Goal: Task Accomplishment & Management: Manage account settings

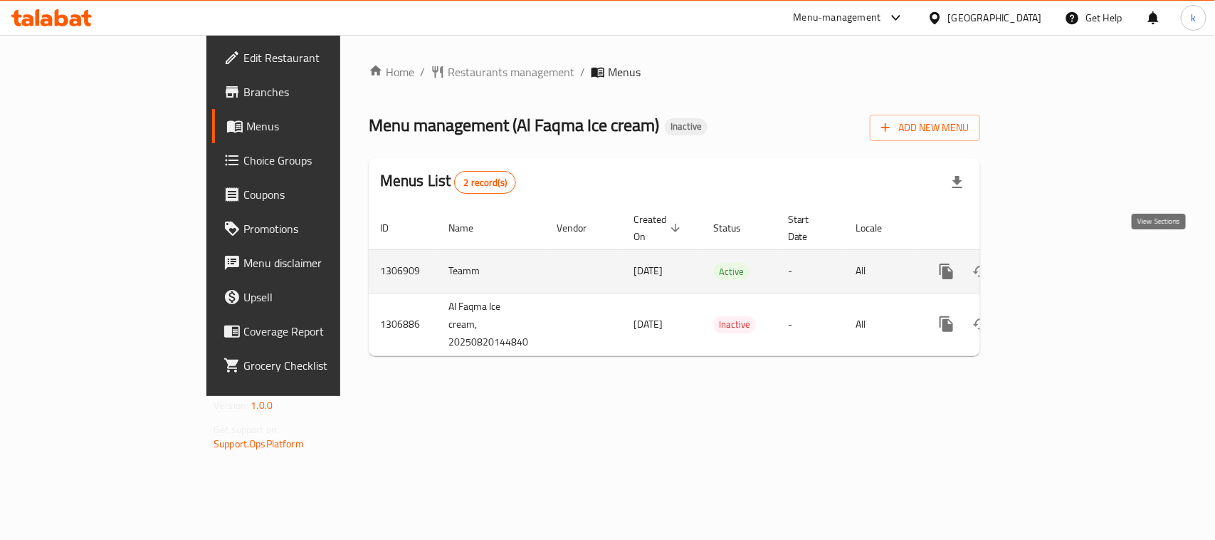
click at [1058, 263] on icon "enhanced table" at bounding box center [1049, 271] width 17 height 17
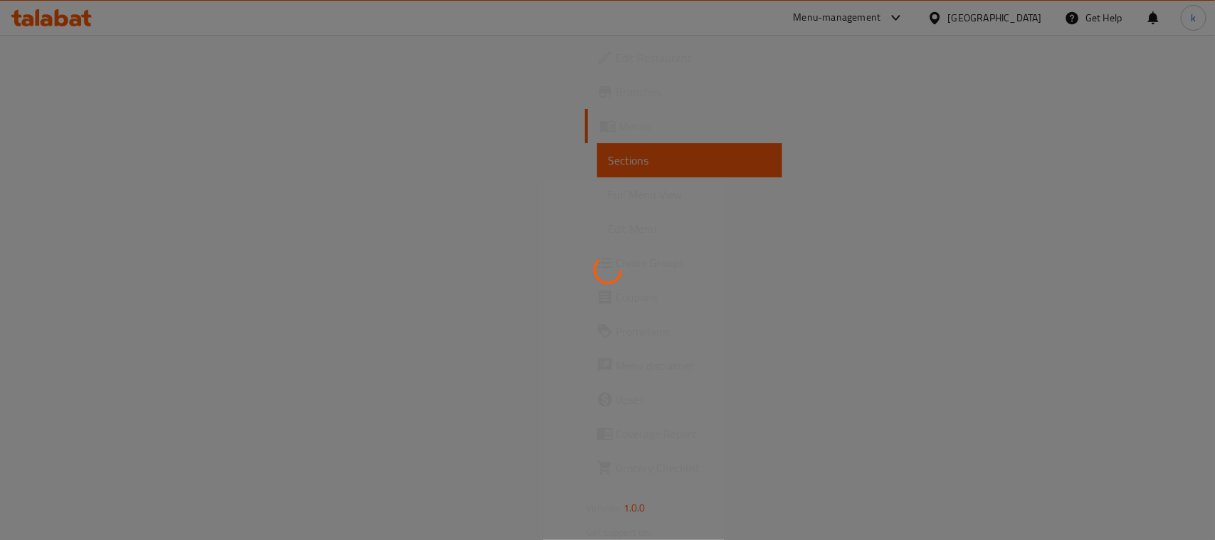
click at [54, 130] on div at bounding box center [607, 270] width 1215 height 540
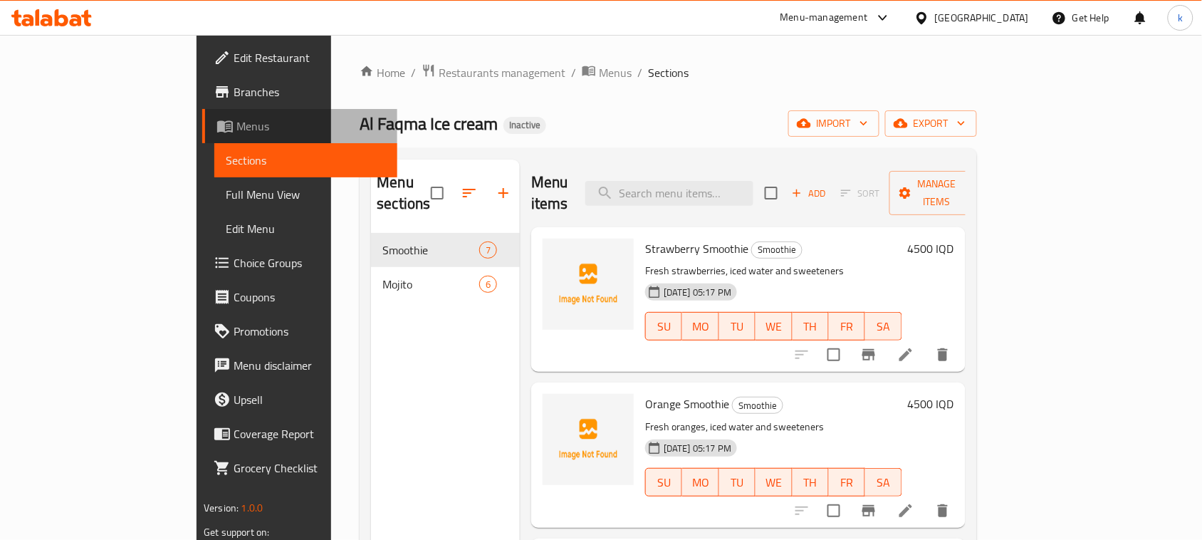
click at [202, 109] on link "Menus" at bounding box center [299, 126] width 195 height 34
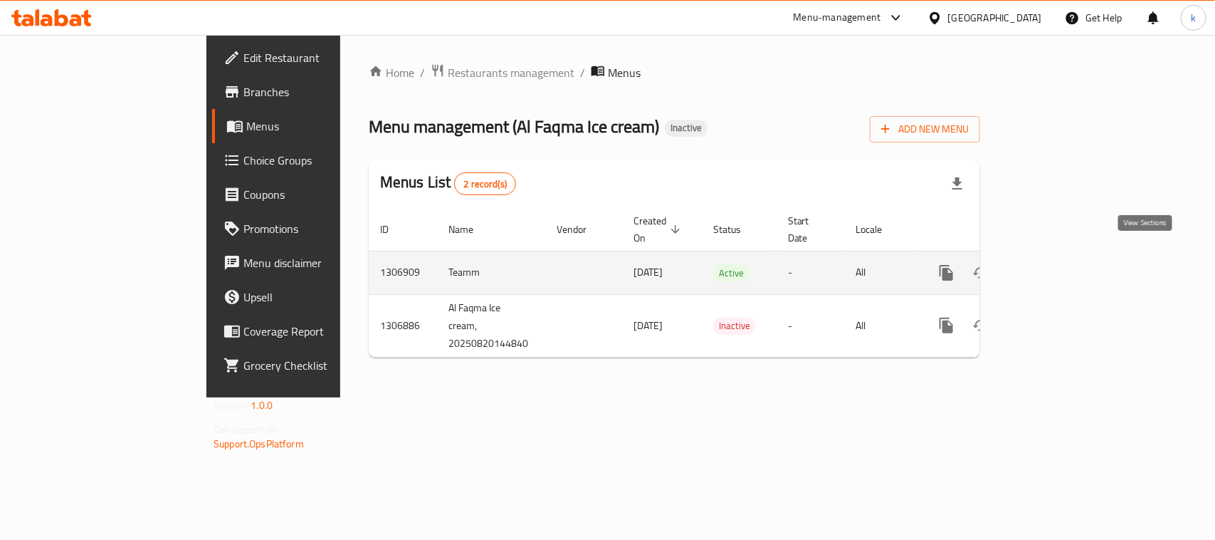
click at [1058, 264] on icon "enhanced table" at bounding box center [1049, 272] width 17 height 17
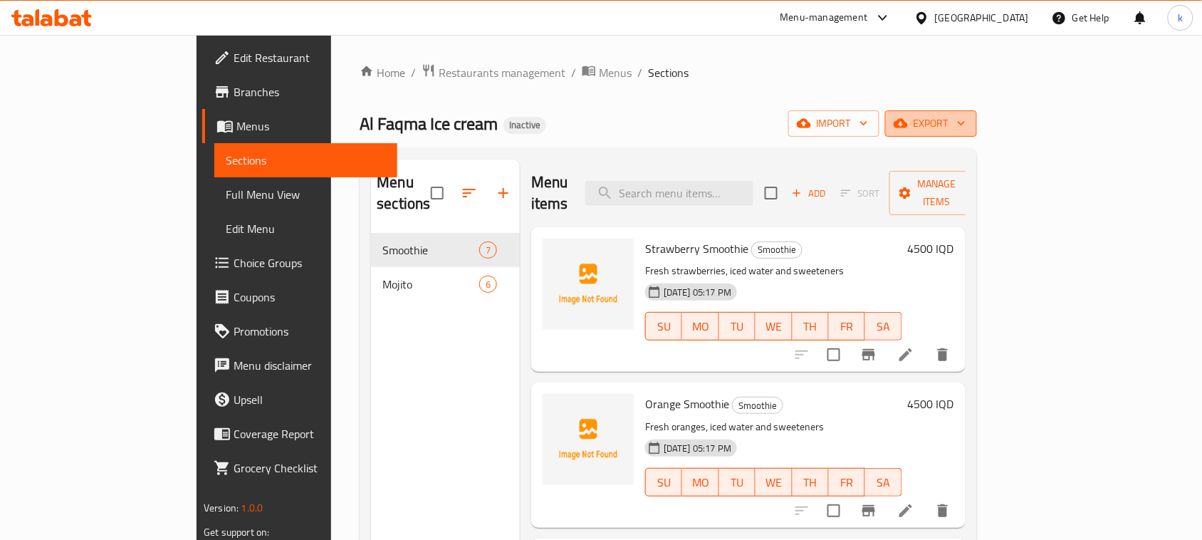
click at [966, 125] on span "export" at bounding box center [930, 124] width 69 height 18
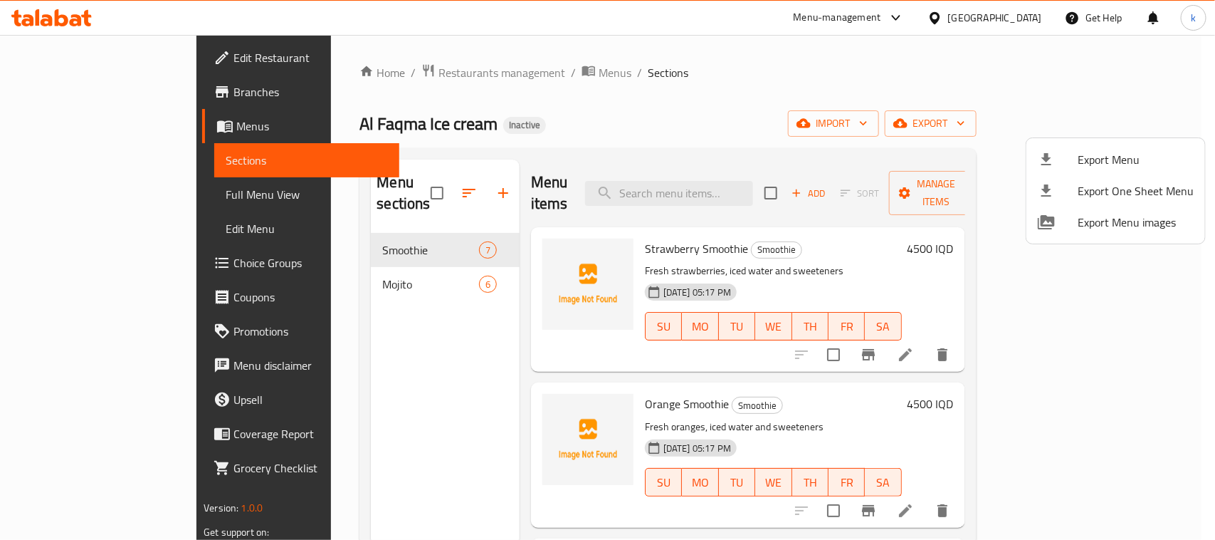
click at [951, 88] on div at bounding box center [607, 270] width 1215 height 540
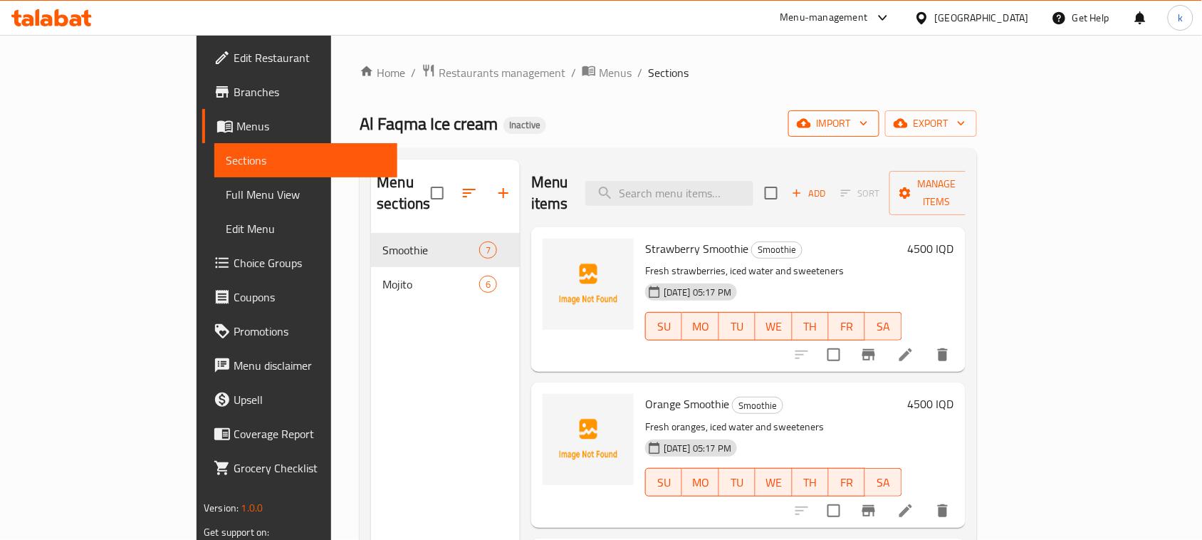
click at [868, 123] on span "import" at bounding box center [834, 124] width 68 height 18
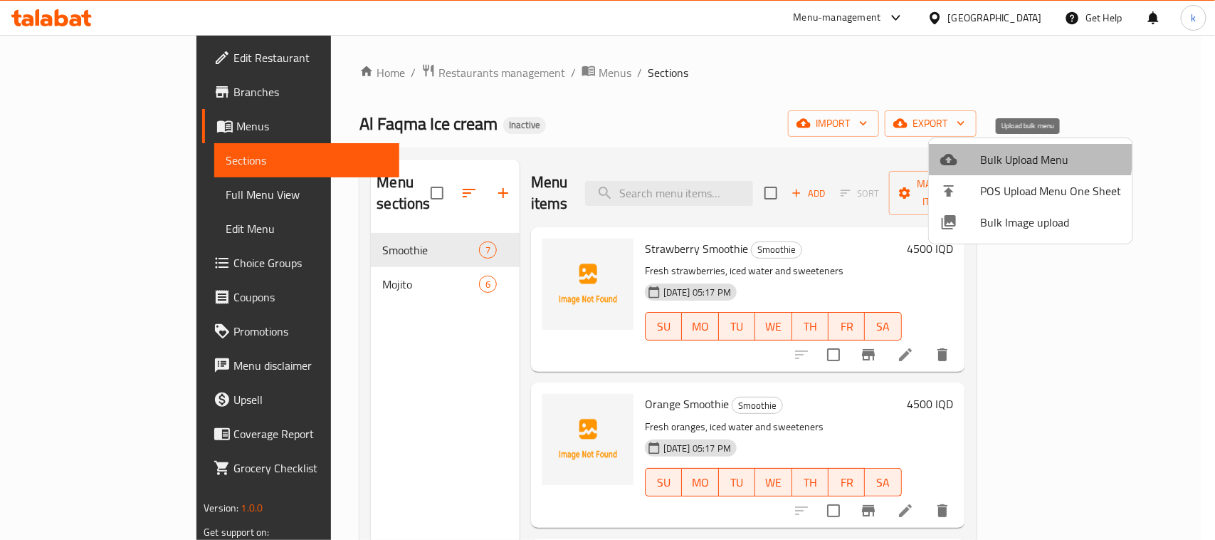
click at [1004, 153] on span "Bulk Upload Menu" at bounding box center [1050, 159] width 141 height 17
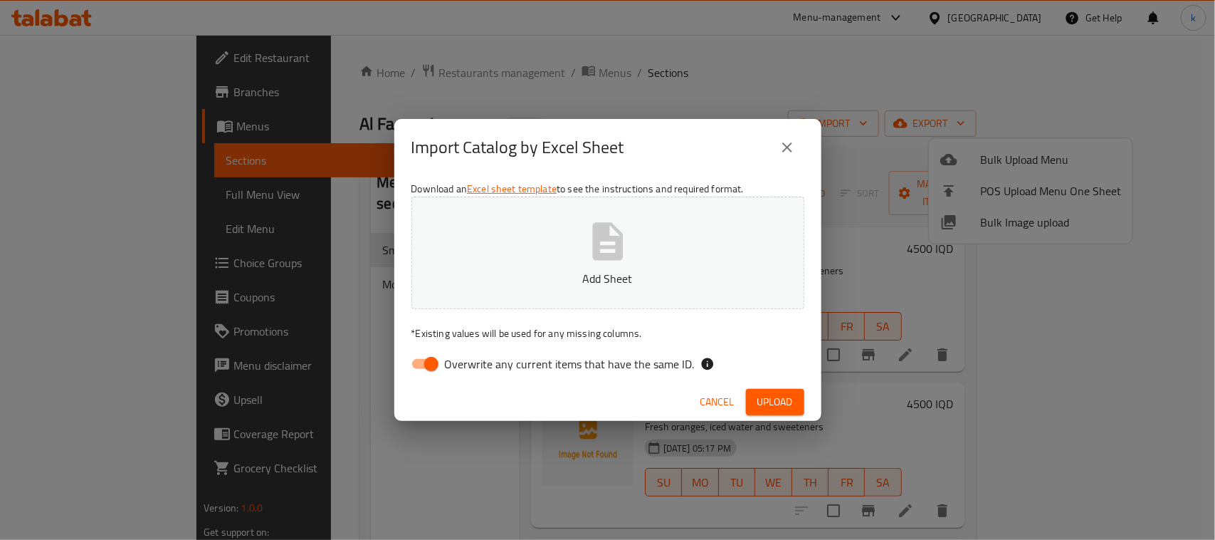
click at [435, 357] on input "Overwrite any current items that have the same ID." at bounding box center [431, 363] width 81 height 27
checkbox input "false"
click at [627, 251] on icon "button" at bounding box center [608, 242] width 46 height 46
click at [285, 1] on div "Import Catalog by Excel Sheet Download an Excel sheet template to see the instr…" at bounding box center [607, 270] width 1215 height 540
drag, startPoint x: 756, startPoint y: 390, endPoint x: 765, endPoint y: 393, distance: 9.7
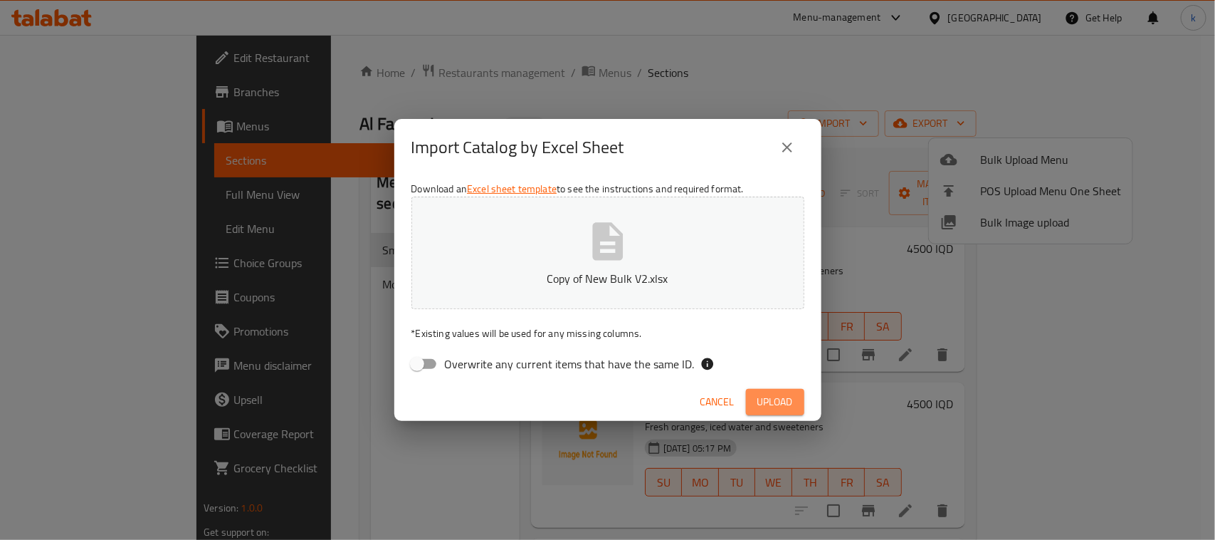
click at [757, 392] on button "Upload" at bounding box center [775, 402] width 58 height 26
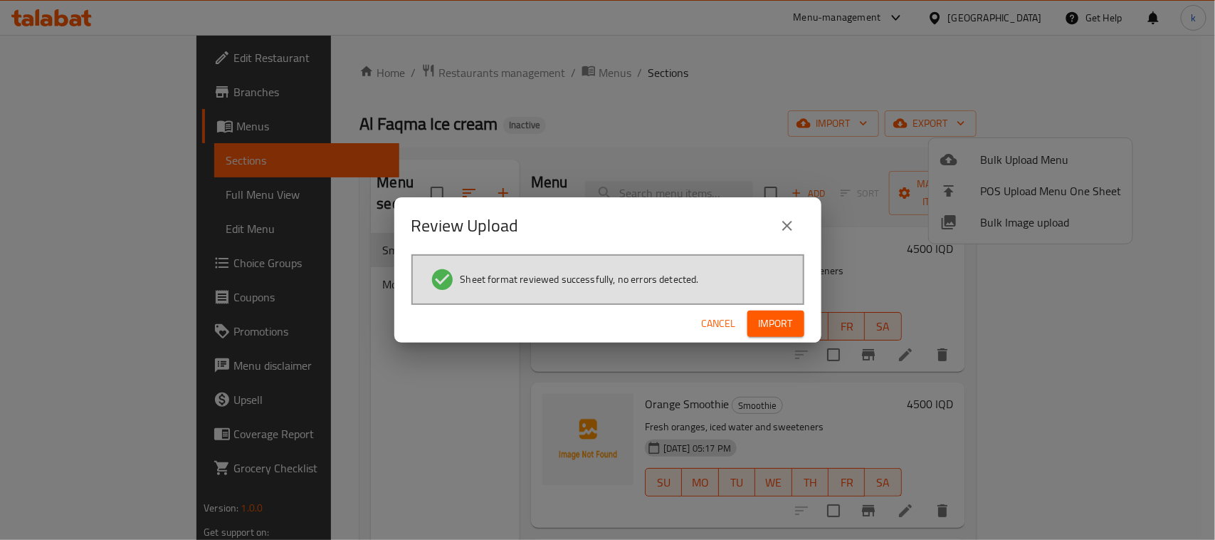
click at [773, 322] on span "Import" at bounding box center [776, 324] width 34 height 18
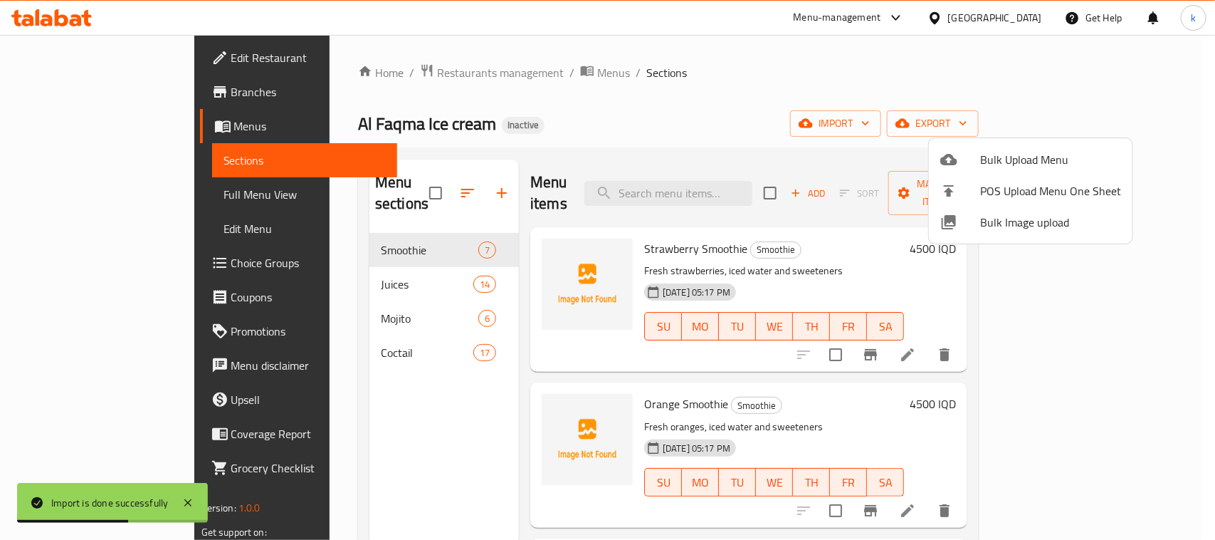
click at [607, 97] on div at bounding box center [607, 270] width 1215 height 540
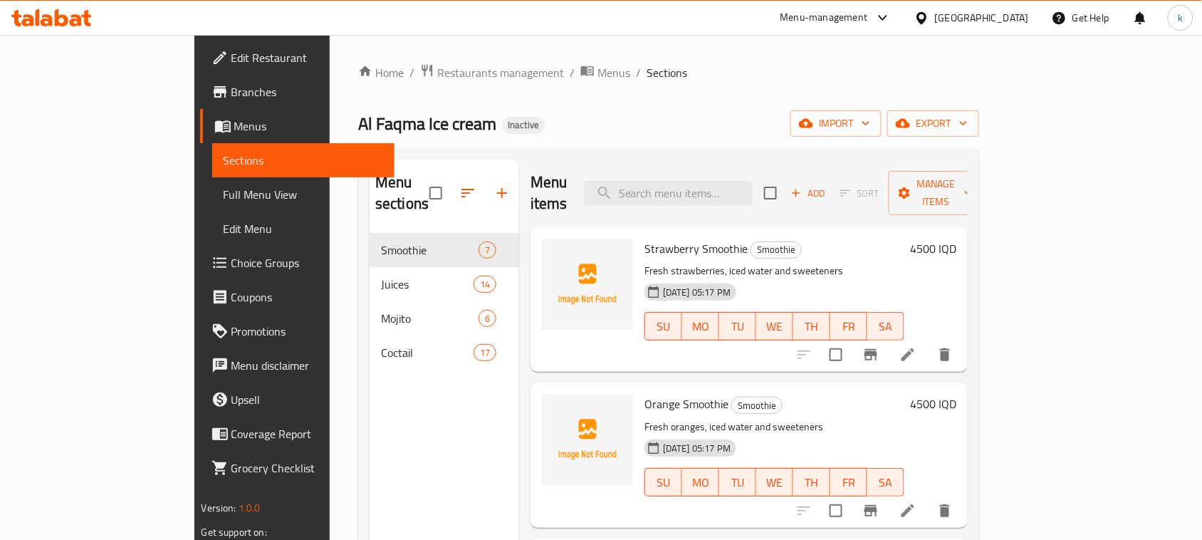
click at [370, 472] on div "Menu sections Smoothie 7 Juices 14 Mojito 6 Coctail 17" at bounding box center [445, 429] width 150 height 540
click at [459, 185] on icon "button" at bounding box center [467, 192] width 17 height 17
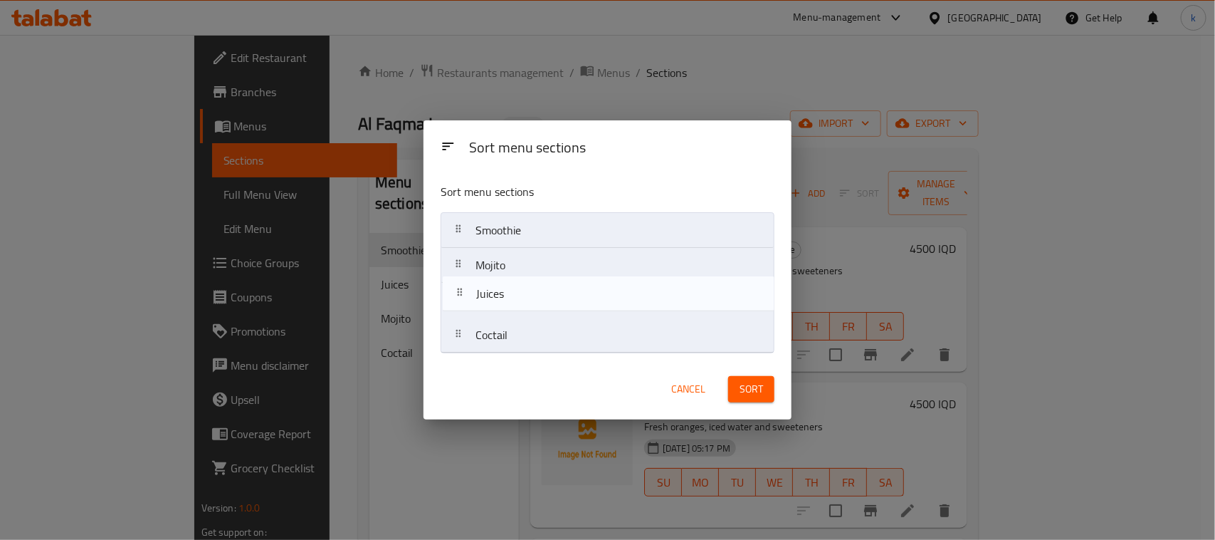
drag, startPoint x: 459, startPoint y: 266, endPoint x: 503, endPoint y: 340, distance: 85.8
click at [461, 306] on nav "Smoothie Juices Mojito Coctail" at bounding box center [608, 282] width 334 height 141
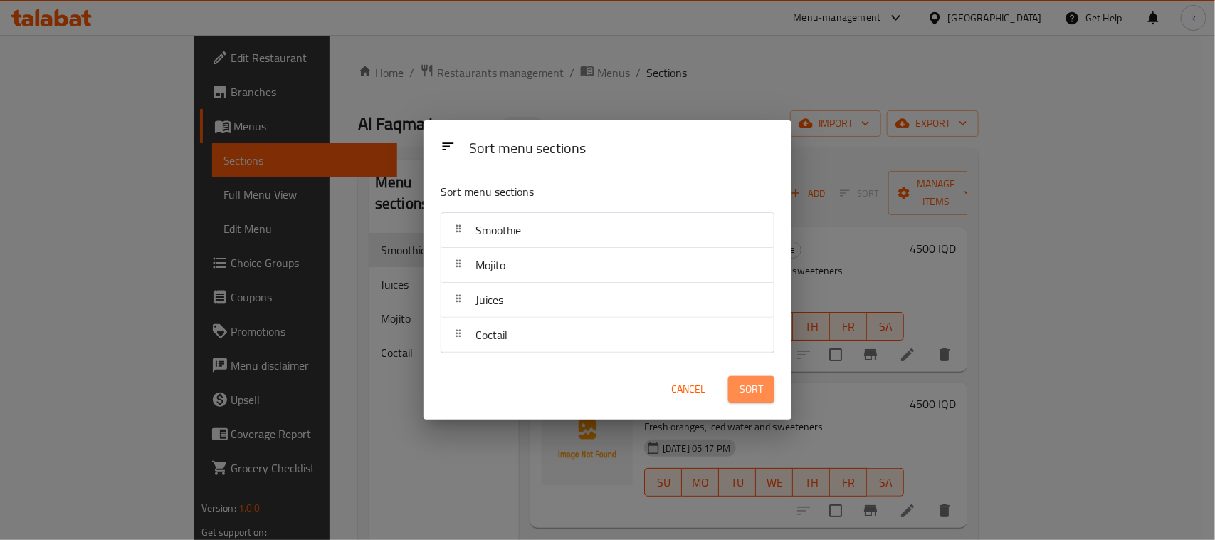
click at [748, 384] on span "Sort" at bounding box center [751, 389] width 23 height 18
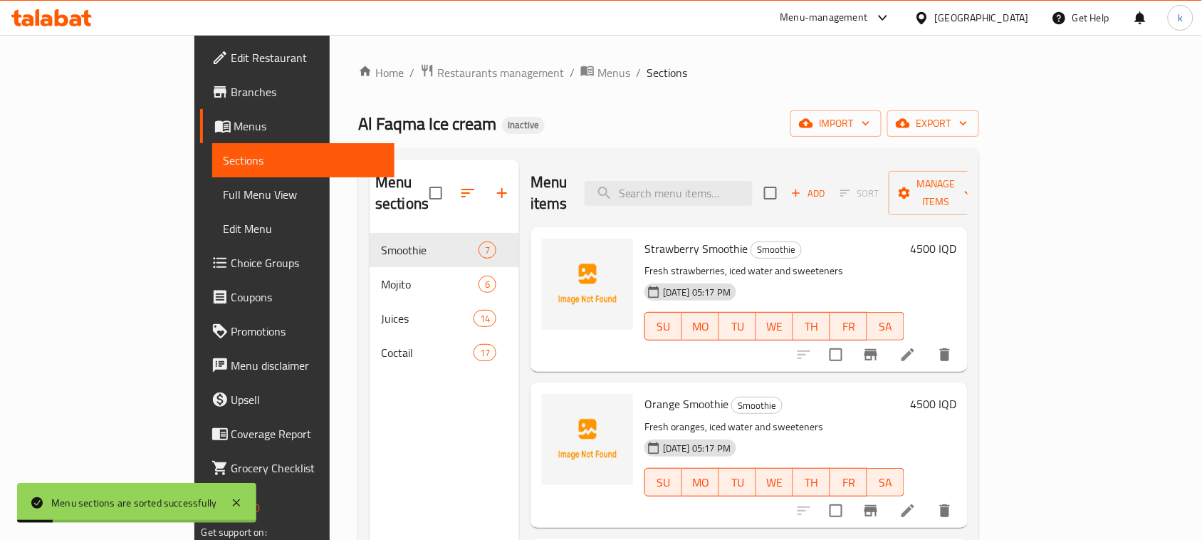
click at [406, 447] on div "Menu sections Smoothie 7 Mojito 6 Juices 14 Coctail 17" at bounding box center [445, 429] width 150 height 540
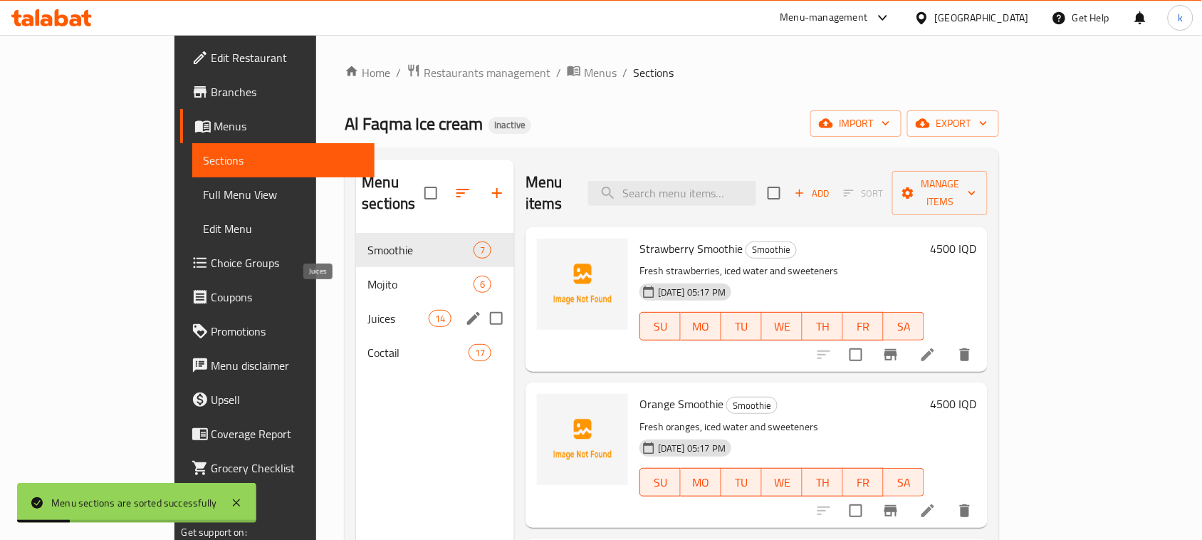
click at [367, 310] on span "Juices" at bounding box center [397, 318] width 61 height 17
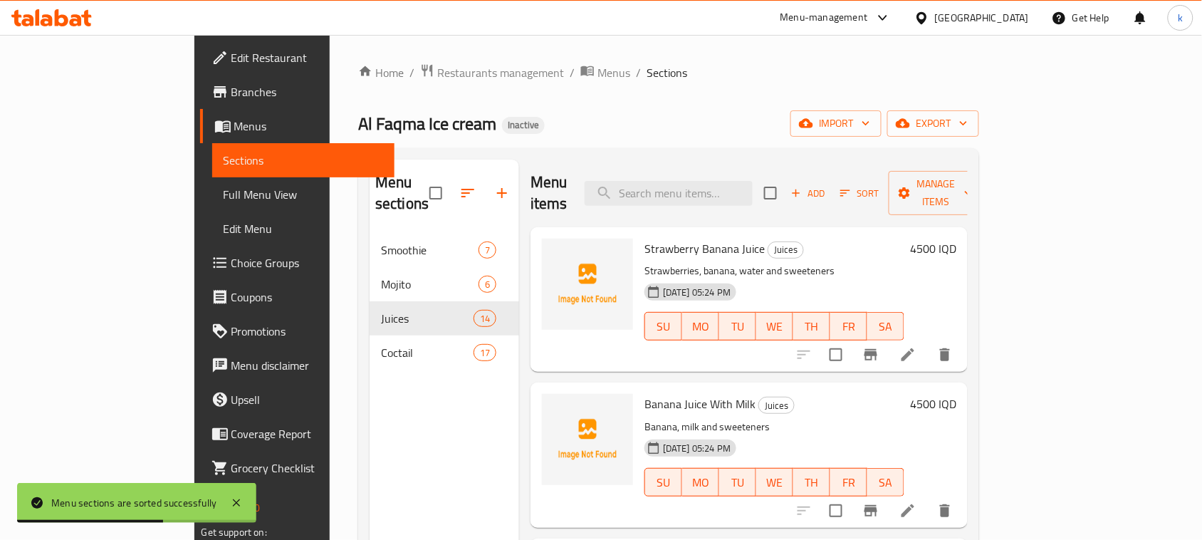
click at [625, 110] on div "Al Faqma Ice cream Inactive import export" at bounding box center [668, 123] width 621 height 26
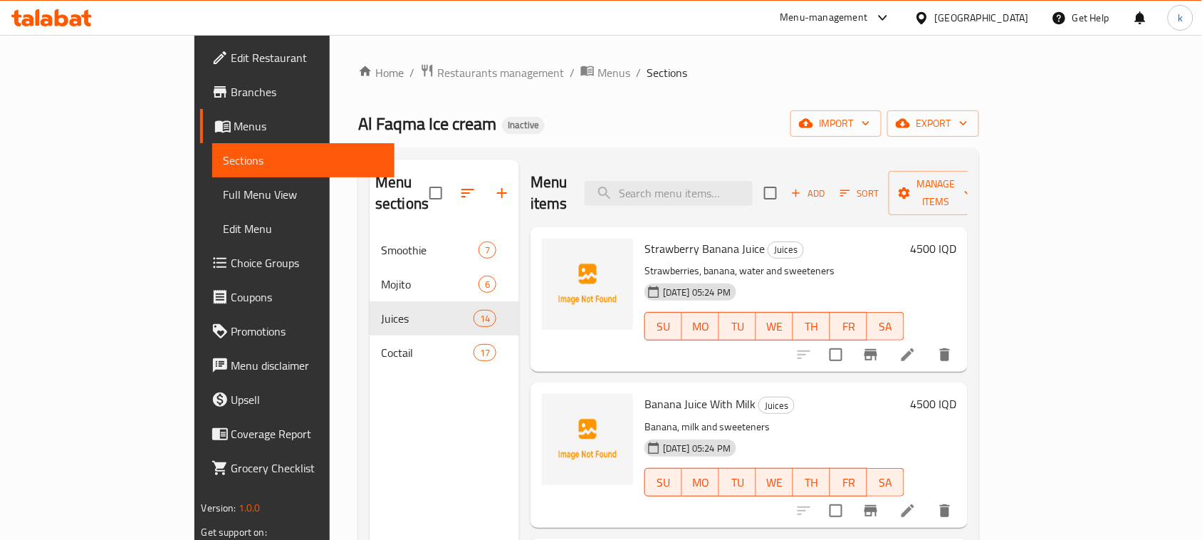
click at [231, 58] on span "Edit Restaurant" at bounding box center [307, 57] width 152 height 17
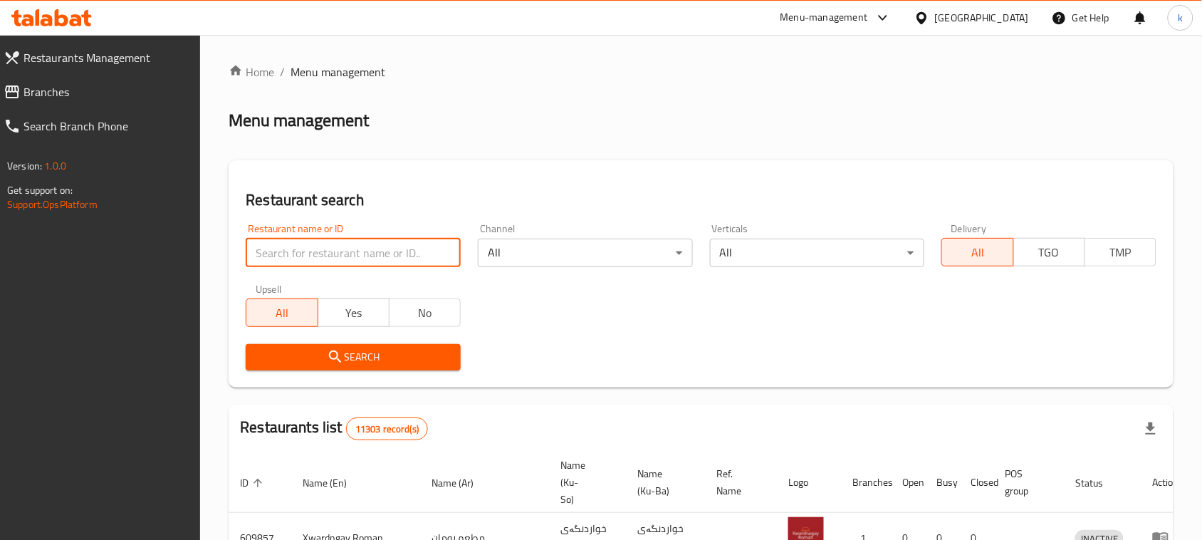
click at [344, 253] on input "search" at bounding box center [353, 253] width 215 height 28
paste input "Al Faqma Ice cream,"
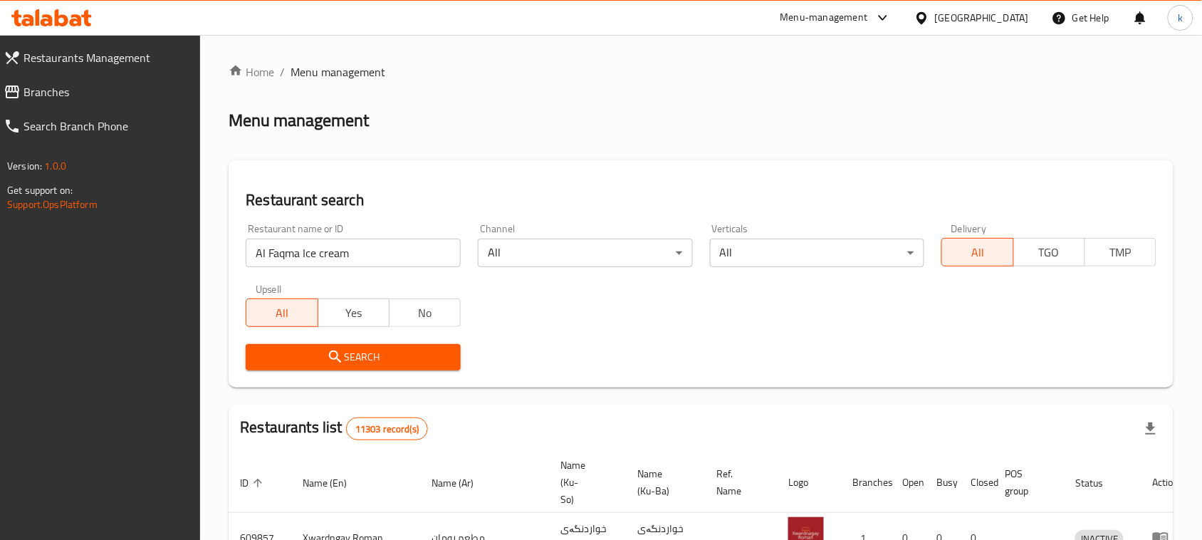
click at [350, 356] on span "Search" at bounding box center [353, 357] width 192 height 18
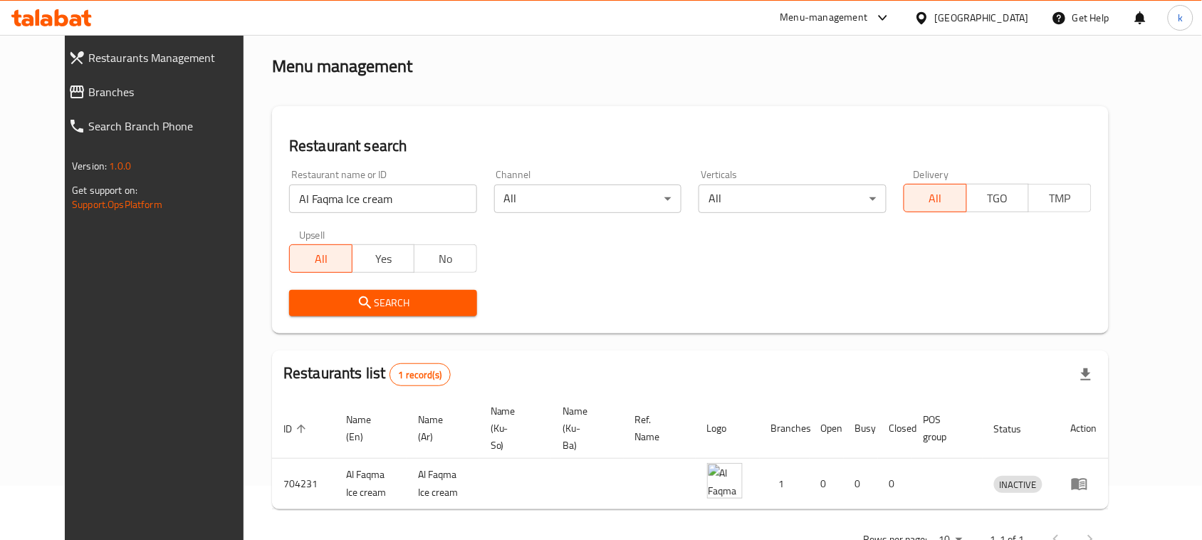
scroll to position [83, 0]
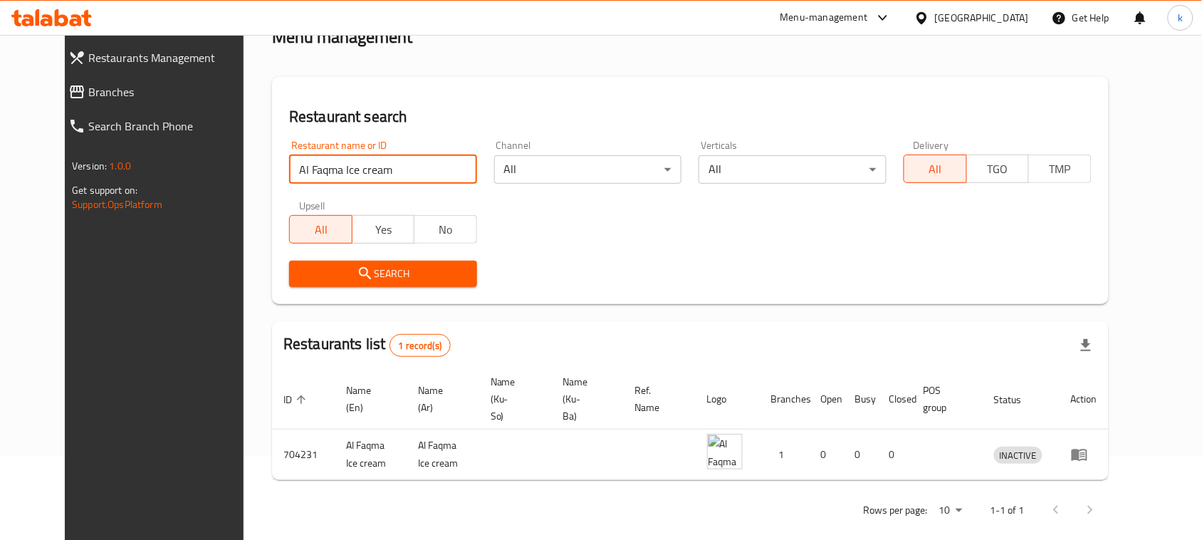
drag, startPoint x: 301, startPoint y: 167, endPoint x: 382, endPoint y: 189, distance: 83.2
click at [381, 189] on div "Restaurant name or ID Al Faqma Ice cream Restaurant name or ID" at bounding box center [383, 162] width 205 height 61
click button "Search" at bounding box center [383, 274] width 188 height 26
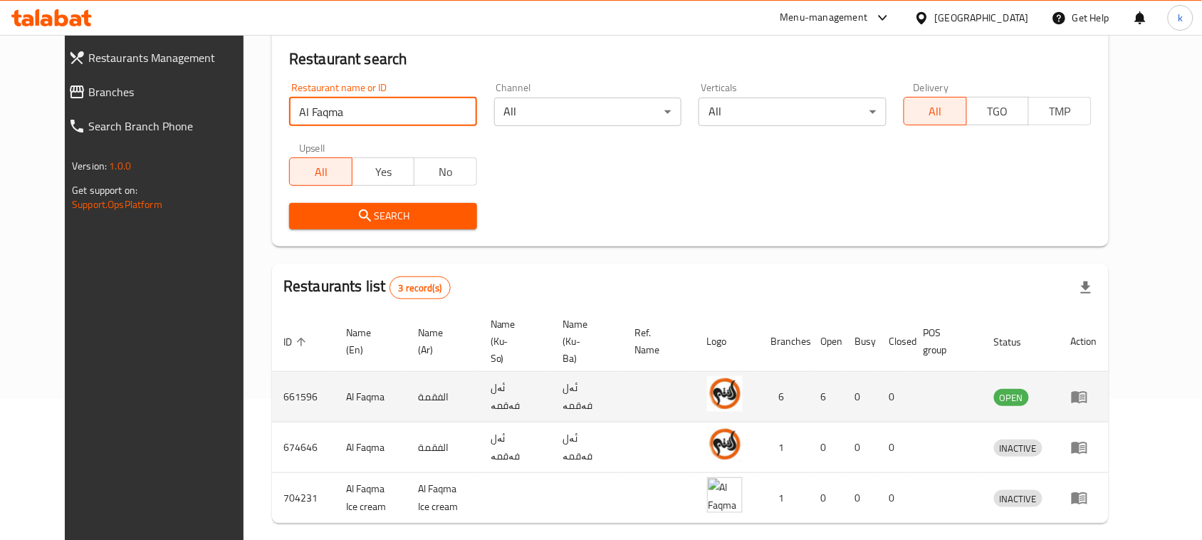
scroll to position [172, 0]
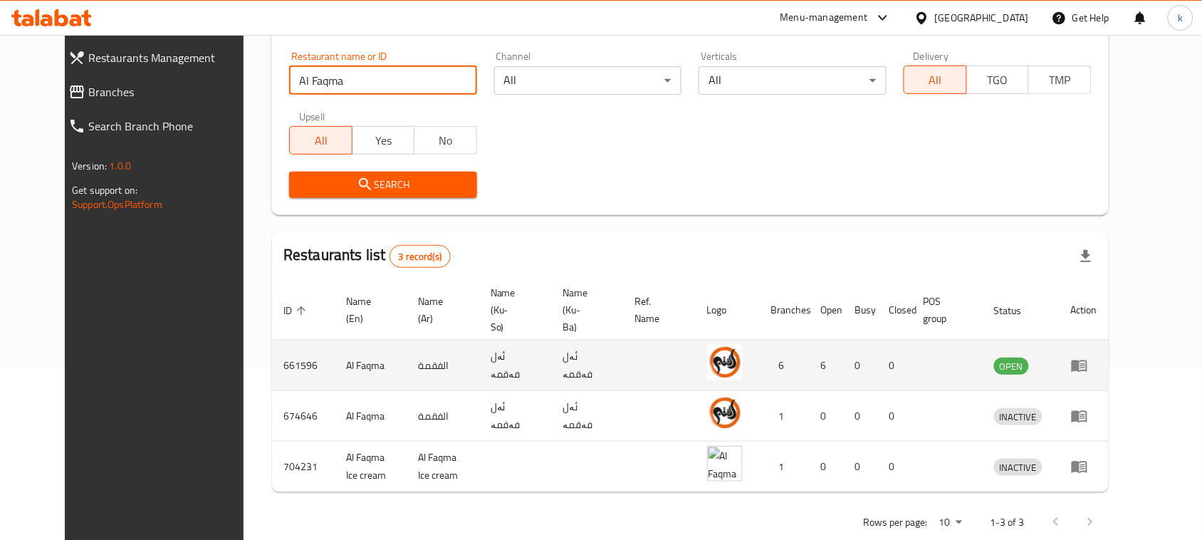
click at [420, 345] on td "الفقمة" at bounding box center [443, 365] width 72 height 51
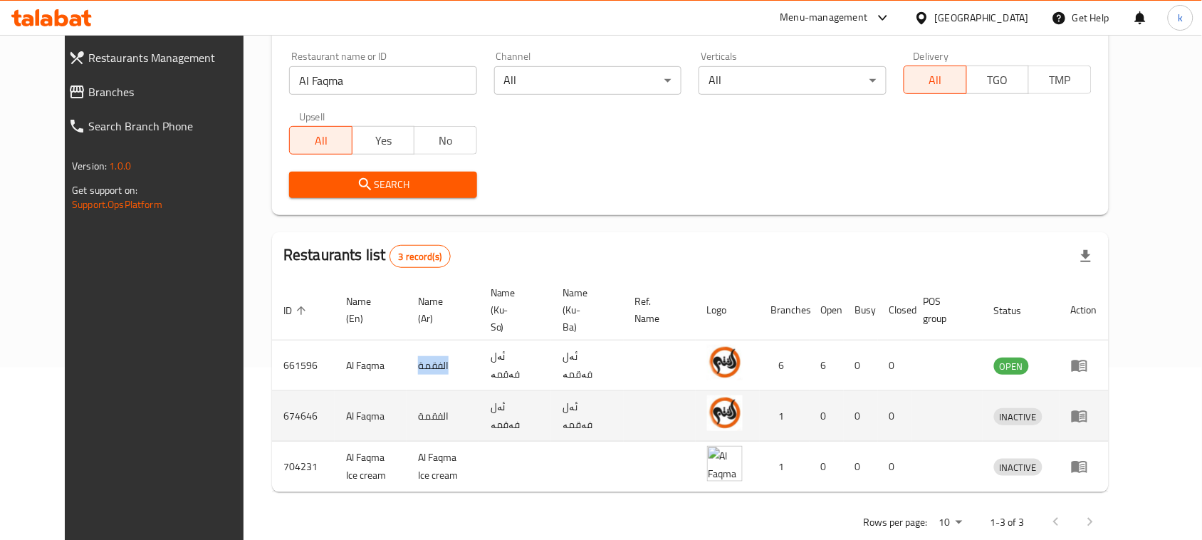
copy td "الفقمة"
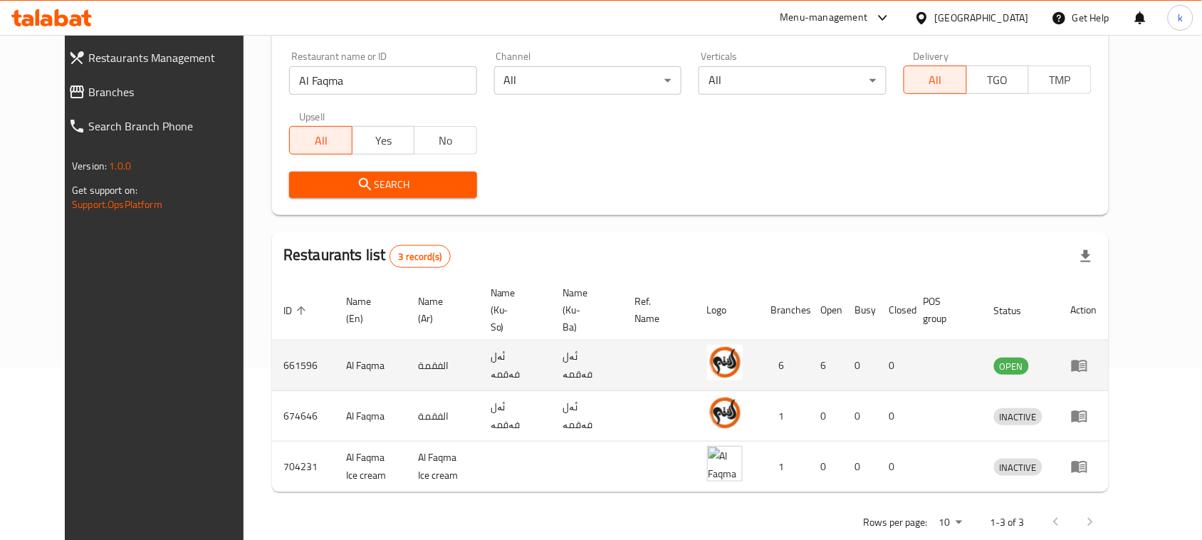
click at [518, 345] on td "ئەل فەقمە" at bounding box center [515, 365] width 72 height 51
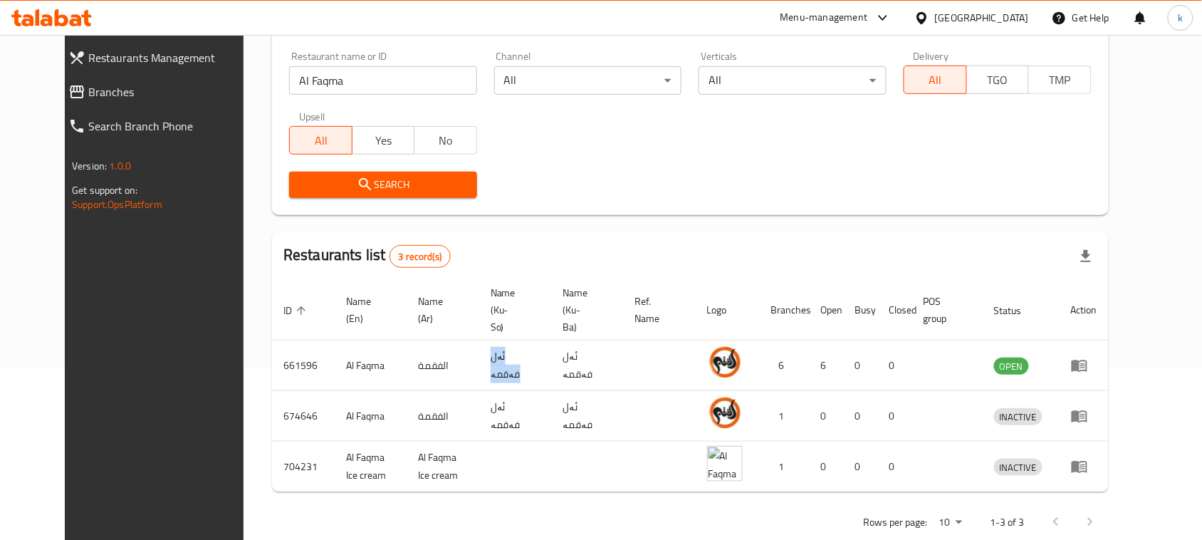
copy td "ئەل فەقمە"
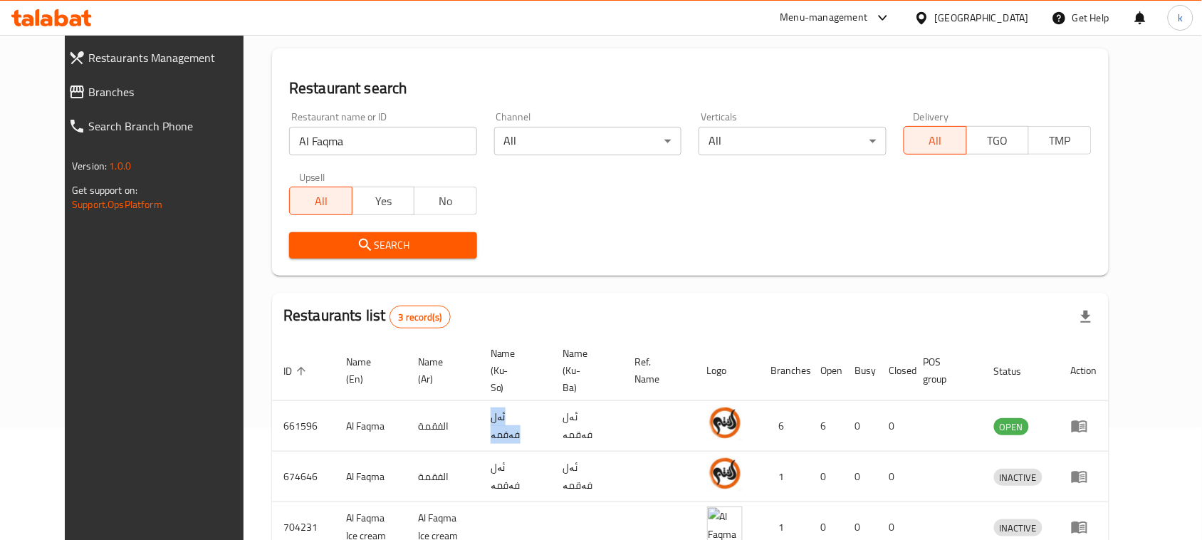
scroll to position [83, 0]
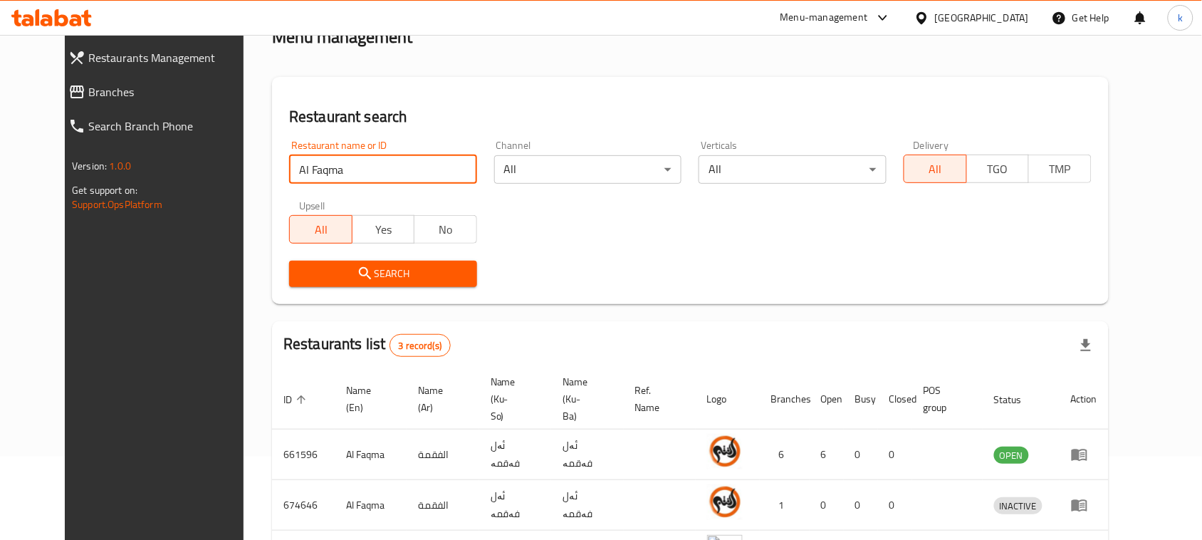
drag, startPoint x: 330, startPoint y: 162, endPoint x: 126, endPoint y: 184, distance: 204.8
click at [126, 184] on div "Restaurants Management Branches Search Branch Phone Version: 1.0.0 Get support …" at bounding box center [601, 305] width 1072 height 706
paste input "Ice cream,"
click at [306, 175] on input "Al Faqma Ice cream," at bounding box center [383, 169] width 188 height 28
click at [323, 164] on input "Ice cream," at bounding box center [383, 169] width 188 height 28
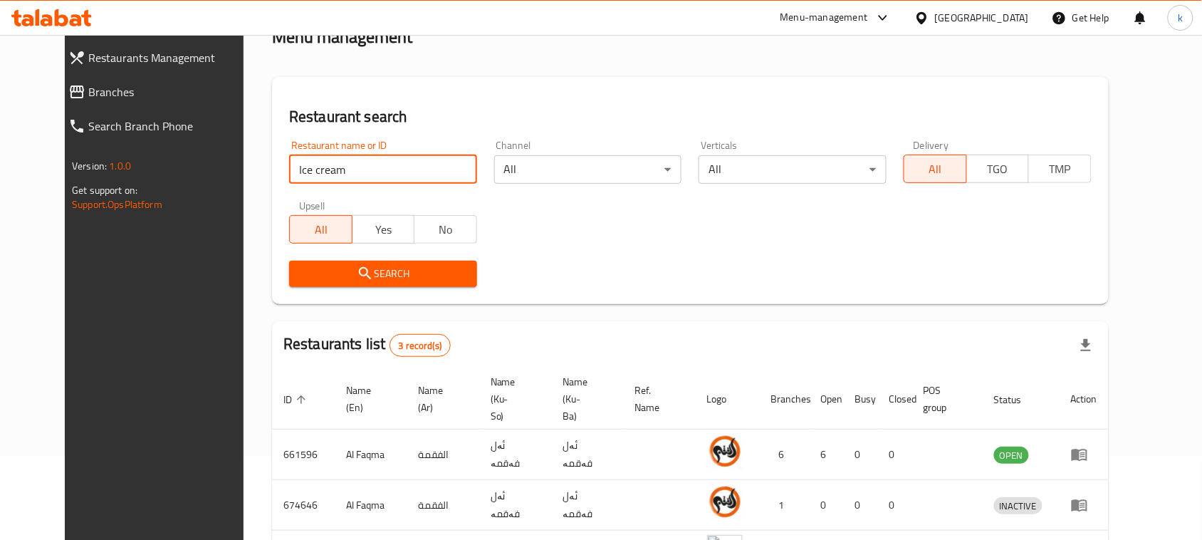
type input "Ice cream"
drag, startPoint x: 345, startPoint y: 264, endPoint x: 360, endPoint y: 271, distance: 16.3
click at [345, 265] on span "Search" at bounding box center [382, 274] width 165 height 18
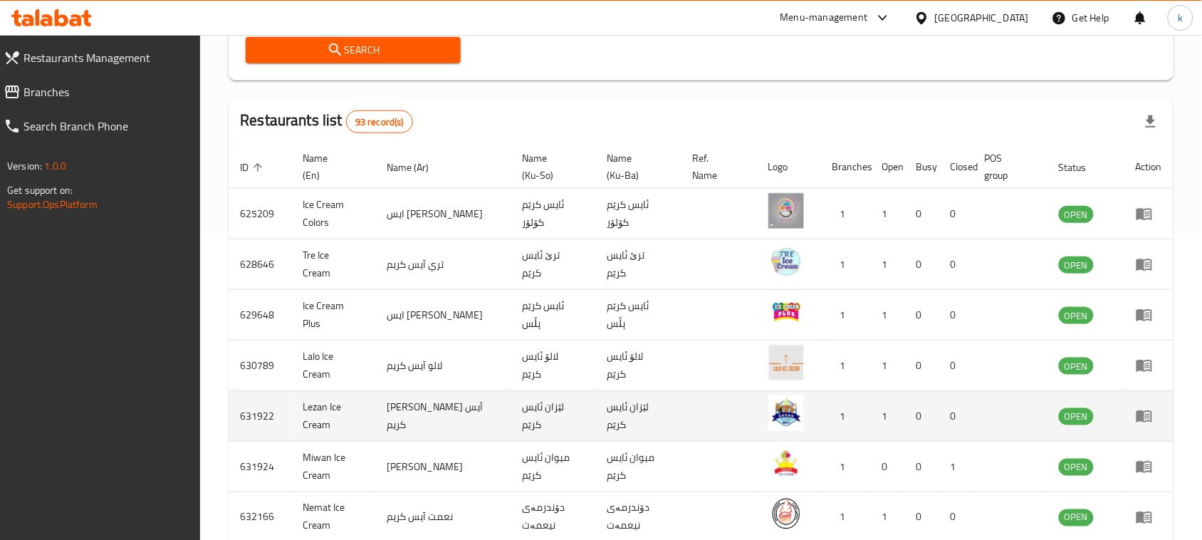
scroll to position [439, 0]
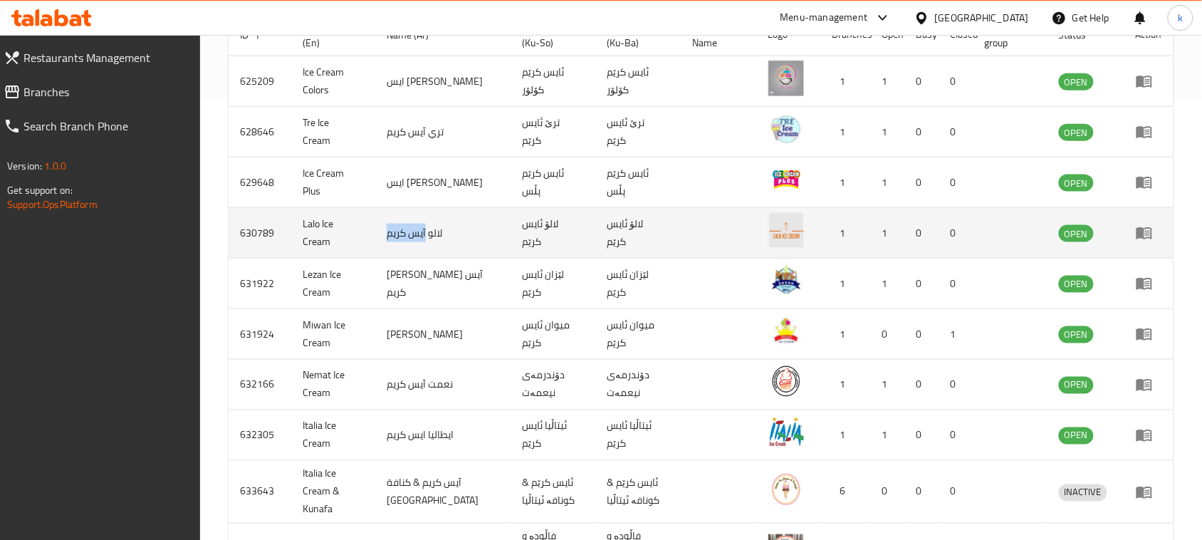
drag, startPoint x: 438, startPoint y: 233, endPoint x: 397, endPoint y: 236, distance: 40.7
click at [397, 236] on td "لالو آيس كريم" at bounding box center [442, 233] width 135 height 51
copy td "آيس كريم"
drag, startPoint x: 631, startPoint y: 233, endPoint x: 577, endPoint y: 231, distance: 53.4
click at [596, 231] on td "لالۆ ئایس کرێم" at bounding box center [638, 233] width 85 height 51
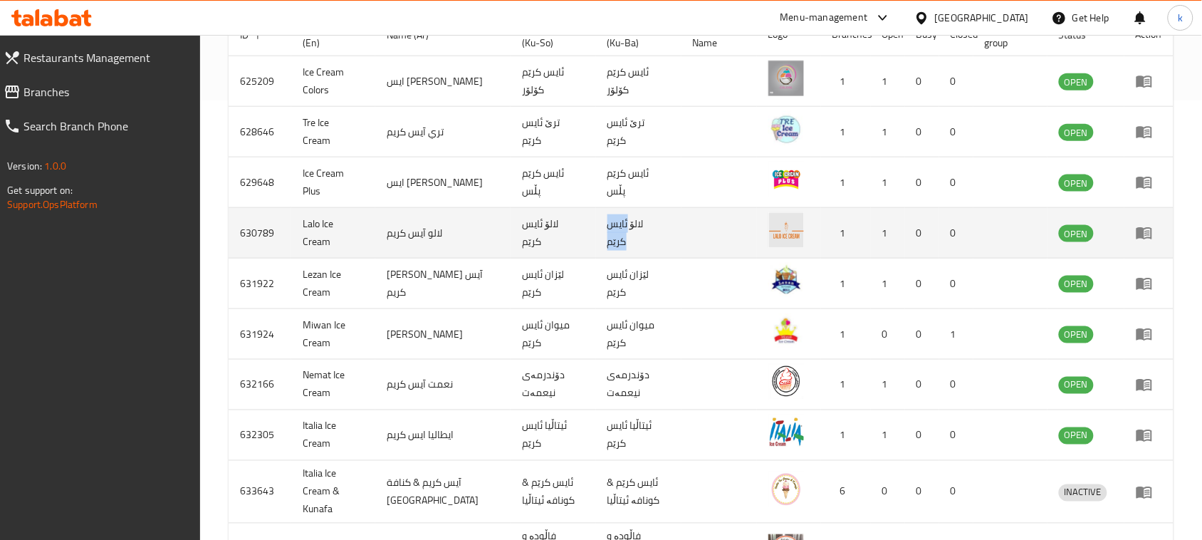
click at [596, 234] on td "لالۆ ئایس کرێم" at bounding box center [638, 233] width 85 height 51
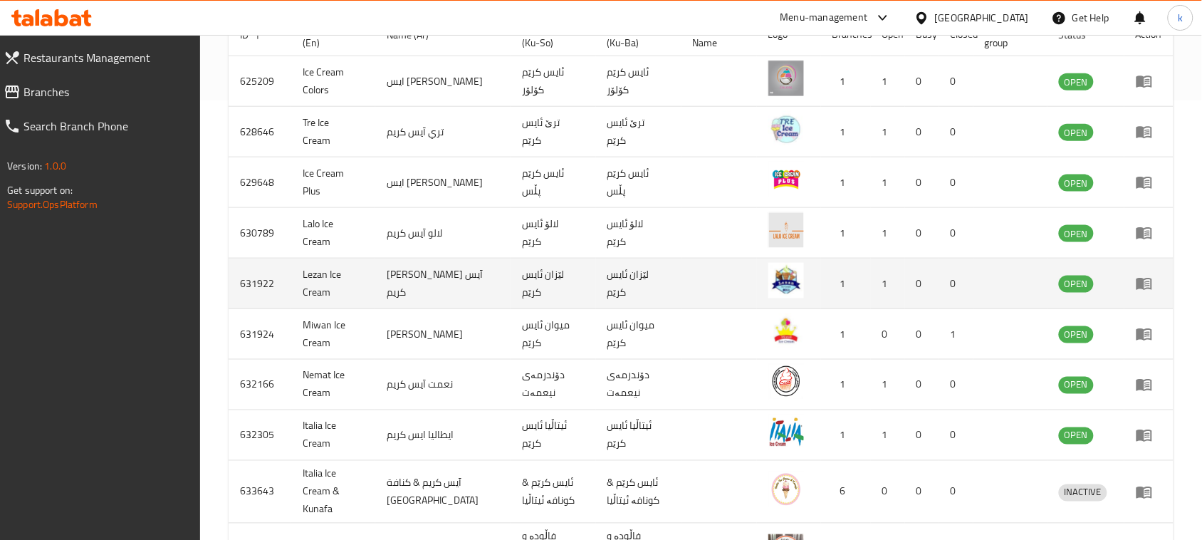
click at [609, 281] on td "لێزان ئایس کرێم" at bounding box center [638, 283] width 85 height 51
drag, startPoint x: 629, startPoint y: 285, endPoint x: 590, endPoint y: 286, distance: 39.2
click at [596, 286] on td "لێزان ئایس کرێم" at bounding box center [638, 283] width 85 height 51
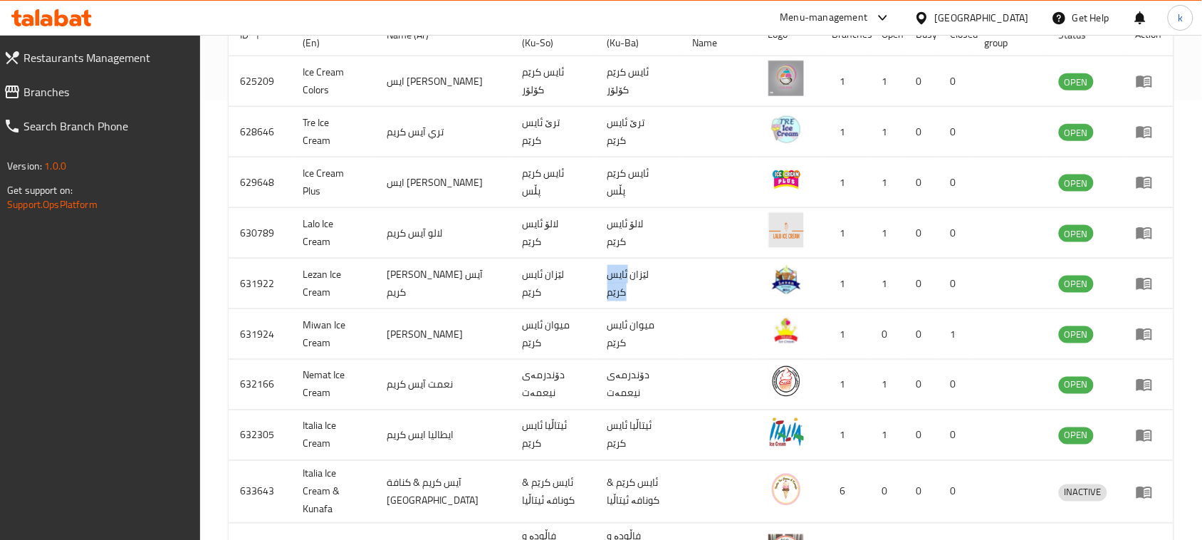
copy td "ئایس کرێم"
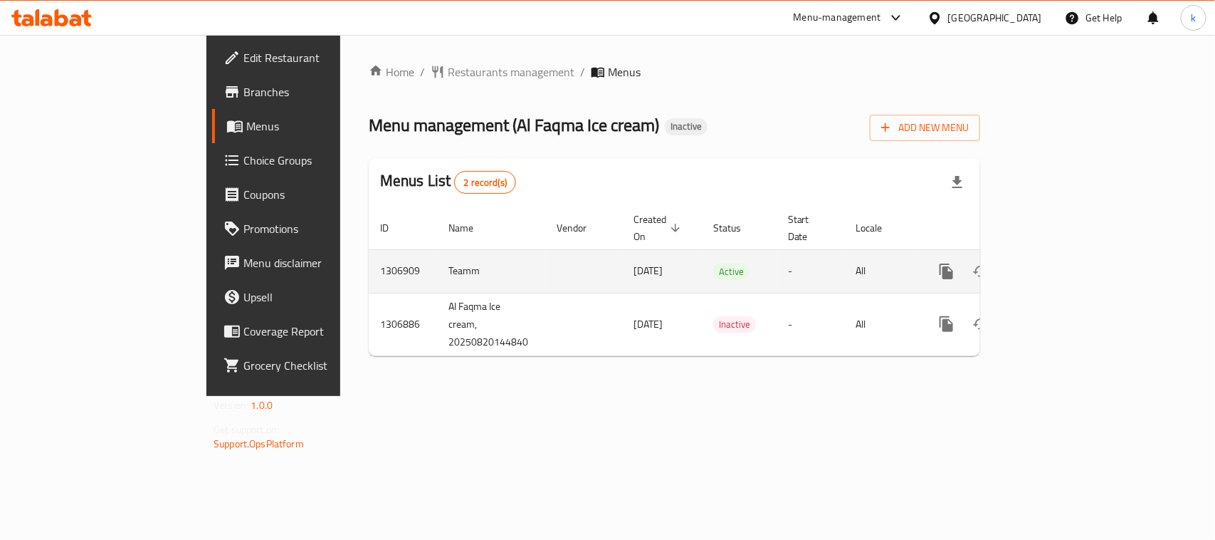
click at [1058, 263] on icon "enhanced table" at bounding box center [1049, 271] width 17 height 17
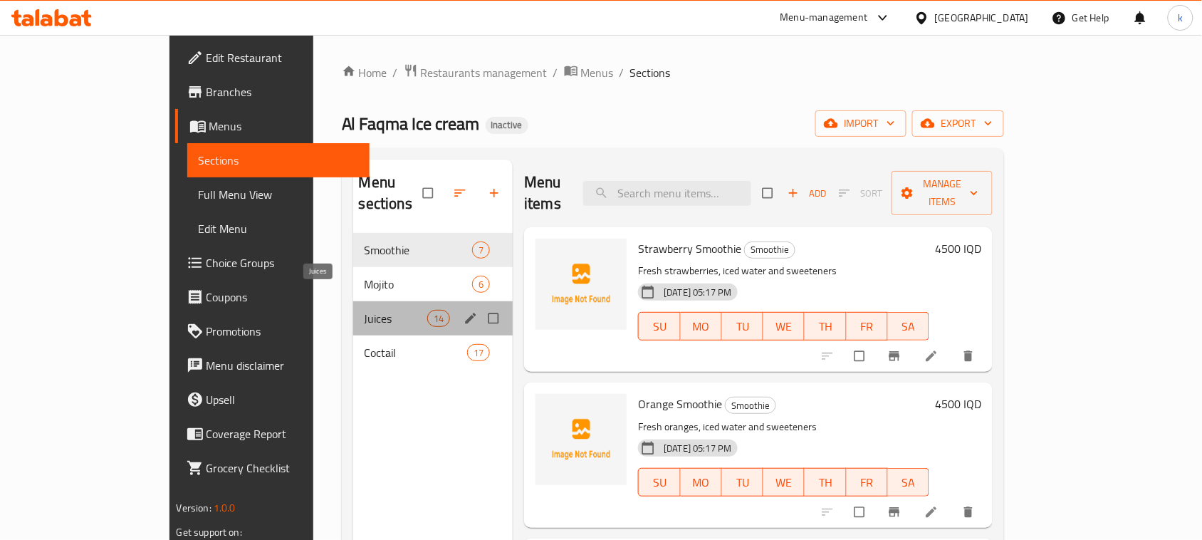
click at [365, 310] on span "Juices" at bounding box center [396, 318] width 63 height 17
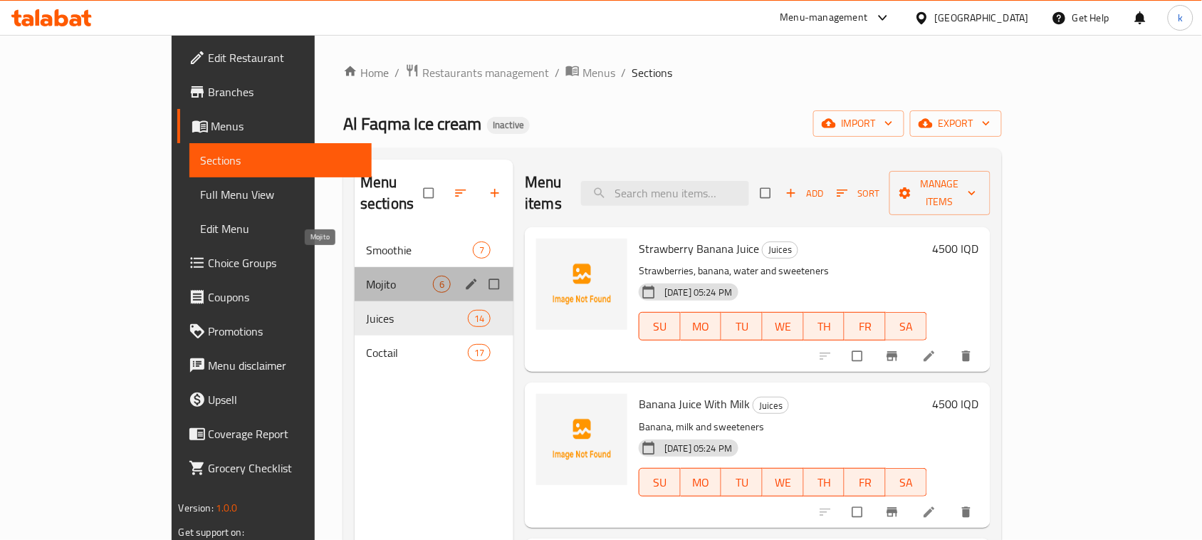
click at [366, 276] on span "Mojito" at bounding box center [399, 284] width 67 height 17
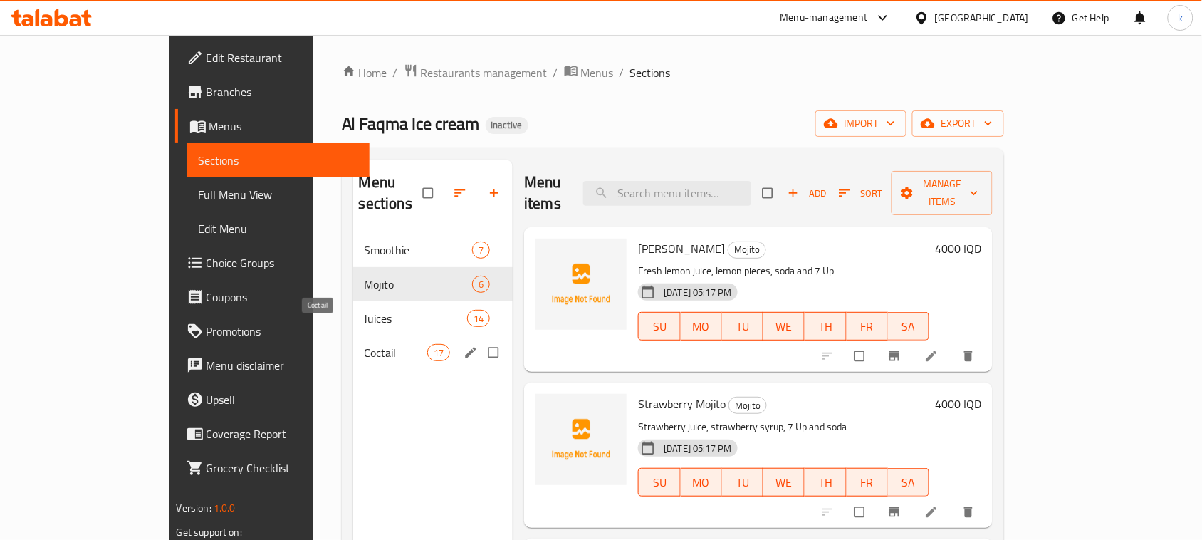
click at [365, 344] on span "Coctail" at bounding box center [396, 352] width 63 height 17
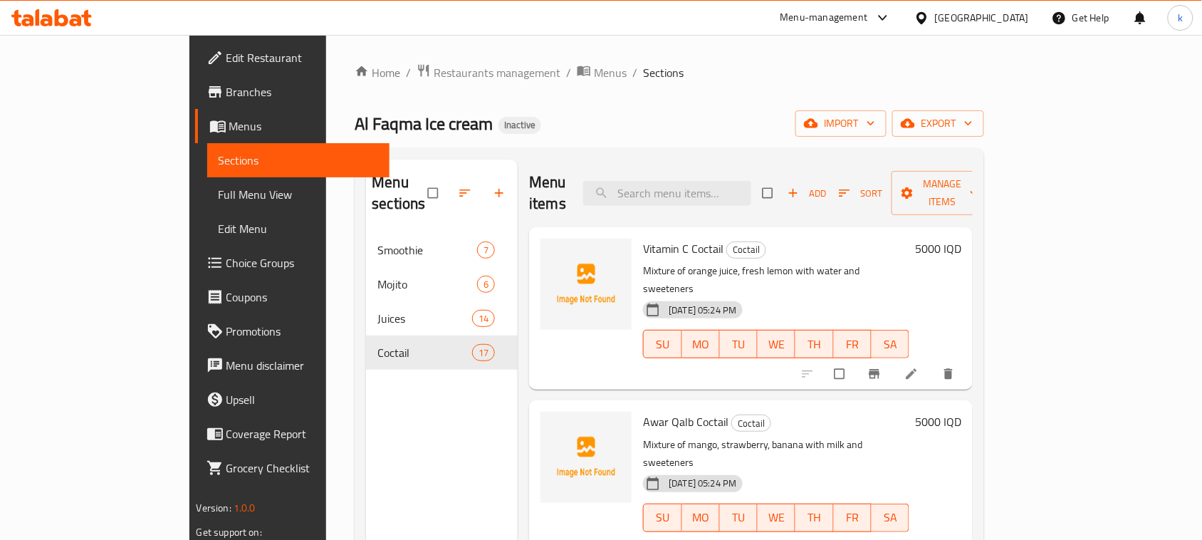
click at [219, 192] on span "Full Menu View" at bounding box center [299, 194] width 160 height 17
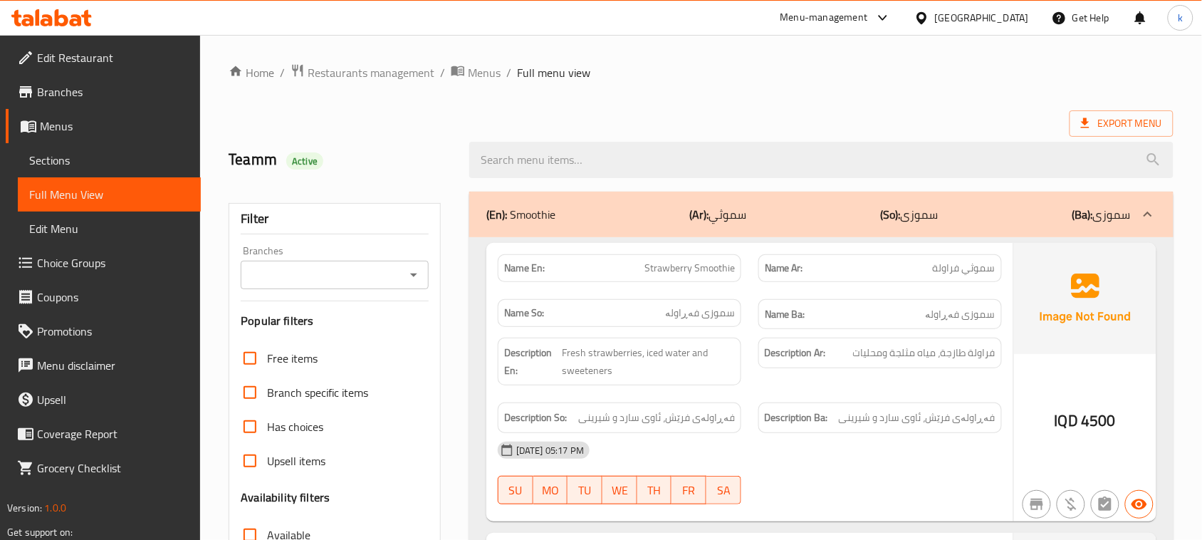
click at [417, 274] on icon "Open" at bounding box center [413, 274] width 17 height 17
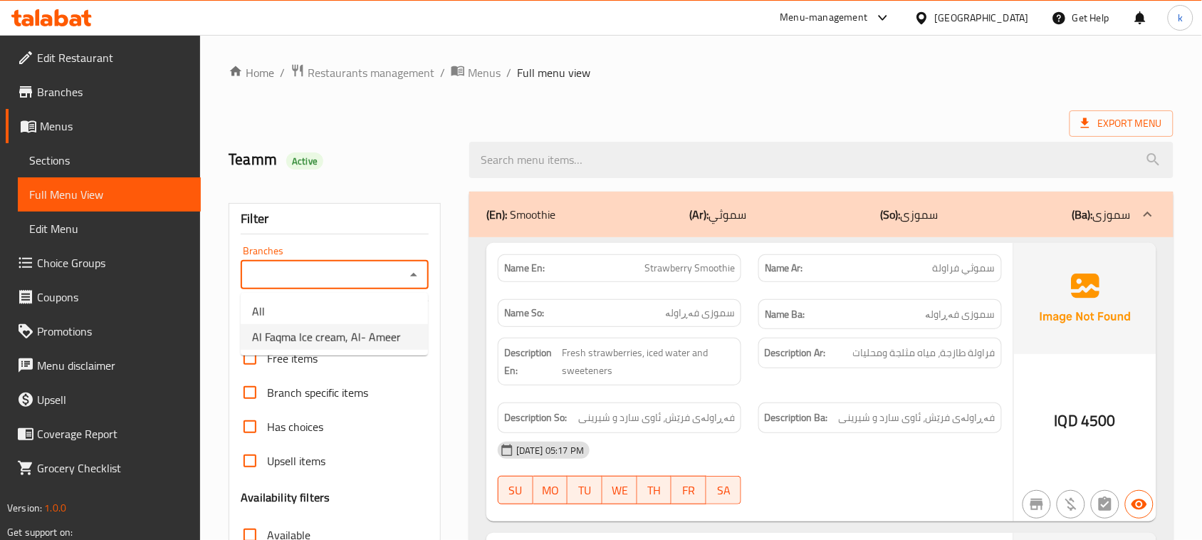
click at [364, 336] on span "Al Faqma Ice cream, Al- Ameer" at bounding box center [326, 336] width 149 height 17
type input "Al Faqma Ice cream, Al- Ameer"
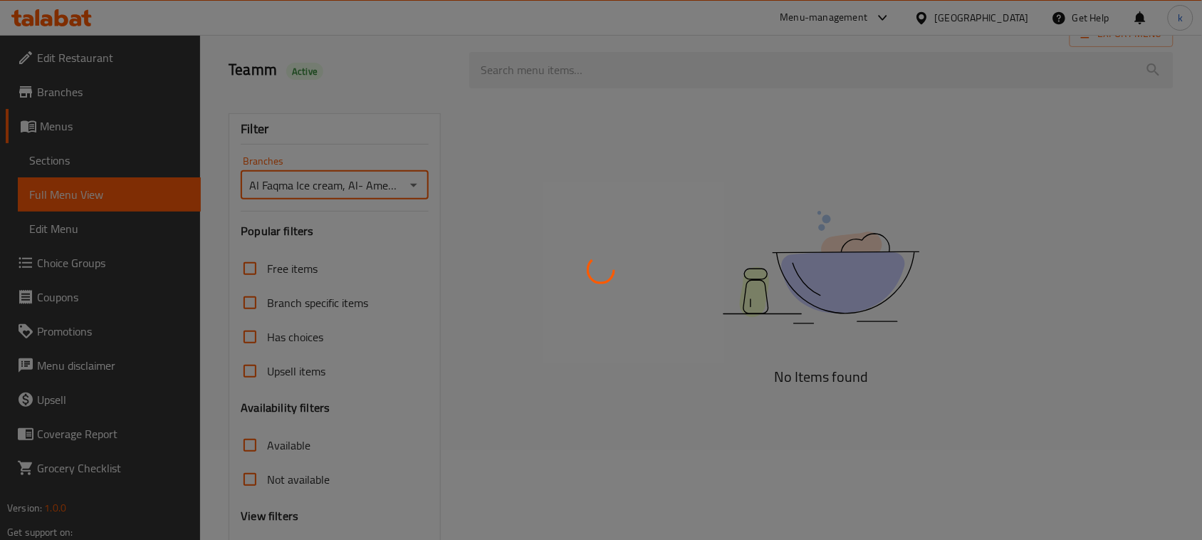
scroll to position [218, 0]
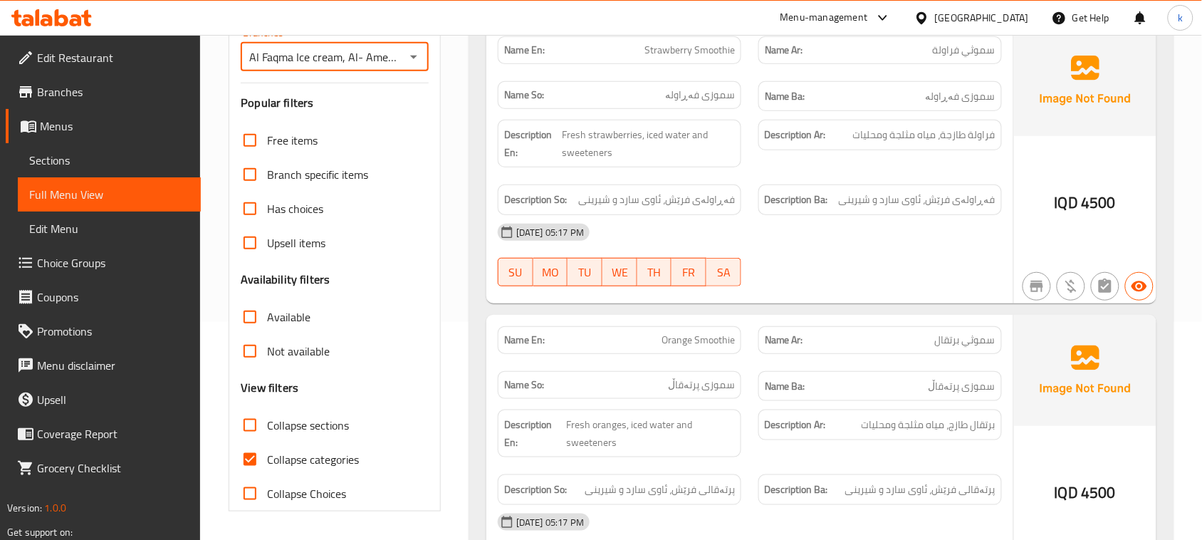
click at [256, 459] on input "Collapse categories" at bounding box center [250, 459] width 34 height 34
checkbox input "false"
click at [246, 431] on input "Collapse sections" at bounding box center [250, 425] width 34 height 34
checkbox input "true"
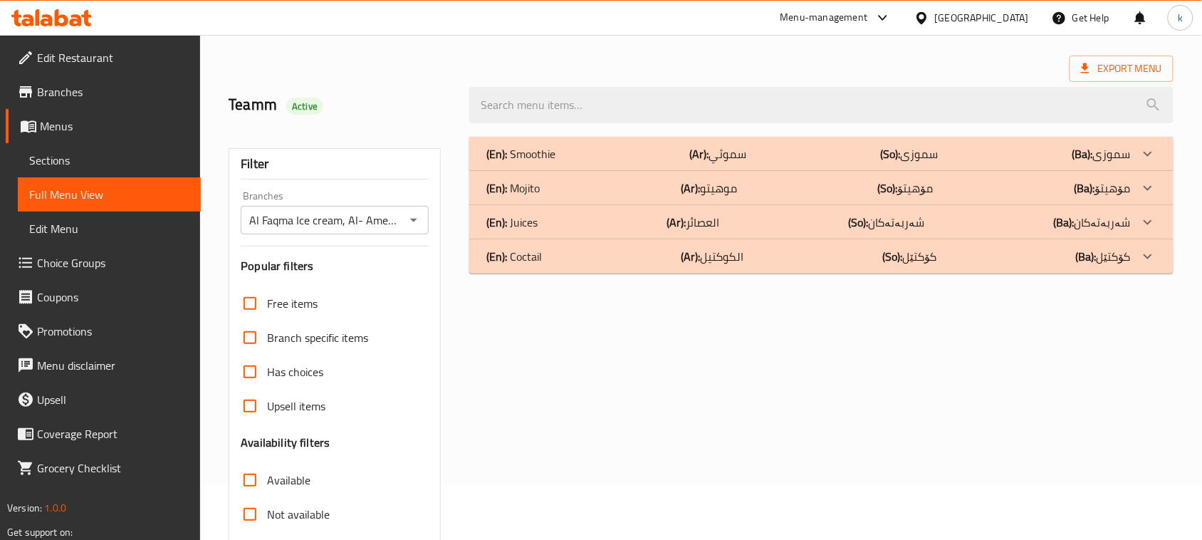
scroll to position [0, 0]
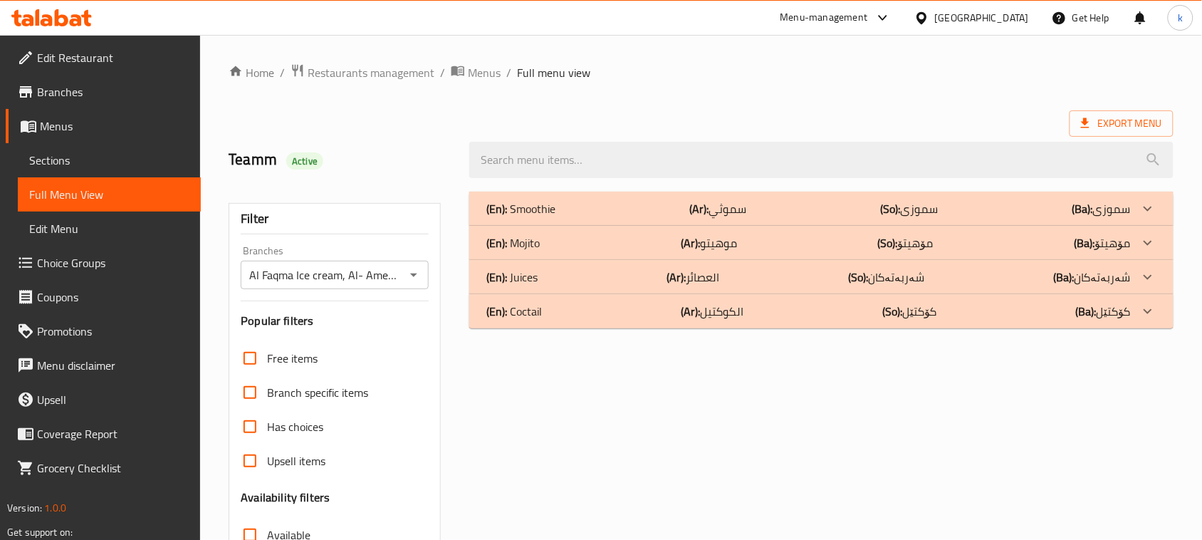
click at [543, 217] on div "(En): Coctail (Ar): الكوكتیل (So): کۆکتێل (Ba): کۆکتێل" at bounding box center [808, 208] width 644 height 17
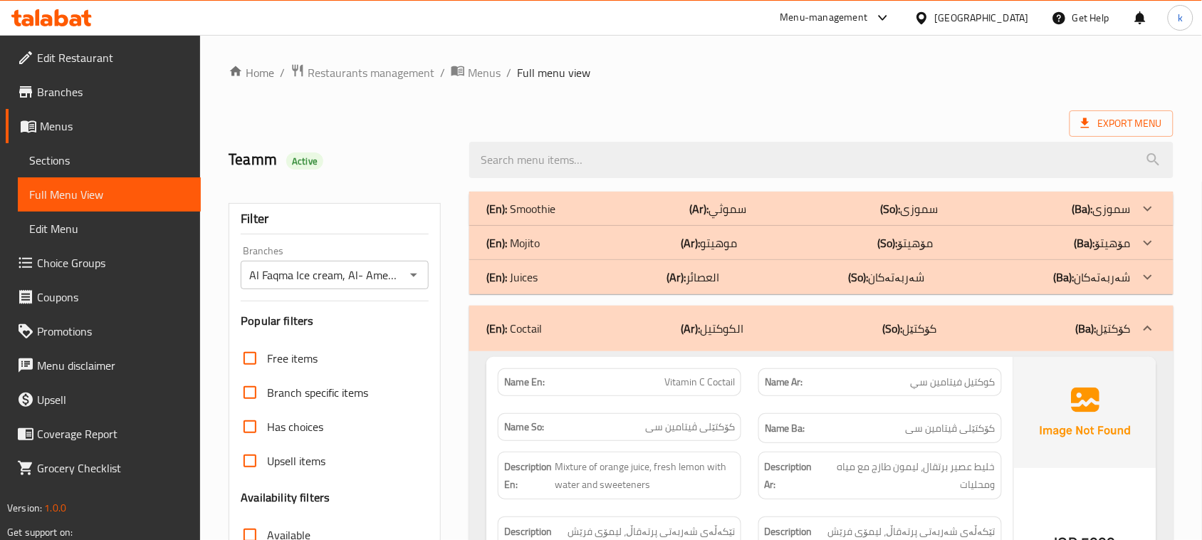
click at [538, 217] on div "(En): Juices (Ar): العصائر (So): شەربەتەکان (Ba): شەربەتەکان" at bounding box center [808, 208] width 644 height 17
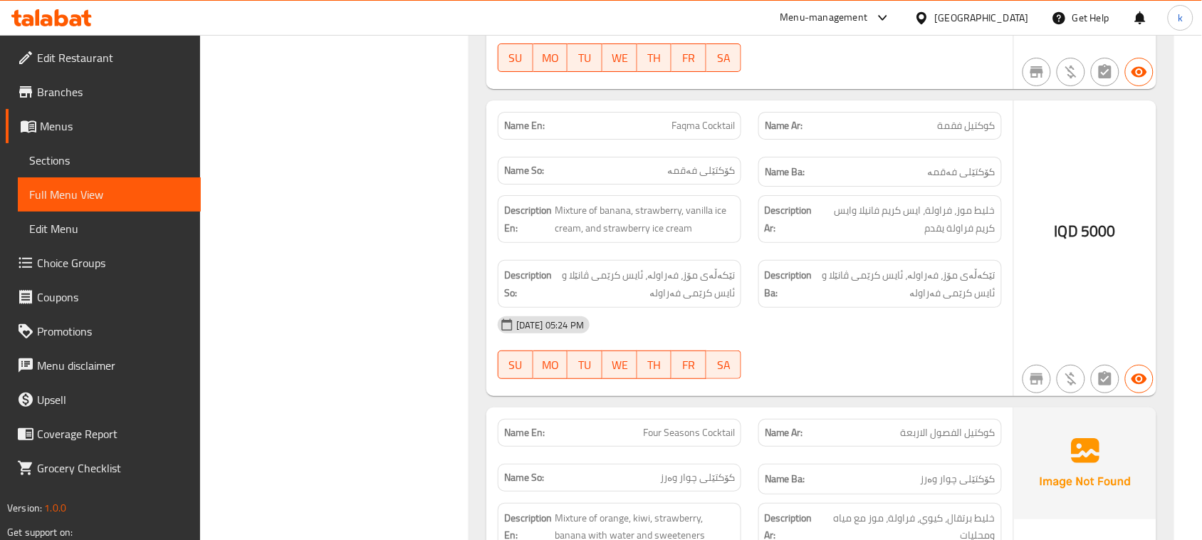
scroll to position [4806, 0]
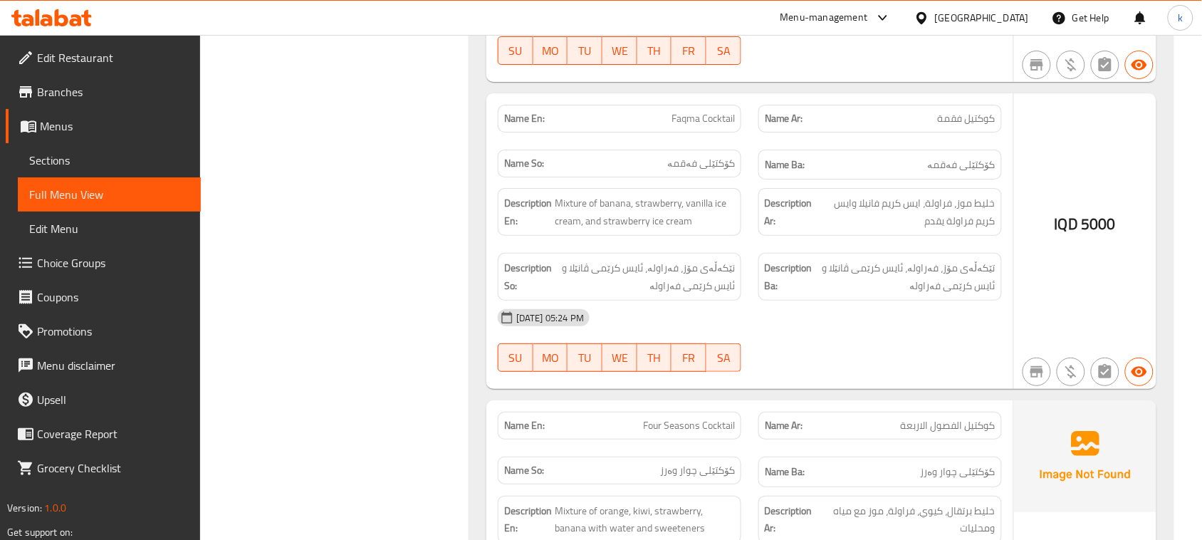
copy span "Faqma Cocktail"
click at [47, 125] on span "Menus" at bounding box center [115, 125] width 150 height 17
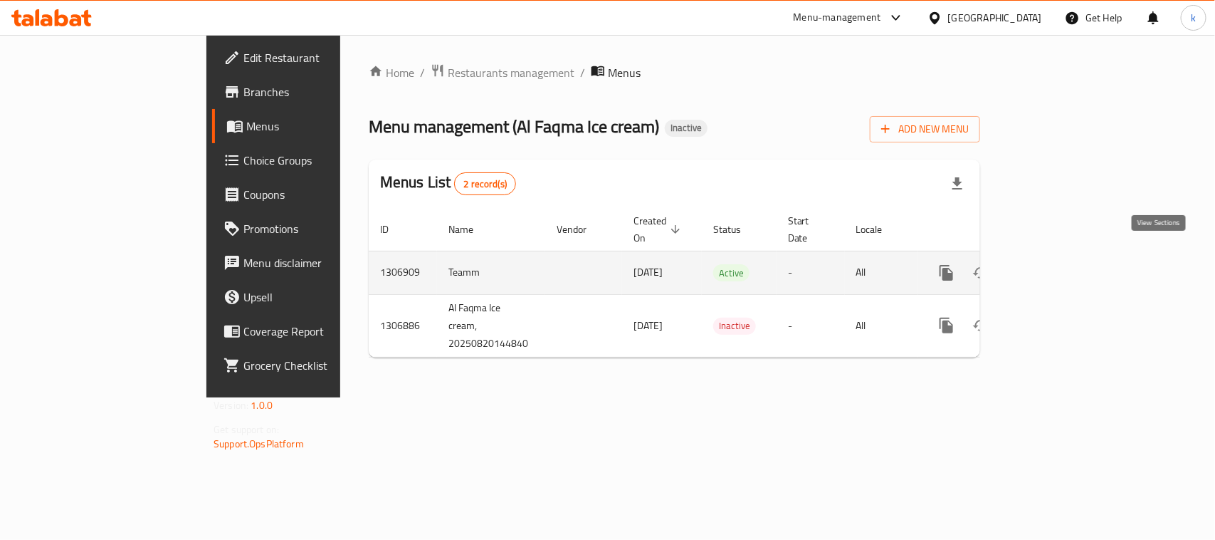
click at [1058, 264] on icon "enhanced table" at bounding box center [1049, 272] width 17 height 17
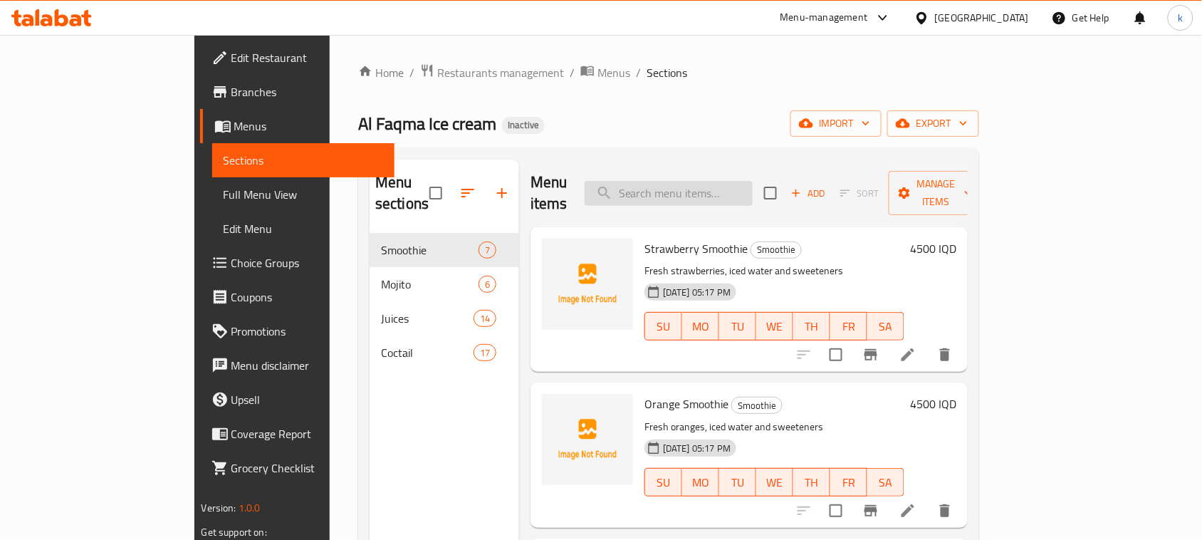
click at [738, 181] on input "search" at bounding box center [669, 193] width 168 height 25
paste input "Faqma Cocktail"
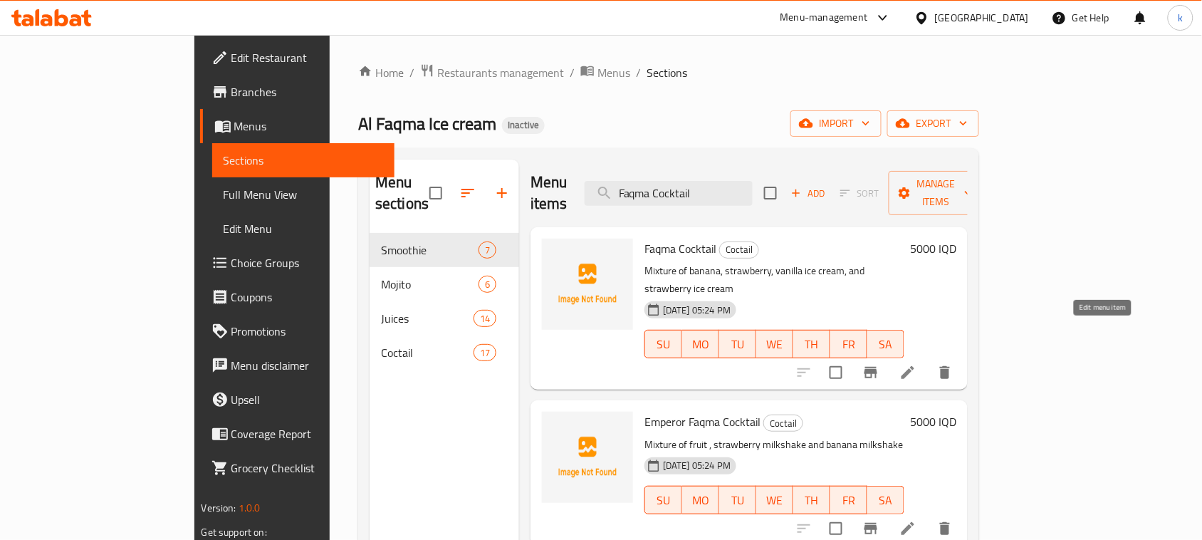
type input "Faqma Cocktail"
click at [914, 366] on icon at bounding box center [907, 372] width 13 height 13
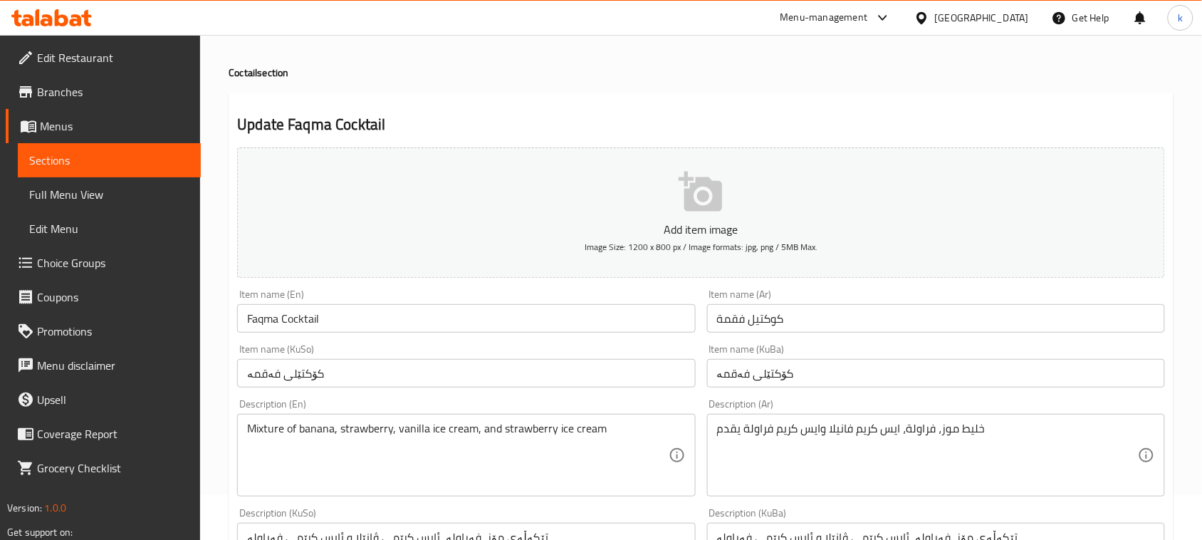
scroll to position [89, 0]
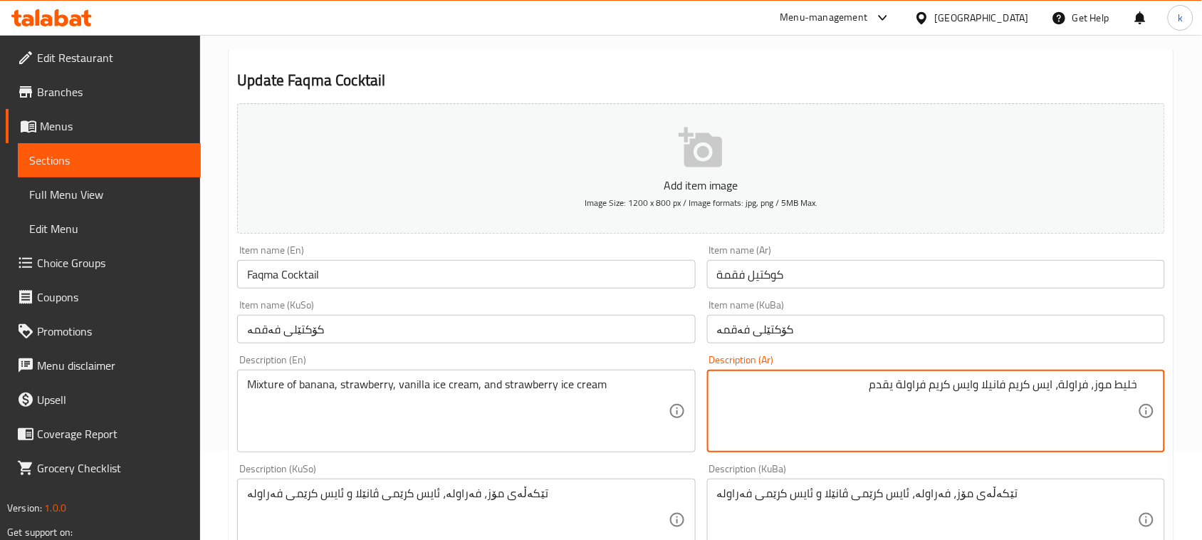
click at [830, 387] on textarea "خلیط موز، فراولة، ایس كریم فانیلا وایس كریم فراولة یقدم" at bounding box center [927, 411] width 421 height 68
paste textarea "مزین بالكریمة."
type textarea "خلیط موز، فراولة، ایس كریم فانیلا وایس كریم فراولة یقدم مزین بالكریمة"
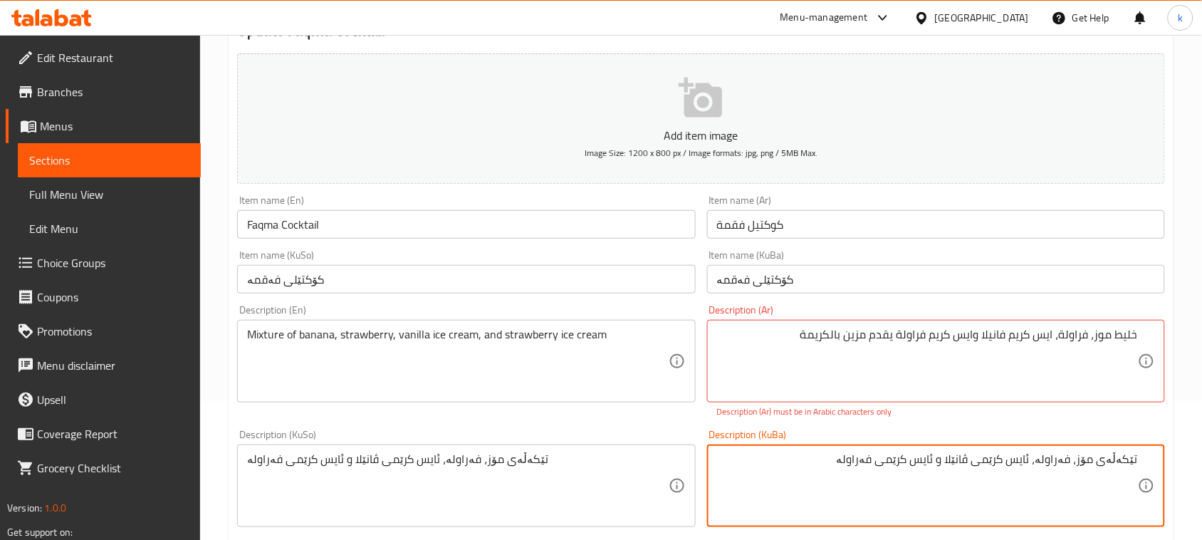
scroll to position [178, 0]
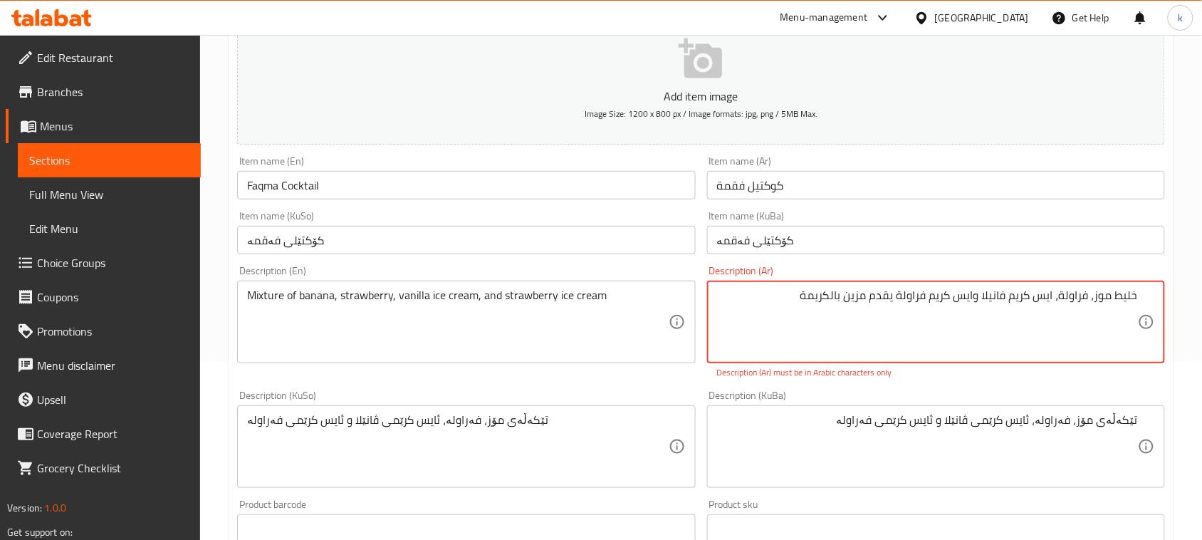
click at [908, 292] on textarea "خلیط موز، فراولة، ایس كریم فانیلا وایس كریم فراولة یقدم مزین بالكریمة" at bounding box center [927, 322] width 421 height 68
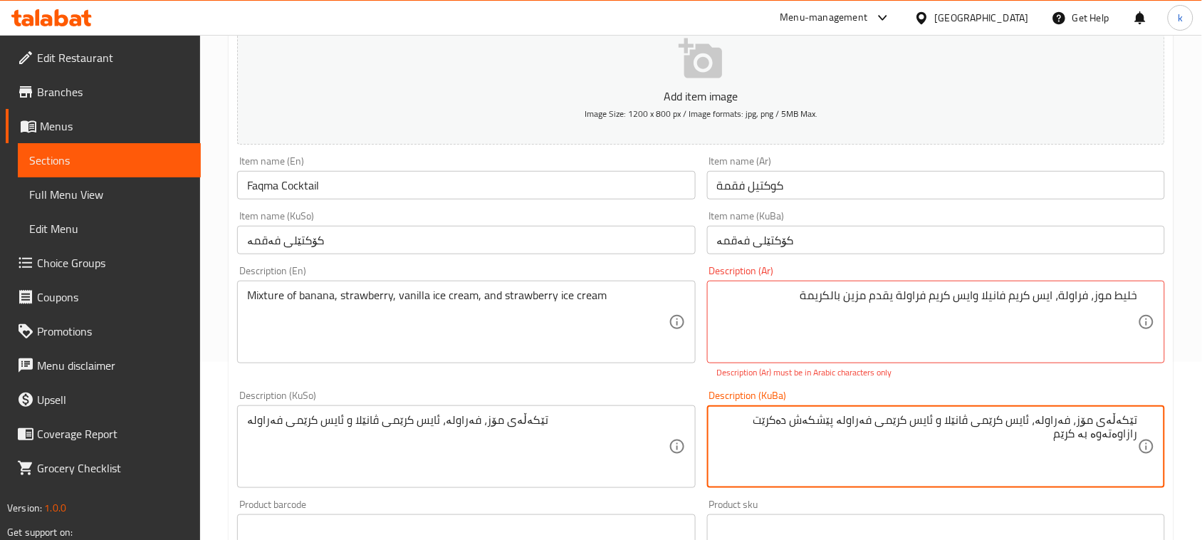
type textarea "تێکەڵەی مۆز، فەراولە، ئایس کرێمی ڤانێلا و ئایس کرێمی فەراولە پێشکەش دەکرێت رازا…"
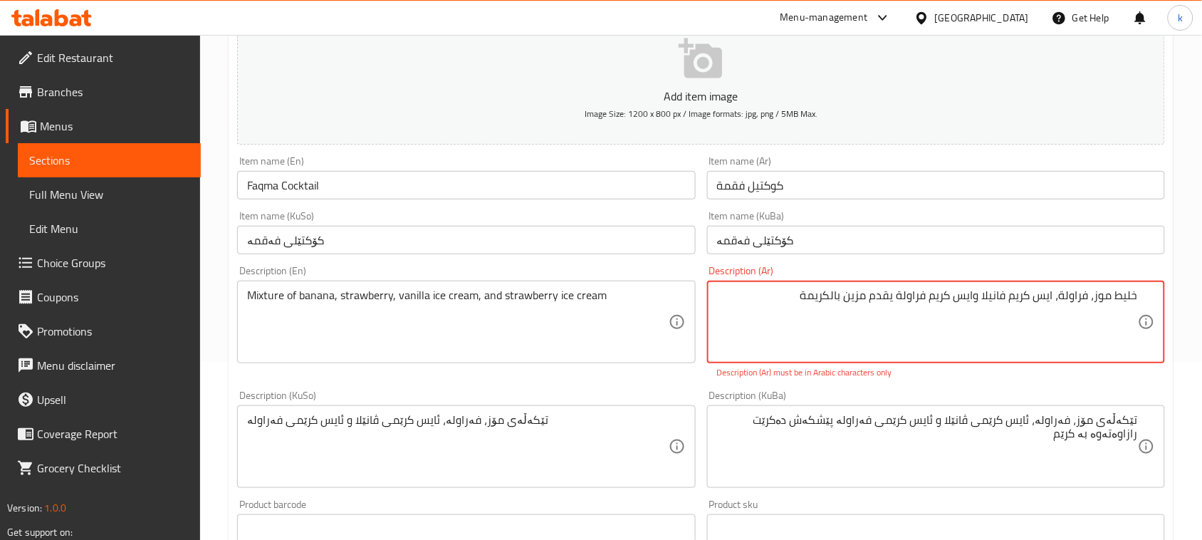
drag, startPoint x: 784, startPoint y: 293, endPoint x: 1215, endPoint y: 318, distance: 431.5
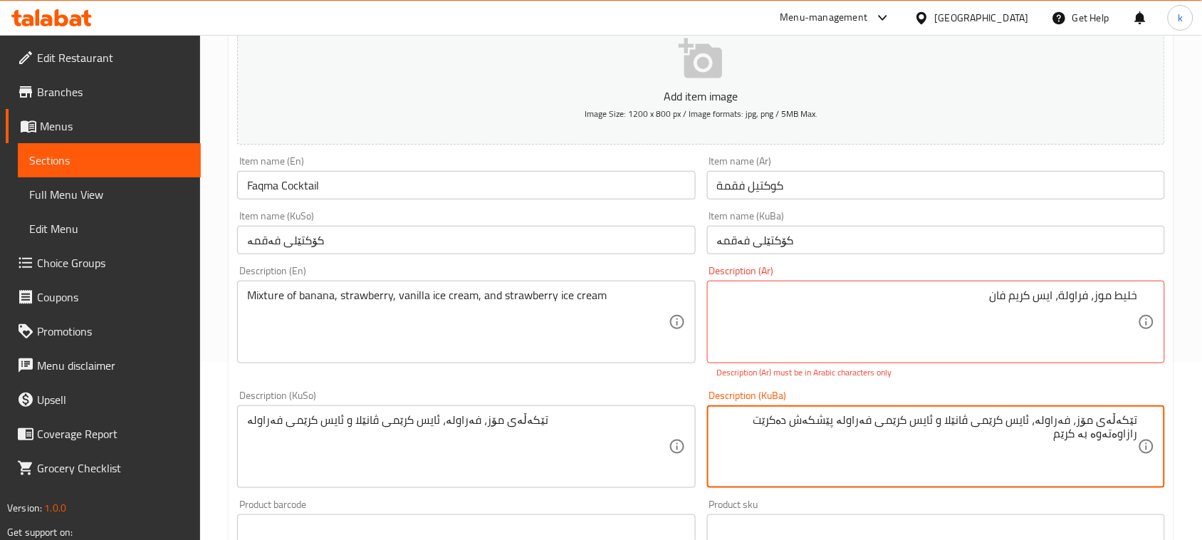
drag, startPoint x: 1024, startPoint y: 478, endPoint x: 956, endPoint y: 380, distance: 119.9
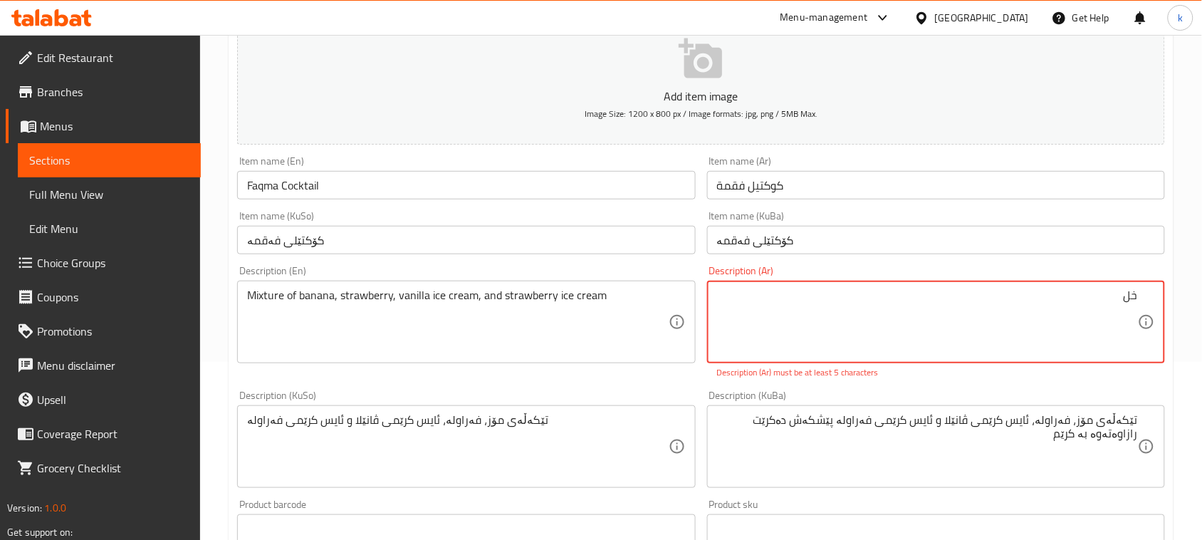
type textarea "خ"
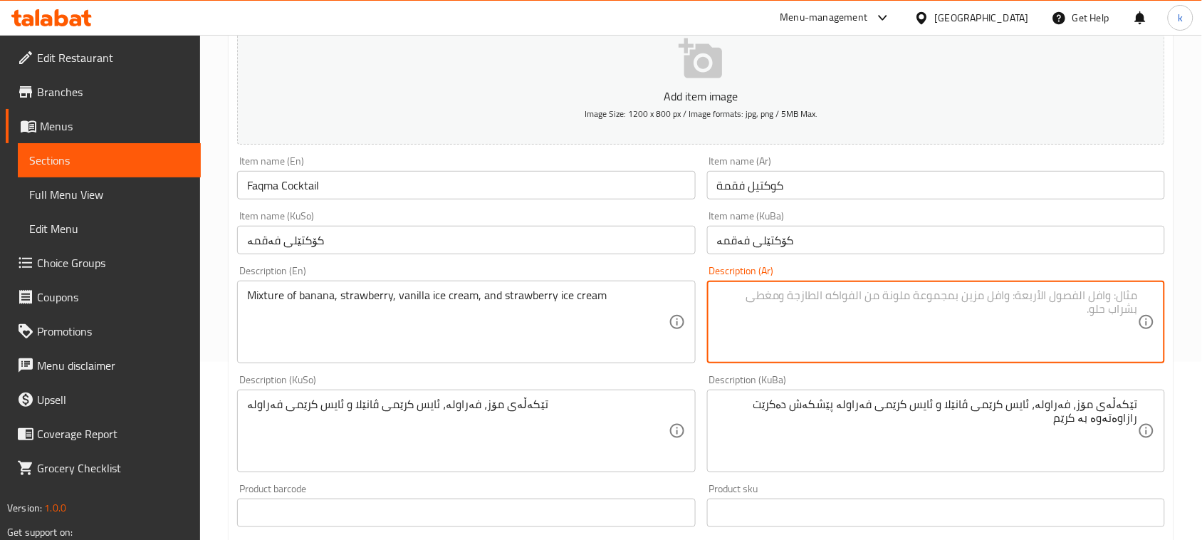
click at [1020, 335] on textarea at bounding box center [927, 322] width 421 height 68
paste textarea "خلیط موز، فراولة، ایس كریم فانیلا وایس كریم فراولة یقدم مزین بالكریمة"
click at [1137, 294] on textarea "خلیط موز، فراولة، ایس كریم فانیلا وایس كریم فراولة یقدم مزین بالكریمة" at bounding box center [927, 322] width 421 height 68
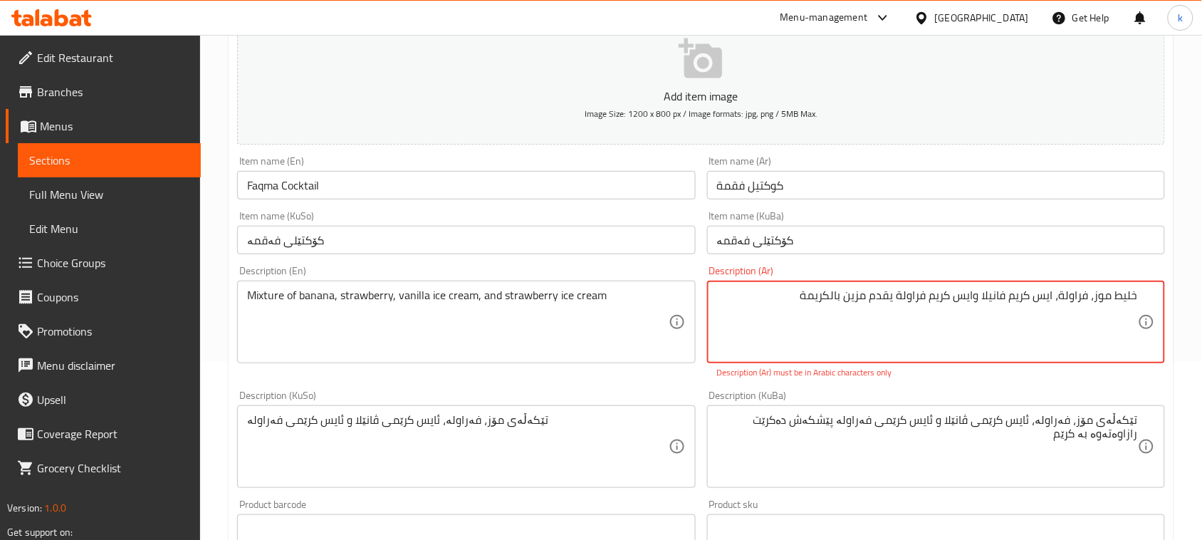
click at [1131, 298] on textarea "خلیط موز، فراولة، ایس كریم فانیلا وایس كریم فراولة یقدم مزین بالكریمة" at bounding box center [927, 322] width 421 height 68
click at [1124, 298] on textarea "خلیط موز، فراولة، ایس كریم فانیلا وایس كریم فراولة یقدم مزین بالكریمة" at bounding box center [927, 322] width 421 height 68
click at [1113, 296] on textarea "خلیط موز، فراولة، ایس كریم فانیلا وایس كریم فراولة یقدم مزین بالكریمة" at bounding box center [927, 322] width 421 height 68
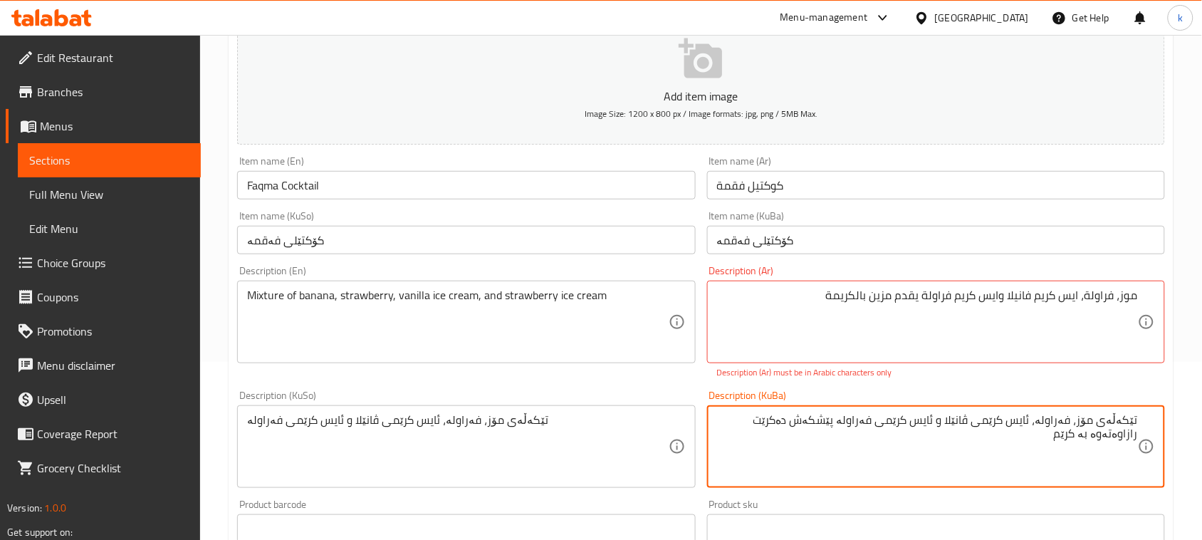
click at [1144, 293] on div "موز، فراولة، ایس كریم فانیلا وایس كریم فراولة یقدم مزین بالكریمة Description (A…" at bounding box center [936, 322] width 458 height 83
click at [853, 420] on textarea "تێکەڵەی مۆز، فەراولە، ئایس کرێمی ڤانێلا و ئایس کرێمی فەراولە پێشکەش دەکرێت رازا…" at bounding box center [927, 447] width 421 height 68
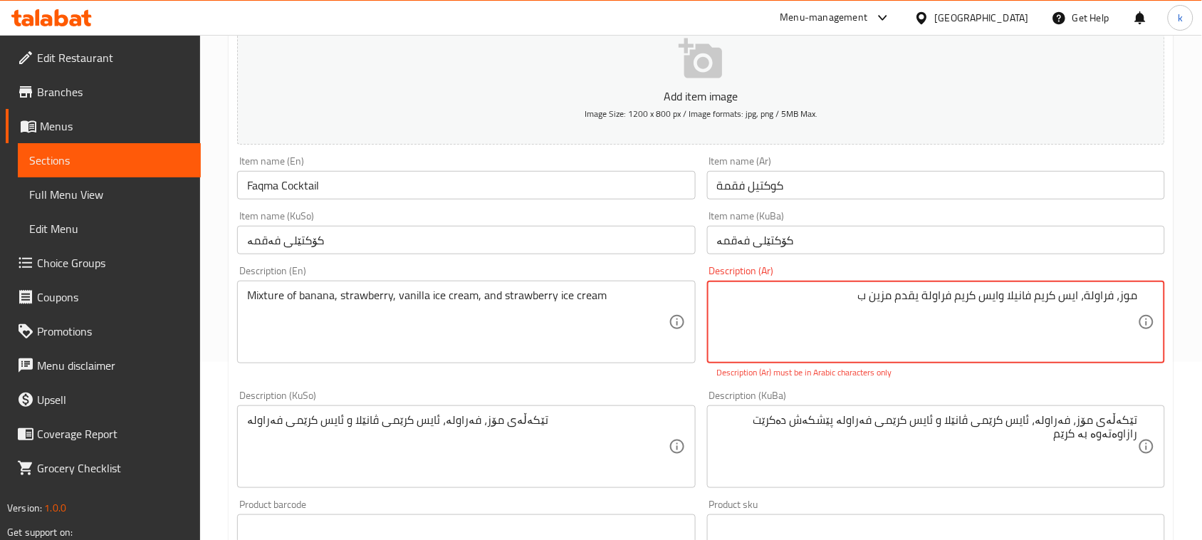
drag, startPoint x: 815, startPoint y: 310, endPoint x: 931, endPoint y: 301, distance: 115.7
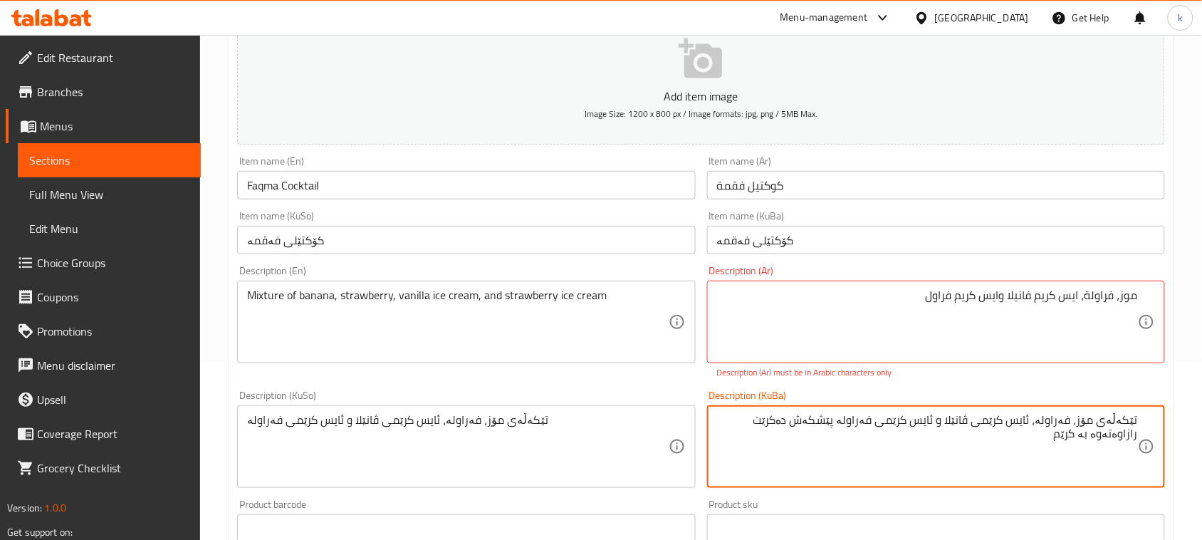
drag, startPoint x: 935, startPoint y: 471, endPoint x: 909, endPoint y: 382, distance: 93.3
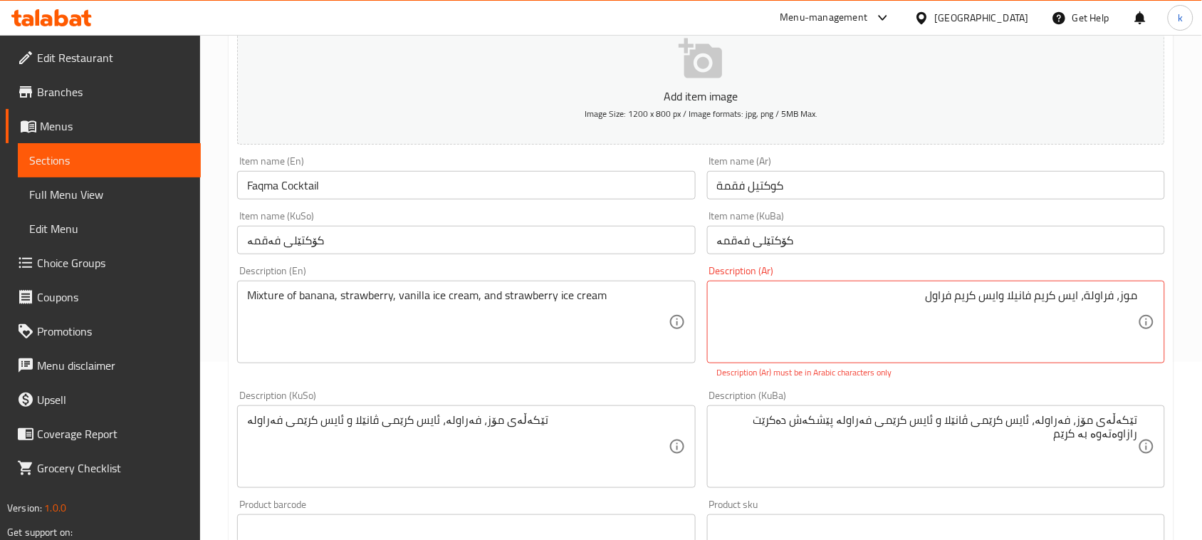
drag, startPoint x: 886, startPoint y: 286, endPoint x: 998, endPoint y: 314, distance: 115.2
click at [988, 299] on div "موز، فراولة، ایس كریم فانیلا وایس كریم فراول Description (Ar)" at bounding box center [936, 322] width 458 height 83
drag, startPoint x: 986, startPoint y: 295, endPoint x: 890, endPoint y: 301, distance: 96.3
click at [890, 301] on textarea "موز، فراولة، ایس كریم فانیلا وایس كریم فراول" at bounding box center [927, 322] width 421 height 68
drag, startPoint x: 962, startPoint y: 464, endPoint x: 980, endPoint y: 420, distance: 47.2
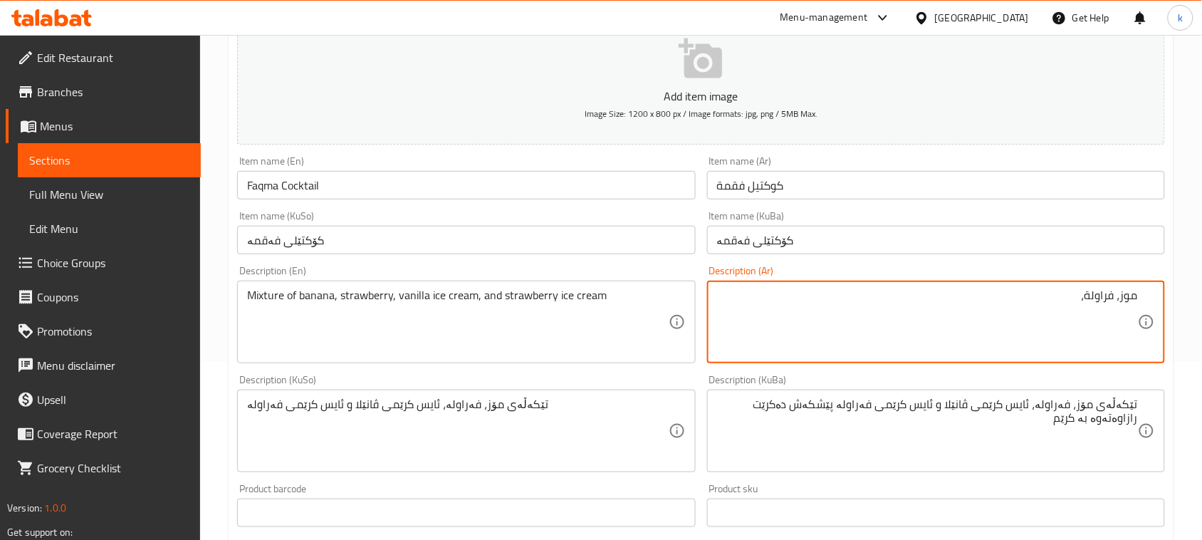
drag, startPoint x: 1055, startPoint y: 318, endPoint x: 1180, endPoint y: 303, distance: 126.1
paste textarea "تێکەڵەی مۆز، فەراولە، ئایس کرێمی ڤانێلا و ئایس کرێمی فەراولە پێشکەش دەکرێت رازا…"
click at [1032, 299] on textarea "تێکەڵەی مۆز، فەراولە، ئایس کرێمی ڤانێلا و ئایس کرێمی فەراولە پێشکەش دەکرێت رازا…" at bounding box center [927, 322] width 421 height 68
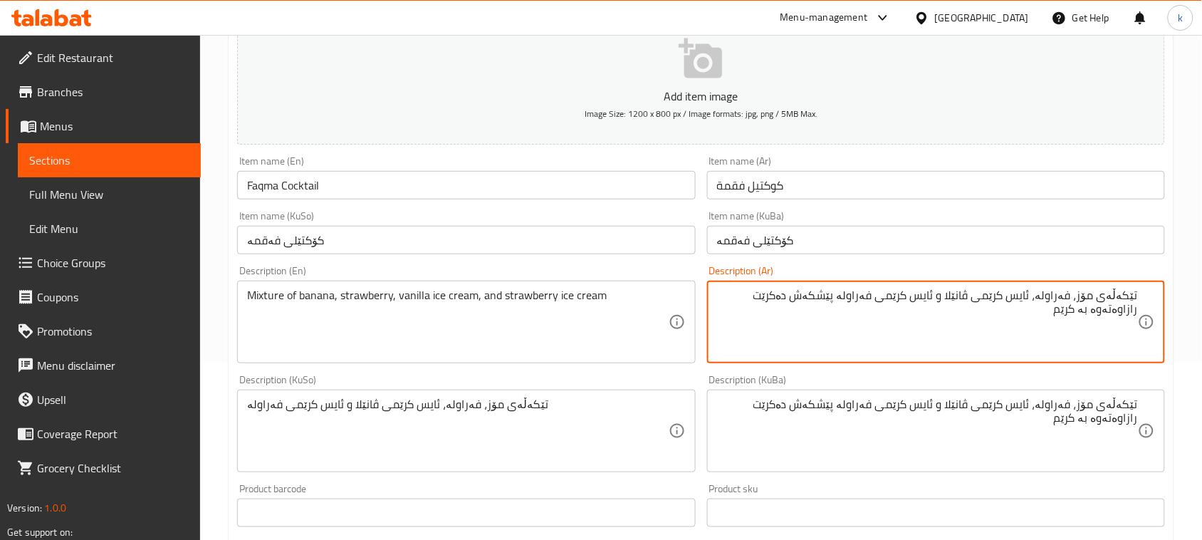
paste textarea "لیط موز، فراولة، ایس كریم فانیلا وایس كریم فراولة یقدم مزین بالكریمة"
click at [1051, 295] on textarea "خلیط موز، فراولة، ایس كریم فانیلا وایس كریم فراولة یقدم مزین بالكریمة" at bounding box center [927, 322] width 421 height 68
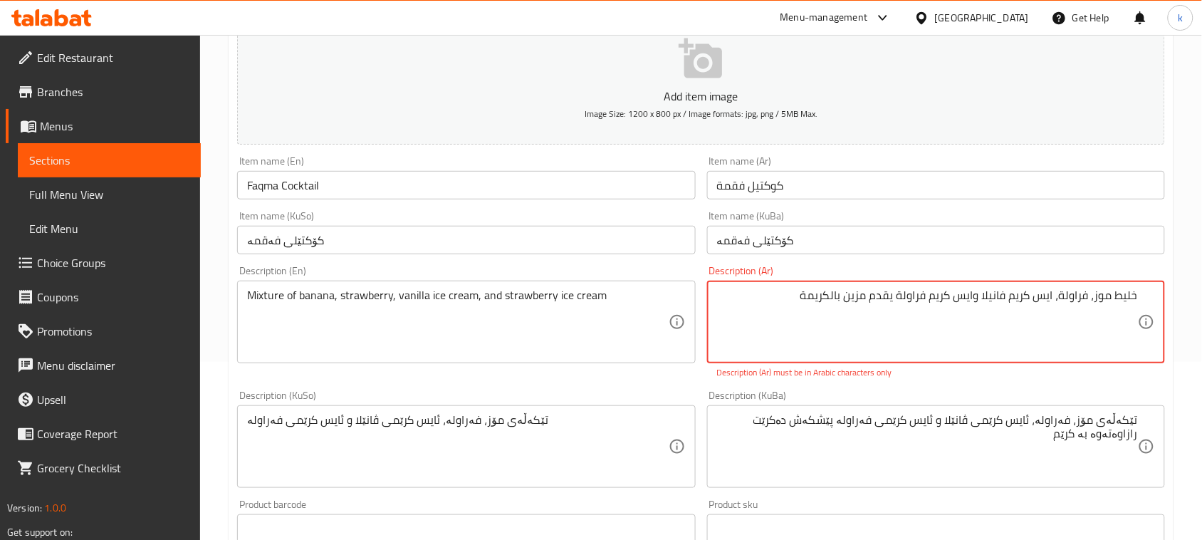
drag, startPoint x: 1092, startPoint y: 295, endPoint x: 1100, endPoint y: 310, distance: 16.6
click at [1097, 304] on textarea "خلیط موز، فراولة، ایس كریم فانیلا وایس كریم فراولة یقدم مزین بالكریمة" at bounding box center [927, 322] width 421 height 68
click at [1001, 294] on textarea "خلیط موز، فراولة، ايس كريم كریم فانیلا وایس كریم فراولة یقدم مزین بالكریمة" at bounding box center [927, 322] width 421 height 68
click at [801, 293] on textarea "خلیط موز، فراولة، ايس كريم فانیلا وایس كریم فراولة یقدم مزین بالكریمة" at bounding box center [927, 322] width 421 height 68
type textarea "خلیط موز، فراولة، ايس كريم فانیلا وایس كریم فراولة یقدم مزین بالكریمة"
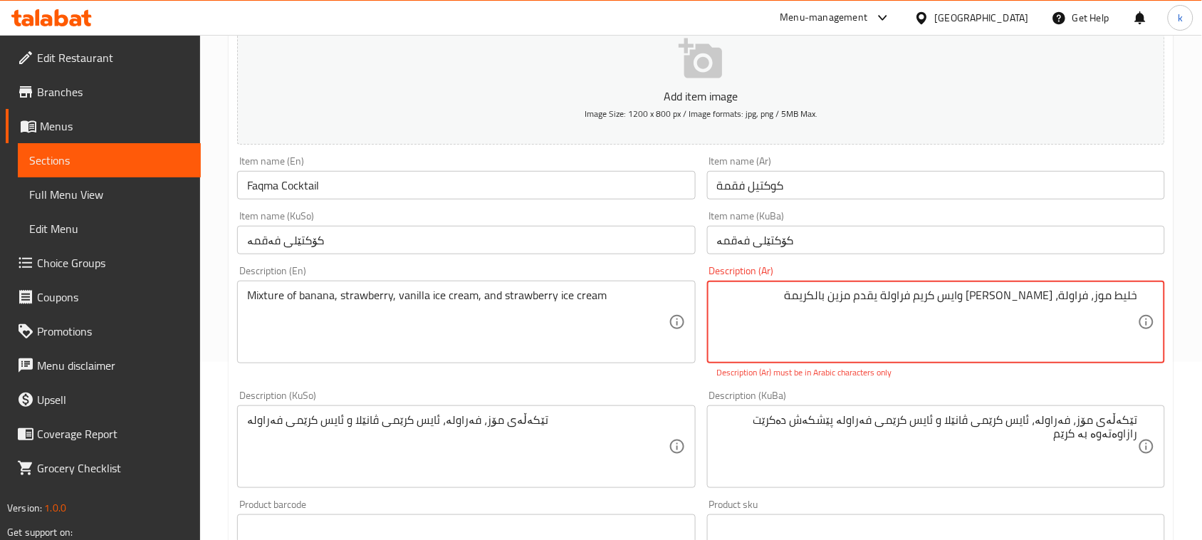
drag, startPoint x: 796, startPoint y: 297, endPoint x: 1186, endPoint y: 344, distance: 393.0
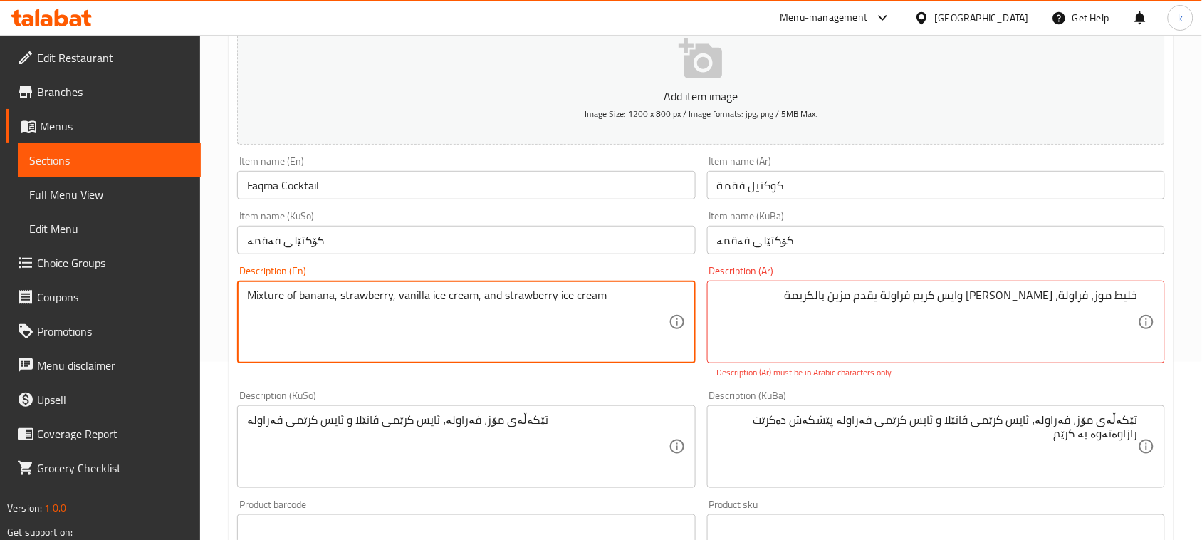
click at [459, 295] on textarea "Mixture of banana, strawberry, vanilla ice cream, and strawberry ice cream" at bounding box center [457, 322] width 421 height 68
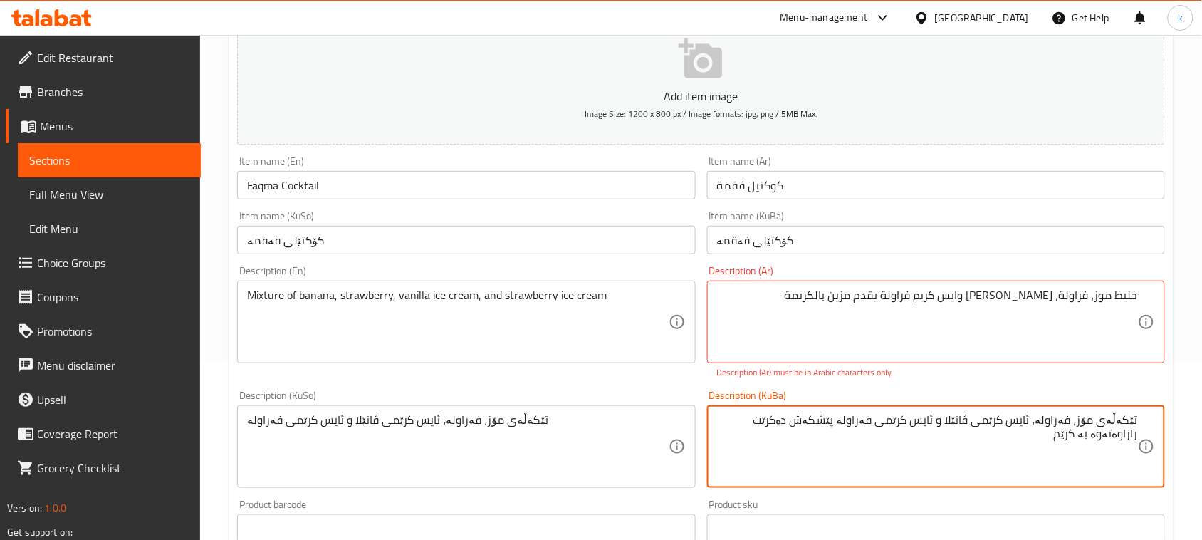
drag, startPoint x: 1126, startPoint y: 439, endPoint x: 1186, endPoint y: 407, distance: 67.9
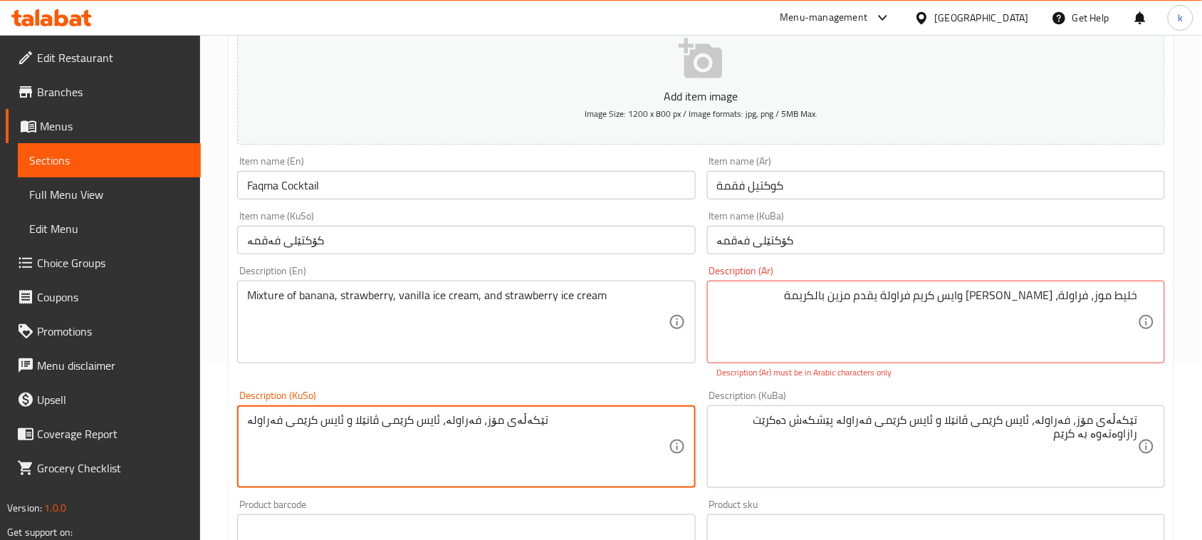
click at [497, 417] on textarea "تێکەڵەی مۆز، فەراولە، ئایس کرێمی ڤانێلا و ئایس کرێمی فەراولە" at bounding box center [457, 447] width 421 height 68
click at [496, 417] on textarea "تێکەڵەی مۆز، فەراولە، ئایس کرێمی ڤانێلا و ئایس کرێمی فەراولە" at bounding box center [457, 447] width 421 height 68
paste textarea "پێشکەش دەکرێت رازاوەتەوە بە کرێم"
click at [602, 467] on textarea "تێکەڵەی مۆز، فەراولە، ئایس کرێمی ڤانێلا و ئایس کرێمی فەراولە پێشکەش دەکرێت رازا…" at bounding box center [457, 447] width 421 height 68
type textarea "تێکەڵەی مۆز، فەراولە، ئایس کرێمی ڤانێلا و ئایس کرێمی فەراولە پێشکەش دەکرێت رازا…"
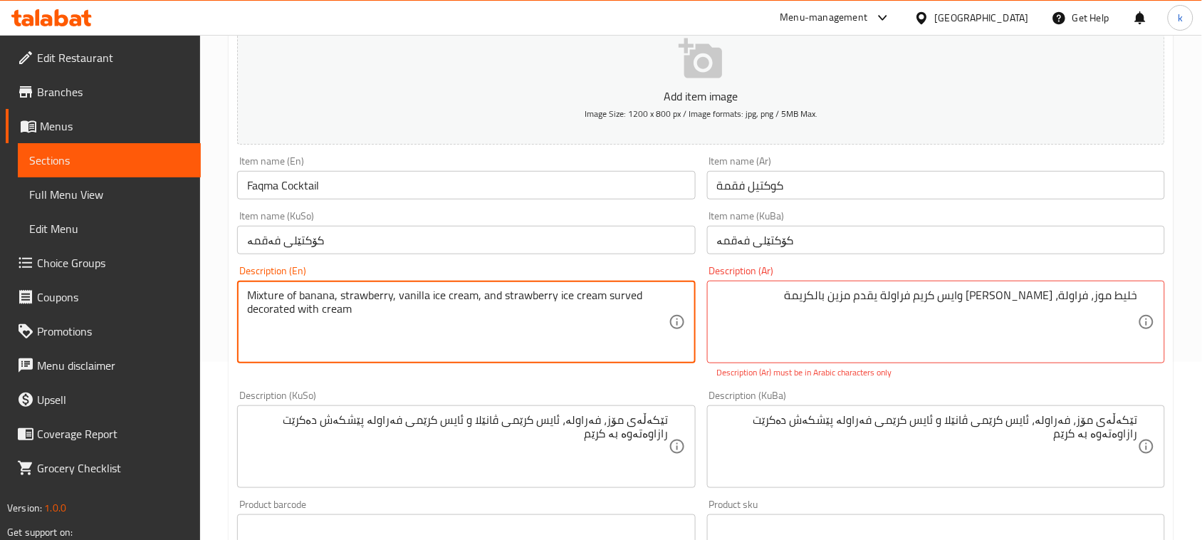
click at [609, 290] on textarea "Mixture of banana, strawberry, vanilla ice cream, and strawberry ice cream surv…" at bounding box center [457, 322] width 421 height 68
drag, startPoint x: 363, startPoint y: 308, endPoint x: 253, endPoint y: 288, distance: 111.4
click at [253, 288] on textarea "Mixture of banana, strawberry, vanilla ice cream, and strawberry ice cream serv…" at bounding box center [457, 322] width 421 height 68
type textarea "Mixture of banana, strawberry, vanilla ice cream, and strawberry ice cream serv…"
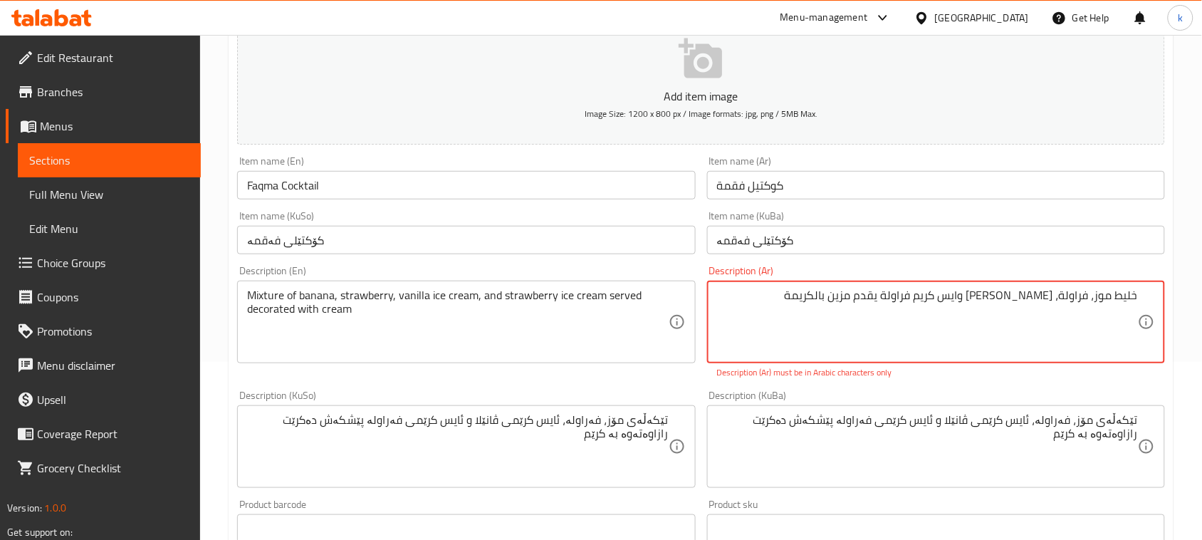
paste textarea "مزيج من الموز والفراولة والآيس كريم الفانيليا وآيس كريم الفراولة يقدم مزينًا با…"
click at [1091, 324] on textarea "خلیط موز، فراولة، ايس كريم فانیلا وایس كریم فراولة یقدم مزین بالكریمة مزيج من ا…" at bounding box center [927, 322] width 421 height 68
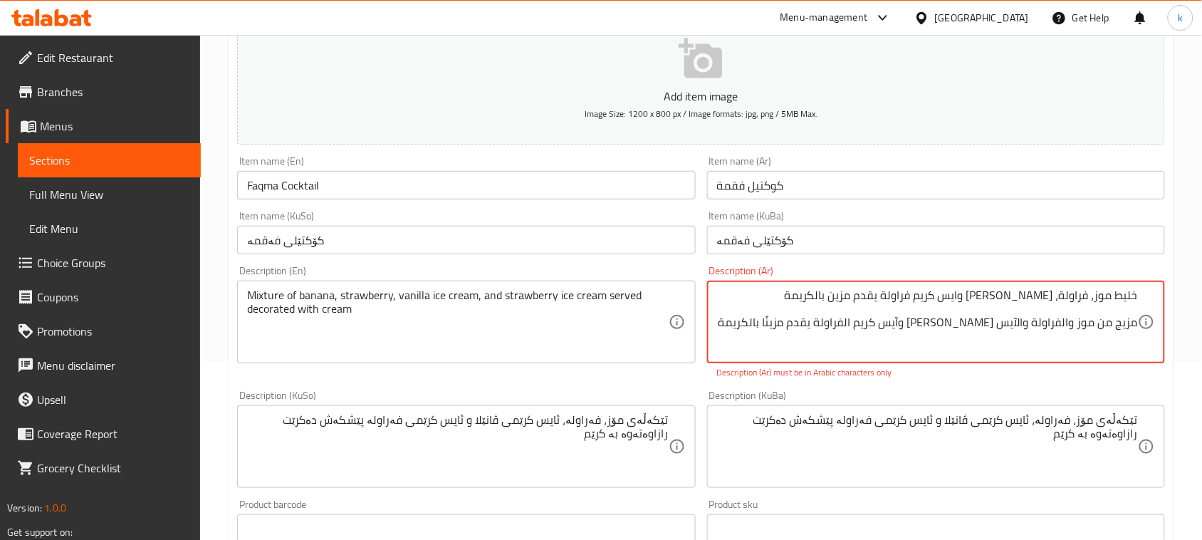
click at [1063, 321] on textarea "خلیط موز، فراولة، ايس كريم فانیلا وایس كریم فراولة یقدم مزین بالكریمة مزيج من م…" at bounding box center [927, 322] width 421 height 68
click at [1129, 300] on textarea "خلیط موز، فراولة، ايس كريم فانیلا وایس كریم فراولة یقدم مزین بالكریمة مزيج من م…" at bounding box center [927, 322] width 421 height 68
click at [1126, 322] on textarea "خلیط موز، فراولة، ايس كريم فانیلا وایس كریم فراولة یقدم مزین بالكریمة مزيج من م…" at bounding box center [927, 322] width 421 height 68
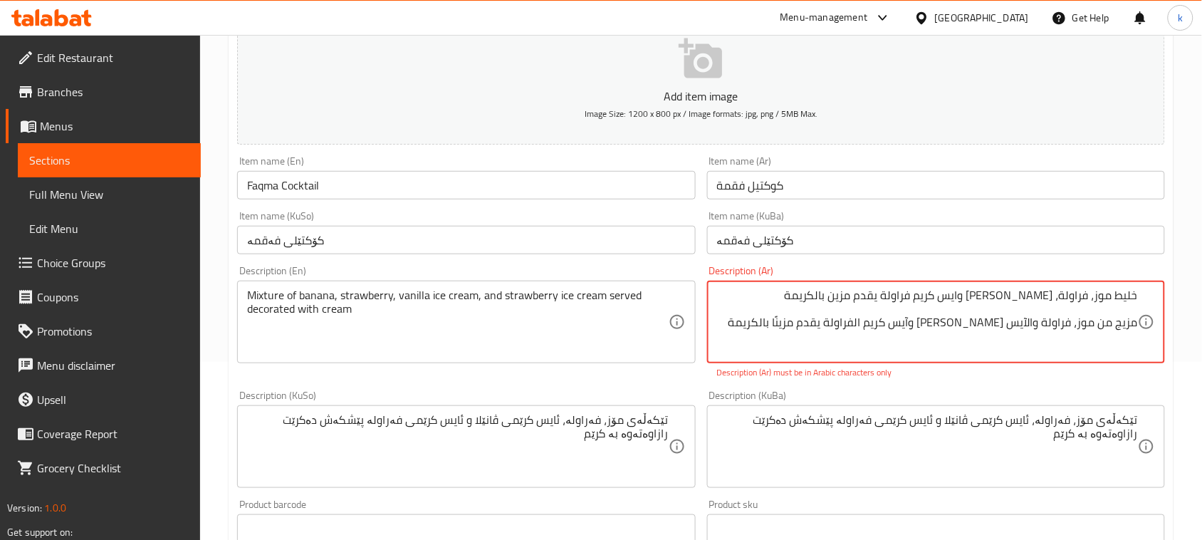
paste textarea "خلیط"
click at [1034, 324] on textarea "خلیط موز، فراولة، ايس كريم فانیلا وایس كریم فراولة یقدم مزین بالكریمة خلیط من م…" at bounding box center [927, 322] width 421 height 68
click at [983, 325] on textarea "خلیط موز، فراولة، ايس كريم فانیلا وایس كریم فراولة یقدم مزین بالكریمة خلیط من م…" at bounding box center [927, 322] width 421 height 68
click at [901, 325] on textarea "خلیط موز، فراولة، ايس كريم فانیلا وایس كریم فراولة یقدم مزین بالكریمة خلیط من م…" at bounding box center [927, 322] width 421 height 68
click at [854, 303] on textarea "خلیط موز، فراولة، ايس كريم فانیلا وایس كریم فراولة یقدم مزین بالكریمة خلیط من م…" at bounding box center [927, 322] width 421 height 68
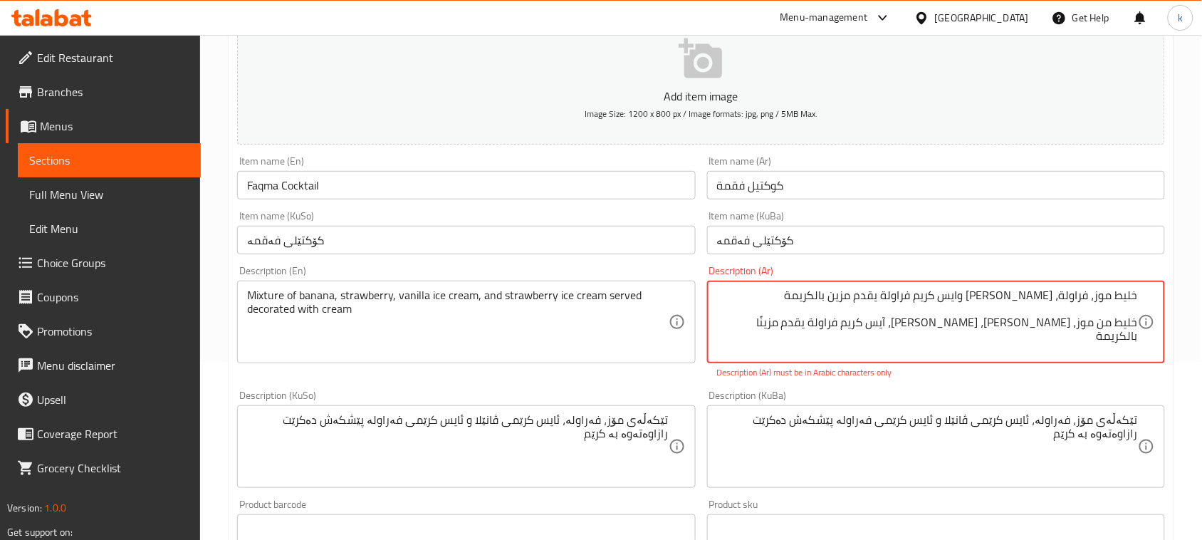
click at [854, 303] on textarea "خلیط موز، فراولة، ايس كريم فانیلا وایس كریم فراولة یقدم مزین بالكریمة خلیط من م…" at bounding box center [927, 322] width 421 height 68
click at [841, 326] on textarea "خلیط موز، فراولة، ايس كريم فانیلا وایس كریم فراولة یقدم مزین بالكریمة خلیط من م…" at bounding box center [927, 322] width 421 height 68
paste textarea "ین"
drag, startPoint x: 784, startPoint y: 321, endPoint x: 1168, endPoint y: 338, distance: 384.9
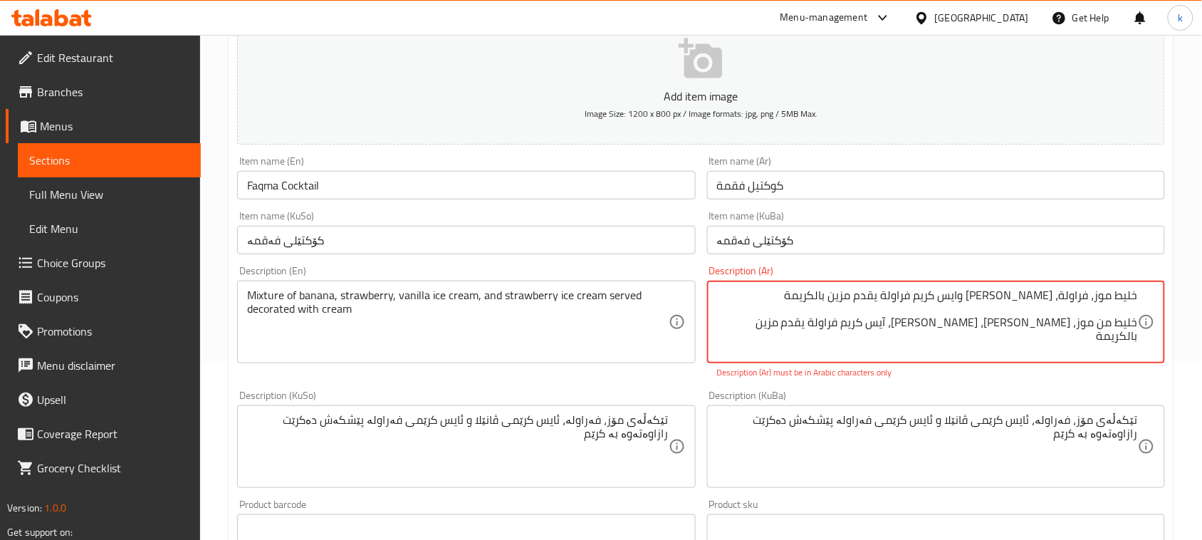
click at [1168, 338] on div "Description (Ar) خلیط موز، فراولة، ايس كريم فانیلا وایس كریم فراولة یقدم مزین ب…" at bounding box center [935, 322] width 469 height 125
click at [959, 298] on textarea "خلیط موز، فراولة، ايس كريم فانیلا وایس كریم فراولة یقدم مزین بالكریمة خلیط من م…" at bounding box center [927, 322] width 421 height 68
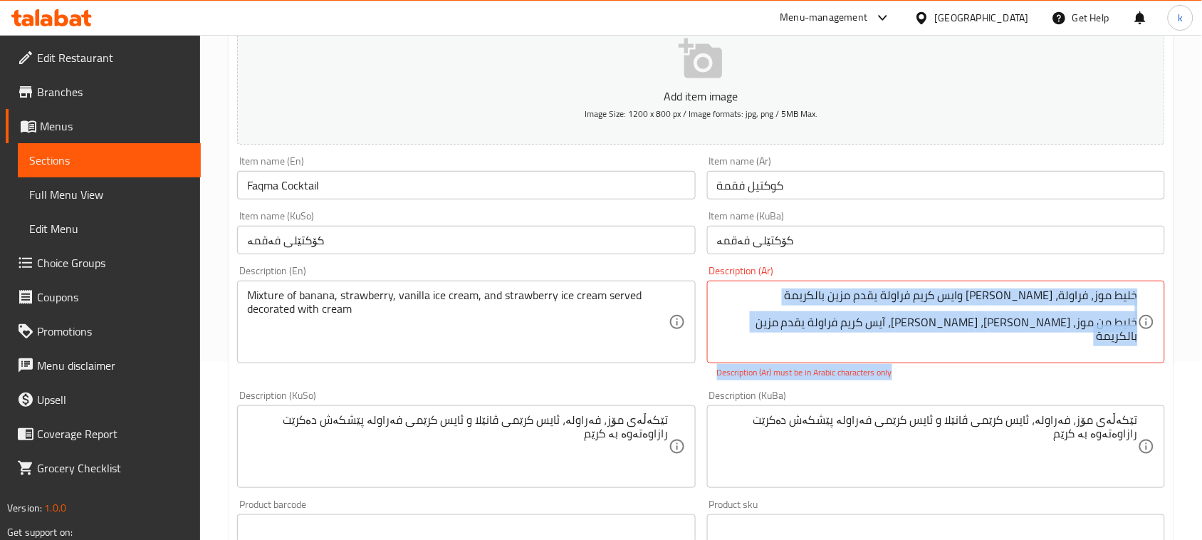
drag, startPoint x: 790, startPoint y: 286, endPoint x: 1141, endPoint y: 299, distance: 351.3
click at [1198, 301] on div "Home / Restaurants management / Menus / Sections / item / update Coctail sectio…" at bounding box center [701, 432] width 1002 height 1151
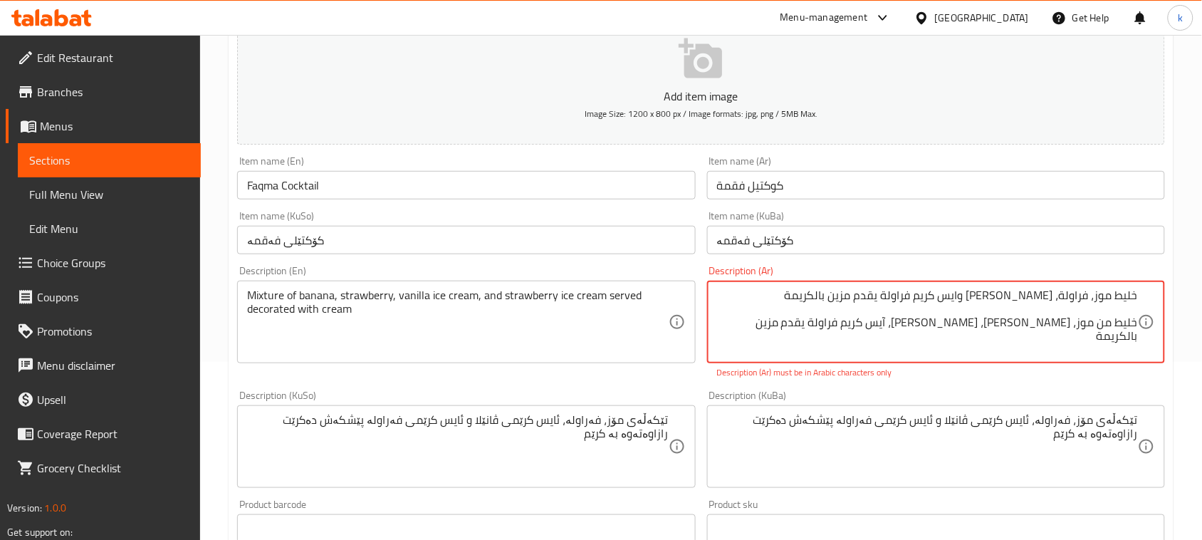
click at [1100, 300] on textarea "خلیط موز، فراولة، ايس كريم فانیلا وایس كریم فراولة یقدم مزین بالكریمة خلیط من م…" at bounding box center [927, 322] width 421 height 68
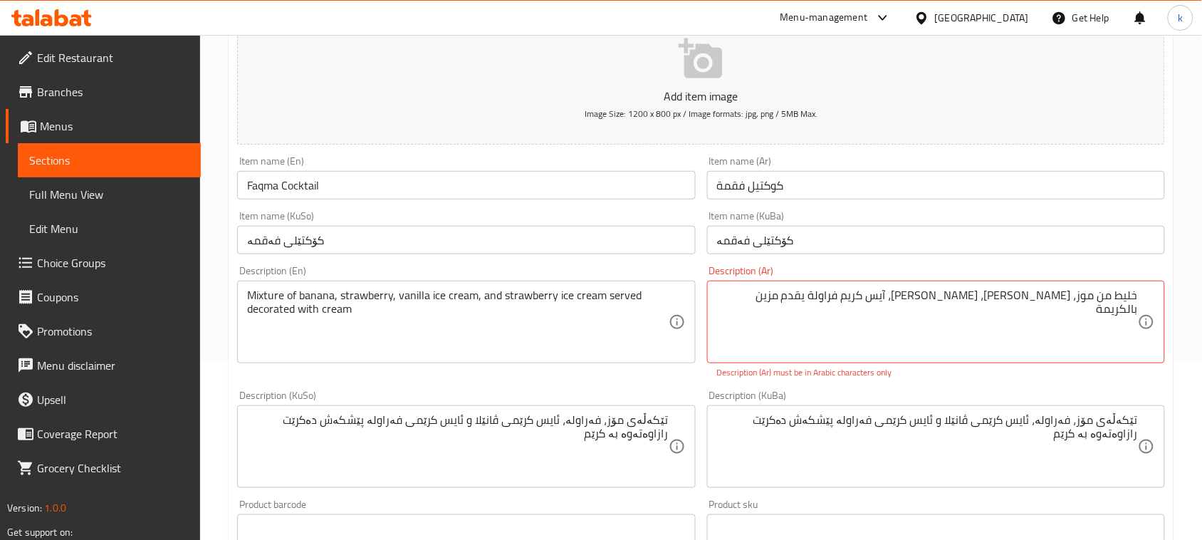
click at [1141, 311] on div "خلیط من موز، فراولة، آيس كريم فانيليا، آيس كريم فراولة يقدم مزین بالكريمة Descr…" at bounding box center [936, 322] width 458 height 83
click at [1136, 307] on textarea "خلیط من موز، فراولة، آيس كريم فانيليا، آيس كريم فراولة يقدم مزین بالكريمة" at bounding box center [927, 322] width 421 height 68
click at [842, 292] on textarea "خلیط من موز، فراولة، آيس كريم فانيليا، آيس كريم فراولة يقدم مزین بالكريمة" at bounding box center [927, 322] width 421 height 68
click at [1129, 299] on textarea "خلیط من موز، فراولة، آيس كريم فانيليا، آيس كريم فراولة يقدم مزين بالكريمة" at bounding box center [927, 322] width 421 height 68
type textarea "خليط من موز، فراولة، آيس كريم فانيليا، آيس كريم فراولة يقدم مزين بالكريمة"
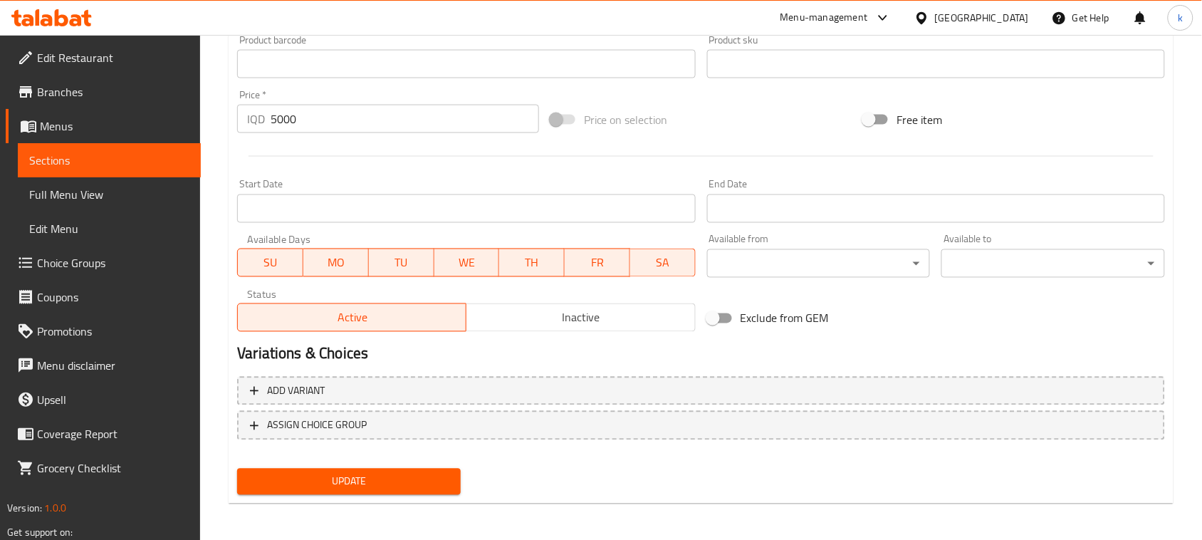
scroll to position [627, 0]
click at [357, 477] on span "Update" at bounding box center [348, 481] width 201 height 18
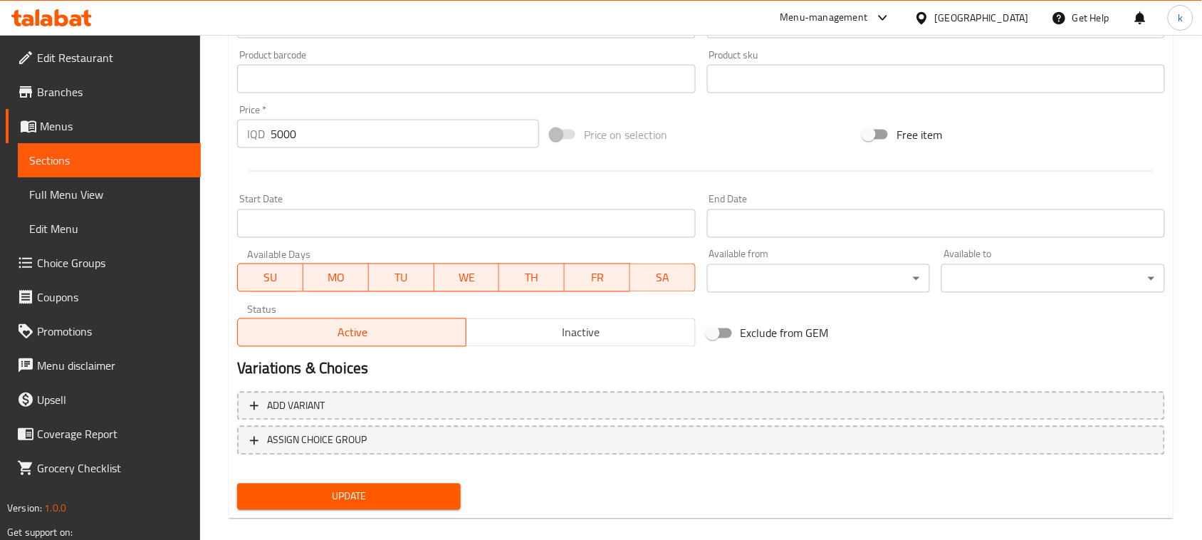
scroll to position [93, 0]
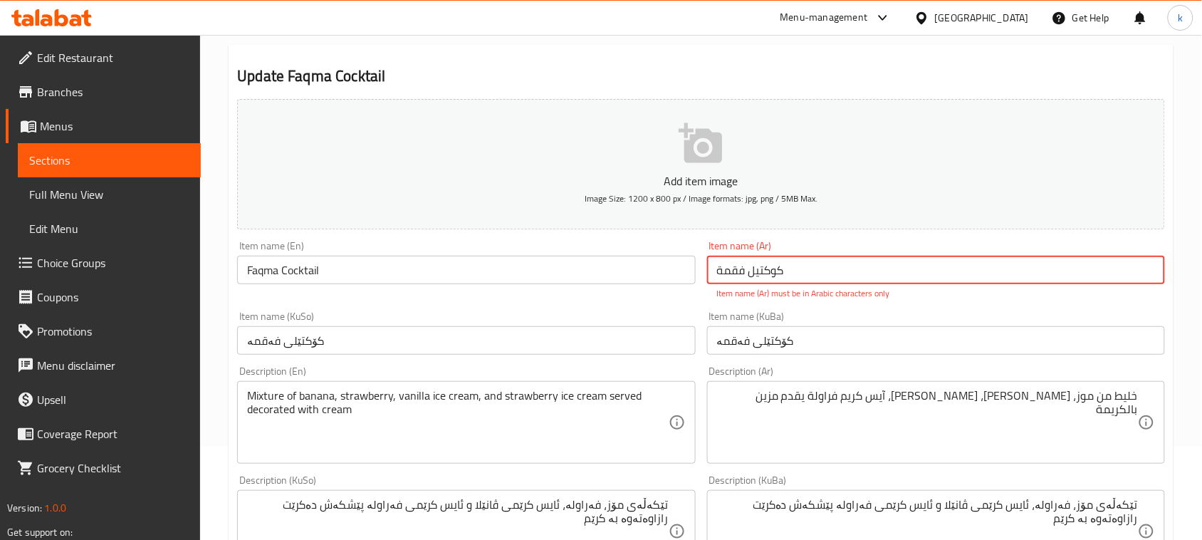
drag, startPoint x: 797, startPoint y: 271, endPoint x: 688, endPoint y: 272, distance: 109.7
click at [688, 272] on div "Add item image Image Size: 1200 x 800 px / Image formats: jpg, png / 5MB Max. I…" at bounding box center [700, 489] width 939 height 793
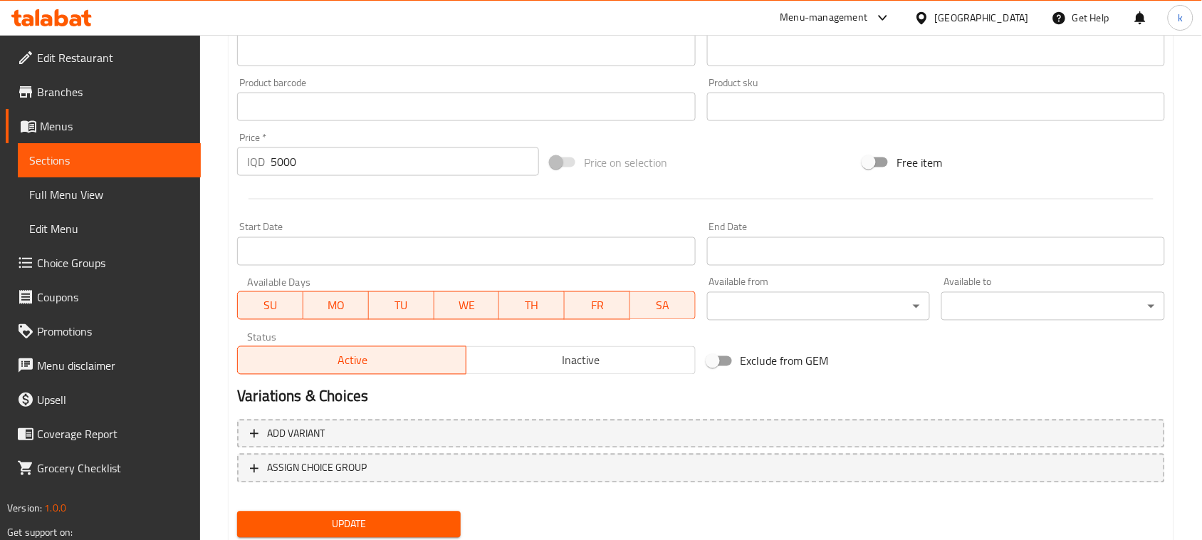
scroll to position [627, 0]
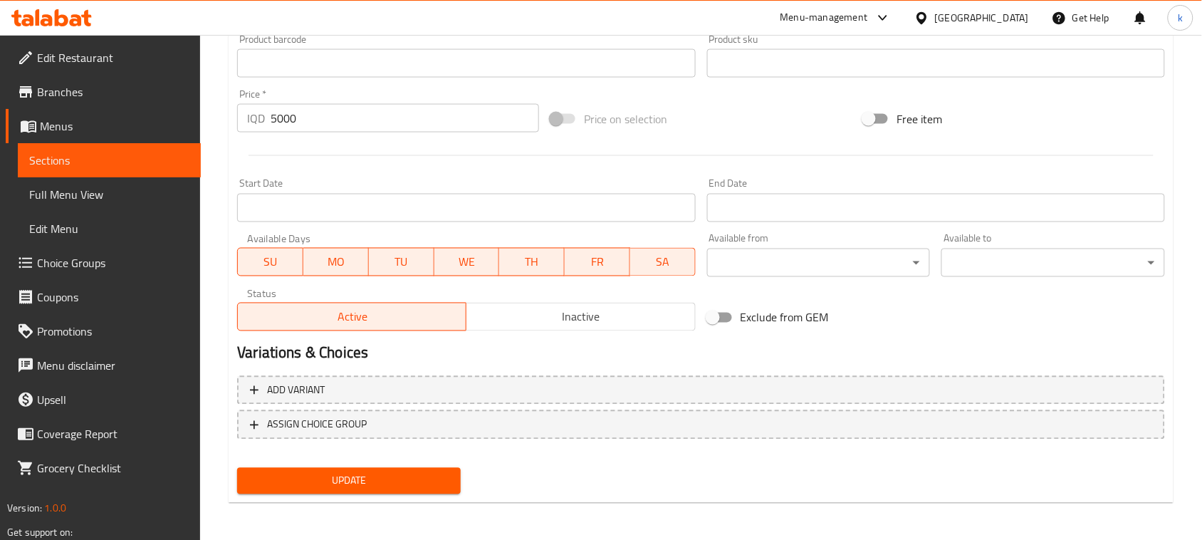
type input "كوكتيل فقمة"
click at [362, 476] on span "Update" at bounding box center [348, 481] width 201 height 18
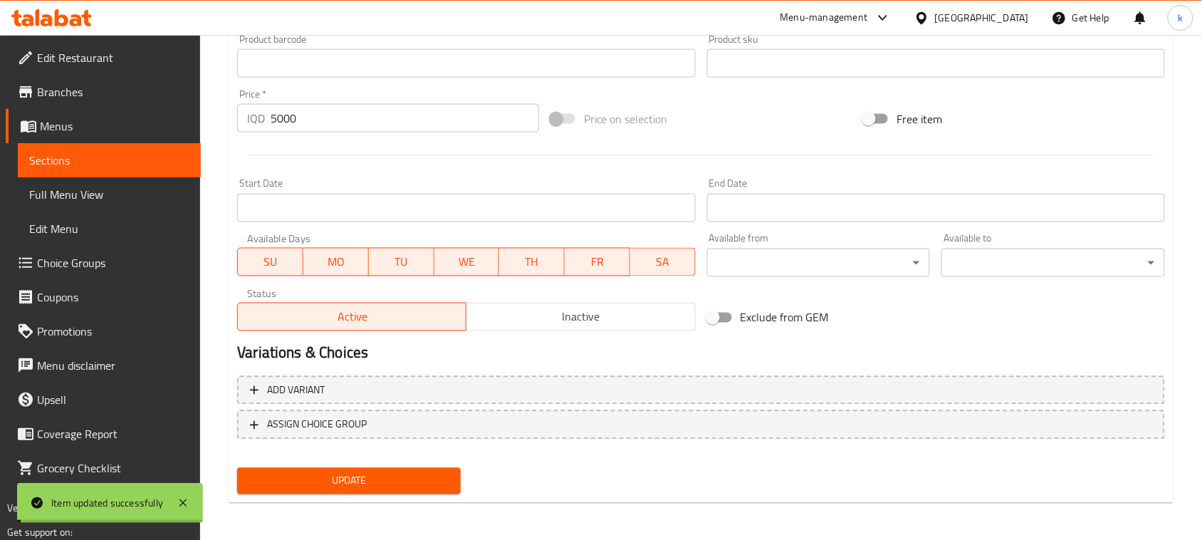
click at [69, 198] on span "Full Menu View" at bounding box center [109, 194] width 160 height 17
click at [75, 197] on span "Full Menu View" at bounding box center [109, 194] width 160 height 17
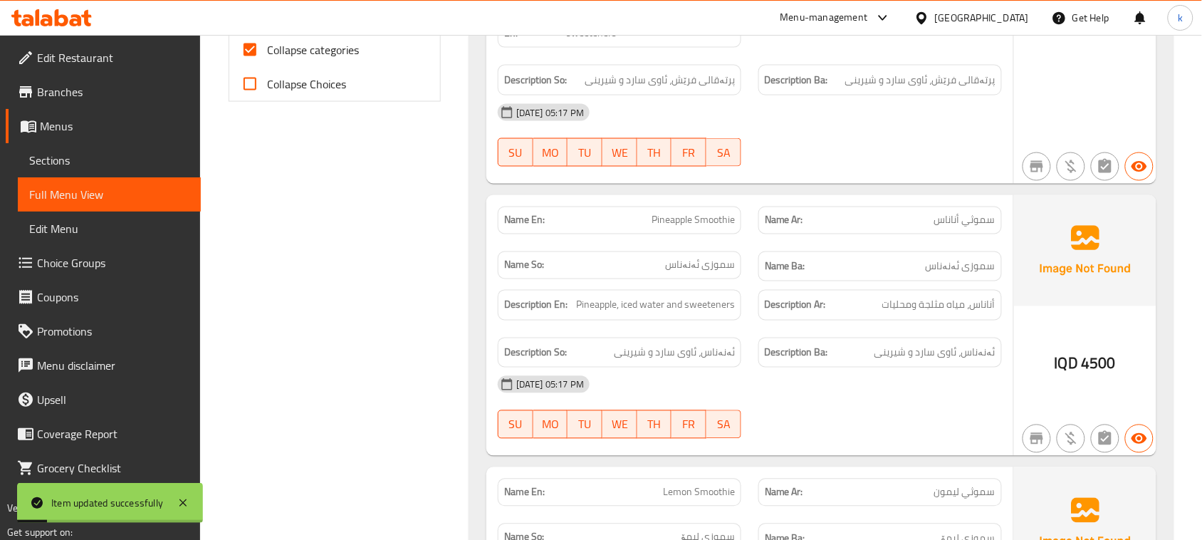
click at [253, 48] on input "Collapse categories" at bounding box center [250, 50] width 34 height 34
checkbox input "false"
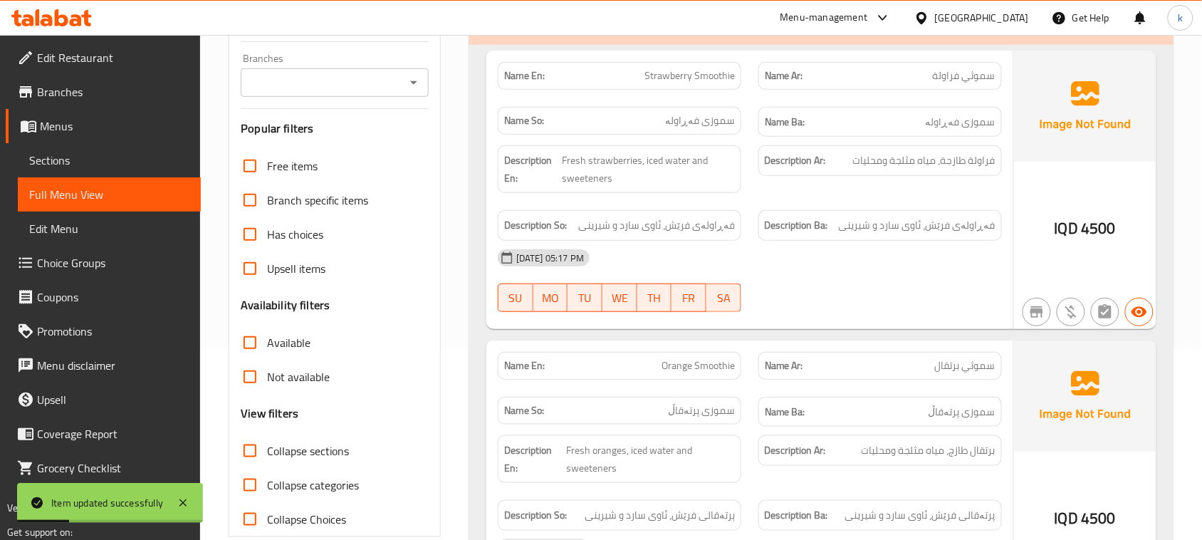
scroll to position [93, 0]
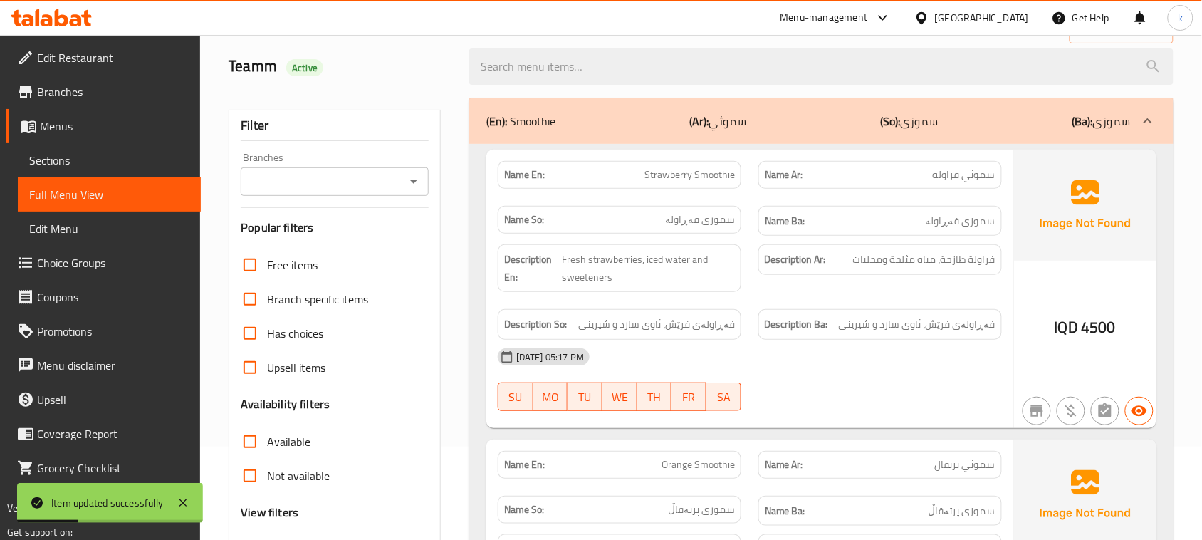
click at [407, 171] on div "Branches" at bounding box center [335, 181] width 188 height 28
click at [412, 179] on icon "Open" at bounding box center [413, 181] width 17 height 17
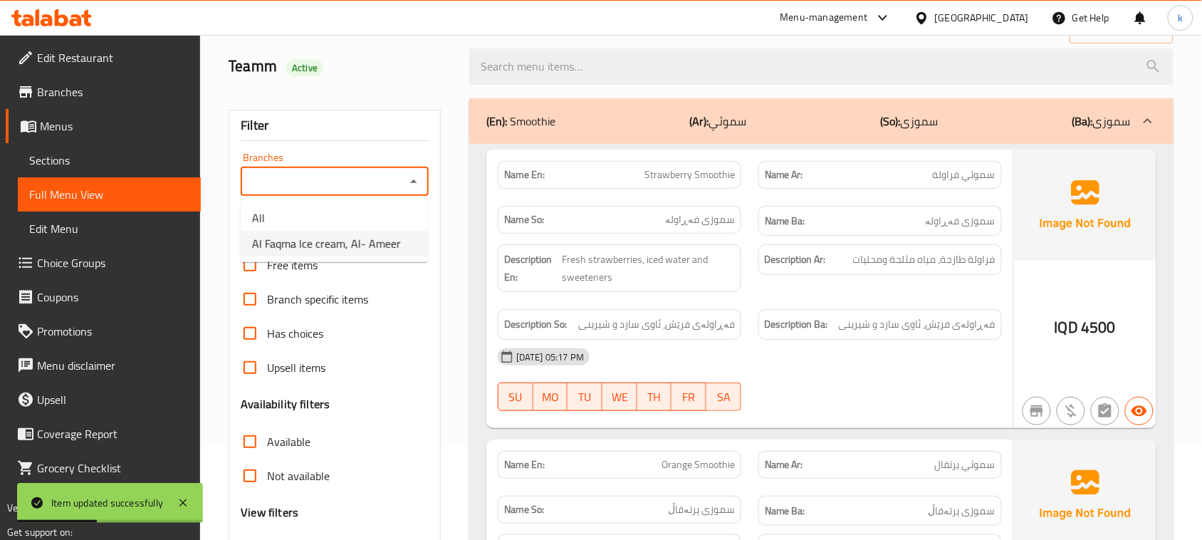
click at [328, 237] on span "Al Faqma Ice cream, Al- Ameer" at bounding box center [326, 243] width 149 height 17
type input "Al Faqma Ice cream, Al- Ameer"
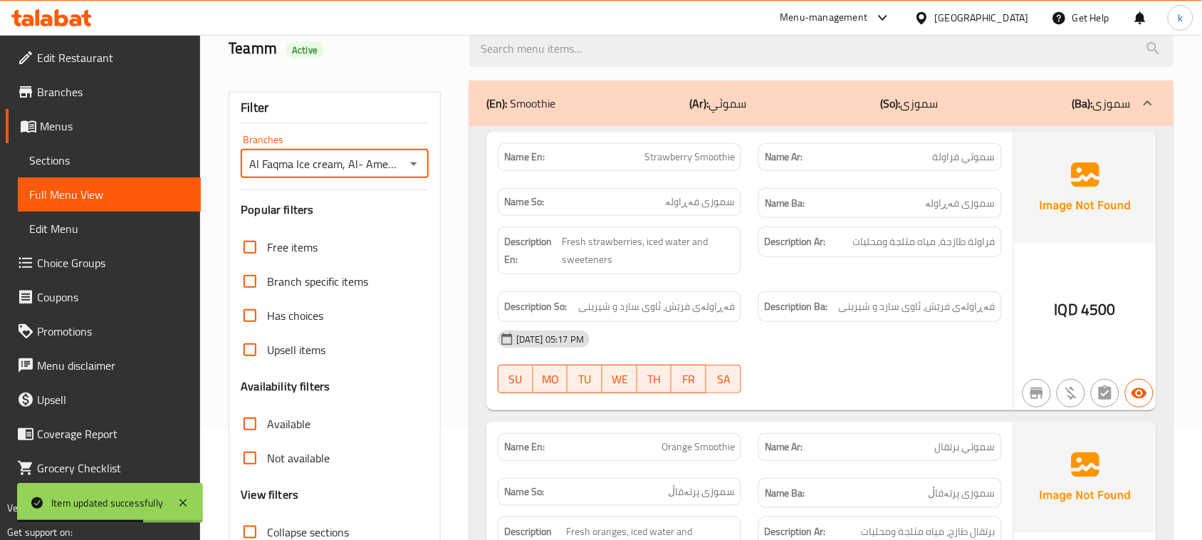
scroll to position [271, 0]
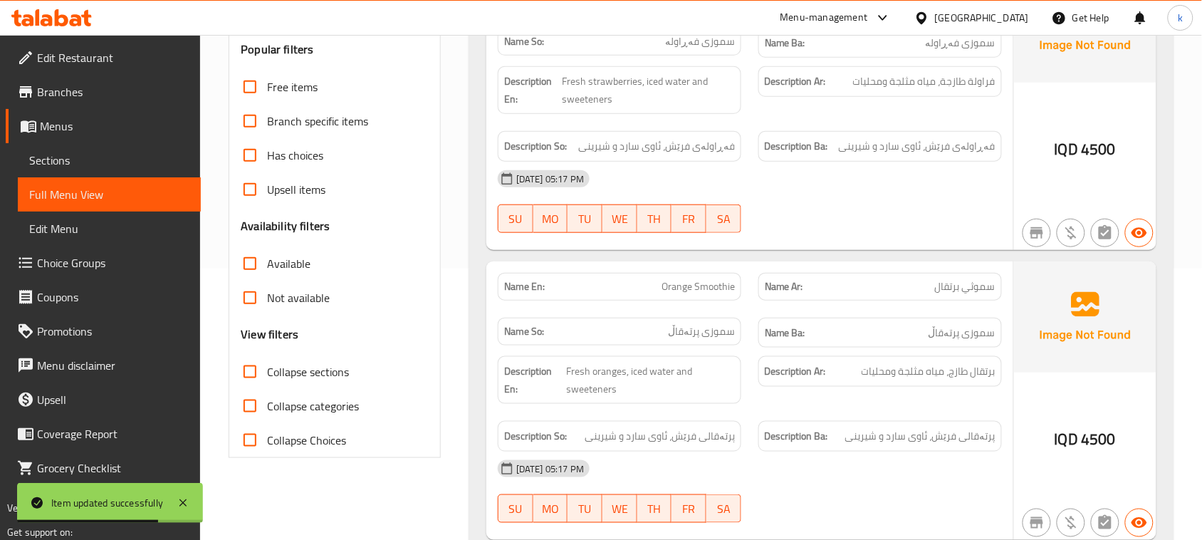
click at [254, 370] on input "Collapse sections" at bounding box center [250, 372] width 34 height 34
checkbox input "true"
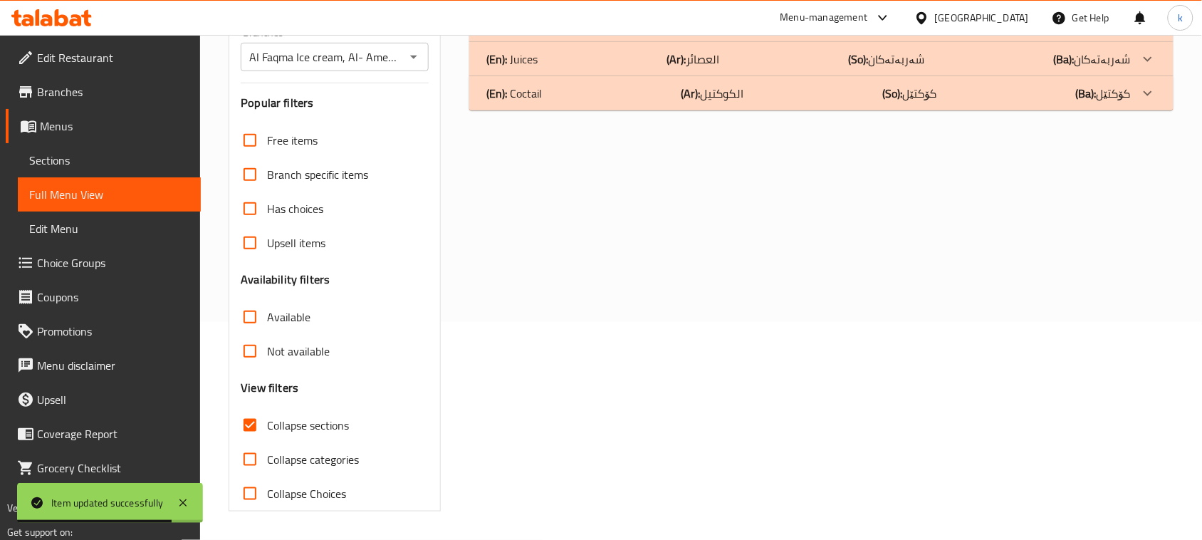
scroll to position [218, 0]
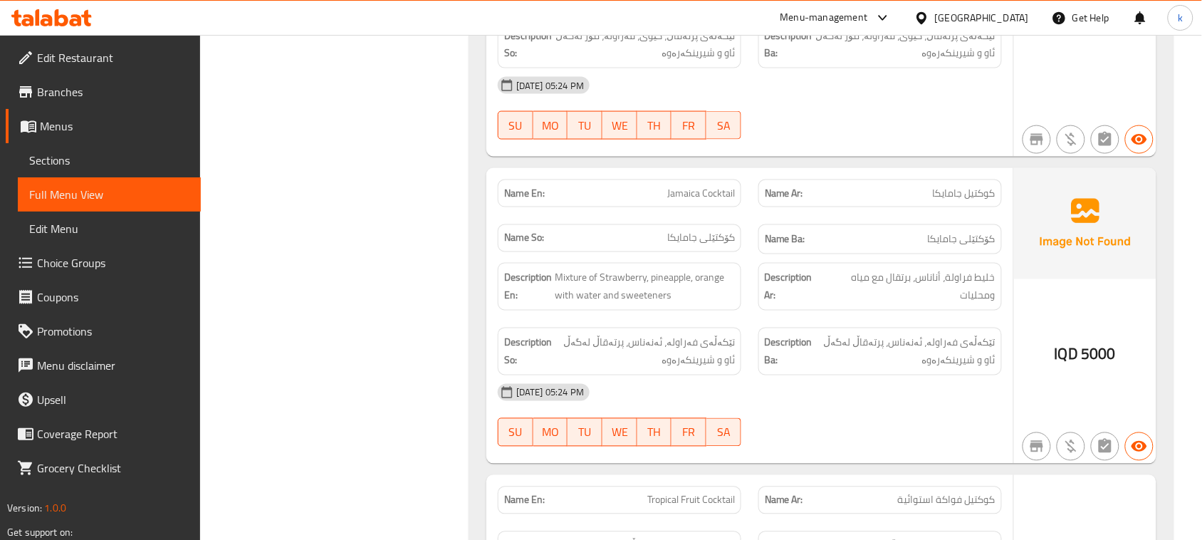
scroll to position [5416, 0]
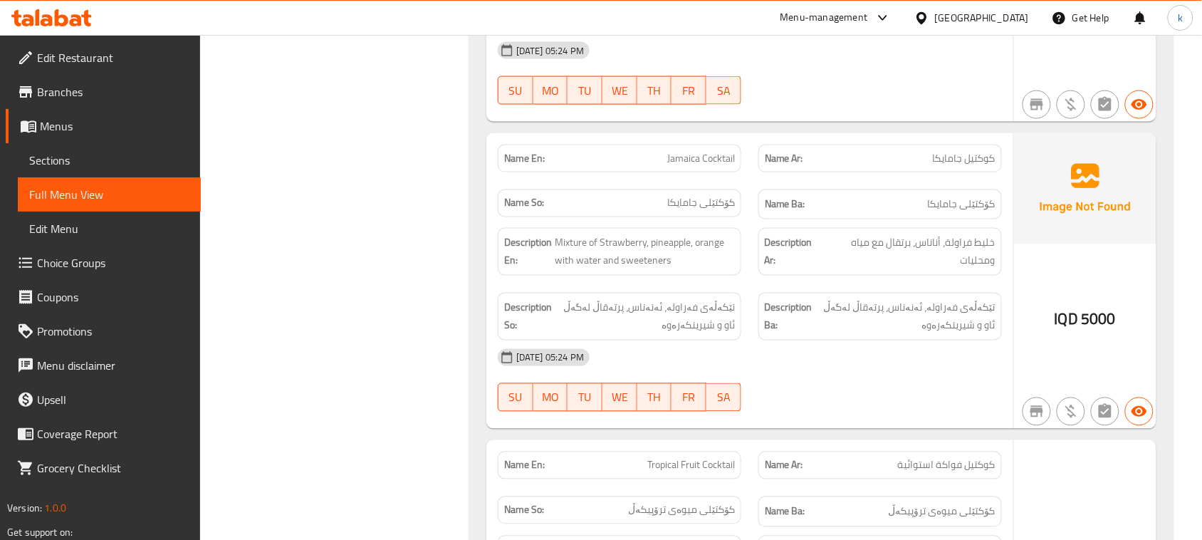
copy span "Jamaica Cocktail"
click at [48, 132] on span "Menus" at bounding box center [115, 125] width 150 height 17
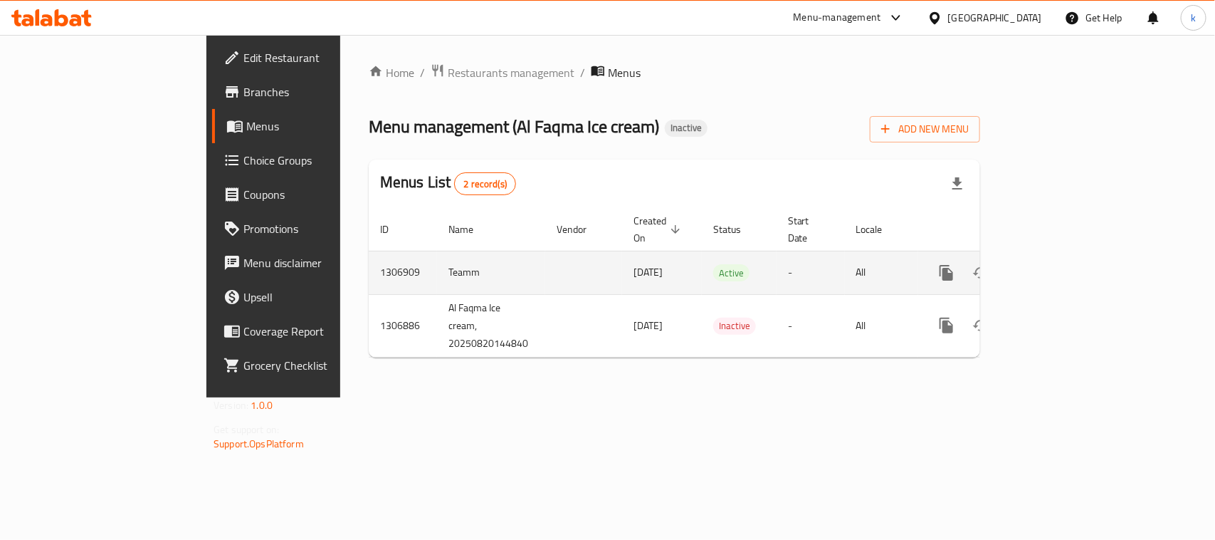
click at [1056, 266] on icon "enhanced table" at bounding box center [1049, 272] width 13 height 13
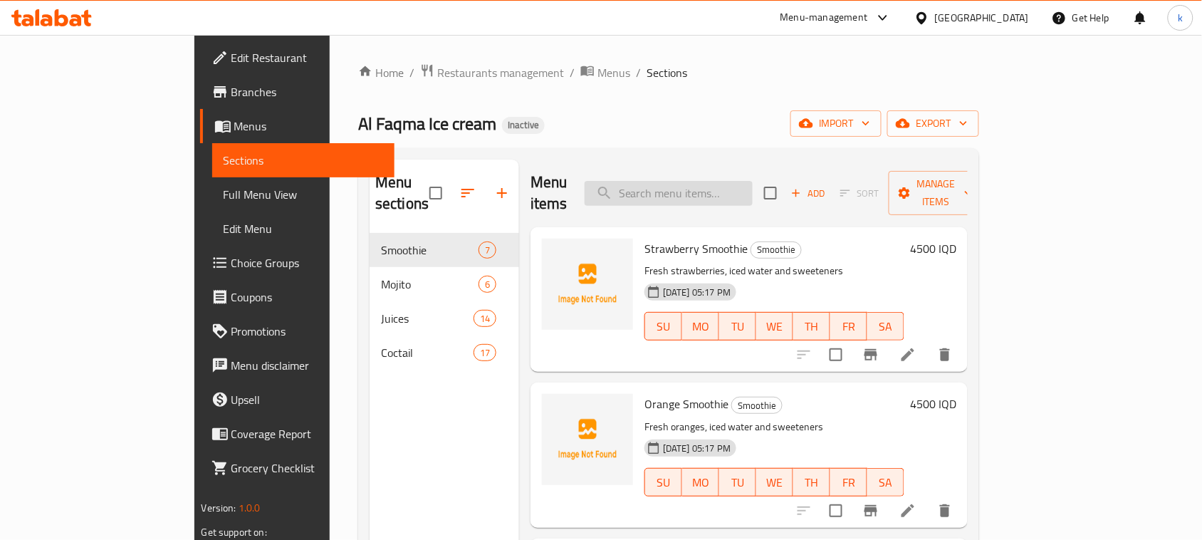
click at [741, 184] on input "search" at bounding box center [669, 193] width 168 height 25
paste input "Jamaica Cocktail"
type input "Jamaica Cocktail"
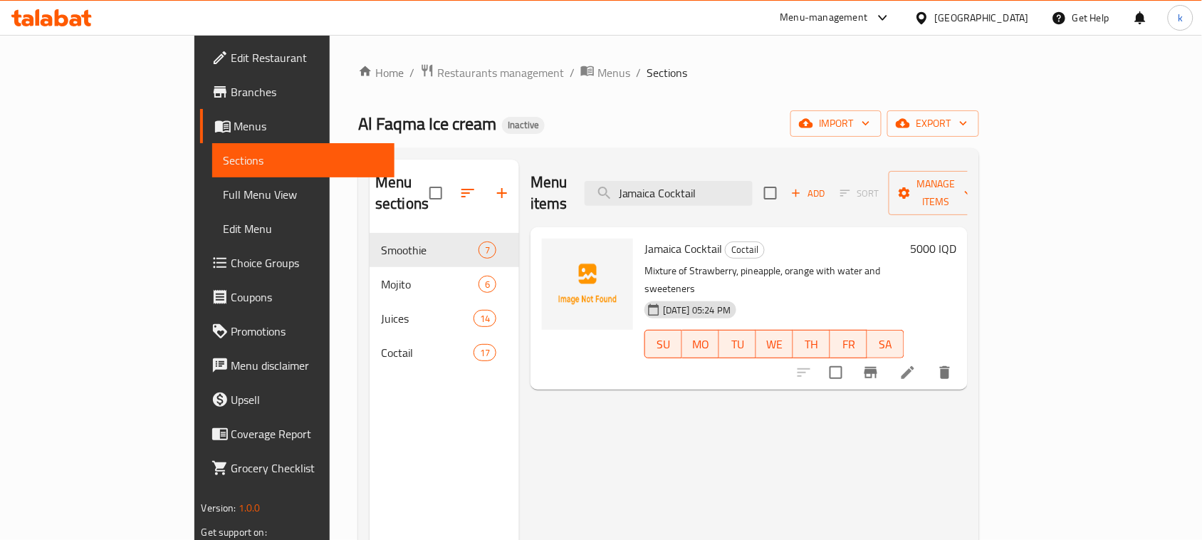
click at [916, 364] on icon at bounding box center [907, 372] width 17 height 17
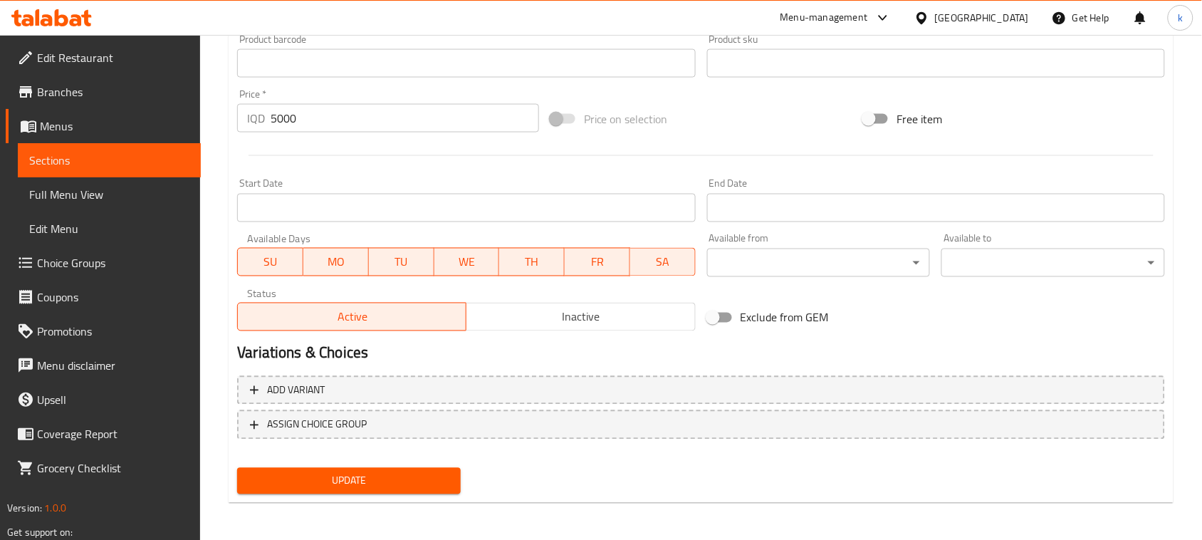
type textarea "Mixture of strawberry, pineapple, orange with water and sweeteners"
click at [321, 478] on span "Update" at bounding box center [348, 481] width 201 height 18
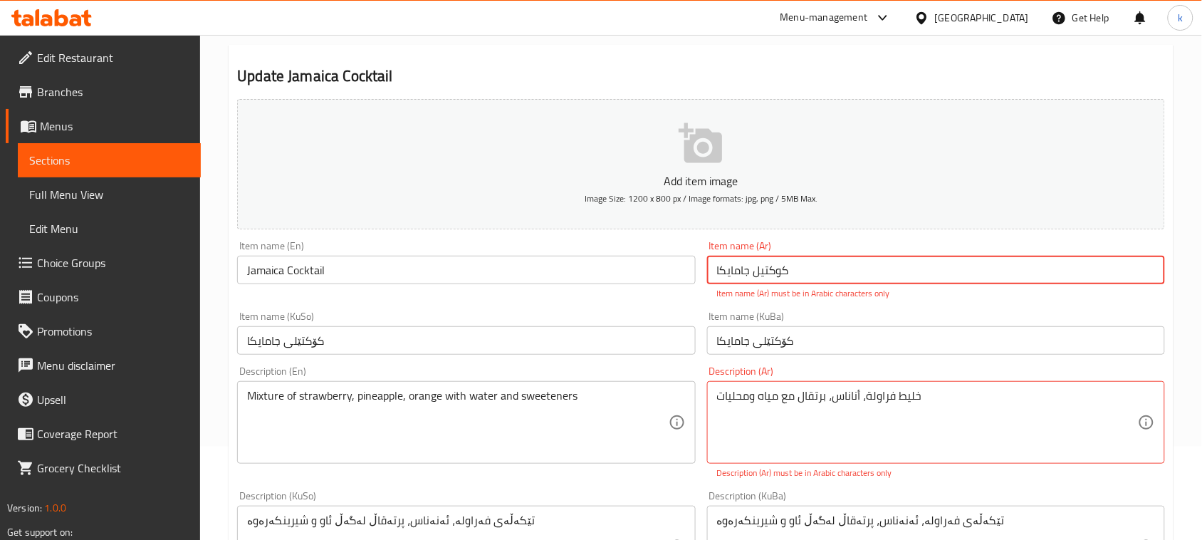
click at [784, 269] on input "كوكتیل جامایكا" at bounding box center [936, 270] width 458 height 28
click at [823, 271] on input "كوكتیل جامایكا" at bounding box center [936, 270] width 458 height 28
click at [1129, 271] on input "كوكتیل جامایكا" at bounding box center [936, 270] width 458 height 28
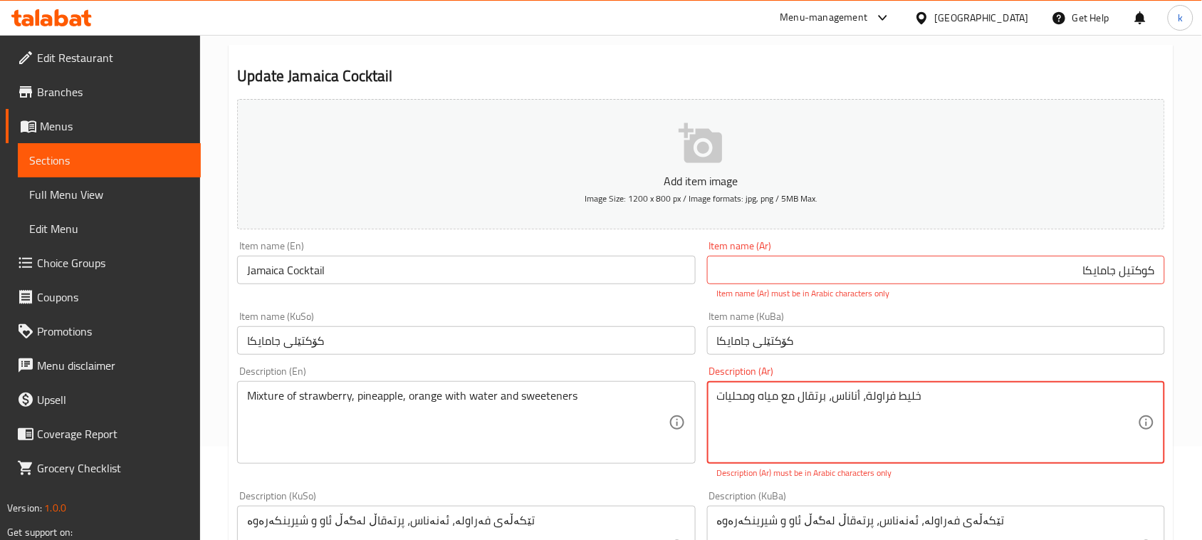
click at [1109, 274] on input "كوكتيل جامایكا" at bounding box center [936, 270] width 458 height 28
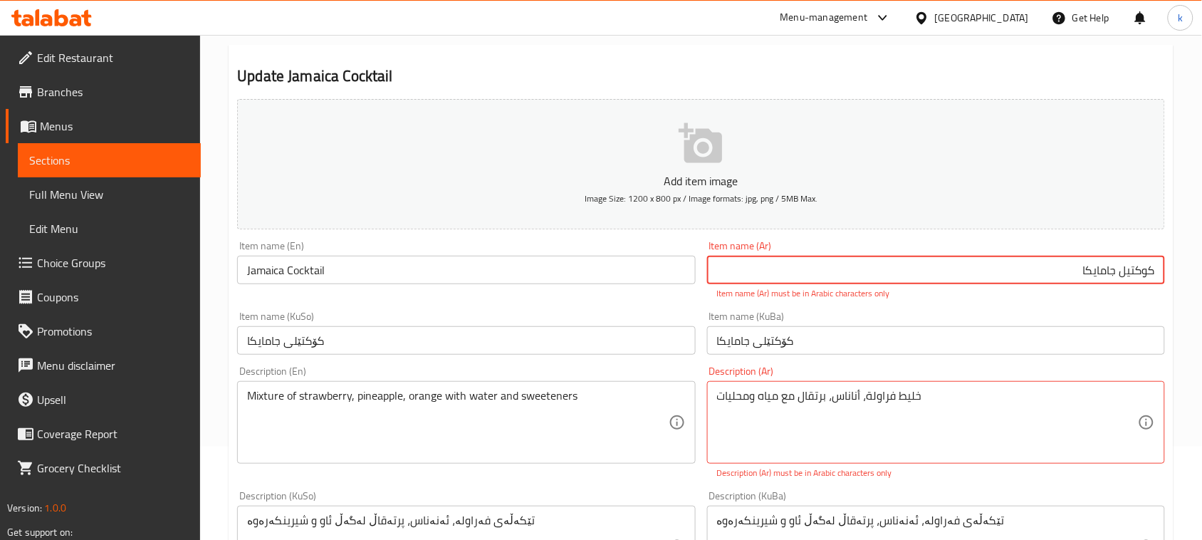
click at [1109, 274] on input "كوكتيل جامایكا" at bounding box center [936, 270] width 458 height 28
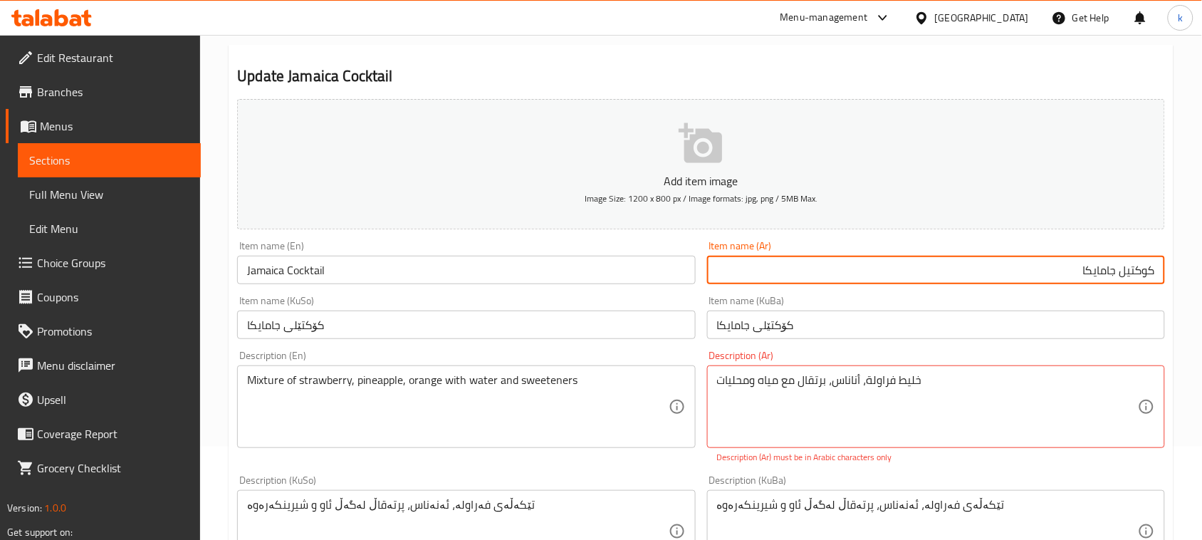
type input "كوكتيل جامايكا"
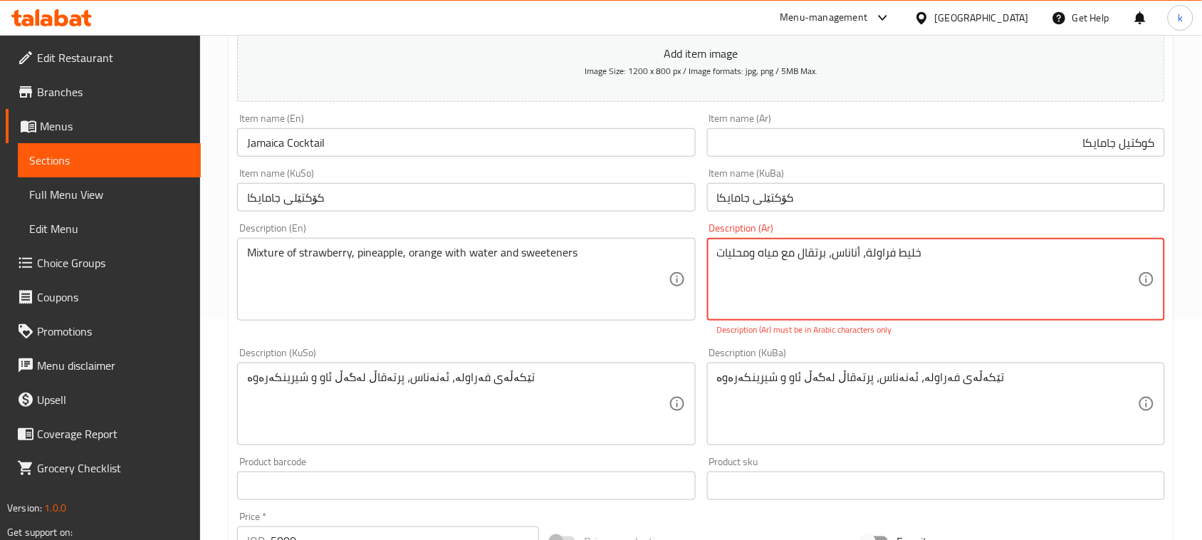
scroll to position [271, 0]
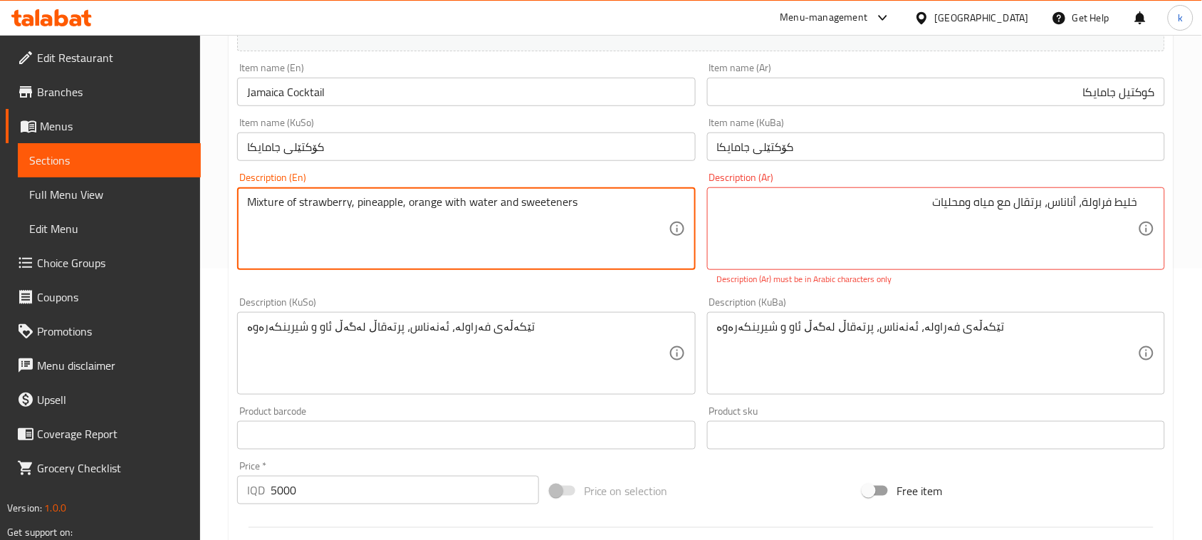
click at [429, 195] on textarea "Mixture of strawberry, pineapple, orange with water and sweeteners" at bounding box center [457, 229] width 421 height 68
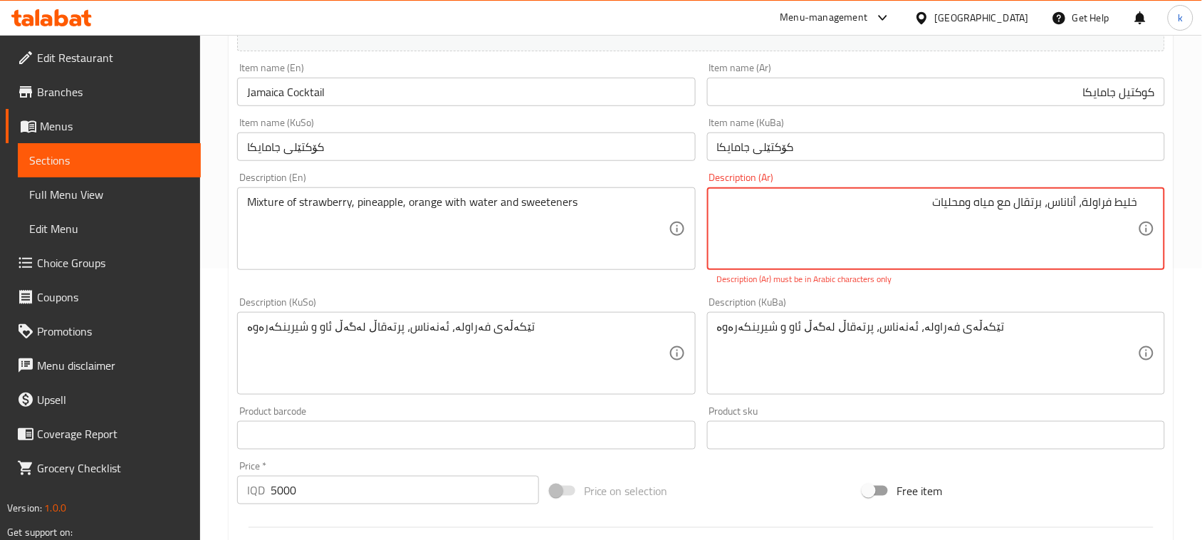
drag, startPoint x: 923, startPoint y: 203, endPoint x: 1176, endPoint y: 217, distance: 253.2
click at [1059, 260] on textarea "خلیط فراولة، أناناس، برتقال مع مياه ومحلیات" at bounding box center [927, 229] width 421 height 68
click at [913, 202] on textarea "خلیط فراولة، أناناس، برتقال مع مياه ومحلیات" at bounding box center [927, 229] width 421 height 68
paste textarea "مزيج من الفراولة والأناناس والبرتقال مع الماء والمحليات"
click at [1127, 207] on textarea "خلیط فراولة، أناناس، برتقال مع مياه ومحلیات مزيج من الفراولة والأناناس والبرتقا…" at bounding box center [927, 229] width 421 height 68
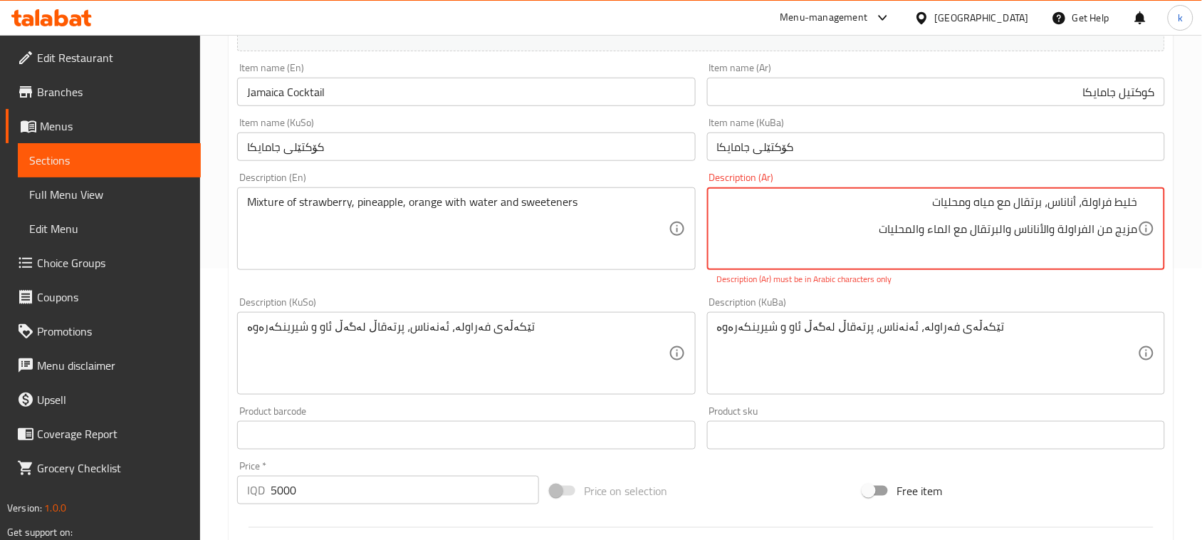
click at [1126, 231] on textarea "خلیط فراولة، أناناس، برتقال مع مياه ومحلیات مزيج من الفراولة والأناناس والبرتقا…" at bounding box center [927, 229] width 421 height 68
click at [1102, 233] on textarea "خلیط فراولة، أناناس، برتقال مع مياه ومحلیات خليط من الفراولة والأناناس والبرتقا…" at bounding box center [927, 229] width 421 height 68
click at [1104, 236] on textarea "خلیط فراولة، أناناس، برتقال مع مياه ومحلیات خليط الفراولة والأناناس والبرتقال م…" at bounding box center [927, 229] width 421 height 68
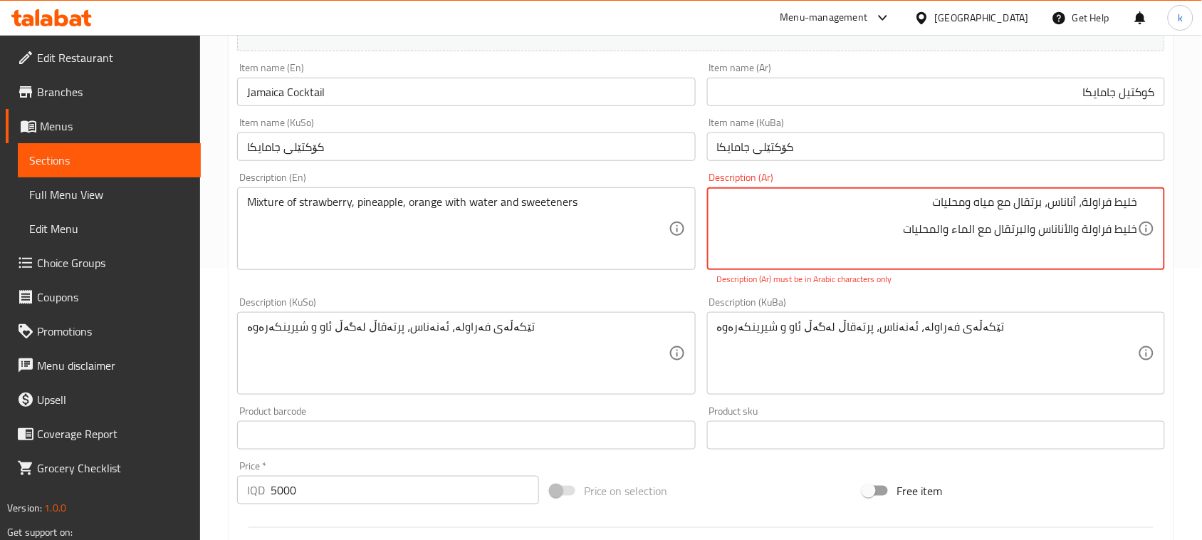
click at [1068, 229] on textarea "خلیط فراولة، أناناس، برتقال مع مياه ومحلیات خليط فراولة والأناناس والبرتقال مع …" at bounding box center [927, 229] width 421 height 68
click at [1034, 231] on textarea "خلیط فراولة، أناناس، برتقال مع مياه ومحلیات خليط فراولة، أناناس والبرتقال مع ال…" at bounding box center [927, 229] width 421 height 68
click at [988, 231] on textarea "خلیط فراولة، أناناس، برتقال مع مياه ومحلیات خليط فراولة، أناناس، برتقال مع الما…" at bounding box center [927, 229] width 421 height 68
click at [983, 203] on textarea "خلیط فراولة، أناناس، برتقال مع مياه ومحلیات خليط فراولة، أناناس، برتقال مع الما…" at bounding box center [927, 229] width 421 height 68
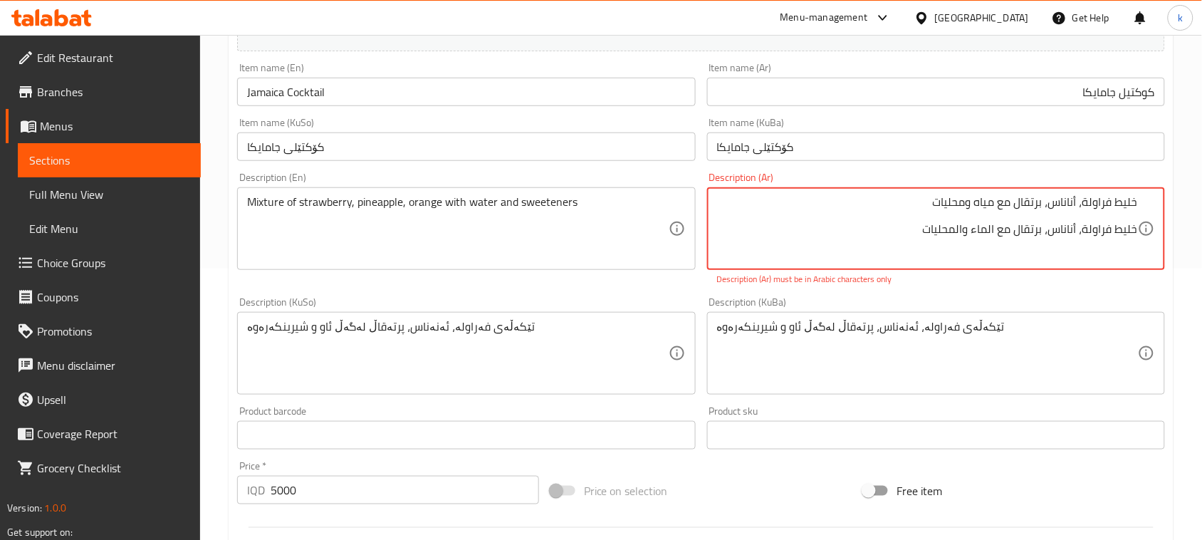
click at [985, 234] on textarea "خلیط فراولة، أناناس، برتقال مع مياه ومحلیات خليط فراولة، أناناس، برتقال مع الما…" at bounding box center [927, 229] width 421 height 68
paste textarea "مياه"
click at [958, 231] on textarea "خلیط فراولة، أناناس، برتقال مع مياه ومحلیات خليط فراولة، أناناس، برتقال مع مياه…" at bounding box center [927, 229] width 421 height 68
drag, startPoint x: 936, startPoint y: 199, endPoint x: 1168, endPoint y: 197, distance: 232.1
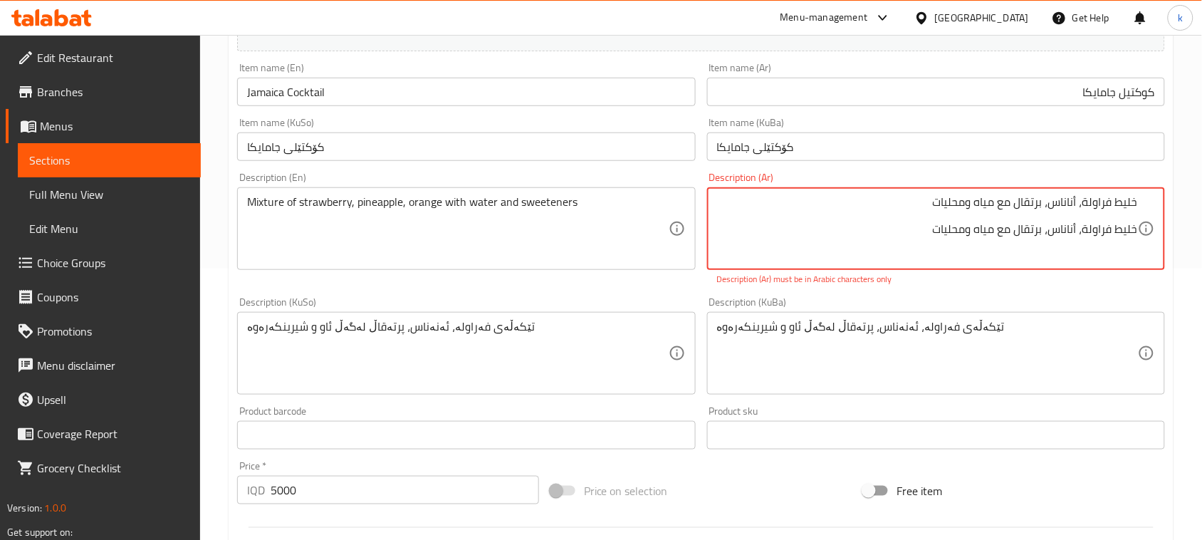
click at [1168, 197] on div "Description (Ar) خلیط فراولة، أناناس، برتقال مع مياه ومحلیات خليط فراولة، أنانا…" at bounding box center [935, 229] width 469 height 125
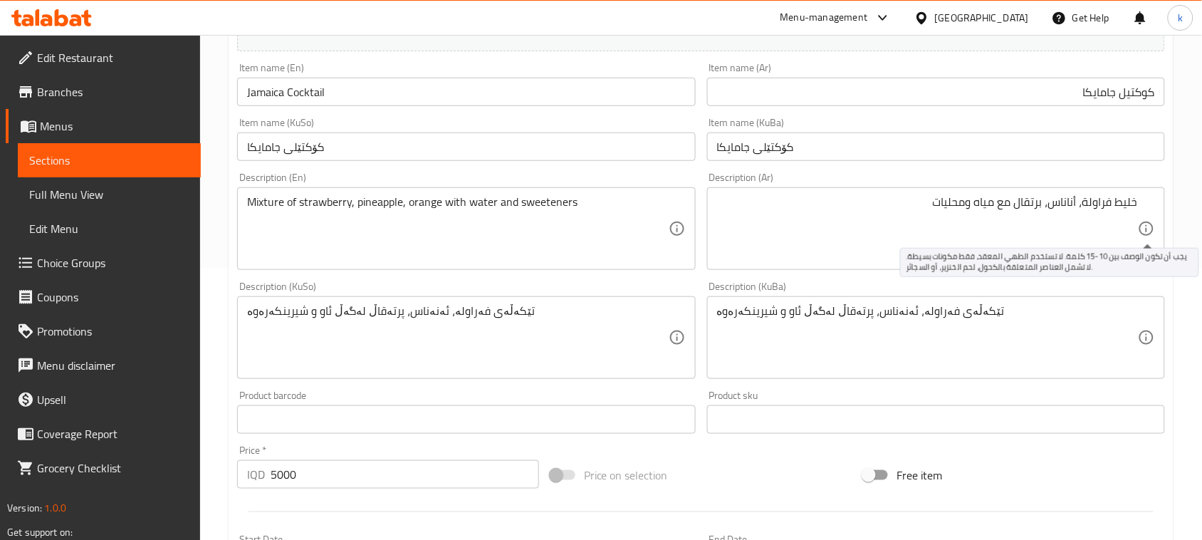
click at [1141, 229] on icon at bounding box center [1146, 228] width 14 height 14
click at [1139, 230] on icon at bounding box center [1146, 228] width 17 height 17
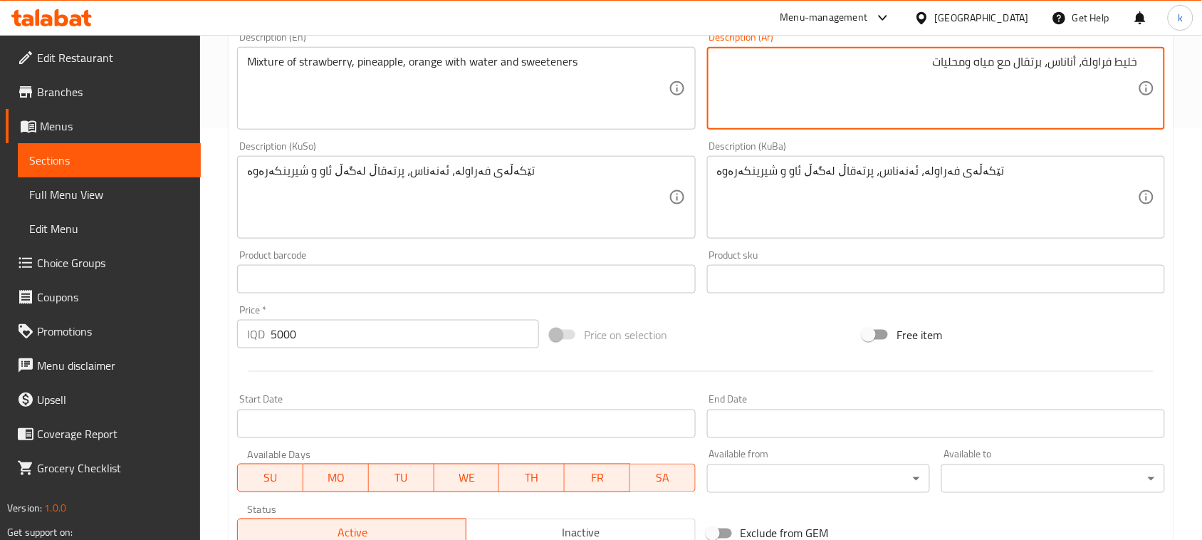
scroll to position [627, 0]
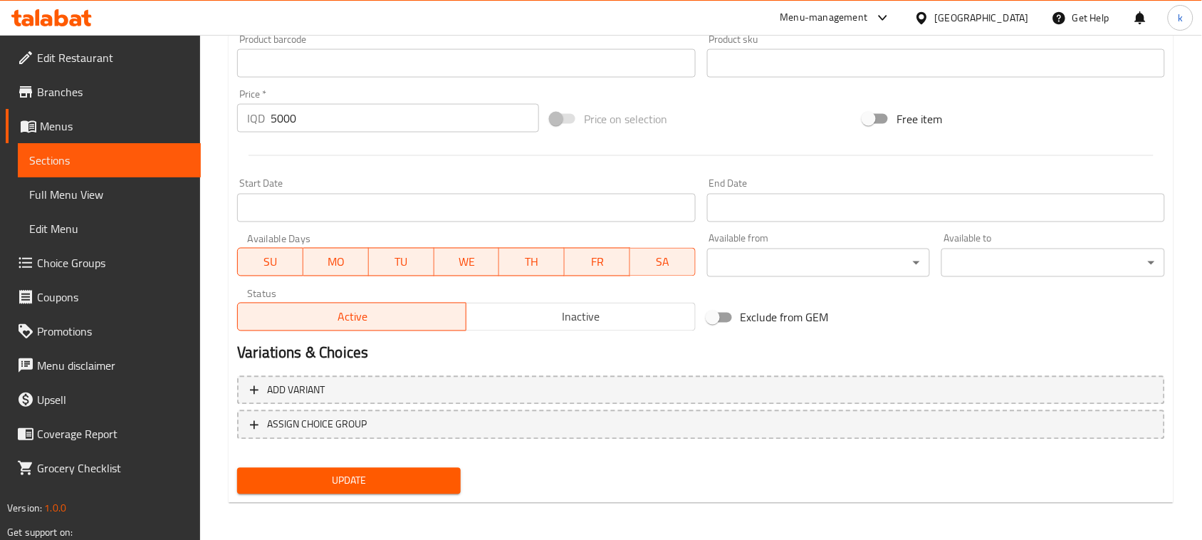
type textarea "خليط فراولة، أناناس، برتقال مع مياه ومحليات"
click at [450, 478] on button "Update" at bounding box center [349, 481] width 224 height 26
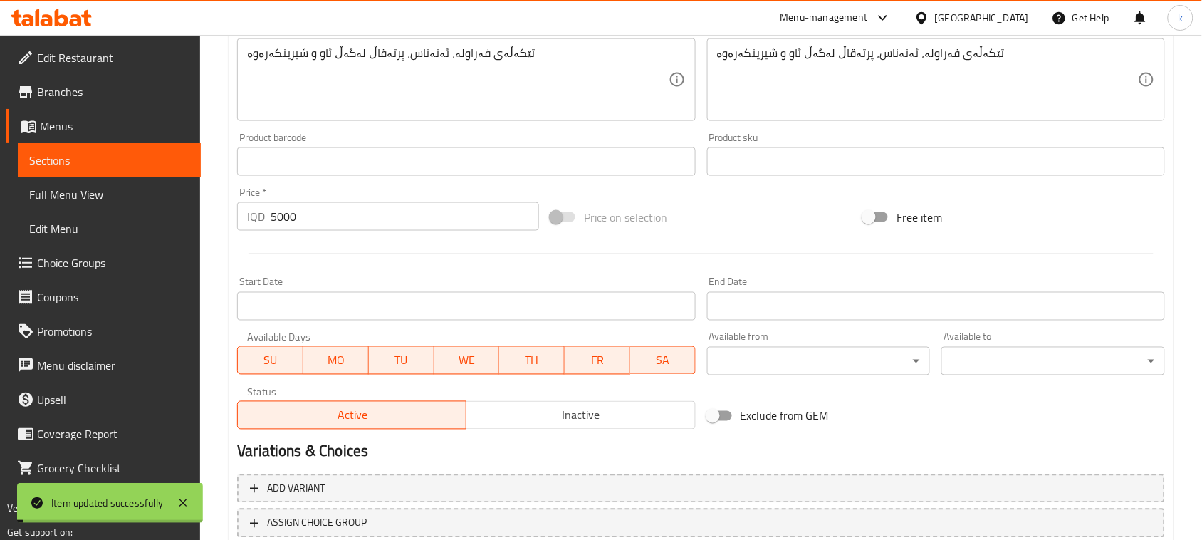
scroll to position [360, 0]
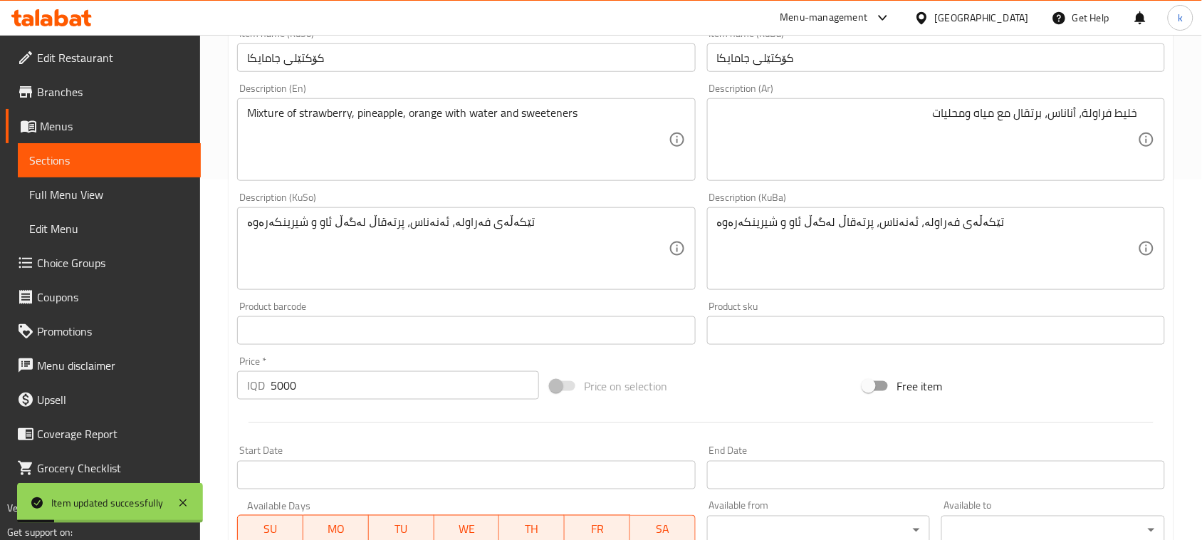
click at [86, 192] on span "Full Menu View" at bounding box center [109, 194] width 160 height 17
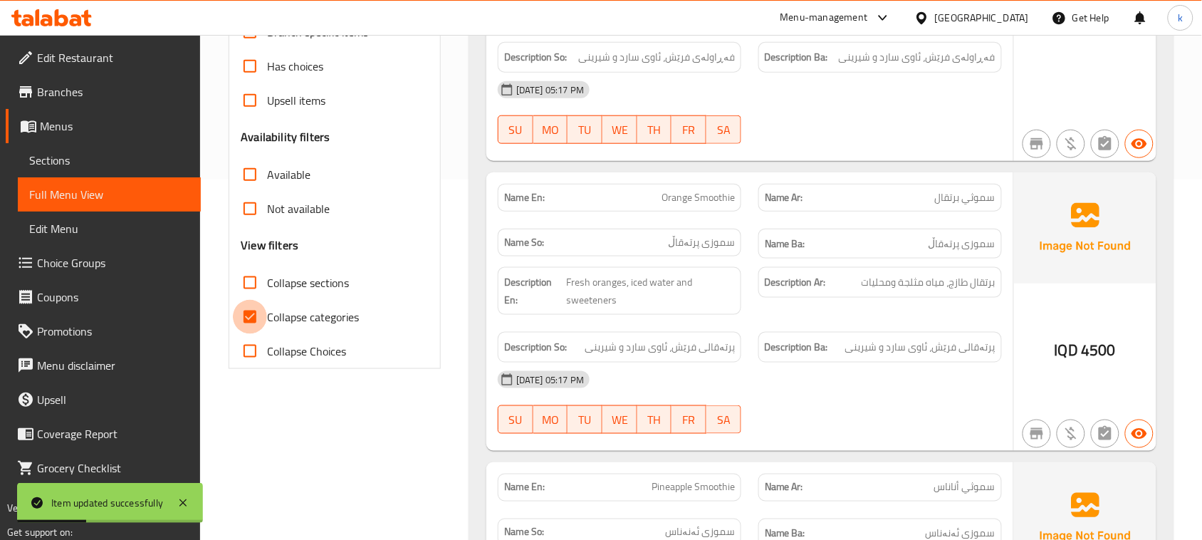
click at [250, 318] on input "Collapse categories" at bounding box center [250, 317] width 34 height 34
checkbox input "false"
drag, startPoint x: 254, startPoint y: 286, endPoint x: 340, endPoint y: 281, distance: 86.3
click at [255, 286] on input "Collapse sections" at bounding box center [250, 283] width 34 height 34
checkbox input "true"
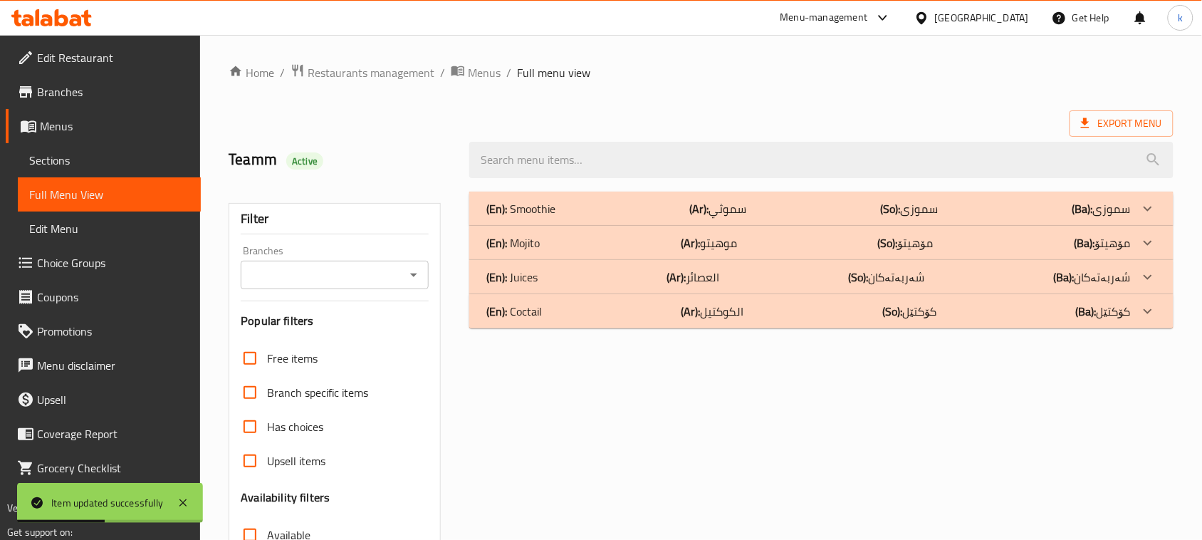
click at [407, 274] on icon "Open" at bounding box center [413, 274] width 17 height 17
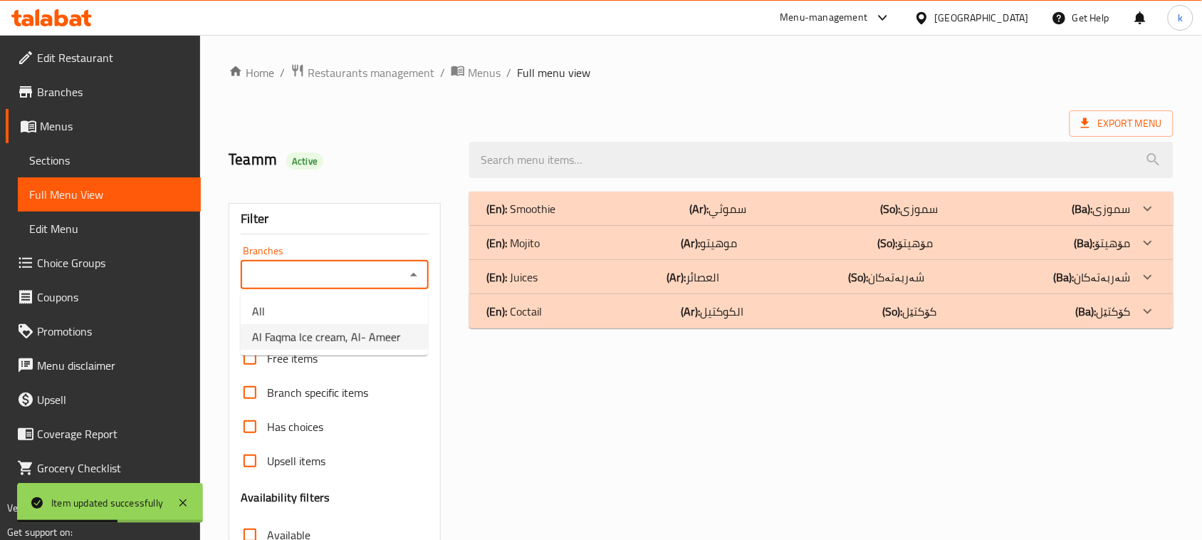
click at [328, 342] on span "Al Faqma Ice cream, Al- Ameer" at bounding box center [326, 336] width 149 height 17
type input "Al Faqma Ice cream, Al- Ameer"
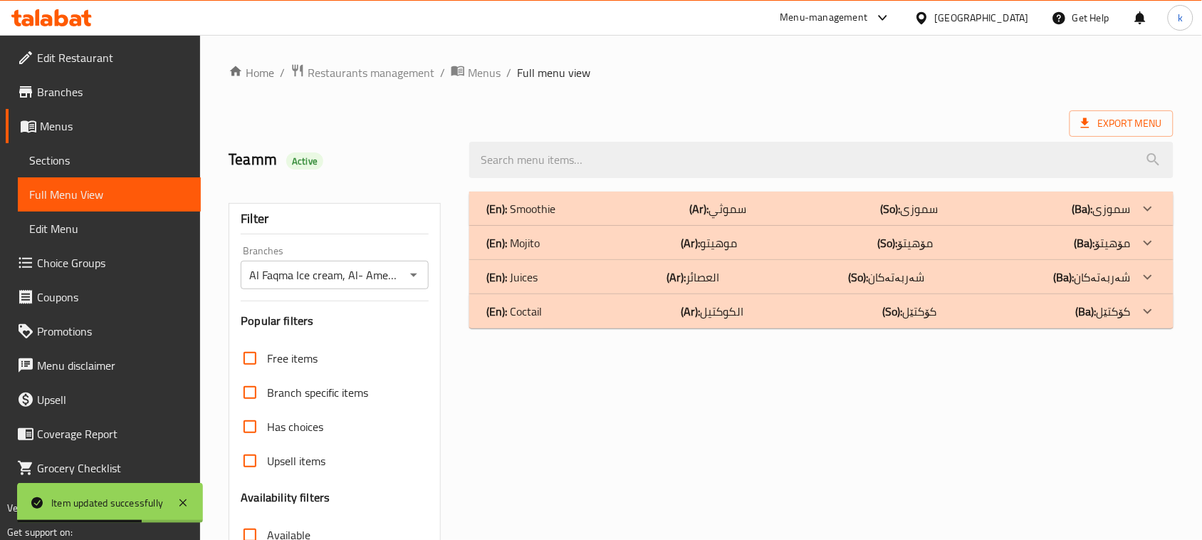
click at [571, 226] on div "(En): Coctail (Ar): الكوكتیل (So): کۆکتێل (Ba): کۆکتێل" at bounding box center [821, 209] width 704 height 34
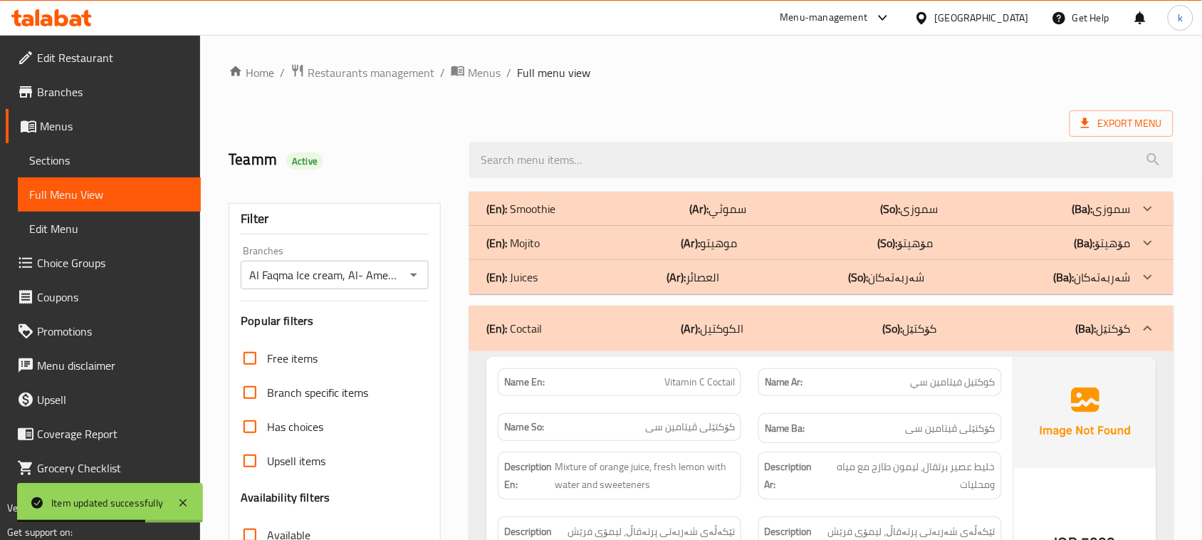
click at [543, 217] on div "(En): Juices (Ar): العصائر (So): شەربەتەکان (Ba): شەربەتەکان" at bounding box center [808, 208] width 644 height 17
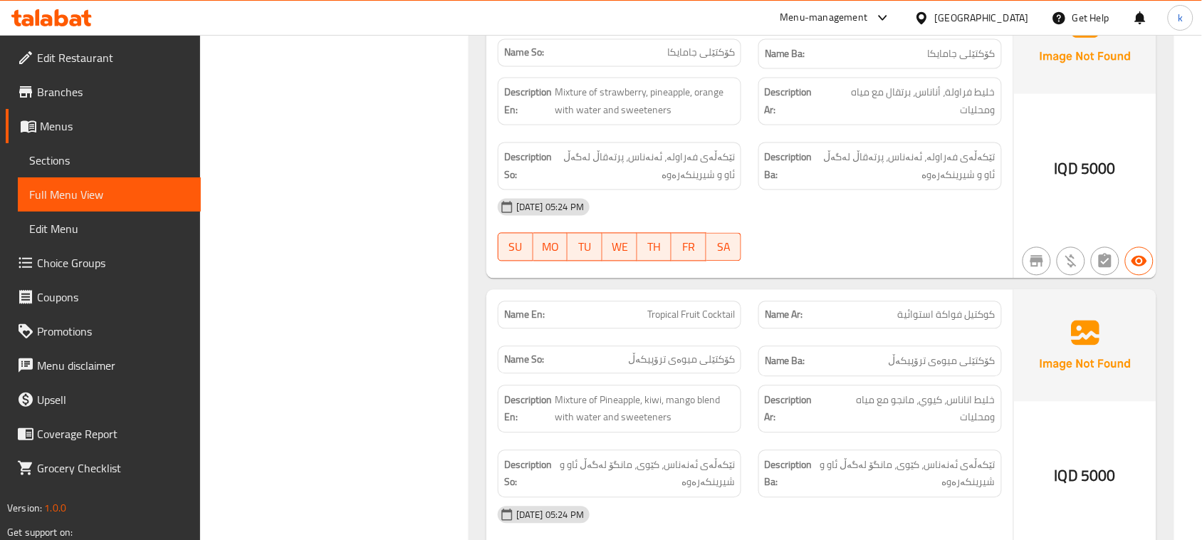
scroll to position [5620, 0]
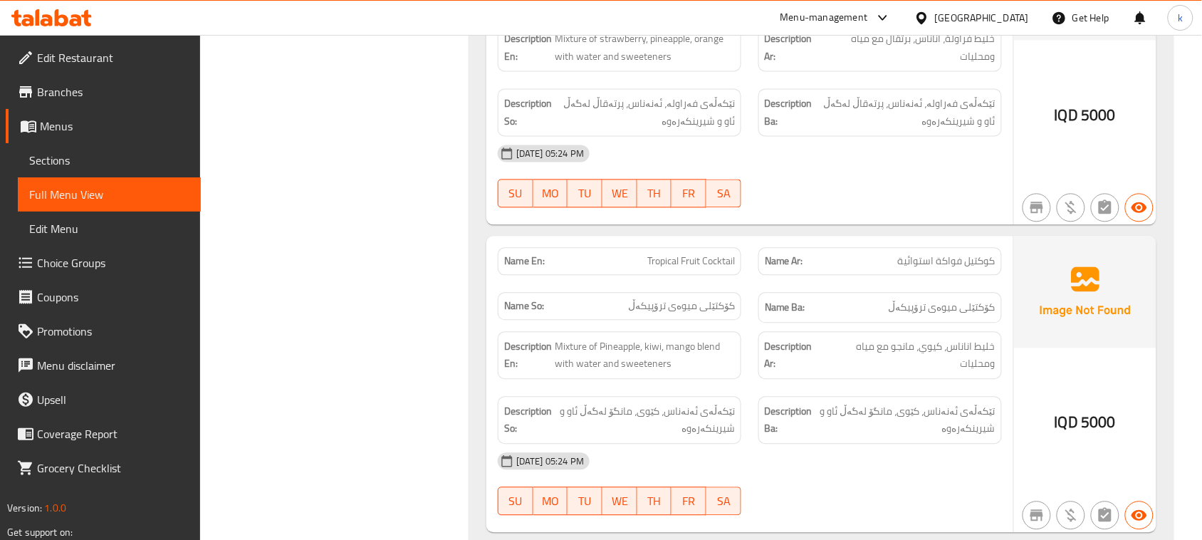
copy span "Tropical Fruit Cocktail"
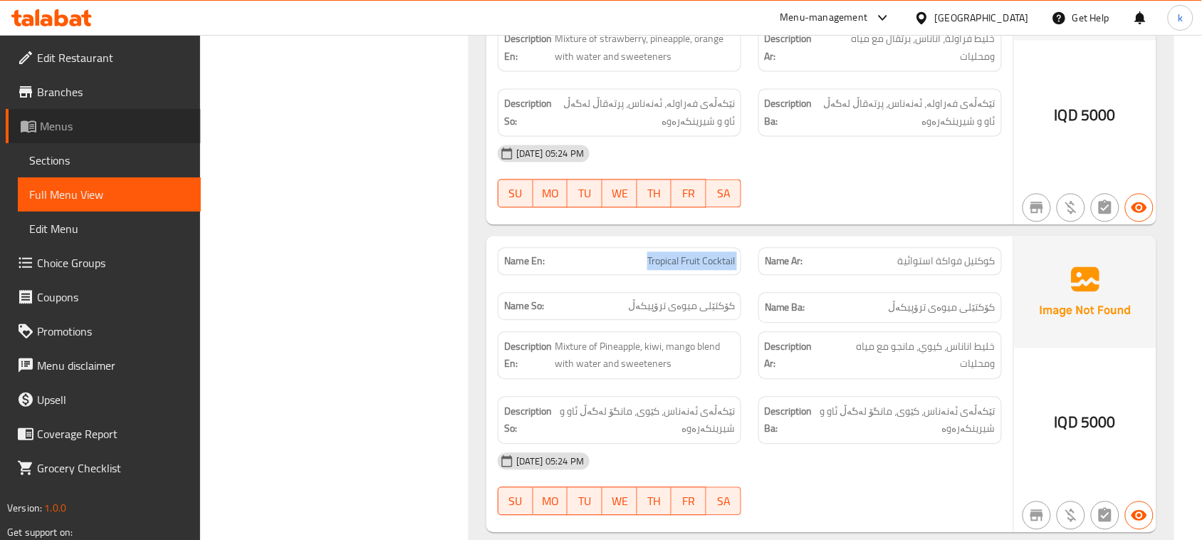
click at [69, 122] on span "Menus" at bounding box center [115, 125] width 150 height 17
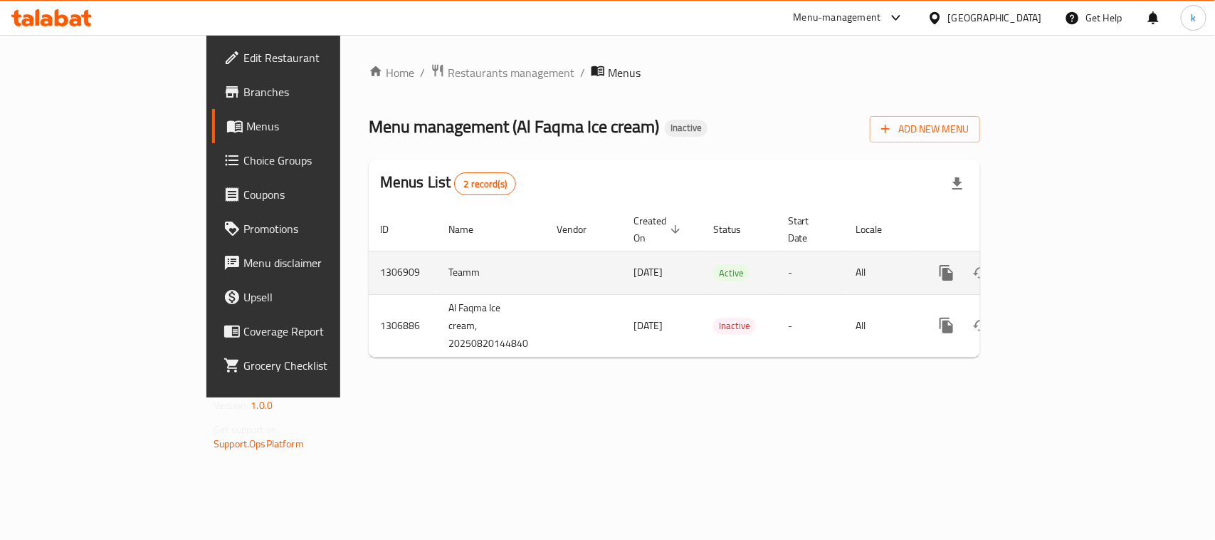
click at [1056, 266] on icon "enhanced table" at bounding box center [1049, 272] width 13 height 13
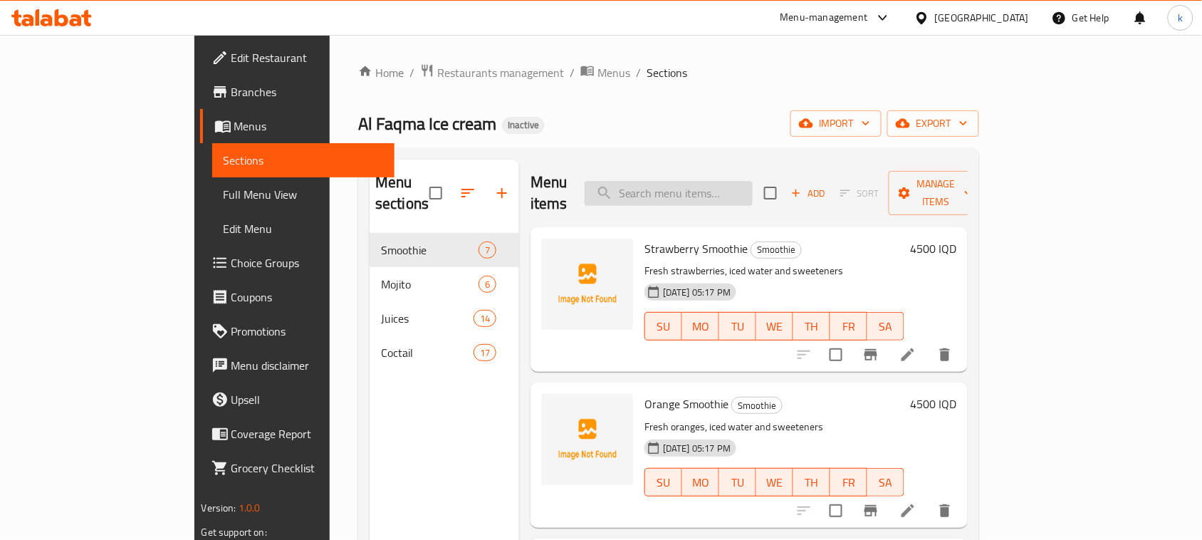
click at [753, 181] on input "search" at bounding box center [669, 193] width 168 height 25
paste input "Tropical Fruit Cocktail"
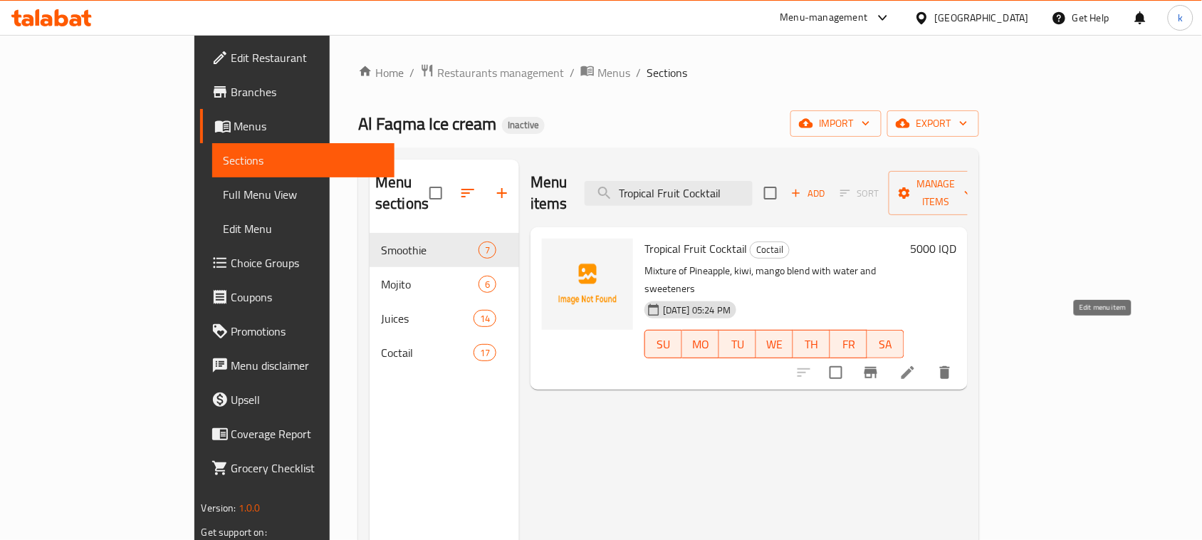
type input "Tropical Fruit Cocktail"
click at [916, 364] on icon at bounding box center [907, 372] width 17 height 17
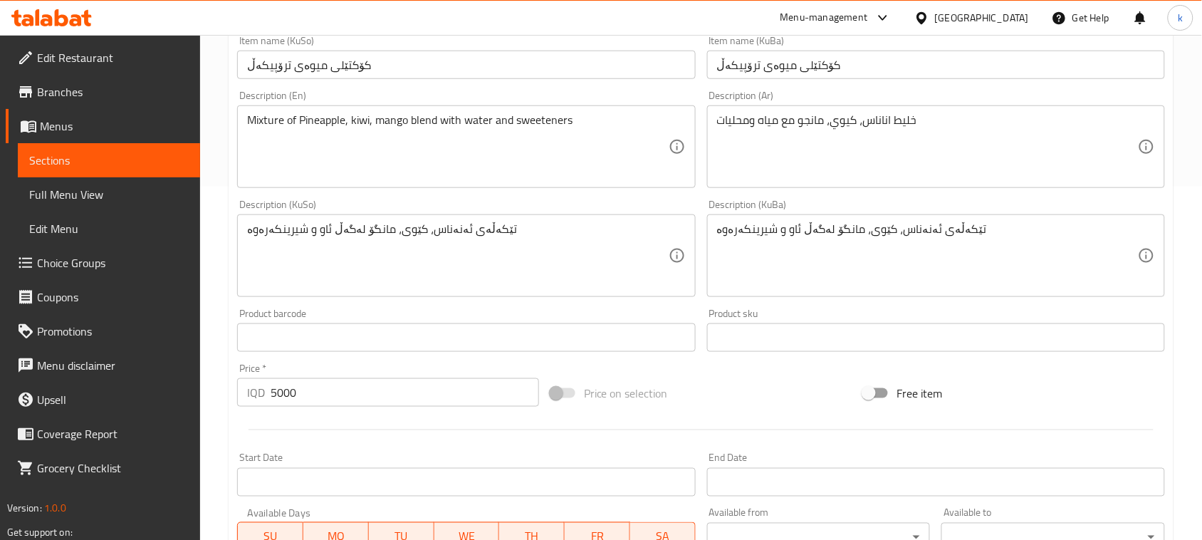
scroll to position [356, 0]
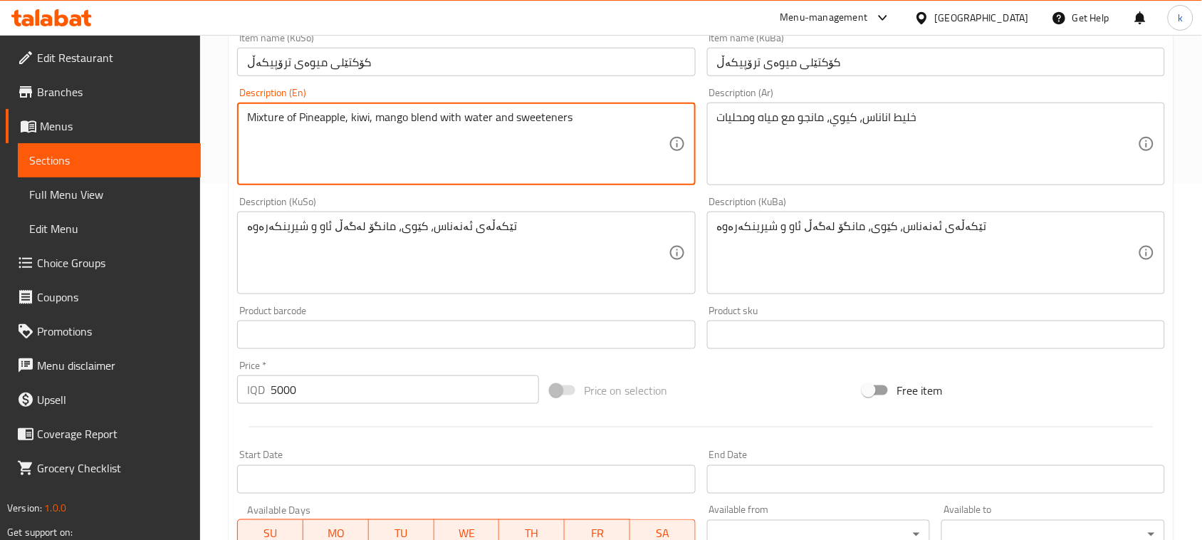
click at [427, 112] on textarea "Mixture of Pineapple, kiwi, mango blend with water and sweeteners" at bounding box center [457, 144] width 421 height 68
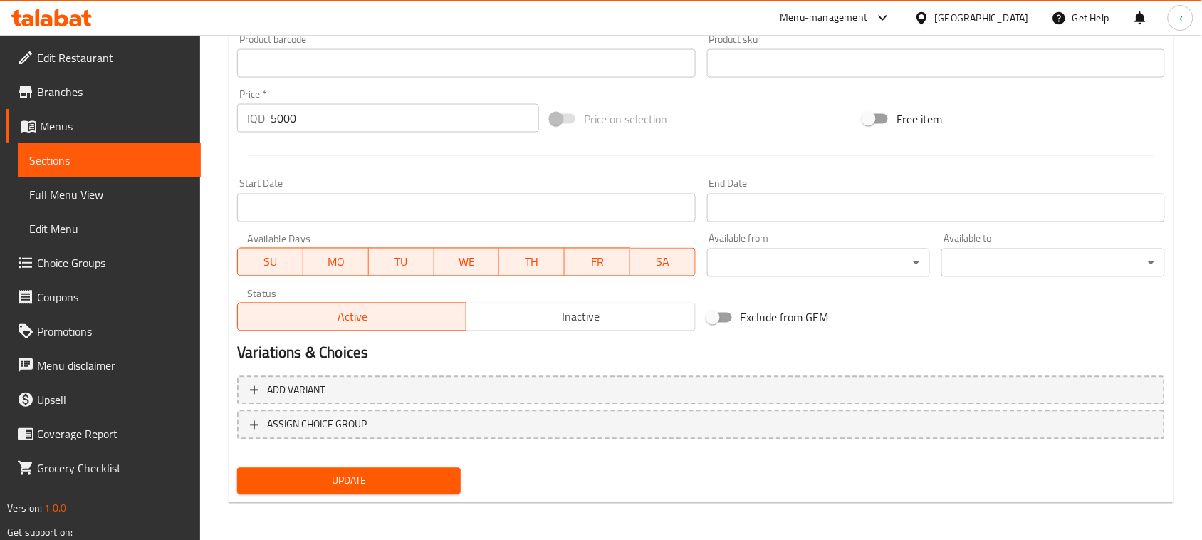
type textarea "Mixture of Pineapple, kiwi, mango with water and sweeteners"
click at [365, 481] on span "Update" at bounding box center [348, 481] width 201 height 18
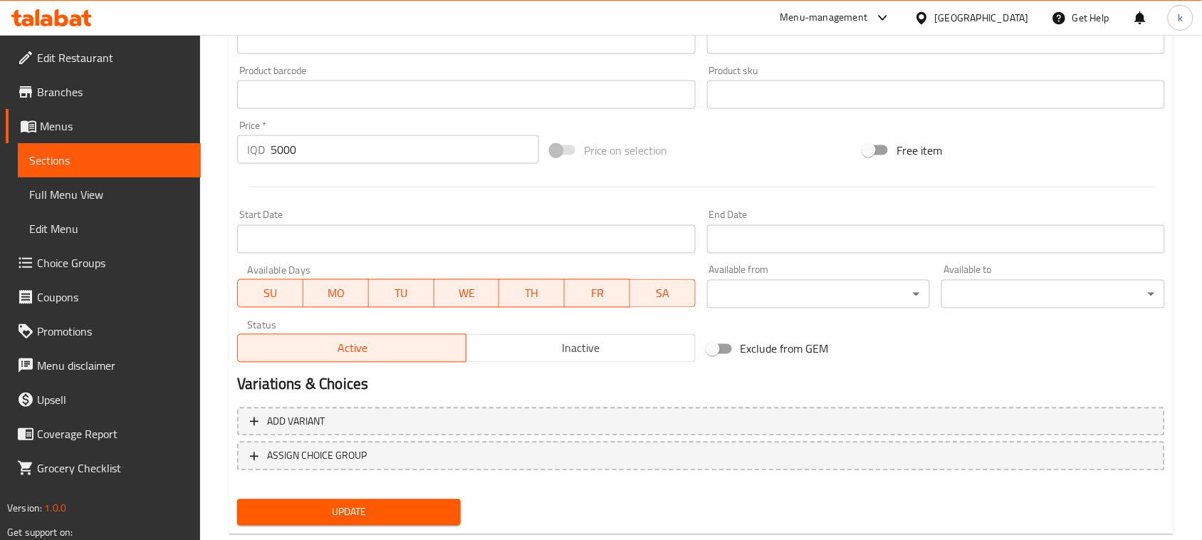
scroll to position [93, 0]
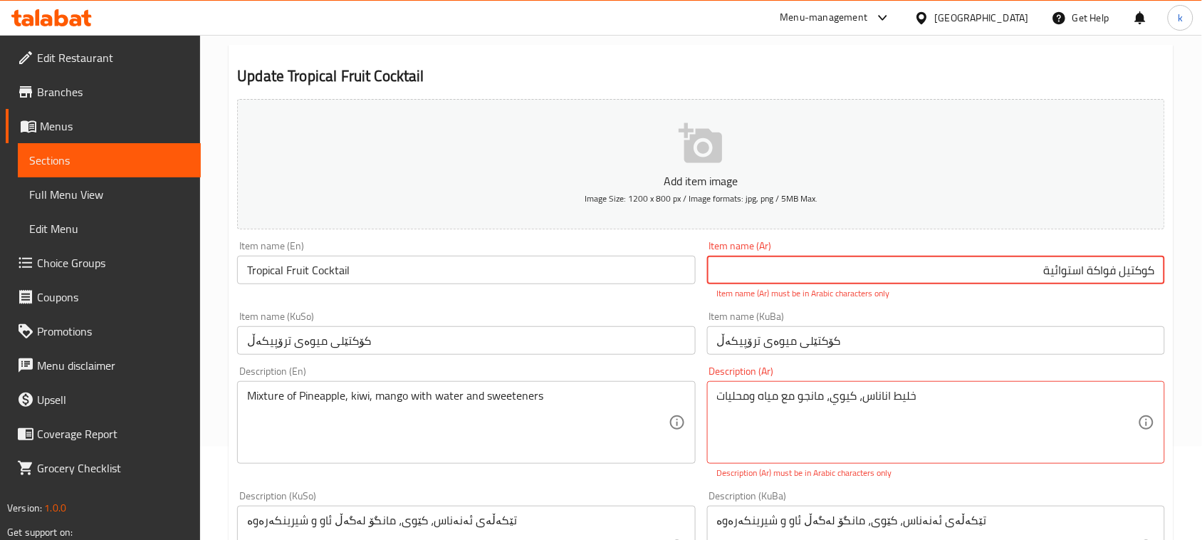
click at [1145, 268] on input "كوكتیل فواكة استوائیة" at bounding box center [936, 270] width 458 height 28
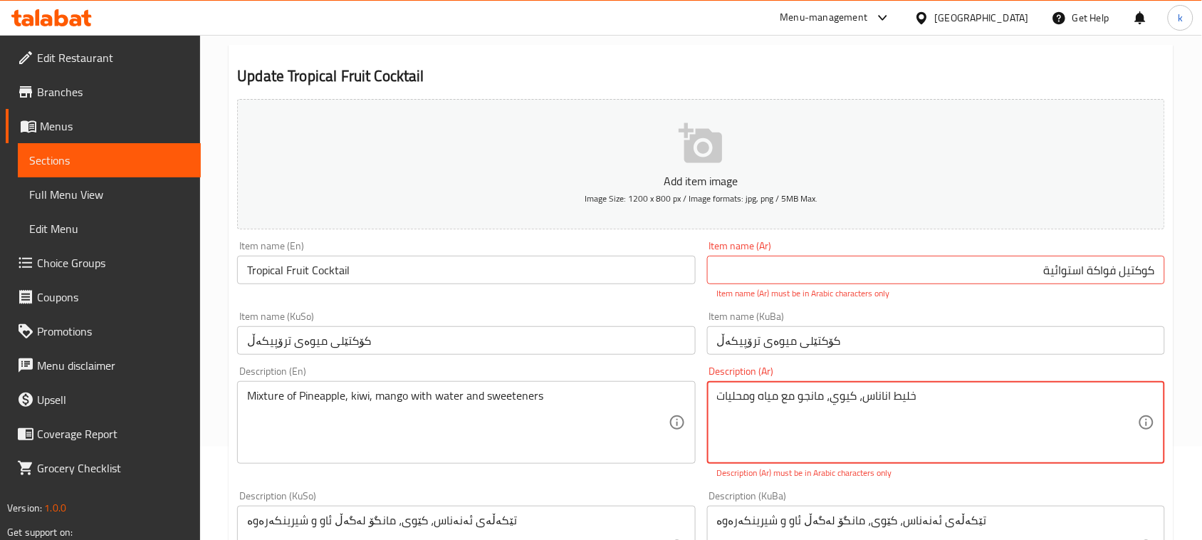
drag, startPoint x: 1079, startPoint y: 272, endPoint x: 1107, endPoint y: 293, distance: 35.0
click at [1080, 272] on input "كوكتيل فواكة استوائیة" at bounding box center [936, 270] width 458 height 28
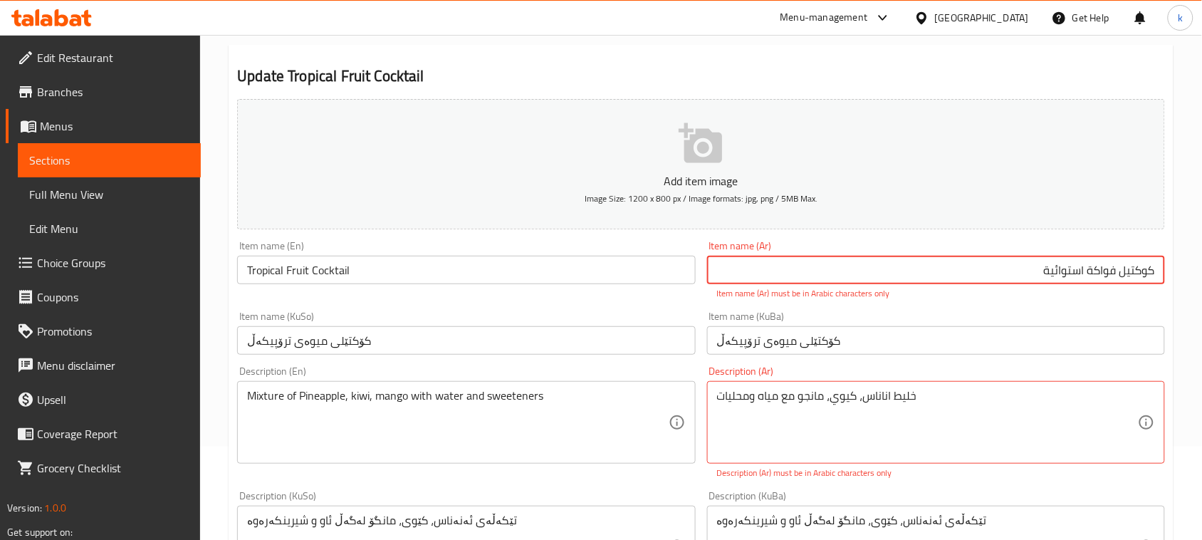
click at [1009, 272] on input "كوكتيل فواكة استوائیة" at bounding box center [936, 270] width 458 height 28
click at [1104, 267] on input "كوكتيل فواكة استوائیة" at bounding box center [936, 270] width 458 height 28
click at [1107, 264] on input "كوكتيل فواكة استوائیة" at bounding box center [936, 270] width 458 height 28
click at [1031, 276] on input "كوكتيل فواكة استوائیة" at bounding box center [936, 270] width 458 height 28
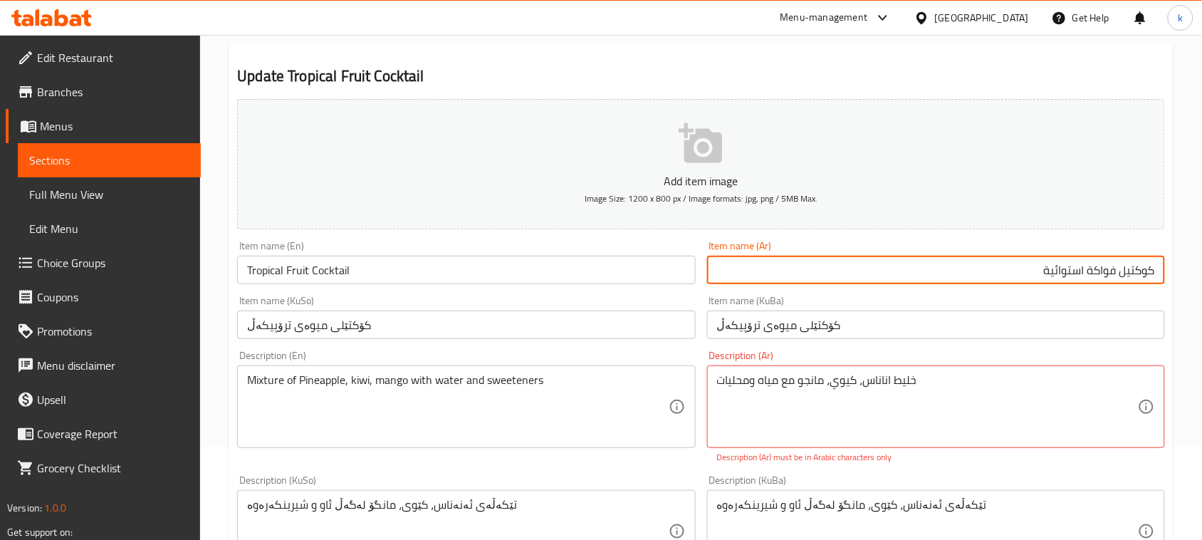
type input "كوكتيل فواكة استوائية"
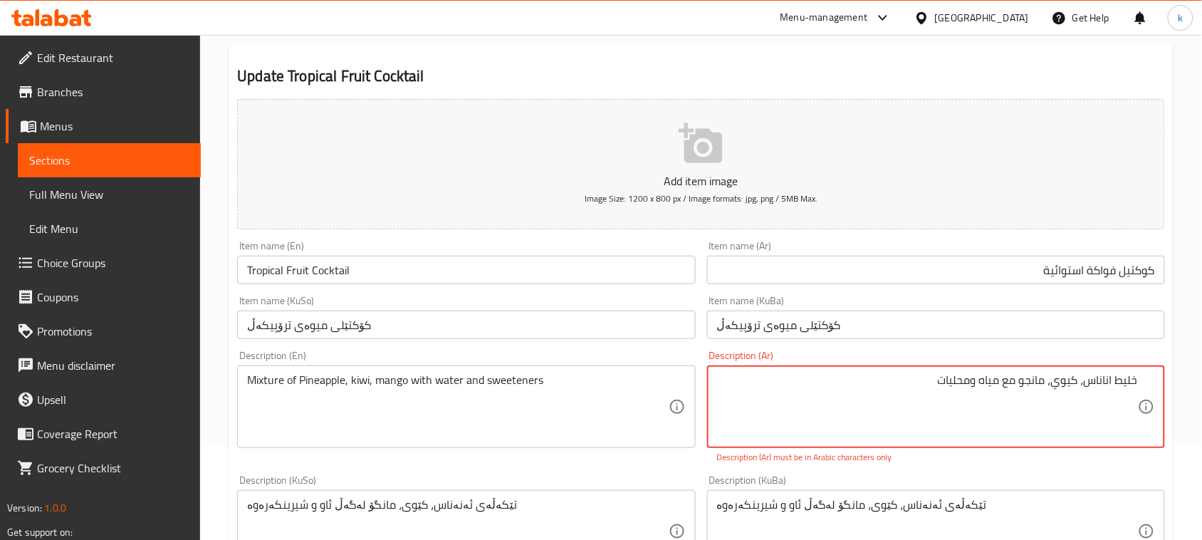
drag, startPoint x: 920, startPoint y: 381, endPoint x: 1188, endPoint y: 382, distance: 267.7
click at [1187, 384] on div "Home / Restaurants management / Menus / Sections / item / update Coctail sectio…" at bounding box center [701, 517] width 1002 height 1151
drag, startPoint x: 1101, startPoint y: 507, endPoint x: 1114, endPoint y: 510, distance: 13.8
type textarea "خ"
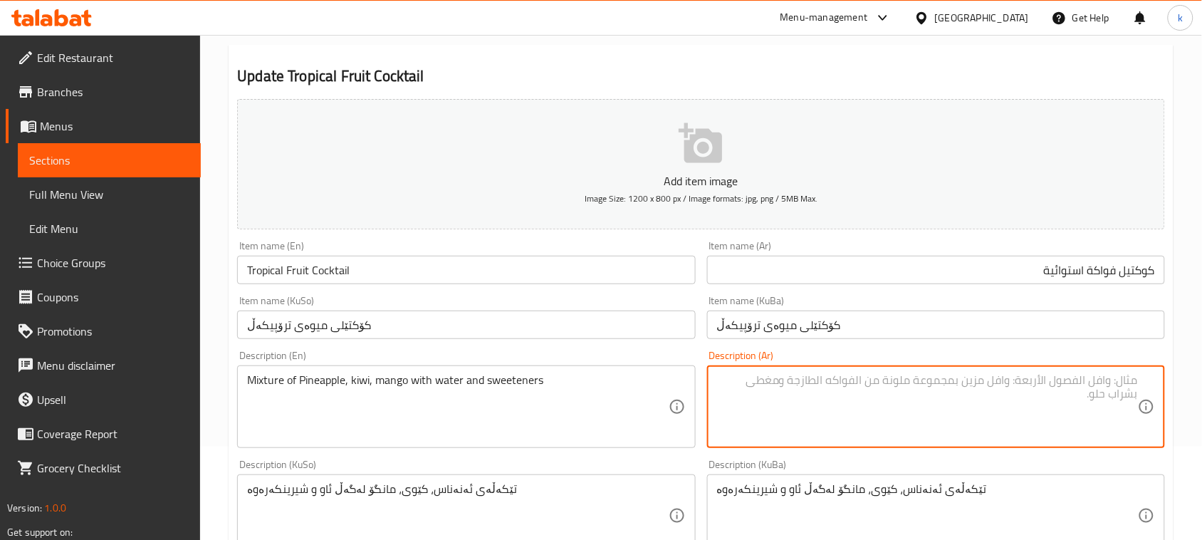
paste textarea "خلیط اناناس، كیوي، مانجو مع مياه ومحلیات"
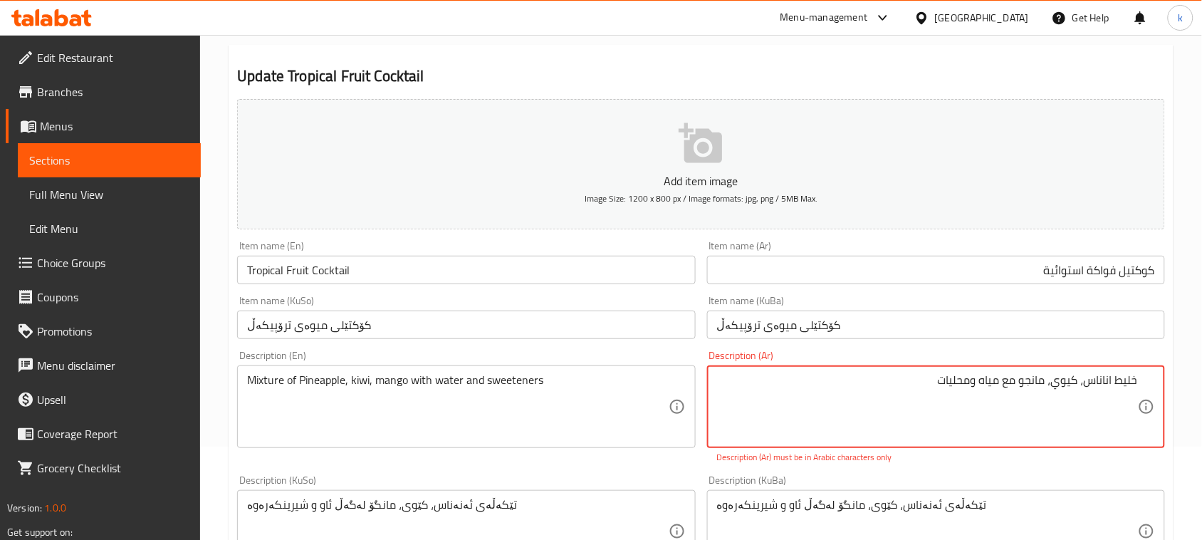
click at [1108, 383] on textarea "خلیط اناناس، كیوي، مانجو مع مياه ومحلیات" at bounding box center [927, 407] width 421 height 68
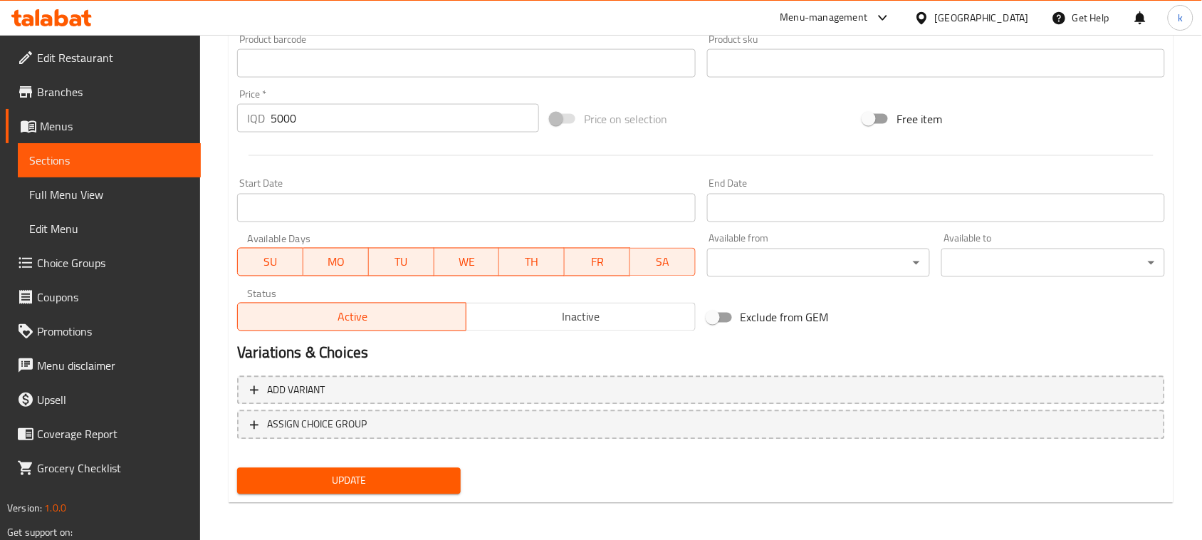
click at [397, 488] on button "Update" at bounding box center [349, 481] width 224 height 26
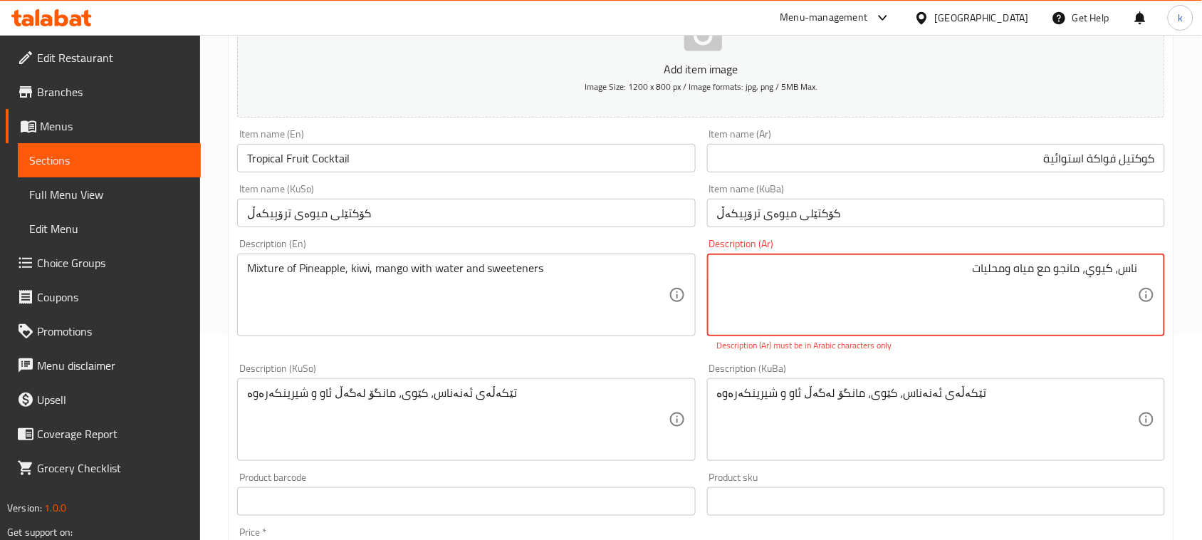
type textarea "ناس، كیوي، مانجو مع مياه ومحلیات"
drag, startPoint x: 966, startPoint y: 271, endPoint x: 1215, endPoint y: 315, distance: 252.4
click at [1202, 315] on html "​ Menu-management Iraq Get Help k Edit Restaurant Branches Menus Sections Full …" at bounding box center [601, 65] width 1202 height 540
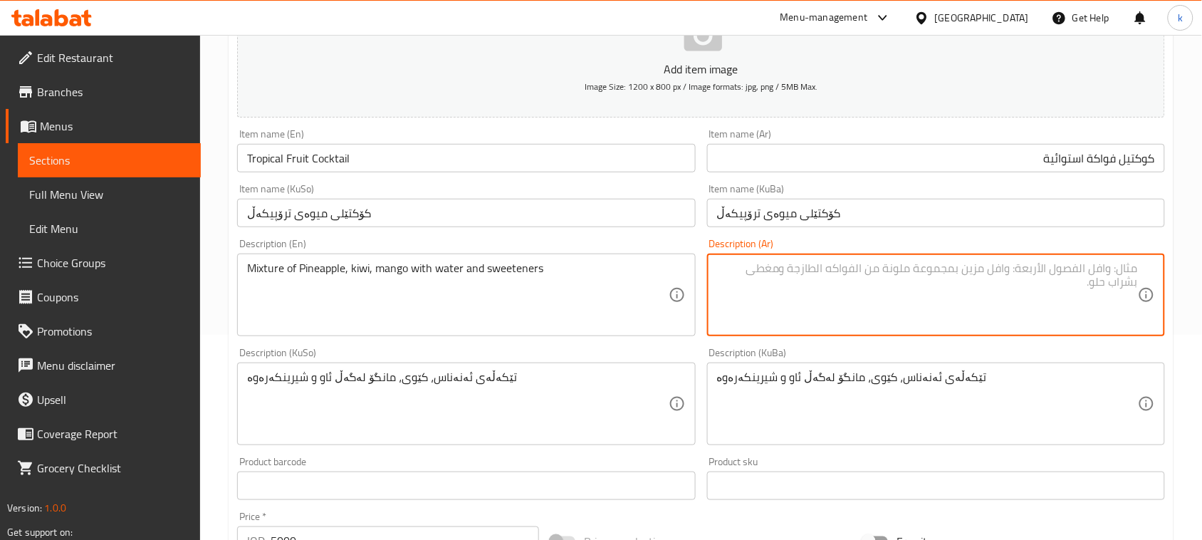
click at [330, 257] on div "Mixture of Pineapple, kiwi, mango with water and sweeteners Description (En)" at bounding box center [466, 294] width 458 height 83
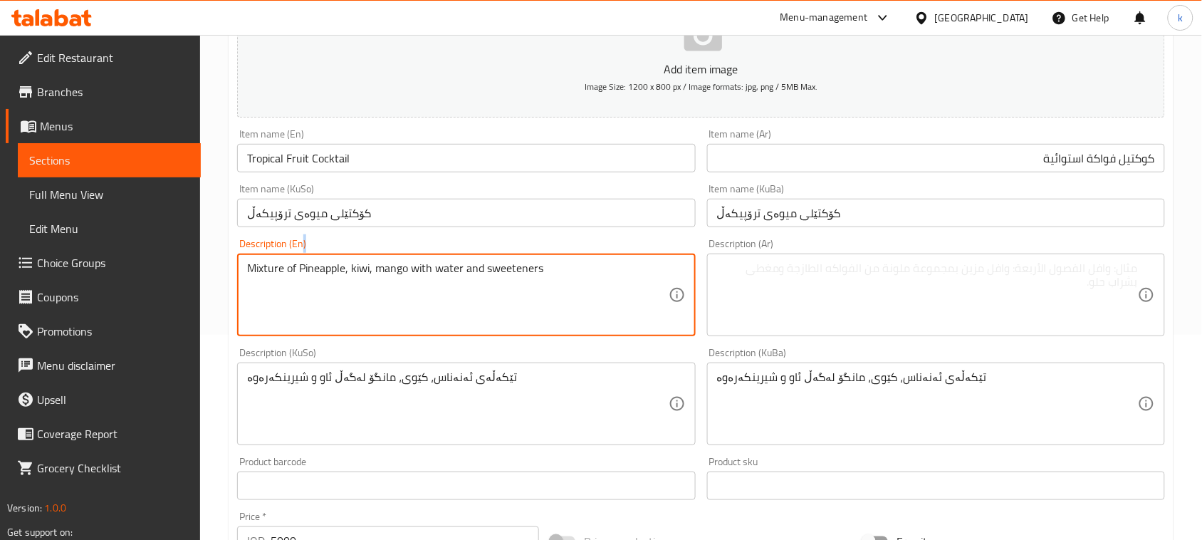
click at [330, 257] on div "Mixture of Pineapple, kiwi, mango with water and sweeteners Description (En)" at bounding box center [466, 294] width 458 height 83
click at [357, 268] on textarea "Mixture of Pineapple, kiwi, mango with water and sweeteners" at bounding box center [457, 295] width 421 height 68
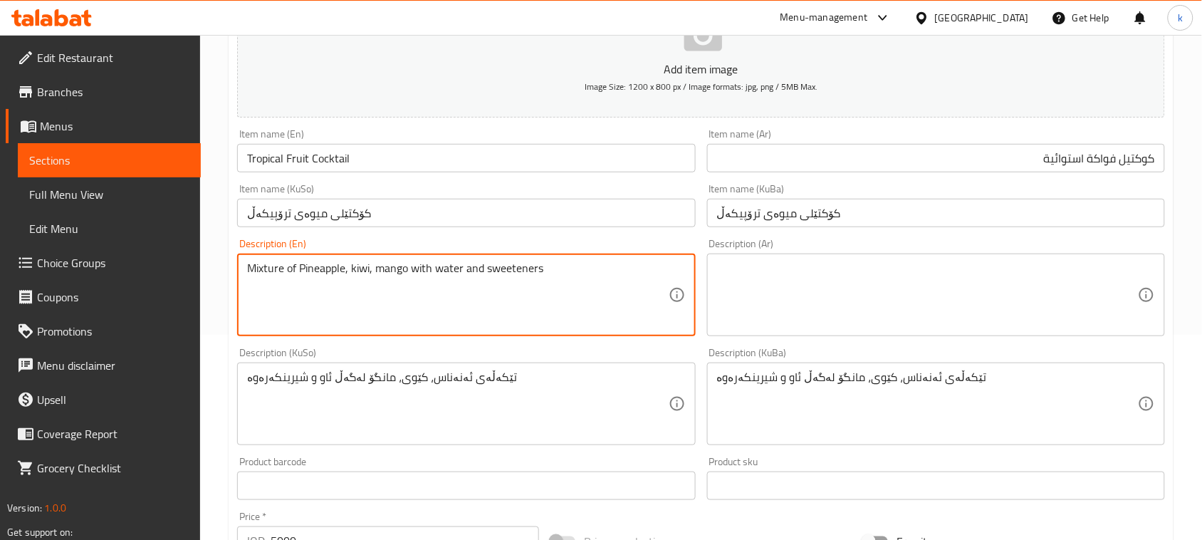
click at [357, 268] on textarea "Mixture of Pineapple, kiwi, mango with water and sweeteners" at bounding box center [457, 295] width 421 height 68
click at [1010, 298] on textarea at bounding box center [927, 295] width 421 height 68
paste textarea "مزيج من الأناناس والكيوي والمانجو مع الماء والمحليات"
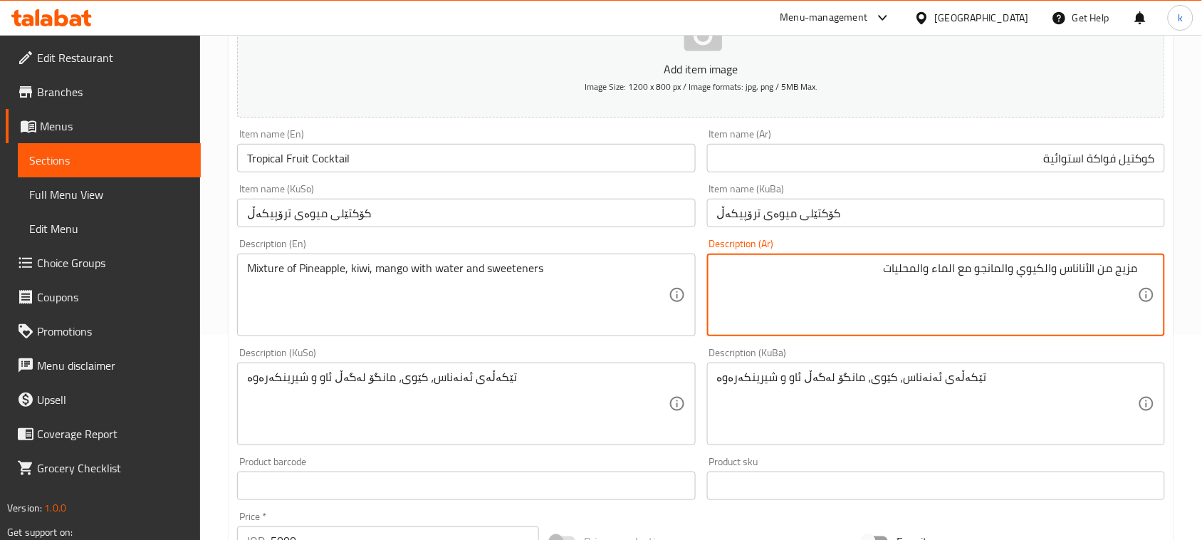
click at [1126, 268] on textarea "مزيج من الأناناس والكيوي والمانجو مع الماء والمحليات" at bounding box center [927, 295] width 421 height 68
click at [1105, 268] on textarea "خليط من الأناناس والكيوي والمانجو مع الماء والمحليات" at bounding box center [927, 295] width 421 height 68
click at [1105, 268] on textarea "خليط الأناناس والكيوي والمانجو مع الماء والمحليات" at bounding box center [927, 295] width 421 height 68
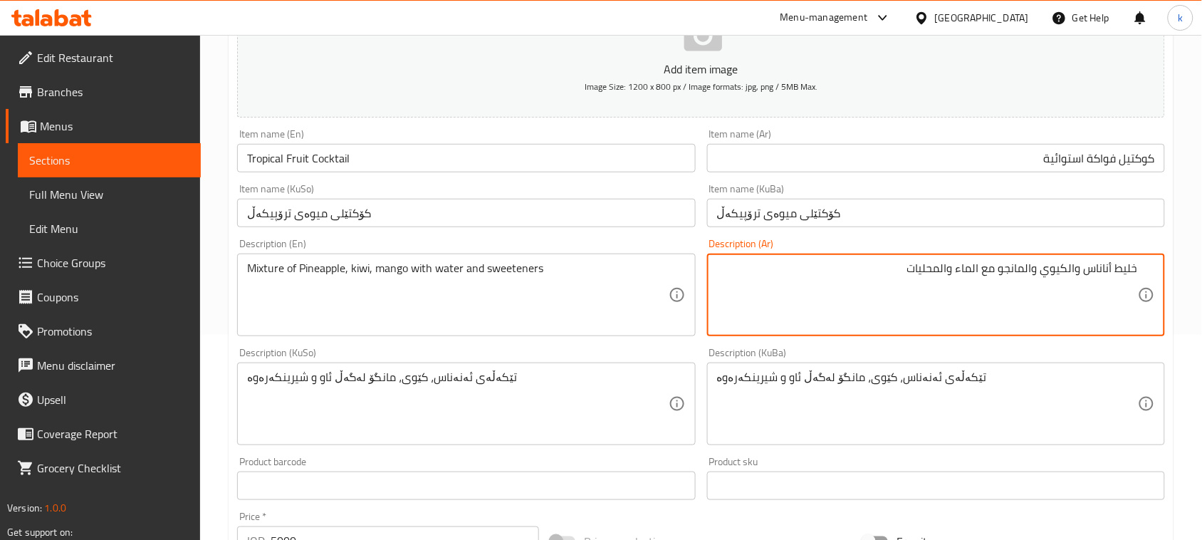
click at [1068, 264] on textarea "خليط أناناس والكيوي والمانجو مع الماء والمحليات" at bounding box center [927, 295] width 421 height 68
click at [1034, 267] on textarea "خليط أناناس، كيوي والمانجو مع الماء والمحليات" at bounding box center [927, 295] width 421 height 68
click at [1015, 268] on textarea "خليط أناناس، كيوي، مانجو مع الماء والمحليات" at bounding box center [927, 295] width 421 height 68
click at [991, 263] on textarea "خليط أناناس، كيوي، مانجو مع الماء والمحليات" at bounding box center [927, 295] width 421 height 68
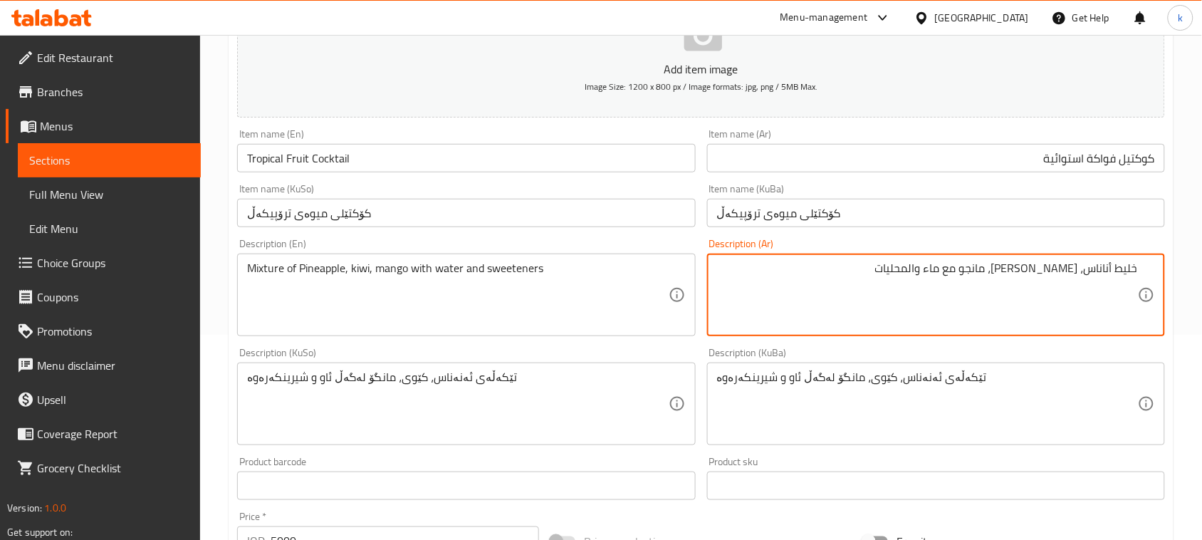
click at [985, 268] on textarea "خليط أناناس، كيوي، مانجو مع ماء والمحليات" at bounding box center [927, 295] width 421 height 68
click at [966, 271] on textarea "خليط أناناس، كيوي، مانجو مع مياه والمحليات" at bounding box center [927, 295] width 421 height 68
type textarea "خليط أناناس، كيوي، مانجو مع مياه ومحليات"
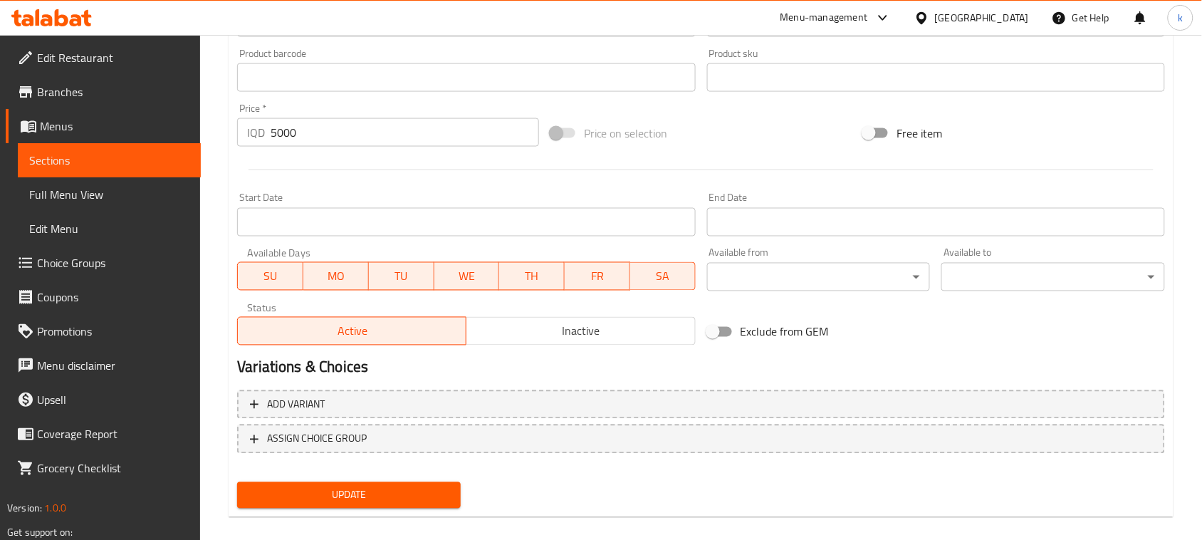
scroll to position [627, 0]
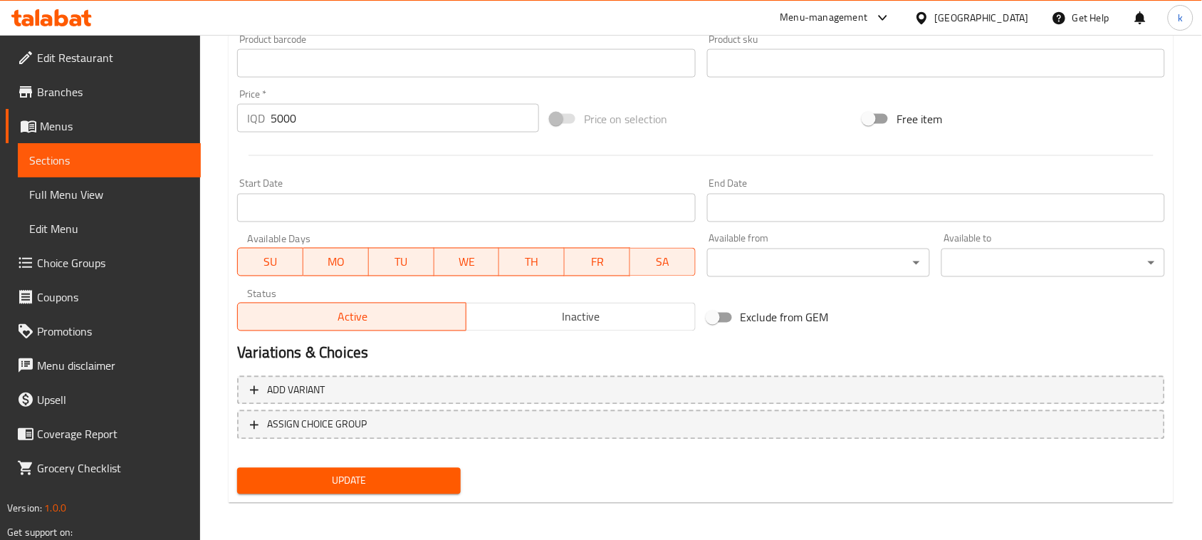
click at [400, 468] on button "Update" at bounding box center [349, 481] width 224 height 26
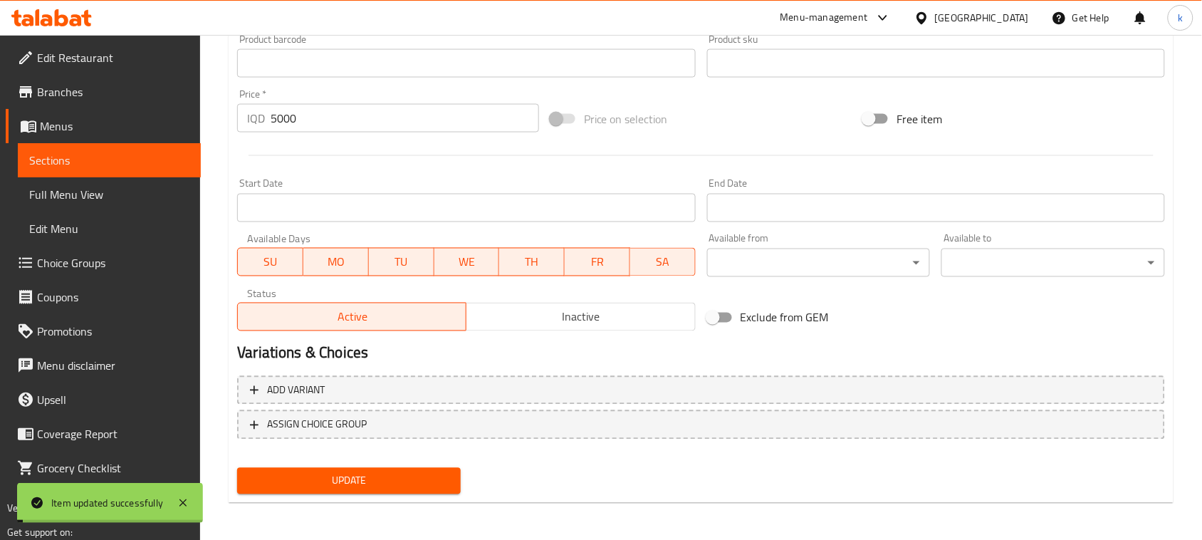
click at [77, 194] on span "Full Menu View" at bounding box center [109, 194] width 160 height 17
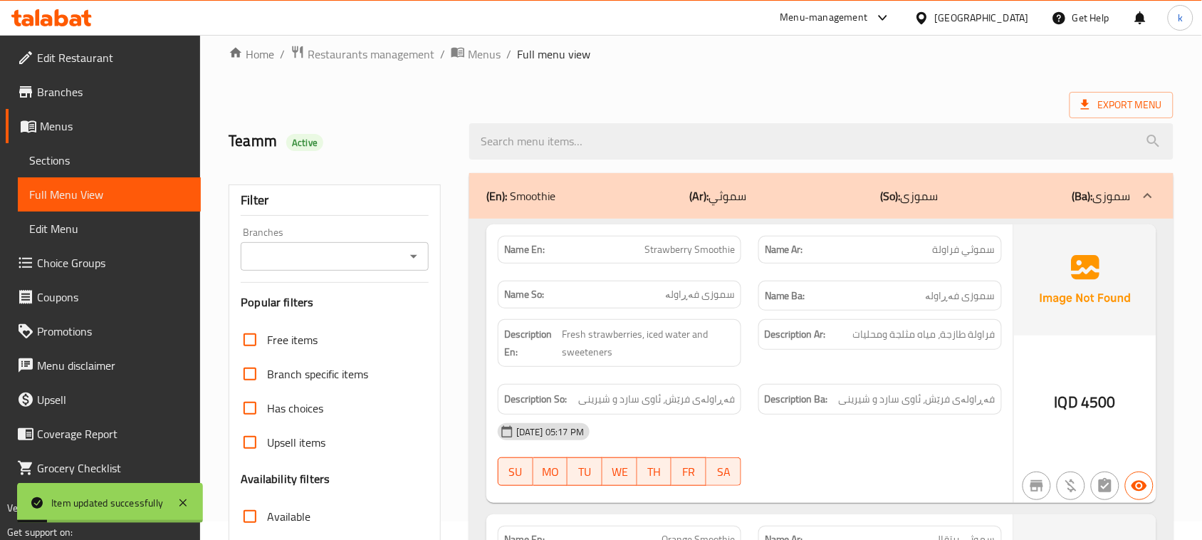
scroll to position [4, 0]
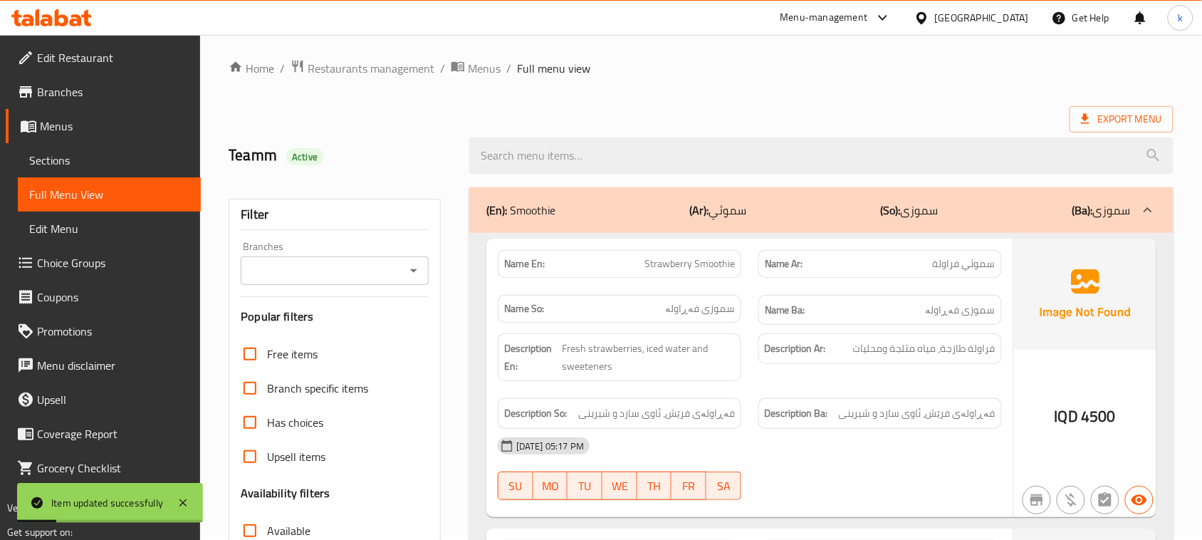
click at [417, 271] on icon "Open" at bounding box center [413, 270] width 17 height 17
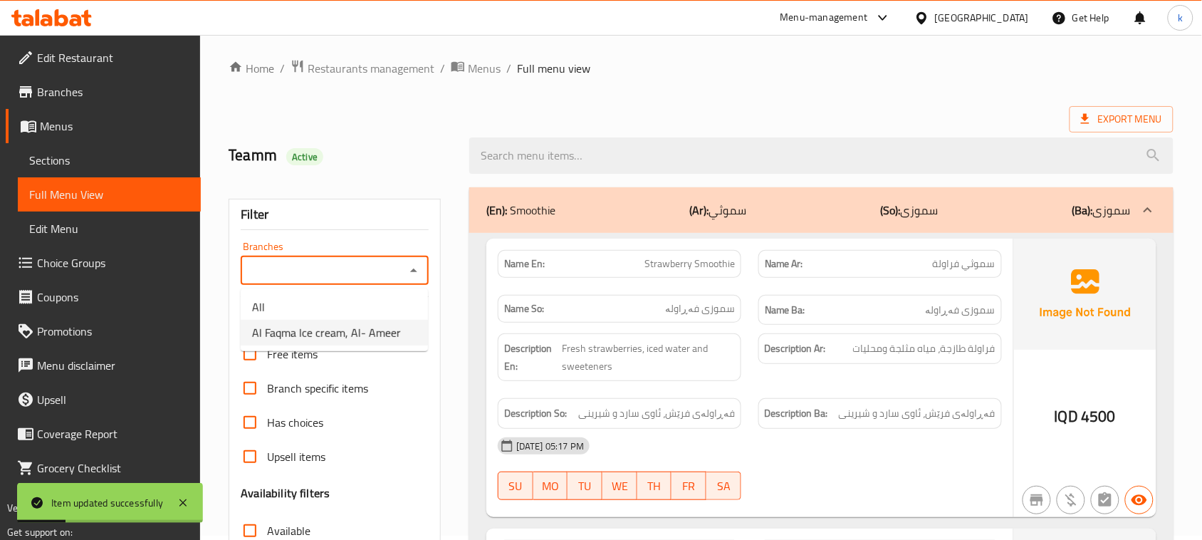
click at [358, 335] on span "Al Faqma Ice cream, Al- Ameer" at bounding box center [326, 332] width 149 height 17
type input "Al Faqma Ice cream, Al- Ameer"
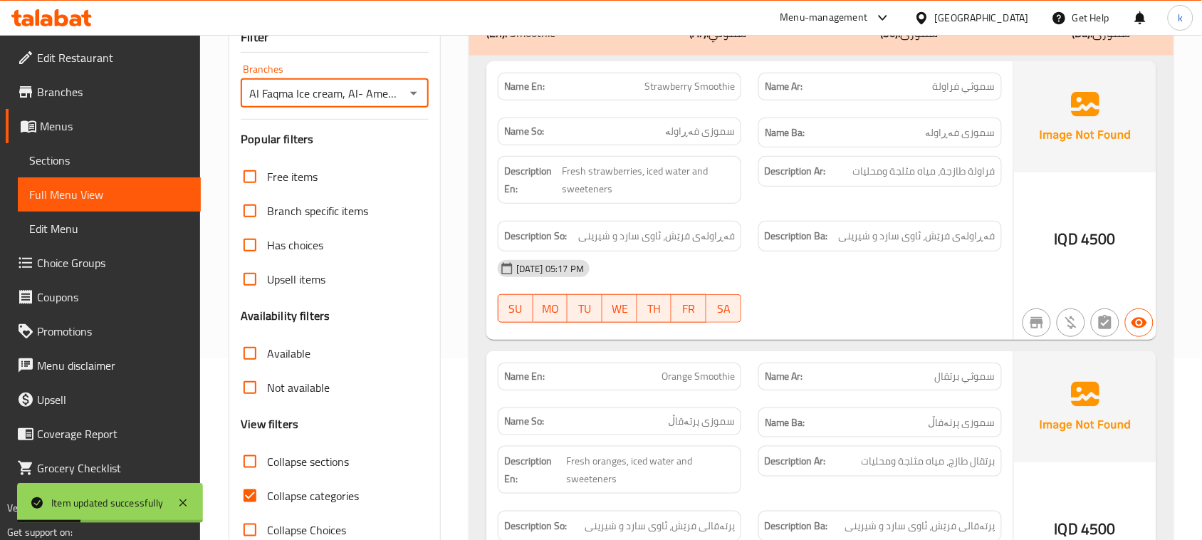
scroll to position [182, 0]
click at [253, 496] on input "Collapse categories" at bounding box center [250, 495] width 34 height 34
checkbox input "false"
click at [247, 458] on input "Collapse sections" at bounding box center [250, 461] width 34 height 34
checkbox input "true"
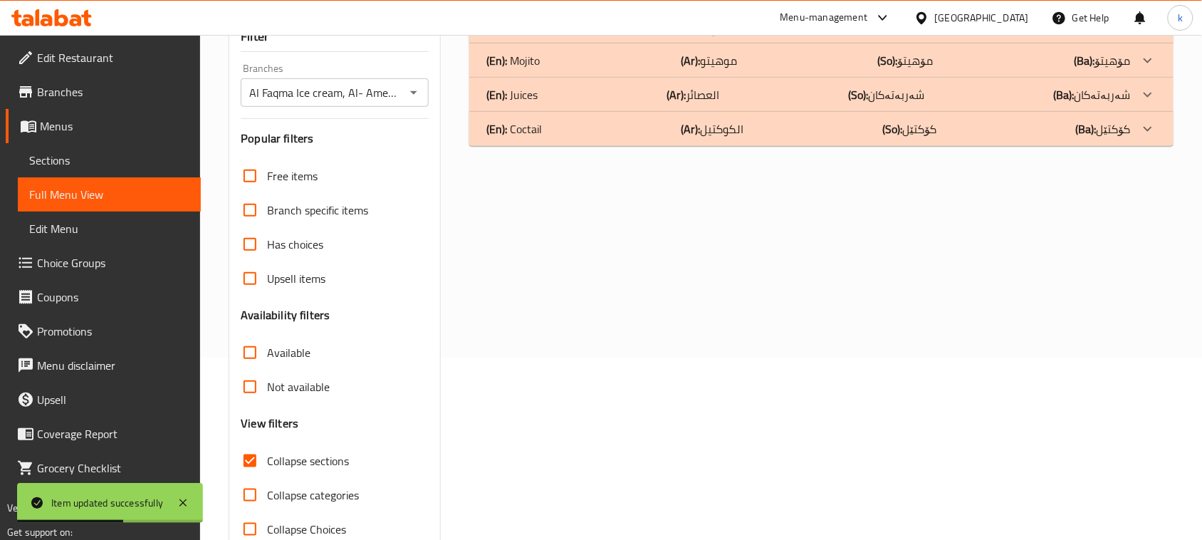
click at [518, 35] on p "(En): Coctail" at bounding box center [520, 26] width 69 height 17
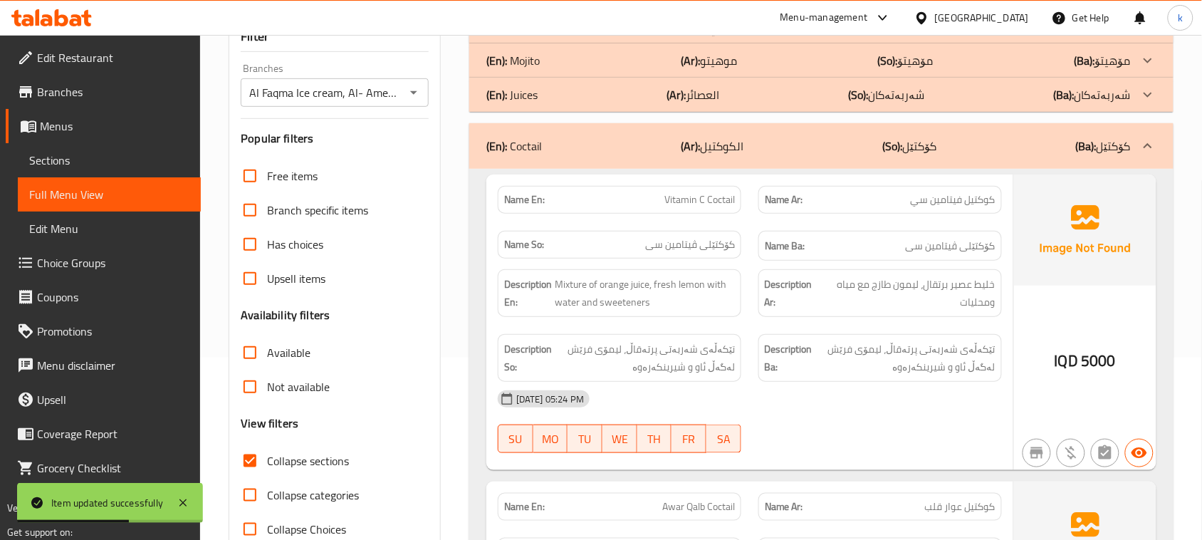
click at [527, 35] on p "(En): Juices" at bounding box center [520, 26] width 69 height 17
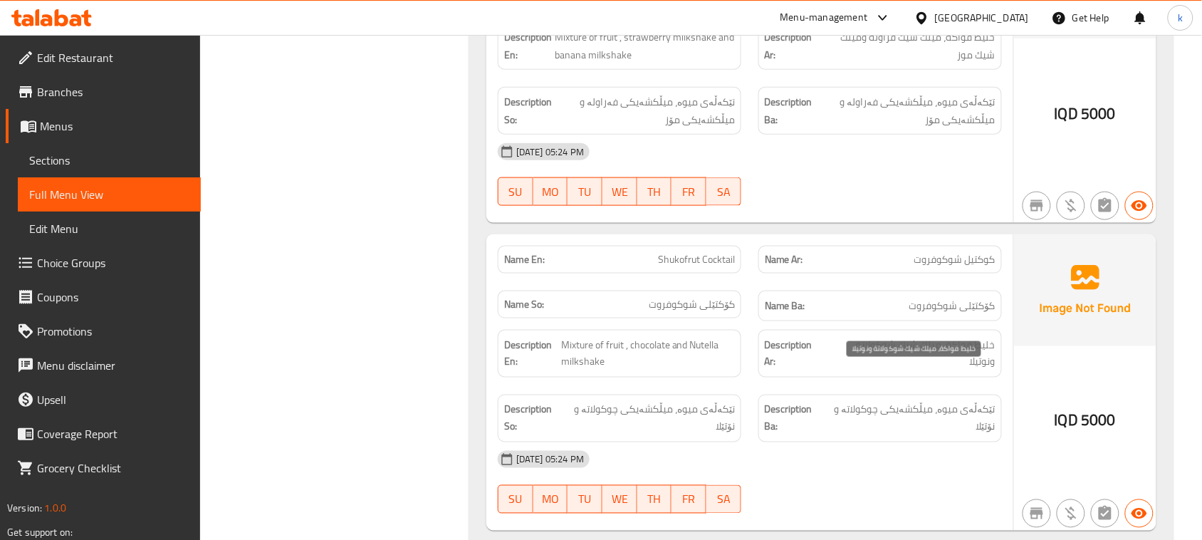
scroll to position [6871, 0]
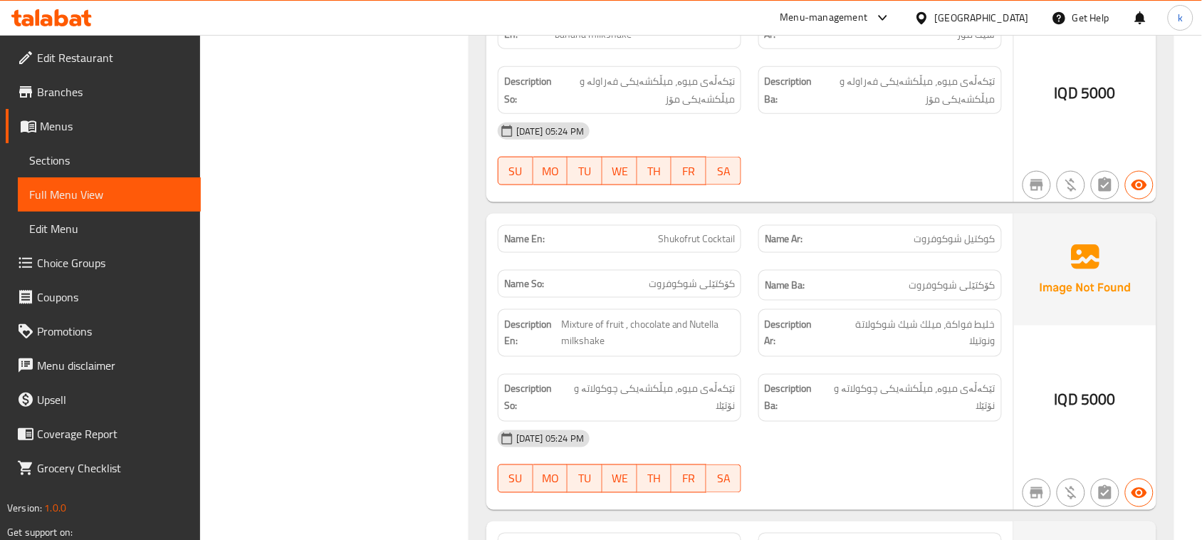
copy span "Shukofrut Cocktail"
click at [83, 122] on span "Menus" at bounding box center [115, 125] width 150 height 17
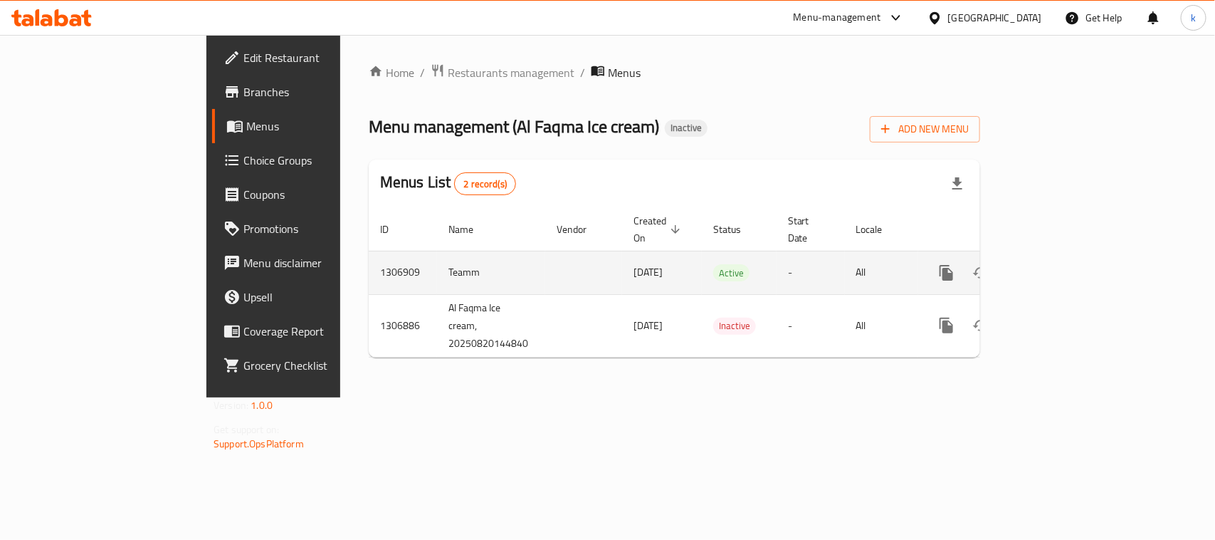
click at [1056, 266] on icon "enhanced table" at bounding box center [1049, 272] width 13 height 13
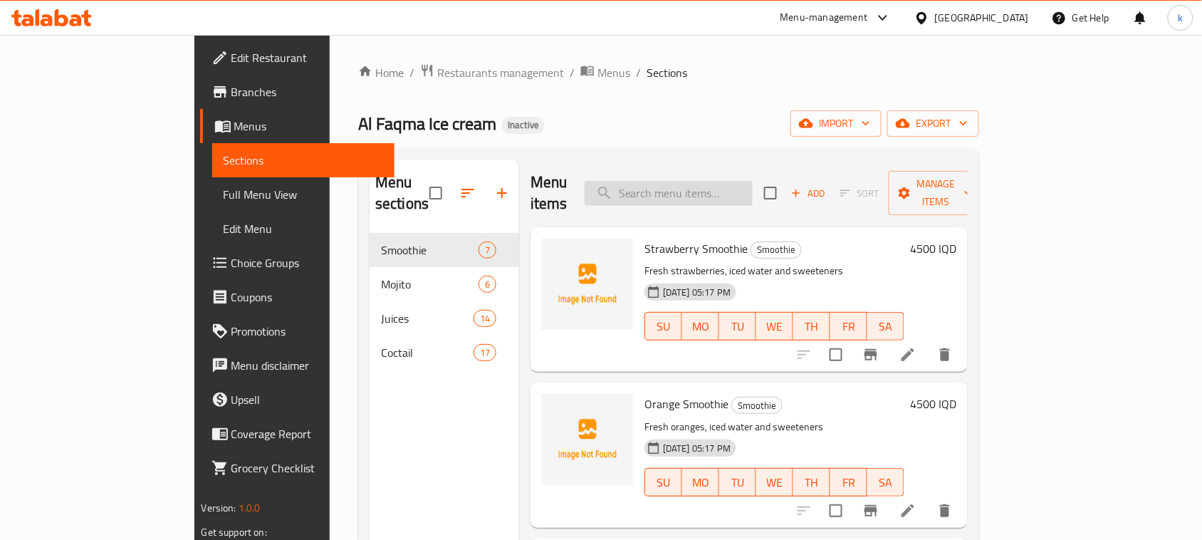
click at [691, 192] on input "search" at bounding box center [669, 193] width 168 height 25
paste input "Shukofrut Cocktail"
type input "Shukofrut Cocktail"
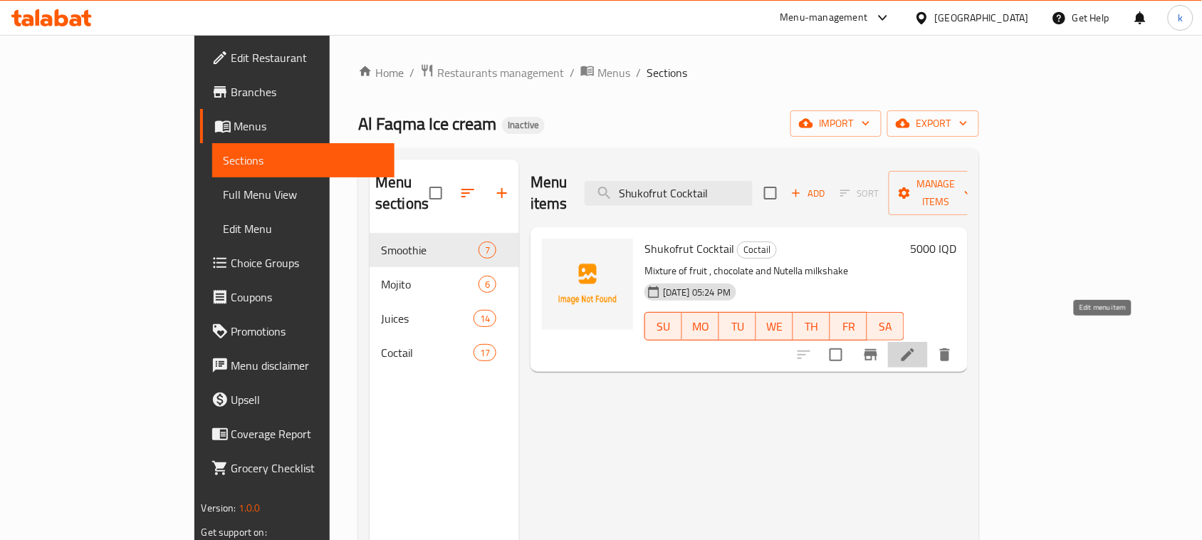
click at [914, 348] on icon at bounding box center [907, 354] width 13 height 13
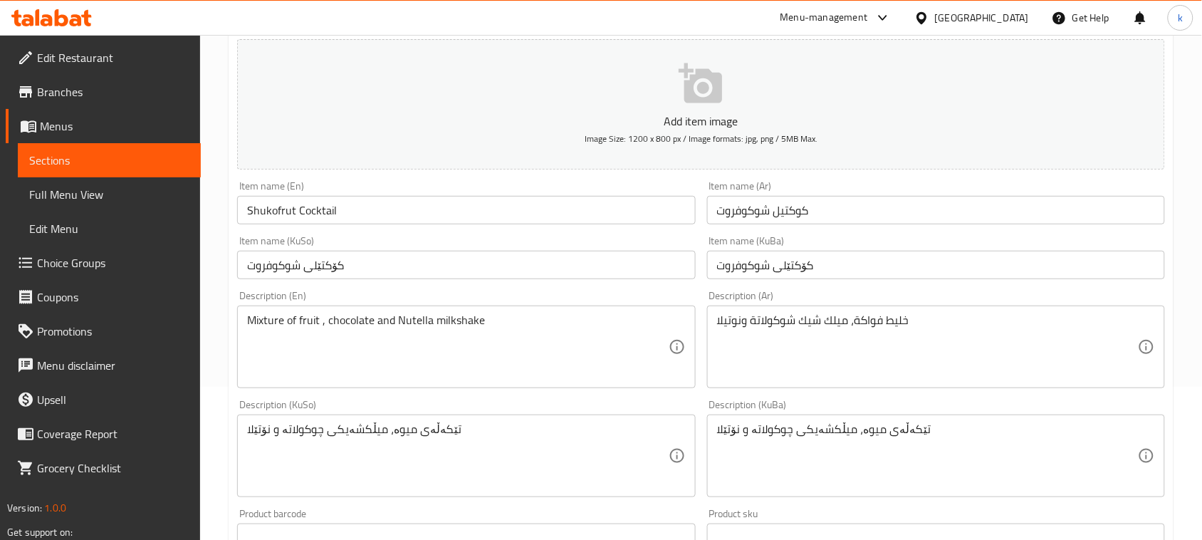
scroll to position [178, 0]
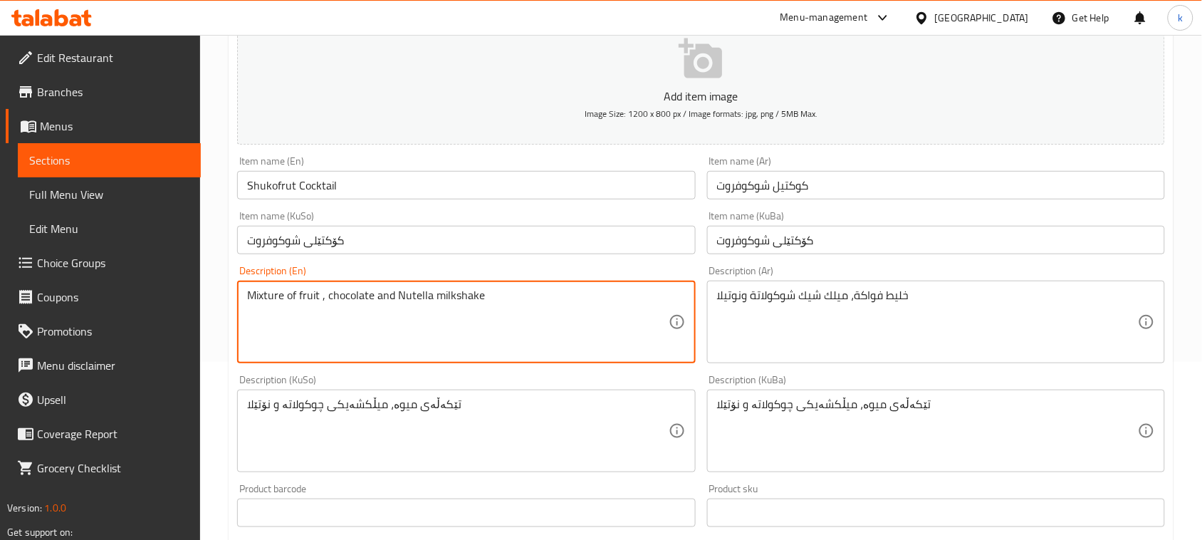
click at [458, 298] on textarea "Mixture of fruit , chocolate and Nutella milkshake" at bounding box center [457, 322] width 421 height 68
click at [372, 291] on textarea "Mixture of fruit , chocolate and Nutella" at bounding box center [457, 322] width 421 height 68
paste textarea "milkshake"
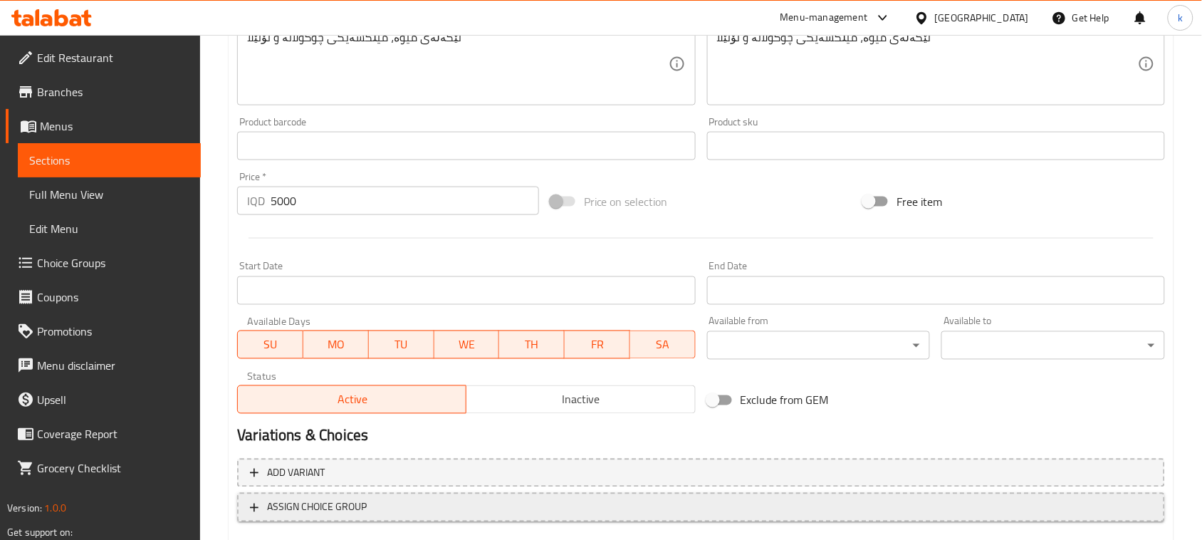
scroll to position [627, 0]
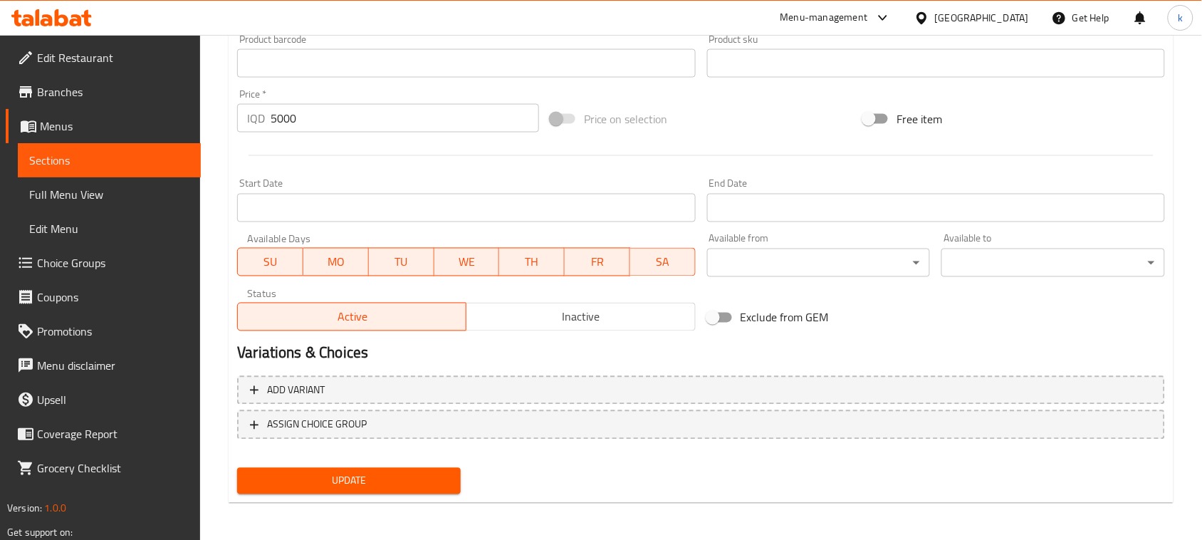
type textarea "Mixture of fruit , chocolate milkshake and Nutella"
click at [403, 463] on div "Update" at bounding box center [348, 481] width 235 height 38
click at [414, 468] on button "Update" at bounding box center [349, 481] width 224 height 26
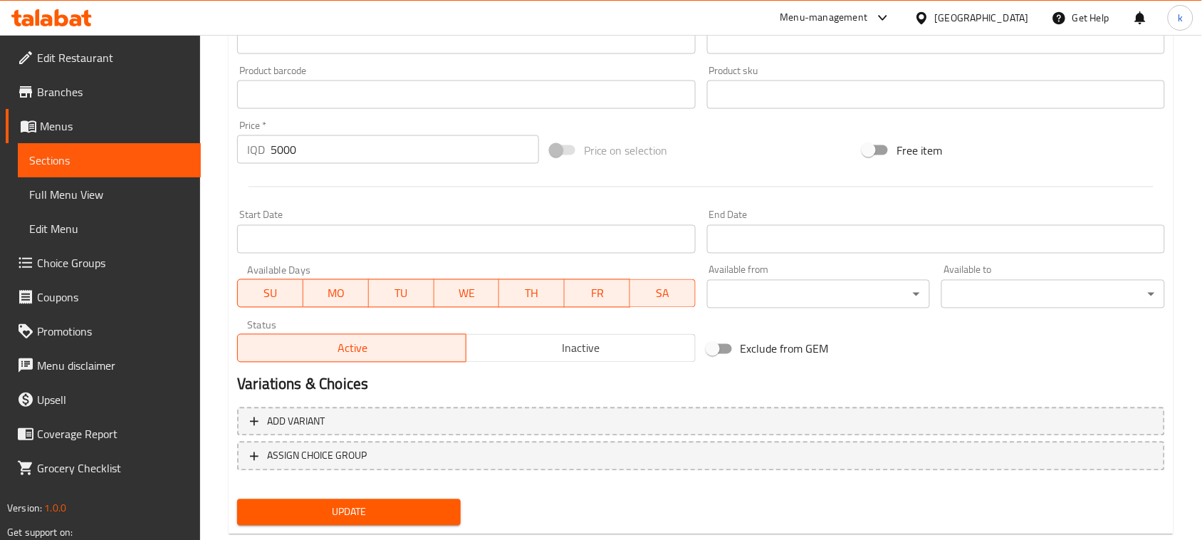
scroll to position [93, 0]
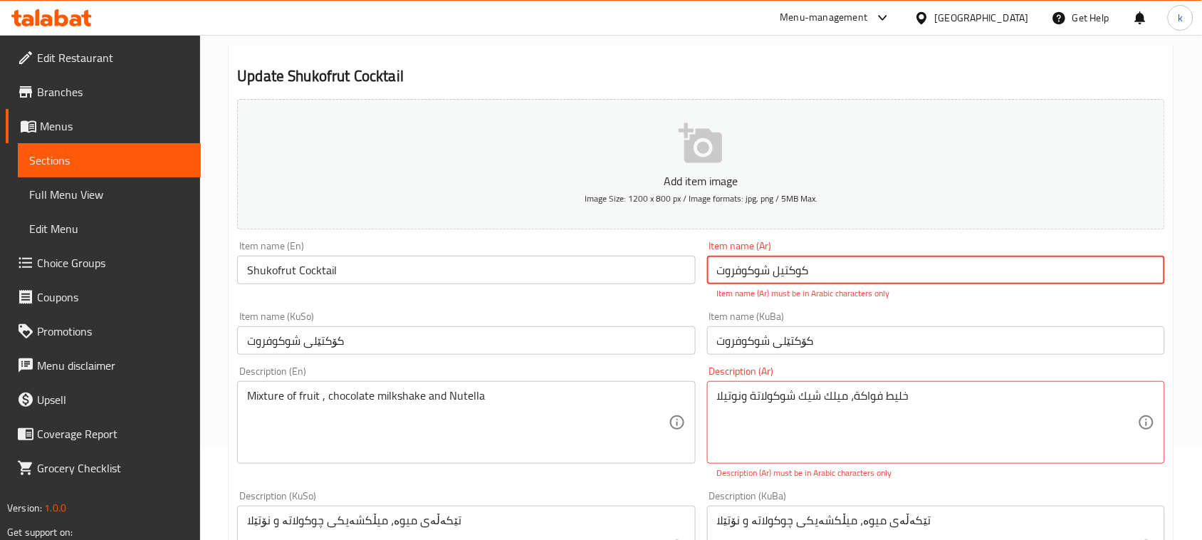
click at [859, 267] on input "كوكتیل شوكوفروت" at bounding box center [936, 270] width 458 height 28
click at [1144, 274] on input "كوكتیل شوكوفروت" at bounding box center [936, 270] width 458 height 28
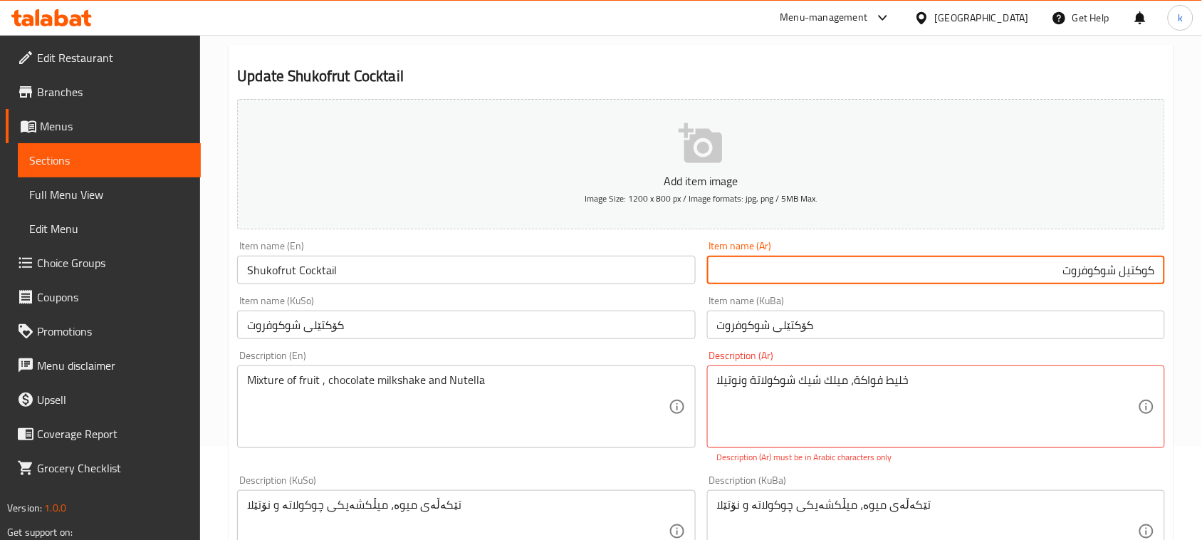
type input "كوكتيل شوكوفروت"
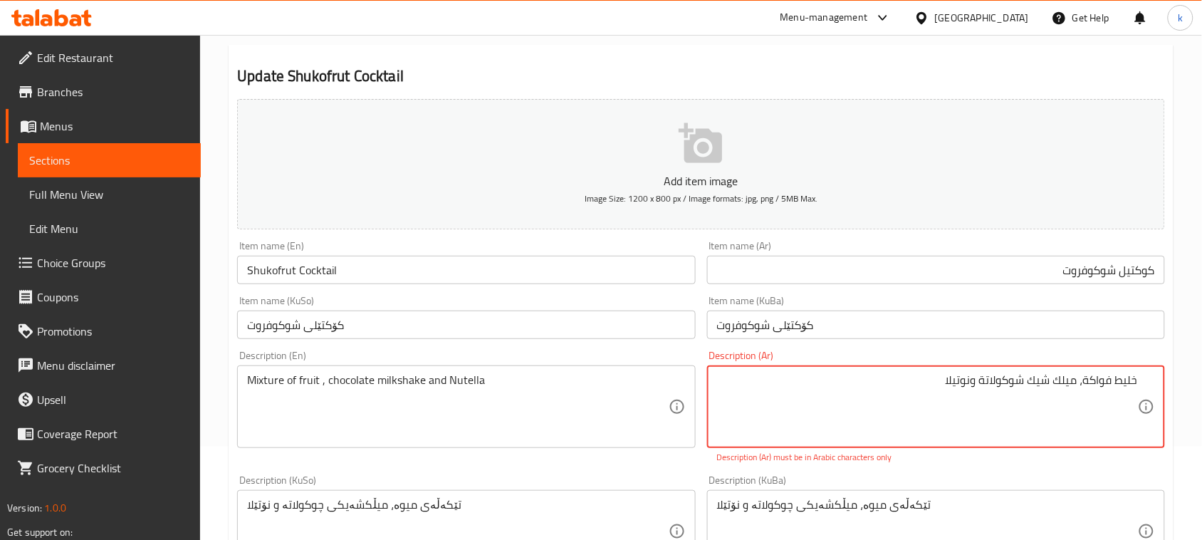
click at [1127, 377] on textarea "خلیط فواكة، میلك شیك شوكولاتة ونوتیلا" at bounding box center [927, 407] width 421 height 68
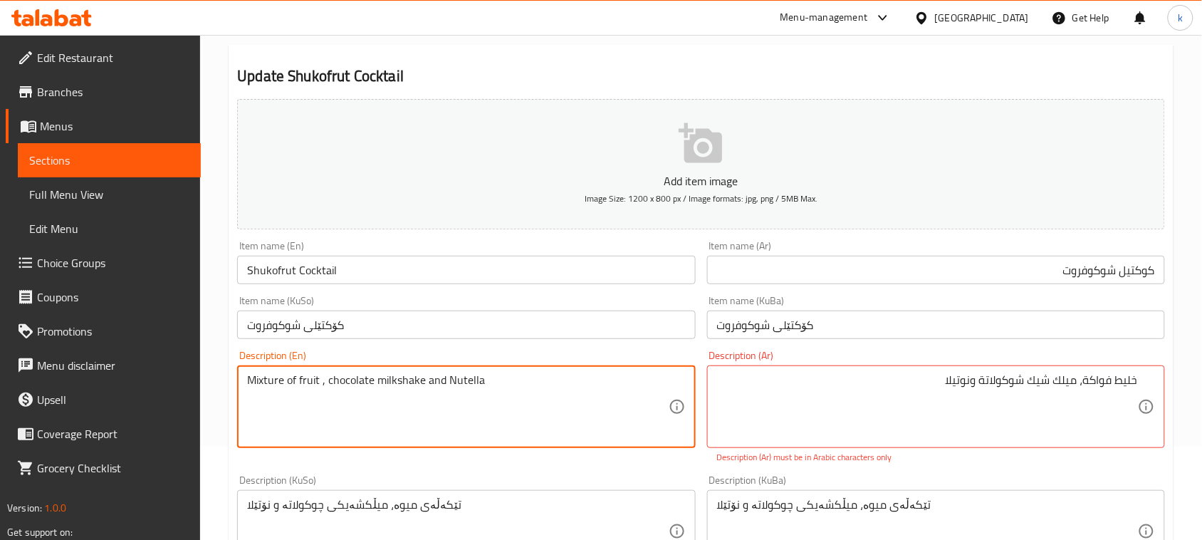
click at [378, 382] on textarea "Mixture of fruit , chocolate milkshake and Nutella" at bounding box center [457, 407] width 421 height 68
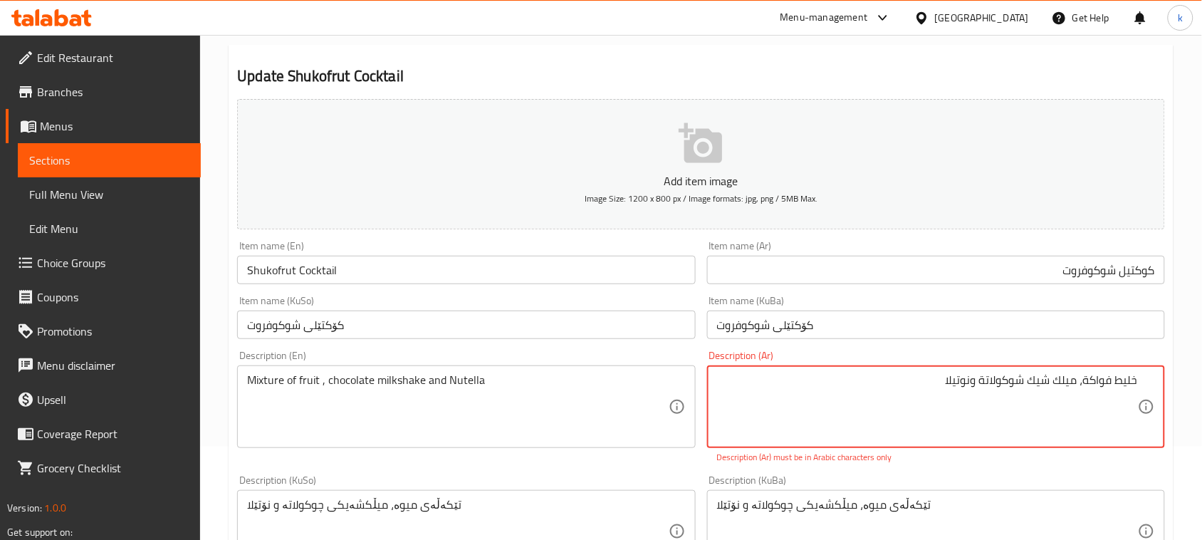
paste textarea "مزيج من الفاكهة وميلك شيك الشوكولاتة والنوتيلا"
click at [1131, 382] on textarea "خلیط فواكة، میلك شیك شوكولاتة ونوتیلا مزيج من الفاكهة وميلك شيك الشوكولاتة والن…" at bounding box center [927, 407] width 421 height 68
click at [1131, 407] on textarea "خلیط فواكة، میلك شیك شوكولاتة ونوتیلا مزيج من الفاكهة وميلك شيك الشوكولاتة والن…" at bounding box center [927, 407] width 421 height 68
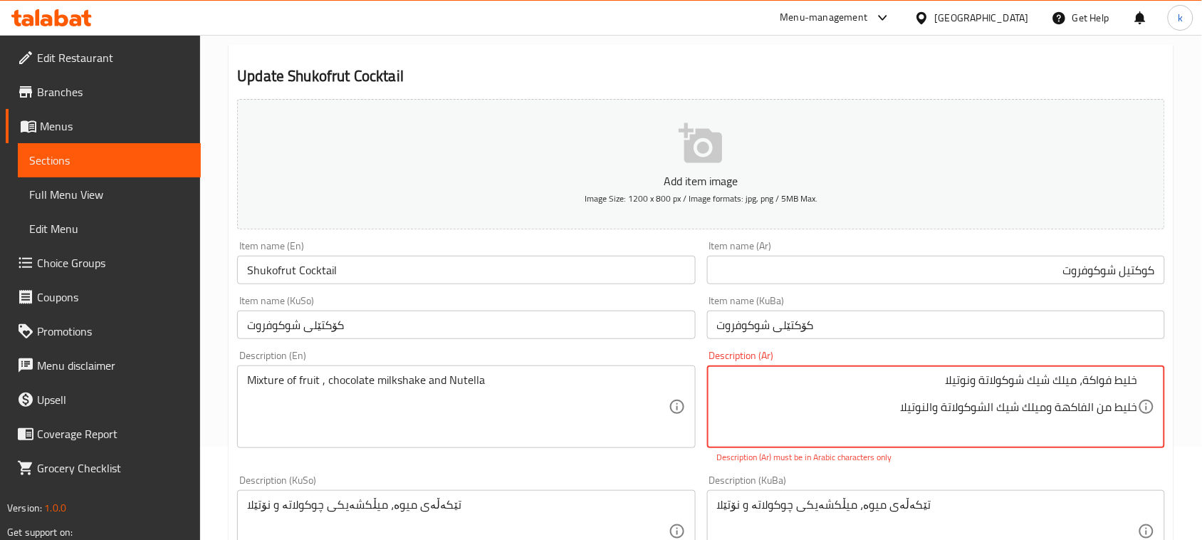
click at [1104, 410] on textarea "خلیط فواكة، میلك شیك شوكولاتة ونوتیلا خليط من الفاكهة وميلك شيك الشوكولاتة والن…" at bounding box center [927, 407] width 421 height 68
click at [1099, 407] on textarea "خلیط فواكة، میلك شیك شوكولاتة ونوتیلا خليط الفاكهة وميلك شيك الشوكولاتة والنوتي…" at bounding box center [927, 407] width 421 height 68
click at [1019, 408] on textarea "خلیط فواكة، میلك شیك شوكولاتة ونوتیلا خليط فواكة، ميلك شيك الشوكولاتة والنوتيلا" at bounding box center [927, 407] width 421 height 68
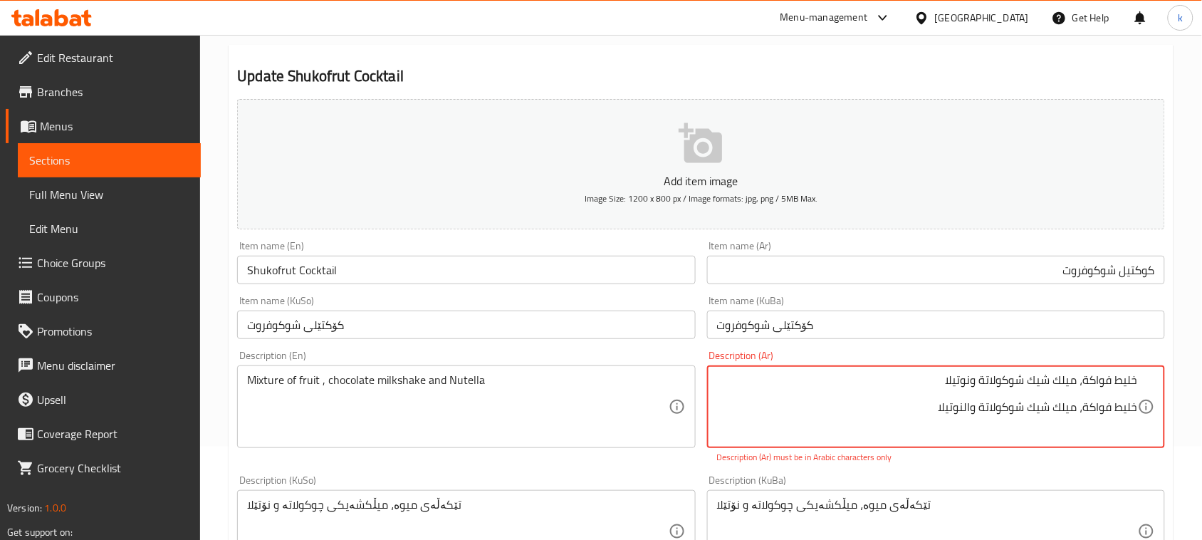
click at [963, 407] on textarea "خلیط فواكة، میلك شیك شوكولاتة ونوتیلا خليط فواكة، ميلك شيك شوكولاتة والنوتيلا" at bounding box center [927, 407] width 421 height 68
drag, startPoint x: 943, startPoint y: 381, endPoint x: 1195, endPoint y: 383, distance: 251.4
click at [1195, 383] on div "Home / Restaurants management / Menus / Sections / item / update Coctail sectio…" at bounding box center [701, 517] width 1002 height 1151
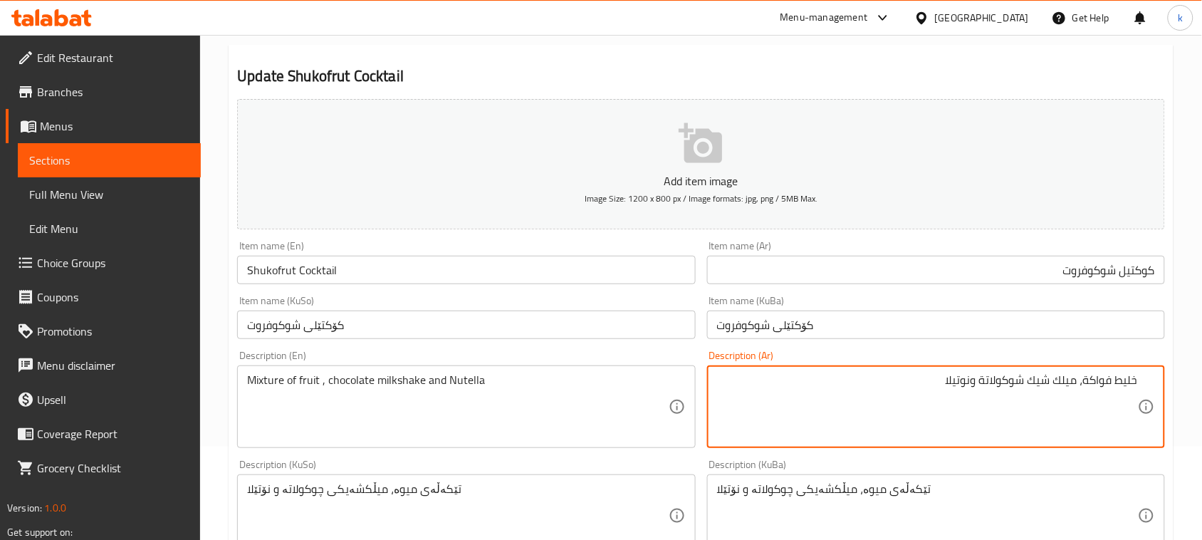
click at [1134, 404] on textarea "خليط فواكة، ميلك شيك شوكولاتة ونوتيلا" at bounding box center [927, 407] width 421 height 68
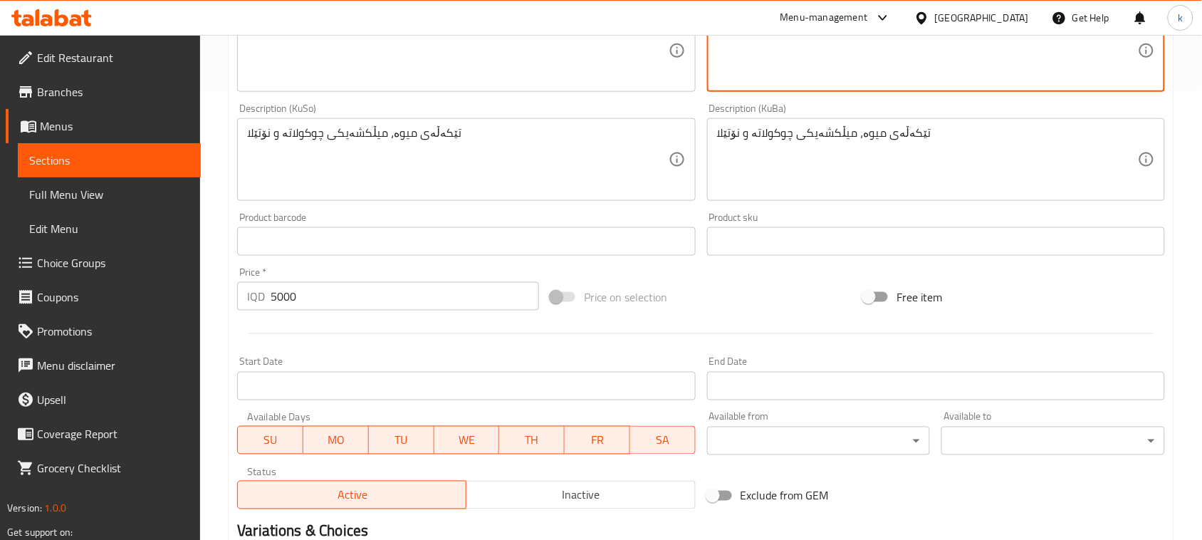
scroll to position [627, 0]
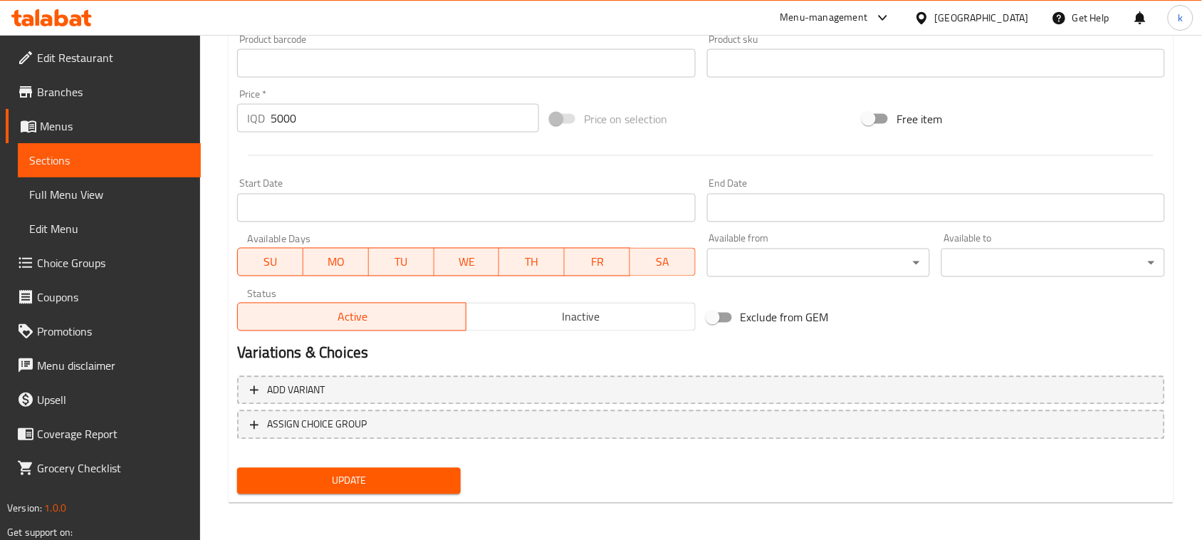
type textarea "خليط فواكة، ميلك شيك شوكولاتة ونوتيلا"
click at [420, 489] on button "Update" at bounding box center [349, 481] width 224 height 26
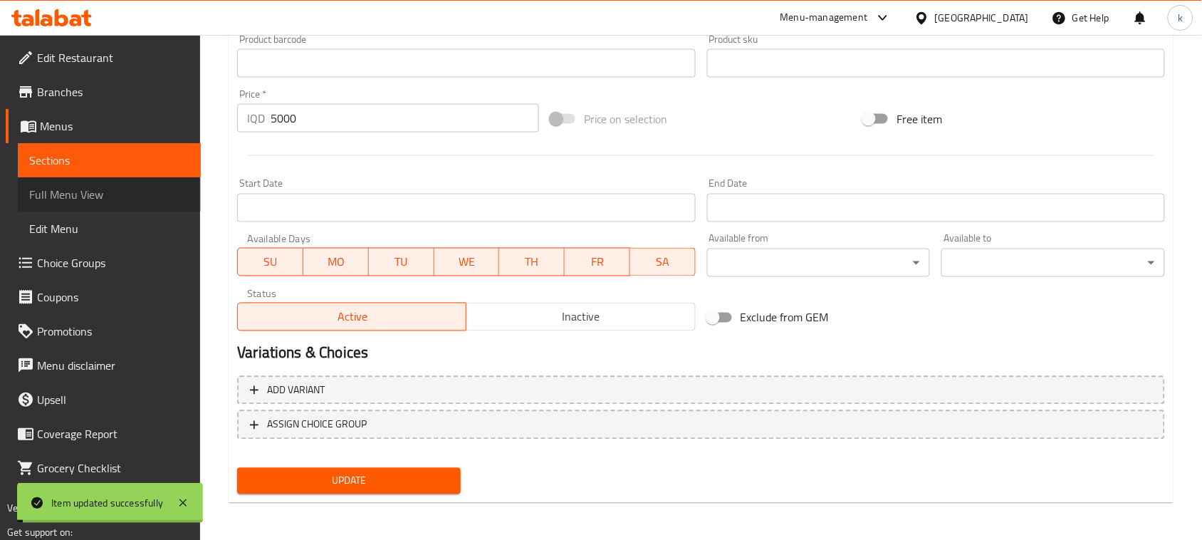
click at [73, 194] on span "Full Menu View" at bounding box center [109, 194] width 160 height 17
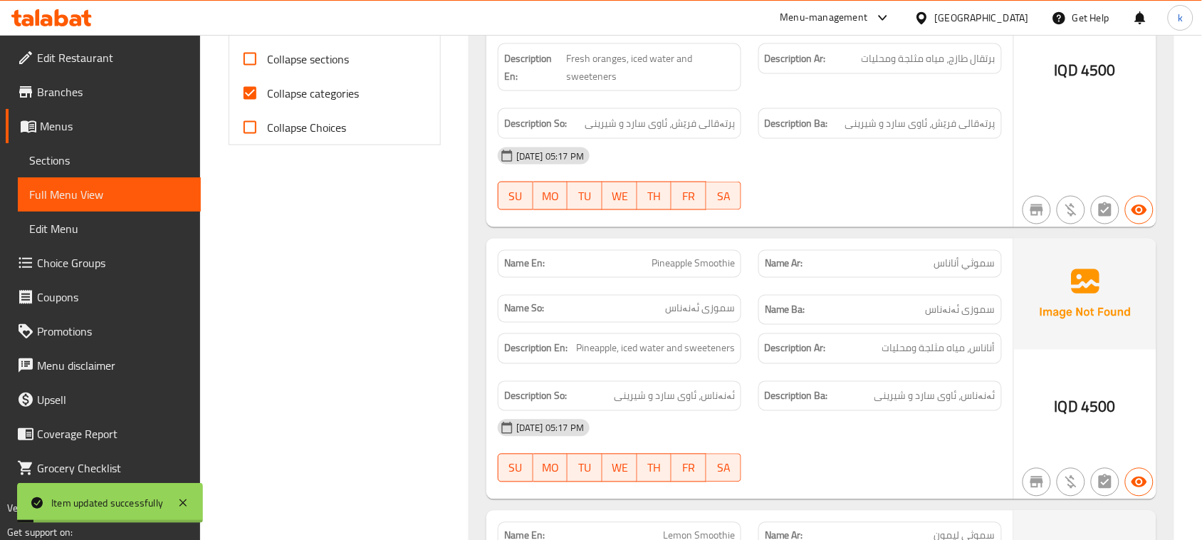
scroll to position [449, 0]
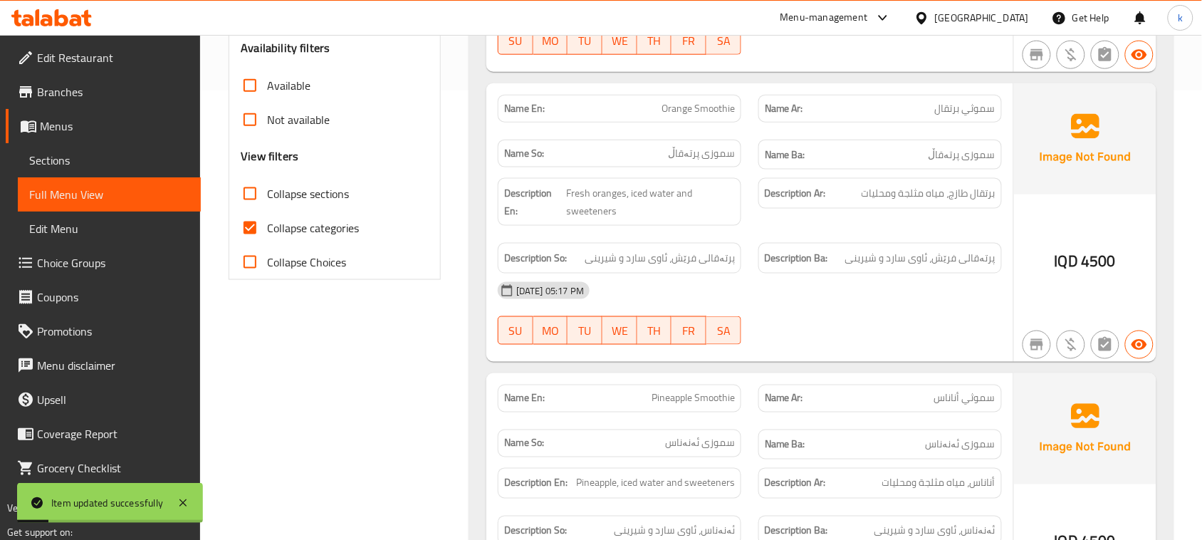
click at [251, 226] on input "Collapse categories" at bounding box center [250, 228] width 34 height 34
checkbox input "false"
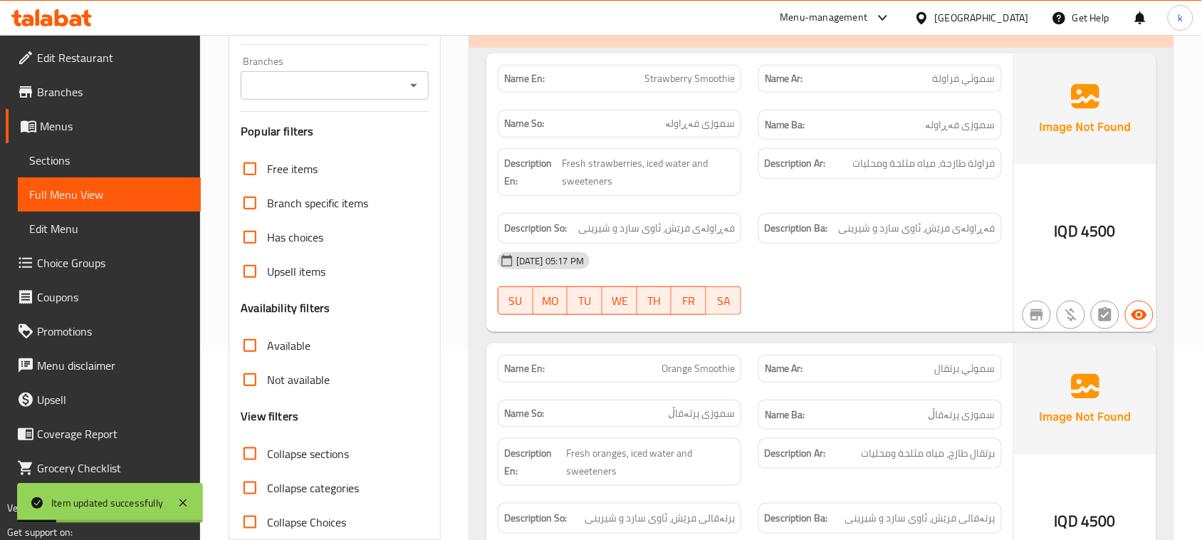
scroll to position [182, 0]
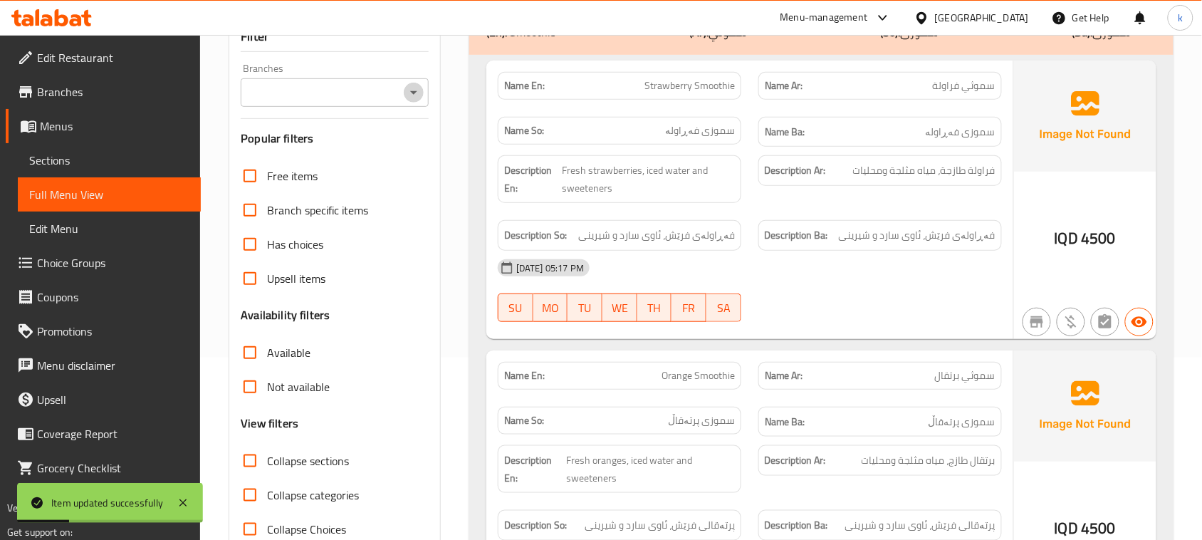
click at [412, 95] on icon "Open" at bounding box center [413, 92] width 17 height 17
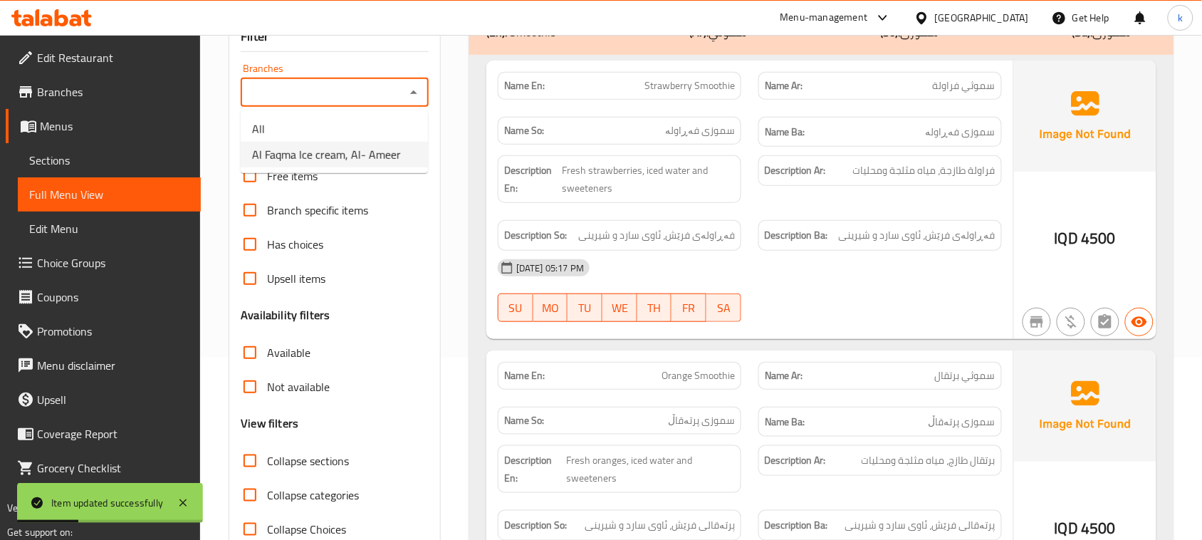
click at [360, 154] on span "Al Faqma Ice cream, Al- Ameer" at bounding box center [326, 154] width 149 height 17
type input "Al Faqma Ice cream, Al- Ameer"
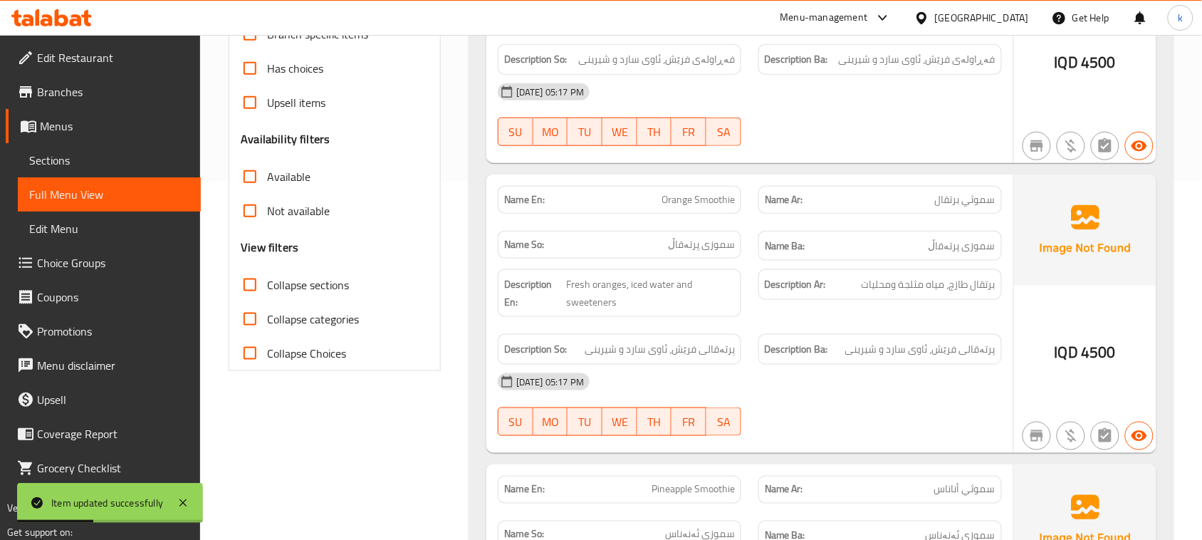
scroll to position [360, 0]
click at [253, 278] on input "Collapse sections" at bounding box center [250, 283] width 34 height 34
checkbox input "true"
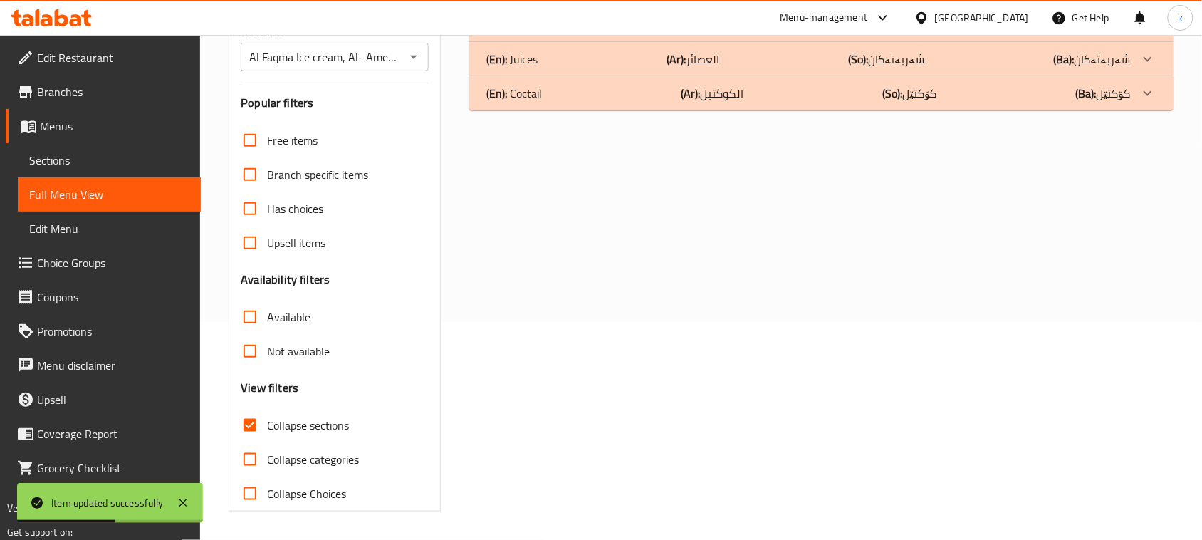
scroll to position [218, 0]
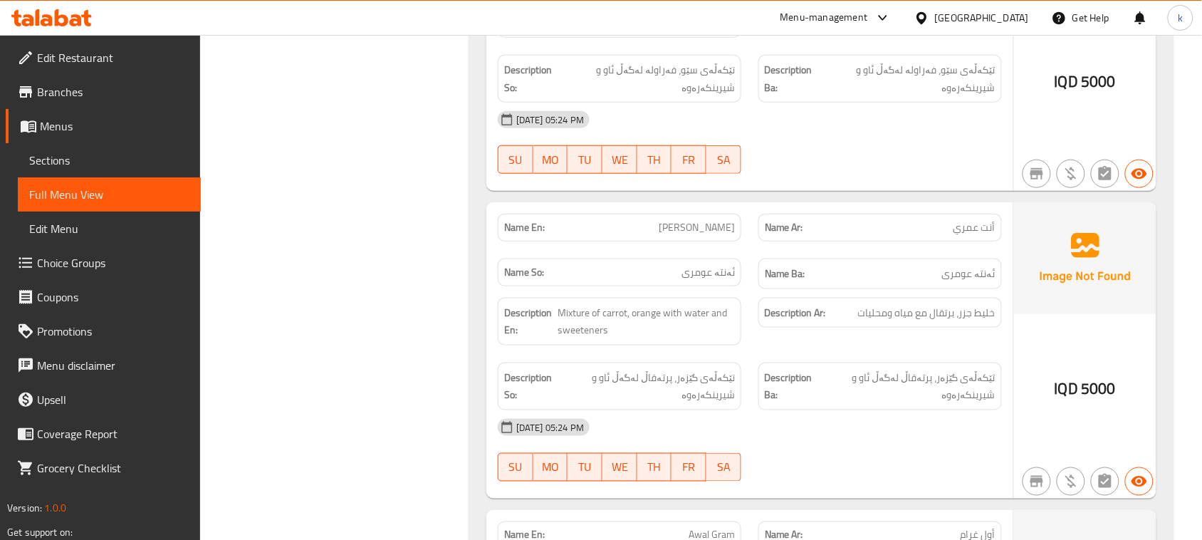
scroll to position [8381, 0]
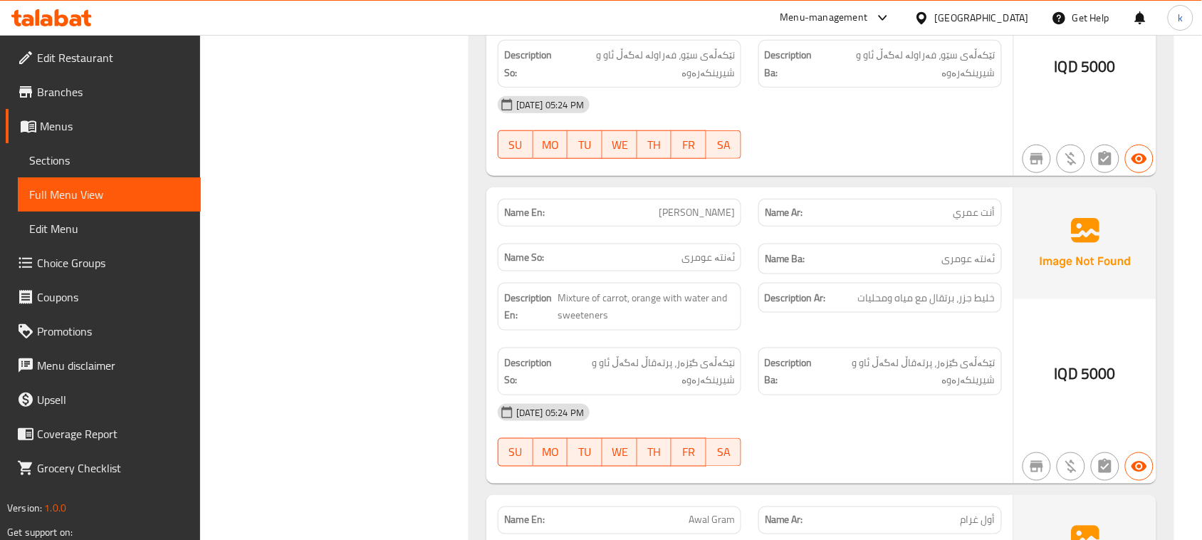
click at [711, 220] on span "Anta Aumre" at bounding box center [697, 212] width 76 height 15
copy span "Anta Aumre"
click at [922, 468] on div "20-08-2025 05:24 PM SU MO TU WE TH FR SA" at bounding box center [749, 435] width 521 height 80
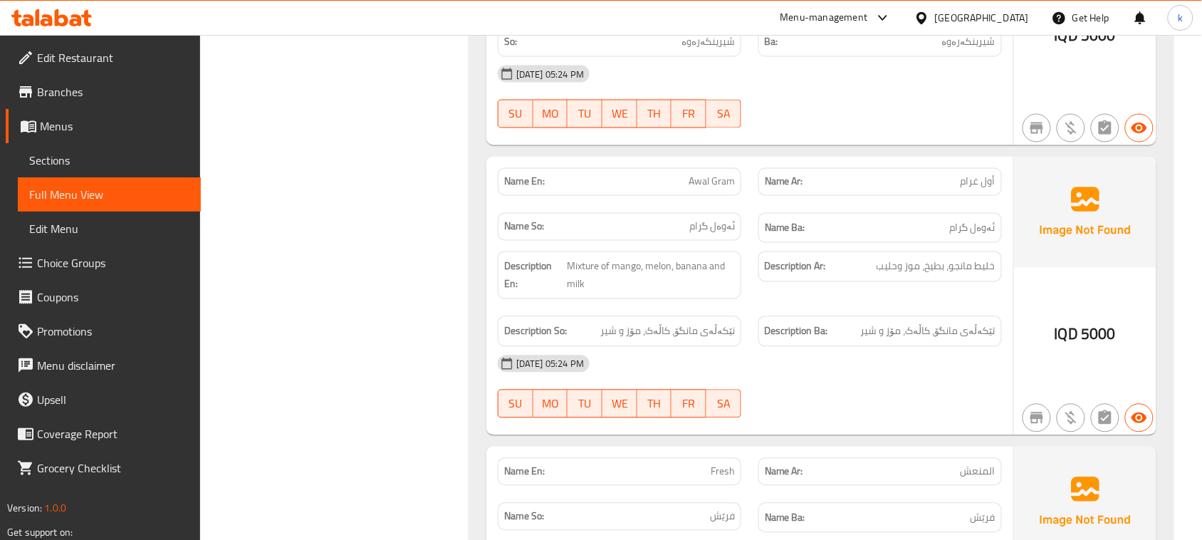
scroll to position [8826, 0]
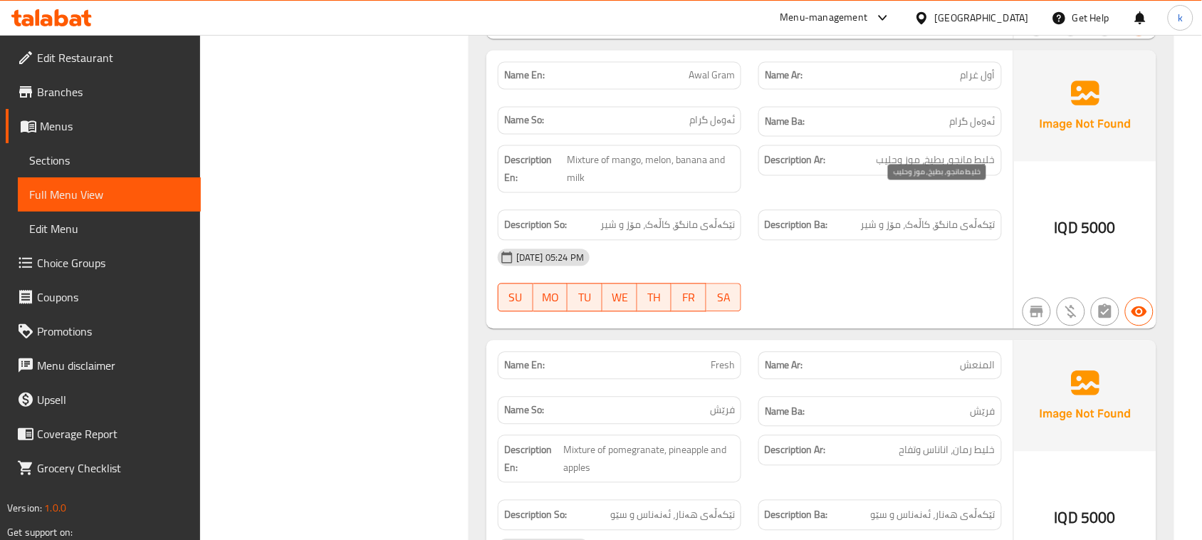
click at [937, 169] on span "خلیط مانجو، بطیخ، موز وحلیب" at bounding box center [936, 160] width 119 height 18
copy span "بطیخ"
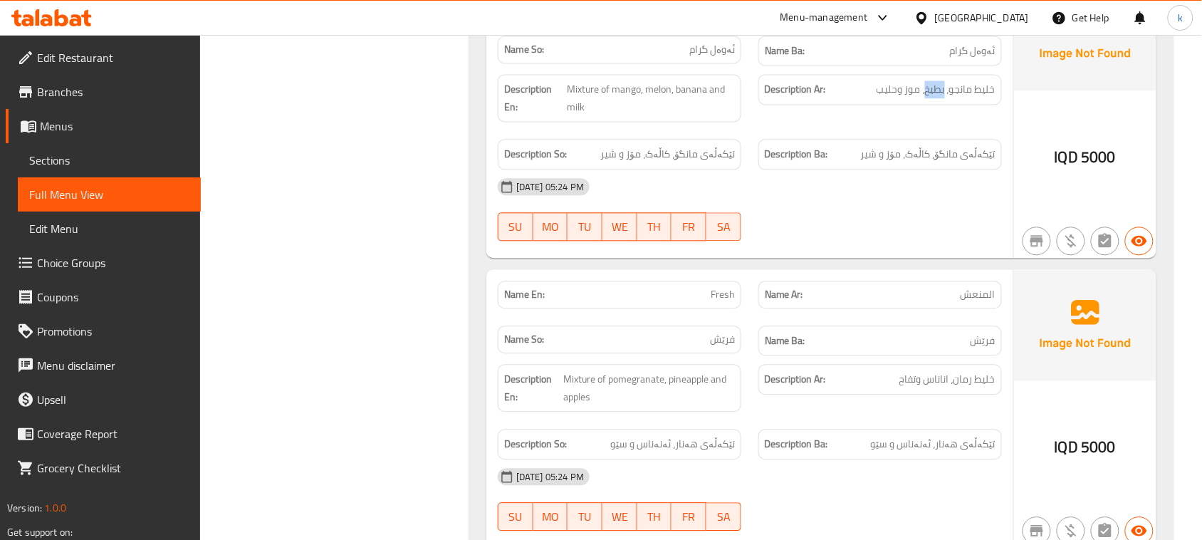
scroll to position [9001, 0]
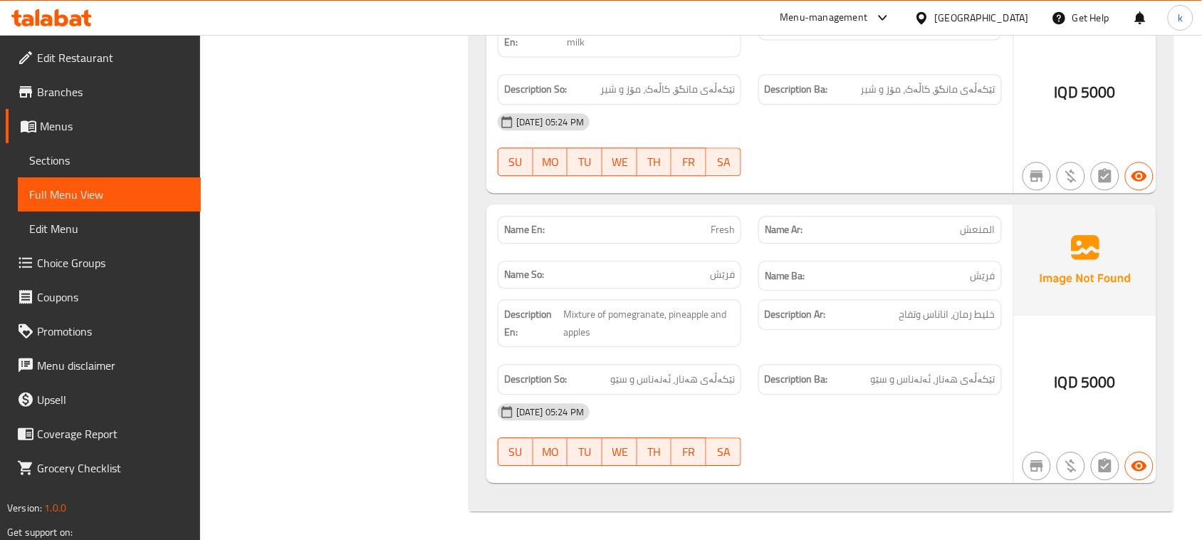
click at [56, 129] on span "Menus" at bounding box center [115, 125] width 150 height 17
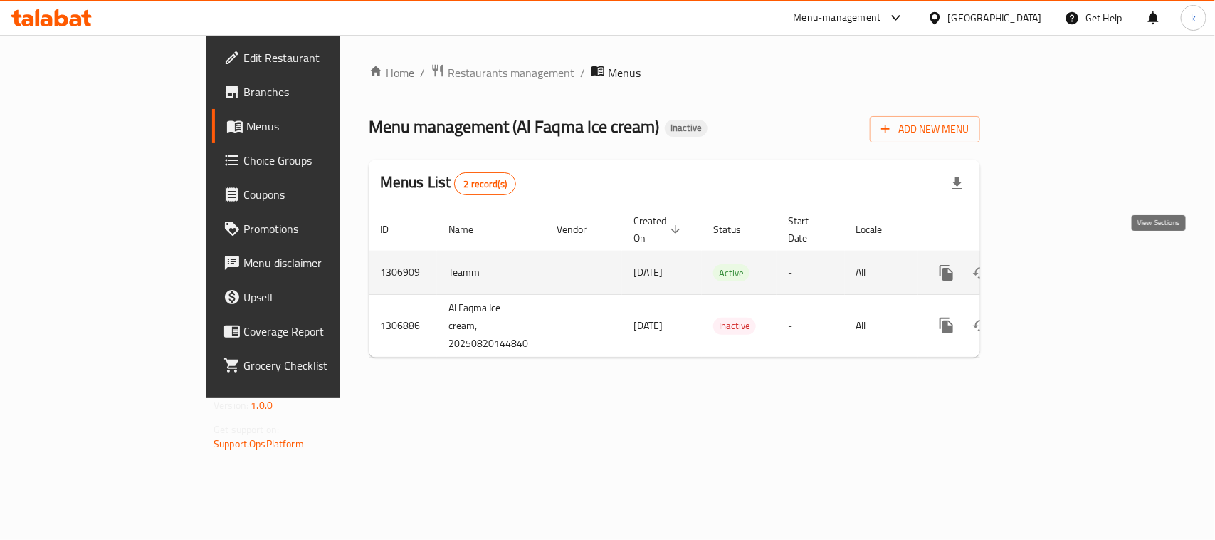
click at [1058, 264] on icon "enhanced table" at bounding box center [1049, 272] width 17 height 17
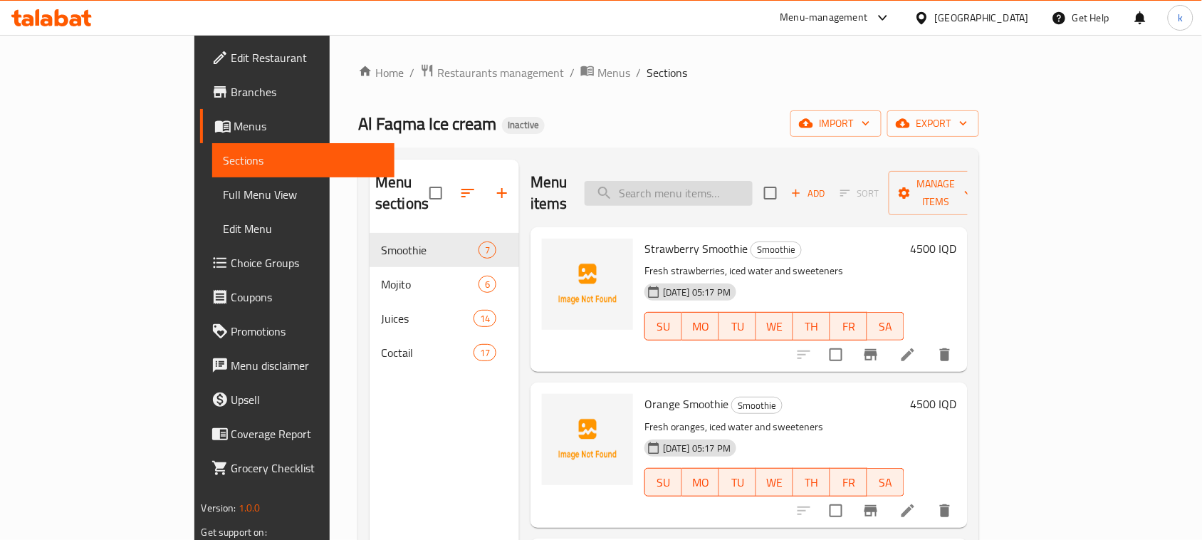
click at [698, 186] on input "search" at bounding box center [669, 193] width 168 height 25
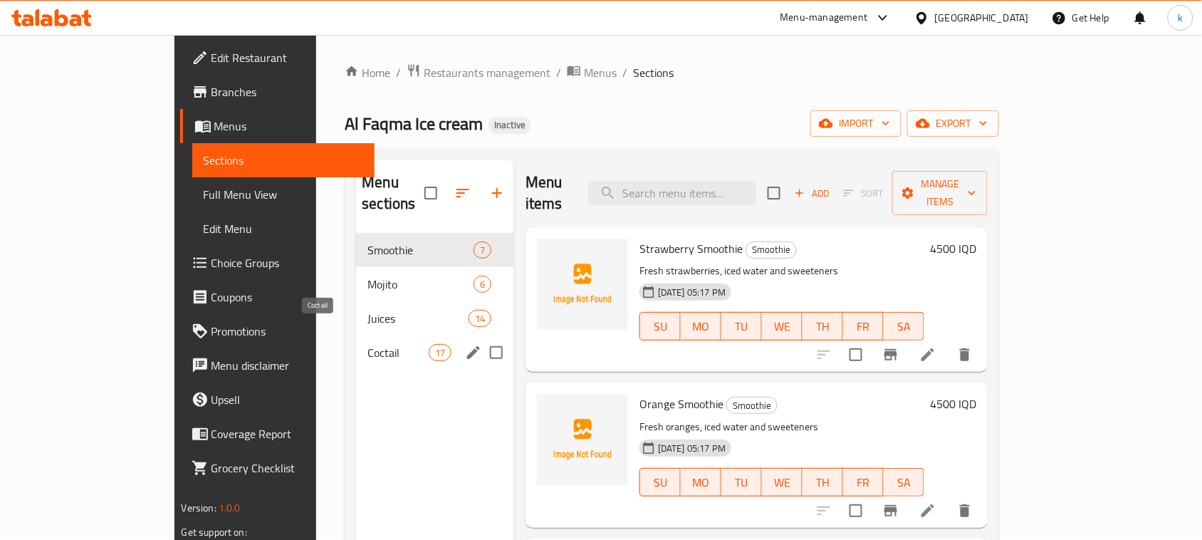
click at [367, 344] on span "Coctail" at bounding box center [397, 352] width 61 height 17
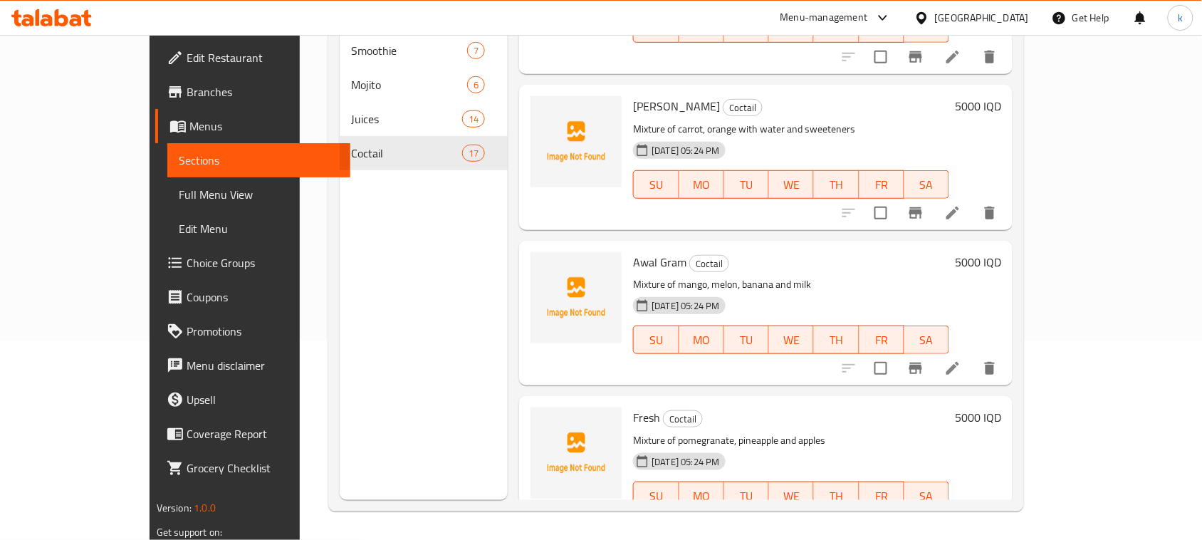
scroll to position [200, 0]
click at [959, 362] on icon at bounding box center [952, 368] width 13 height 13
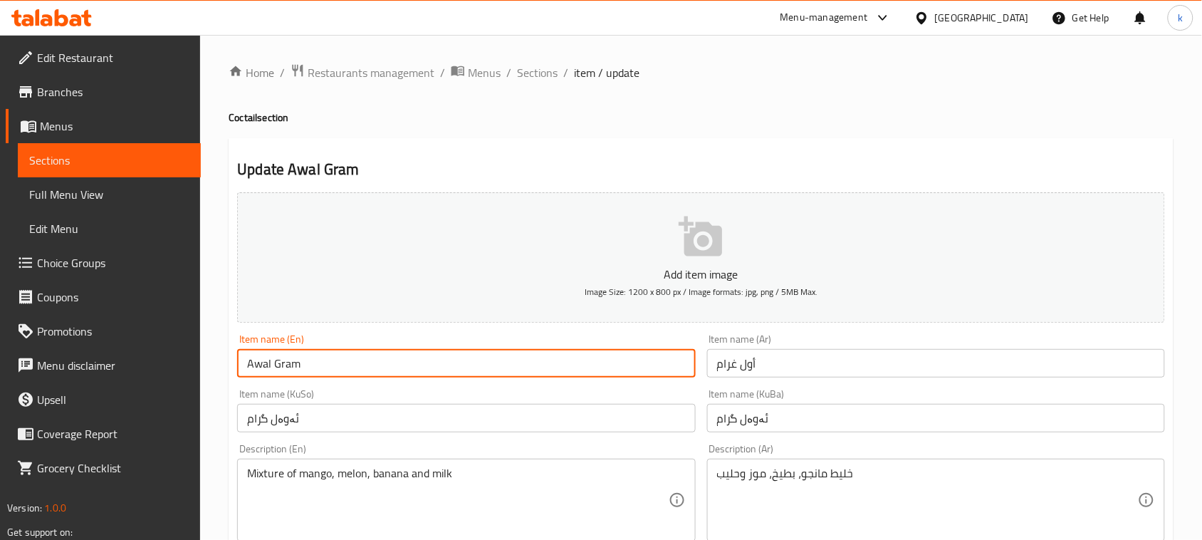
click at [283, 360] on input "Awal Gram" at bounding box center [466, 363] width 458 height 28
click at [742, 363] on input "أول غرام" at bounding box center [936, 363] width 458 height 28
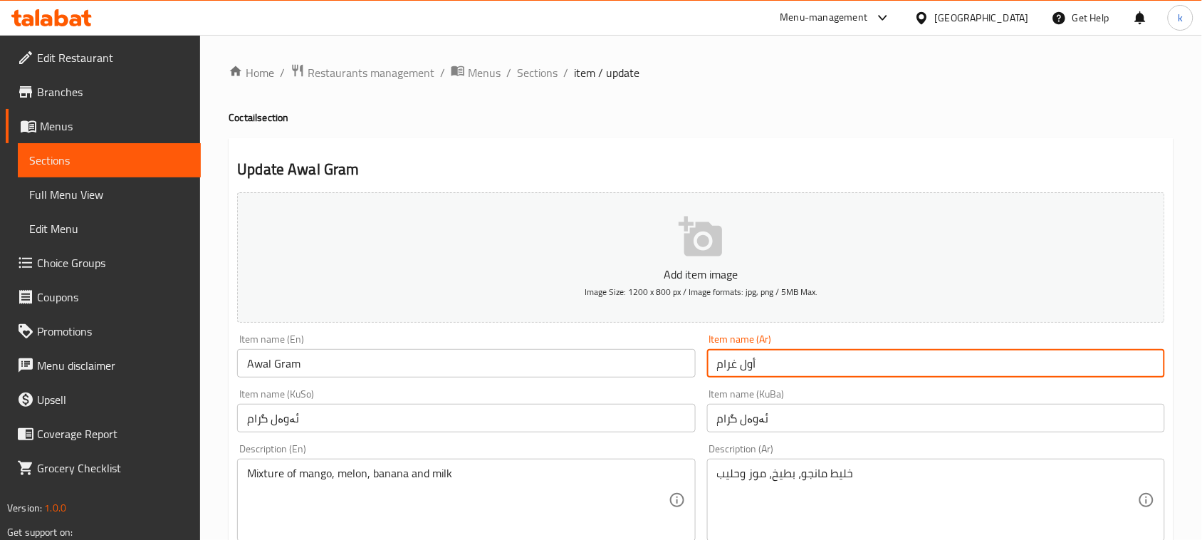
click at [742, 363] on input "أول غرام" at bounding box center [936, 363] width 458 height 28
click at [529, 73] on span "Sections" at bounding box center [537, 72] width 41 height 17
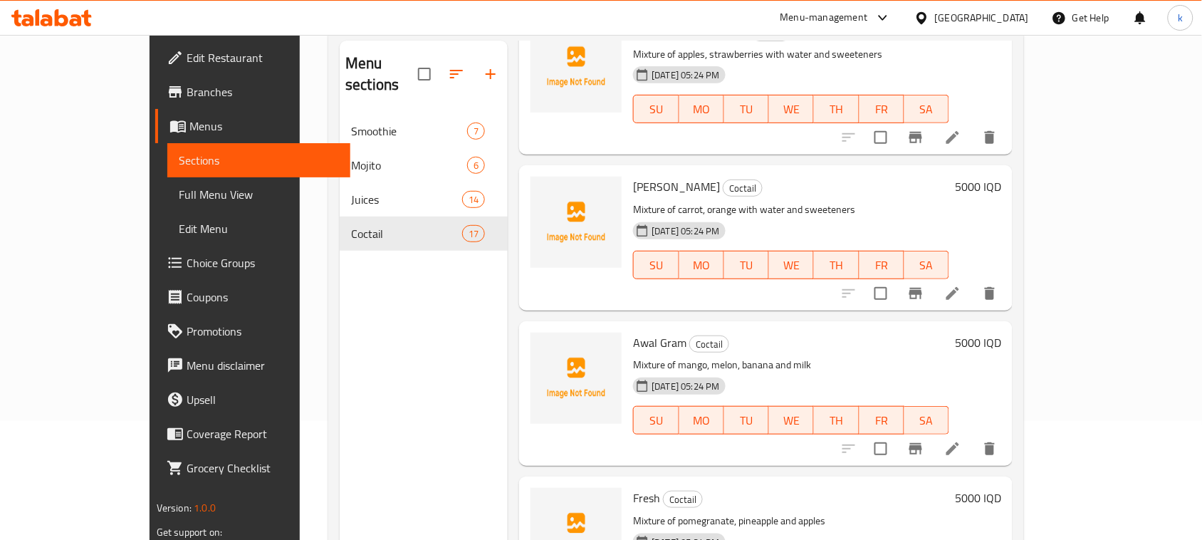
scroll to position [200, 0]
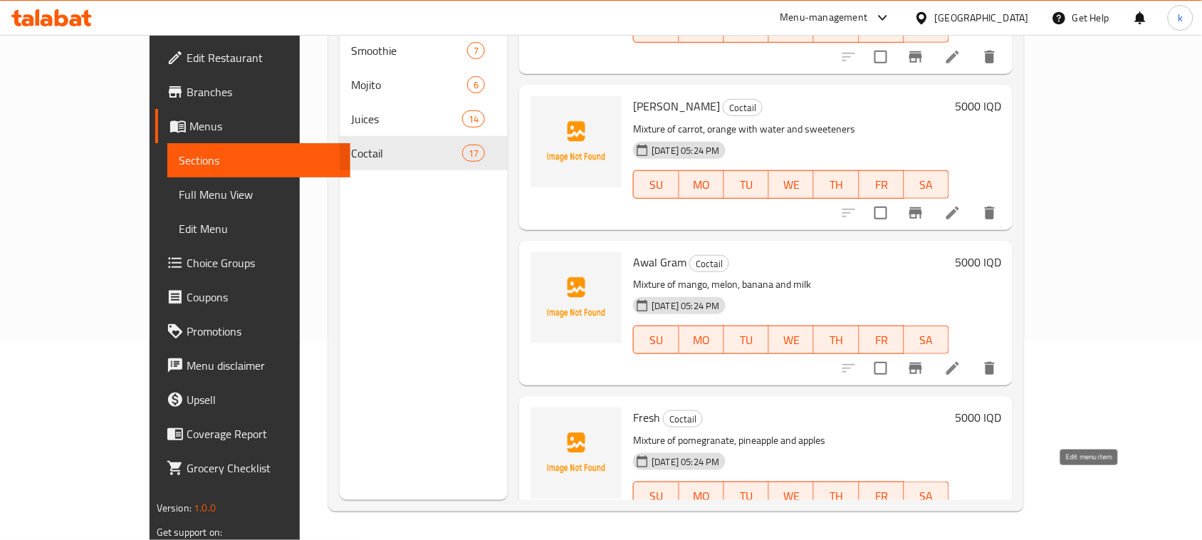
click at [961, 516] on icon at bounding box center [952, 524] width 17 height 17
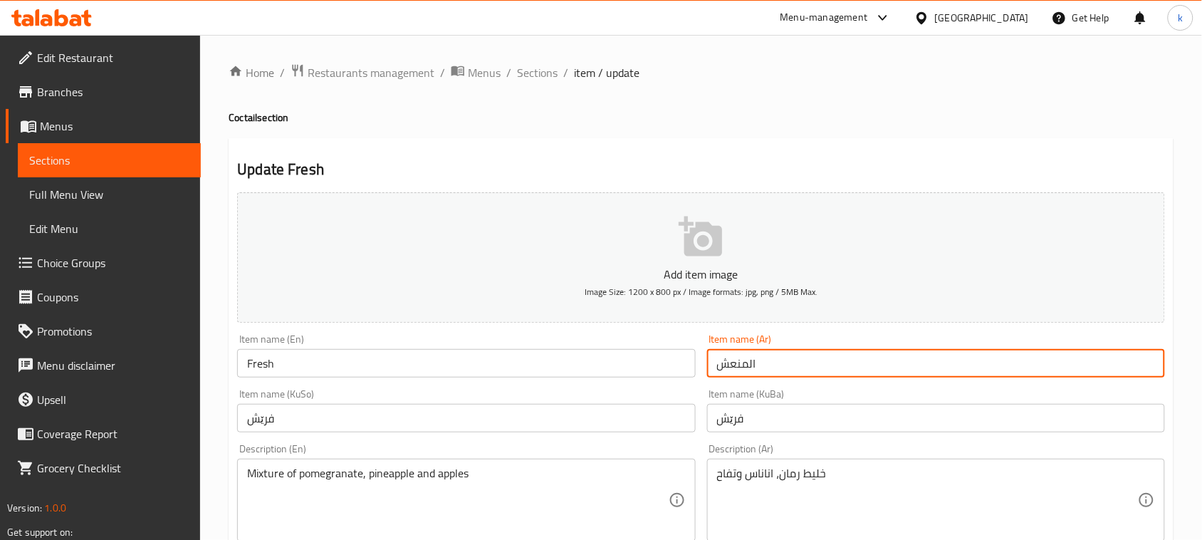
click at [794, 364] on input "المنعش" at bounding box center [936, 363] width 458 height 28
click at [1147, 367] on input "المنعش" at bounding box center [936, 363] width 458 height 28
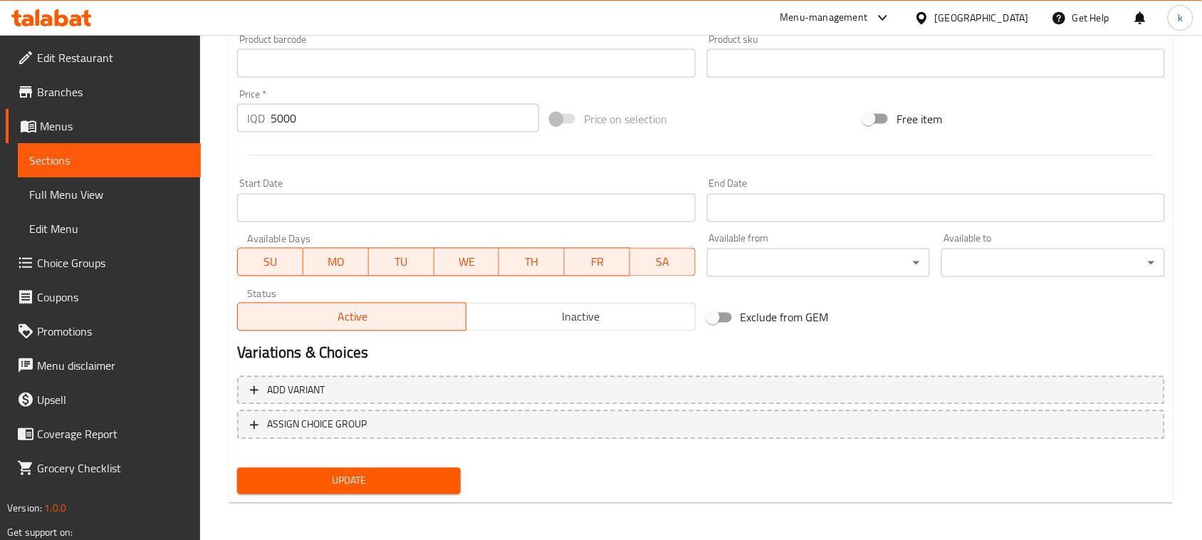
type input "منعش"
click at [328, 474] on span "Update" at bounding box center [348, 481] width 201 height 18
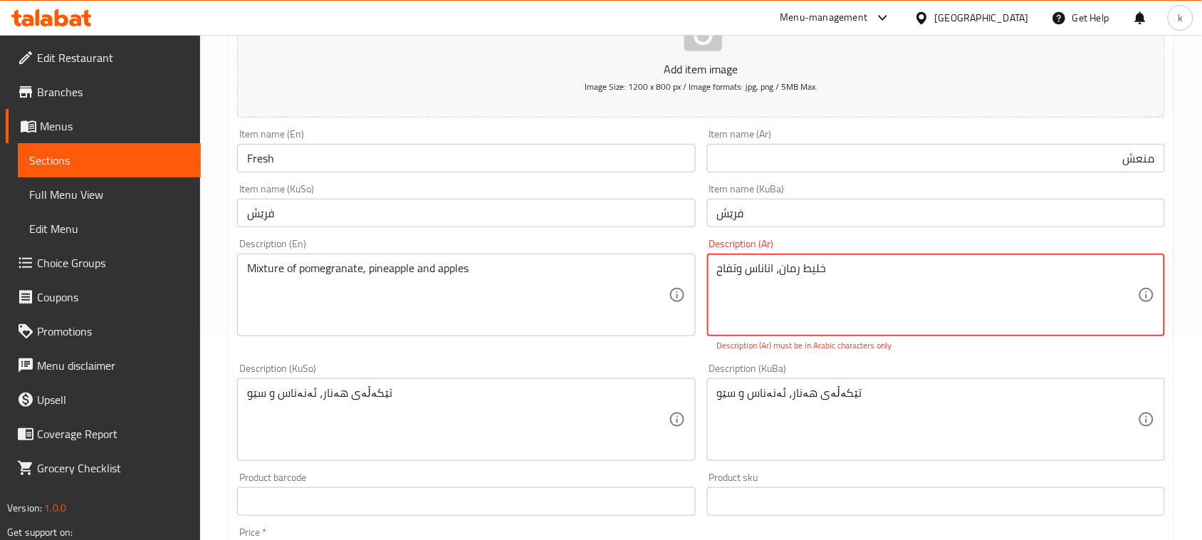
click at [891, 287] on textarea "خلیط رمان، اناناس وتفاح" at bounding box center [927, 295] width 421 height 68
drag, startPoint x: 1012, startPoint y: 274, endPoint x: 1203, endPoint y: 278, distance: 190.9
click at [1202, 278] on html "​ Menu-management Iraq Get Help k Edit Restaurant Branches Menus Sections Full …" at bounding box center [601, 65] width 1202 height 540
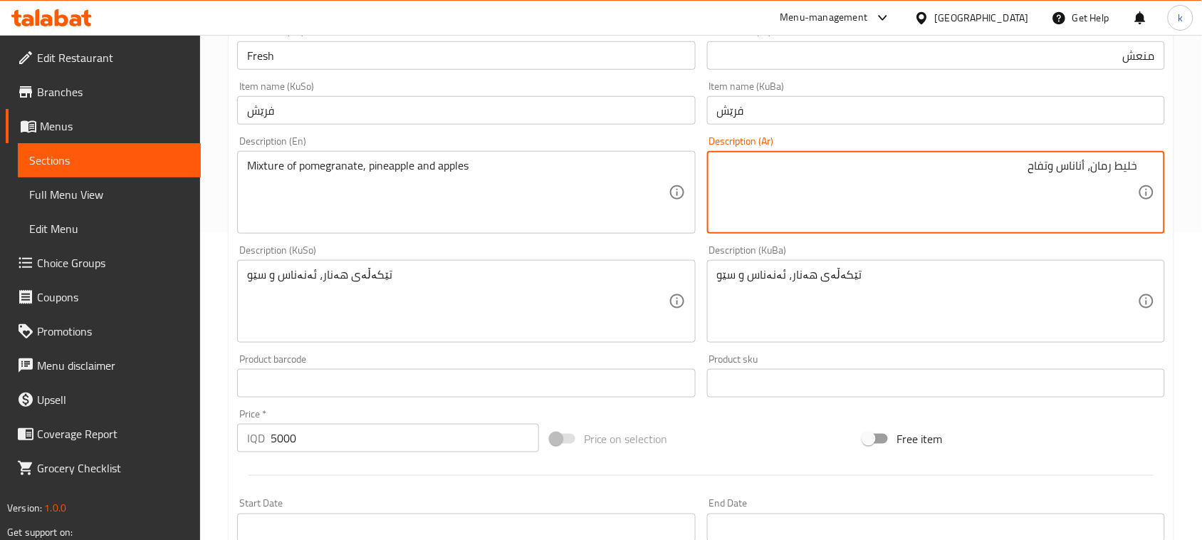
scroll to position [627, 0]
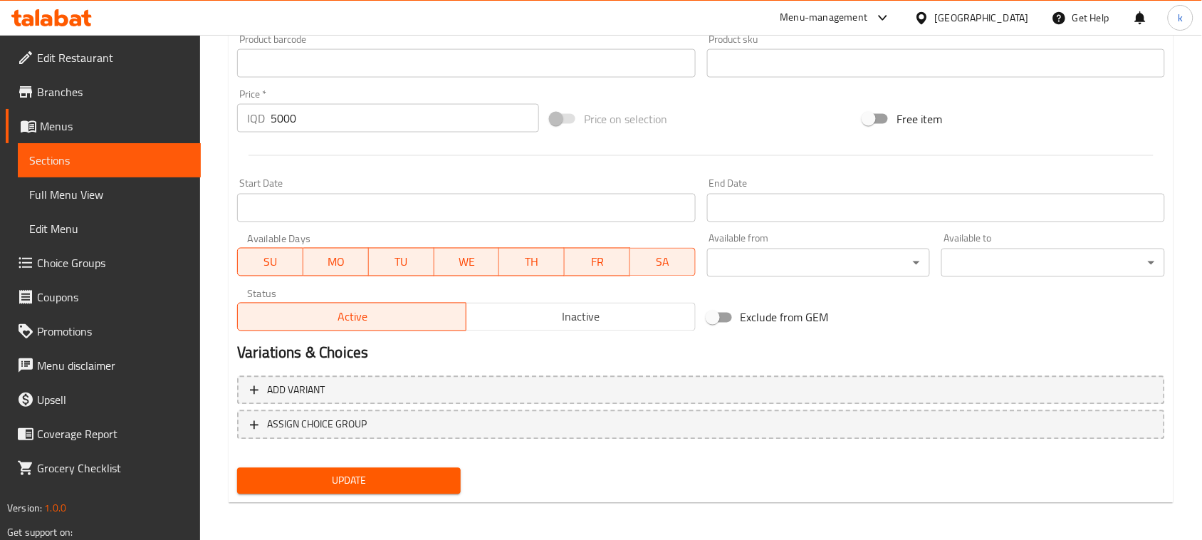
type textarea "خليط رمان، أناناس وتفاح"
click at [393, 481] on span "Update" at bounding box center [348, 481] width 201 height 18
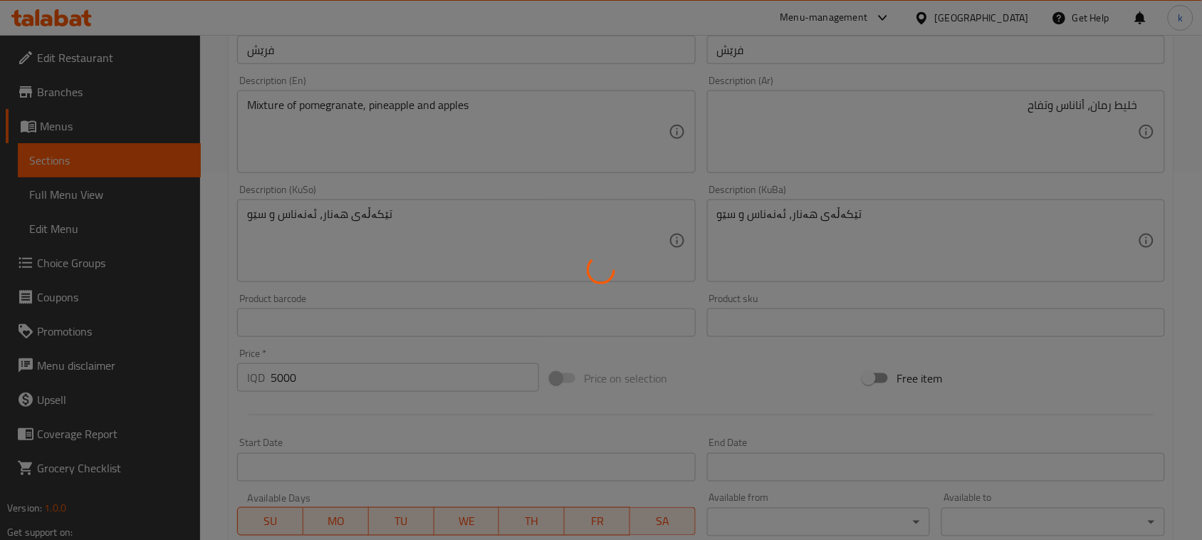
scroll to position [360, 0]
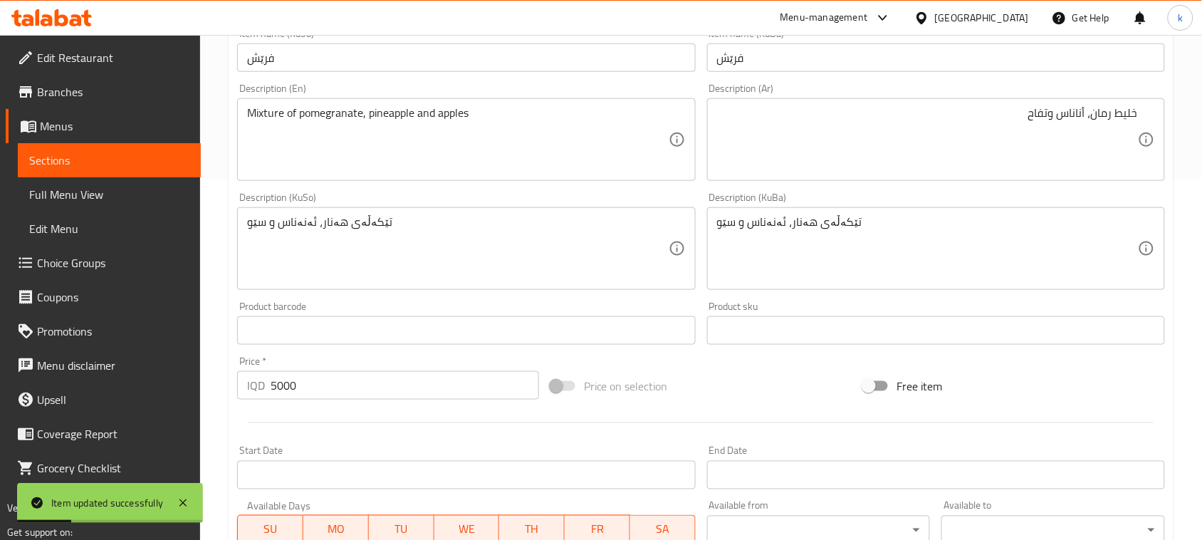
click at [87, 197] on span "Full Menu View" at bounding box center [109, 194] width 160 height 17
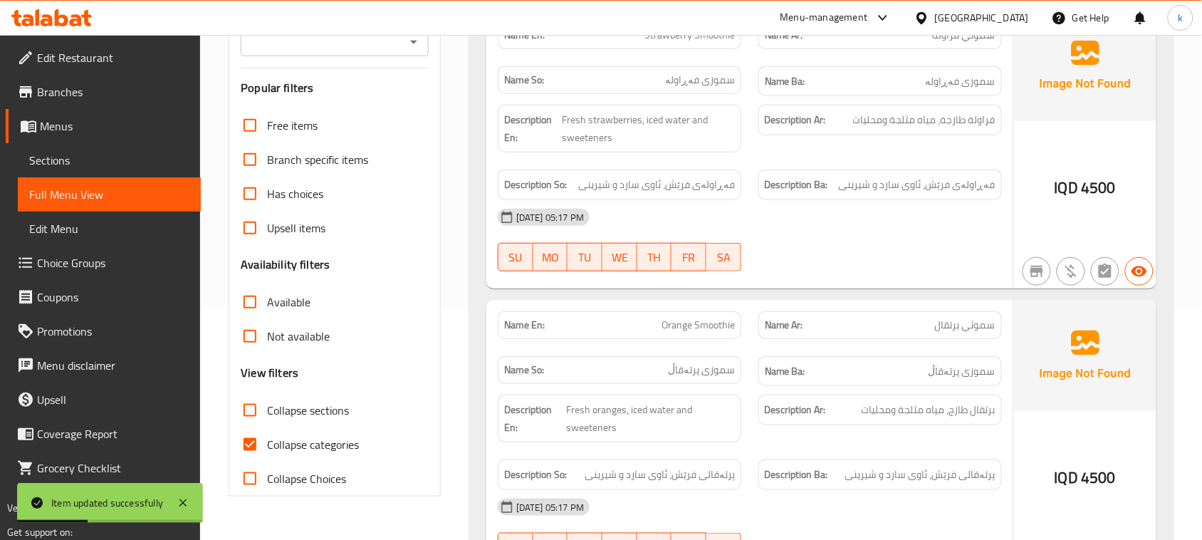
scroll to position [4, 0]
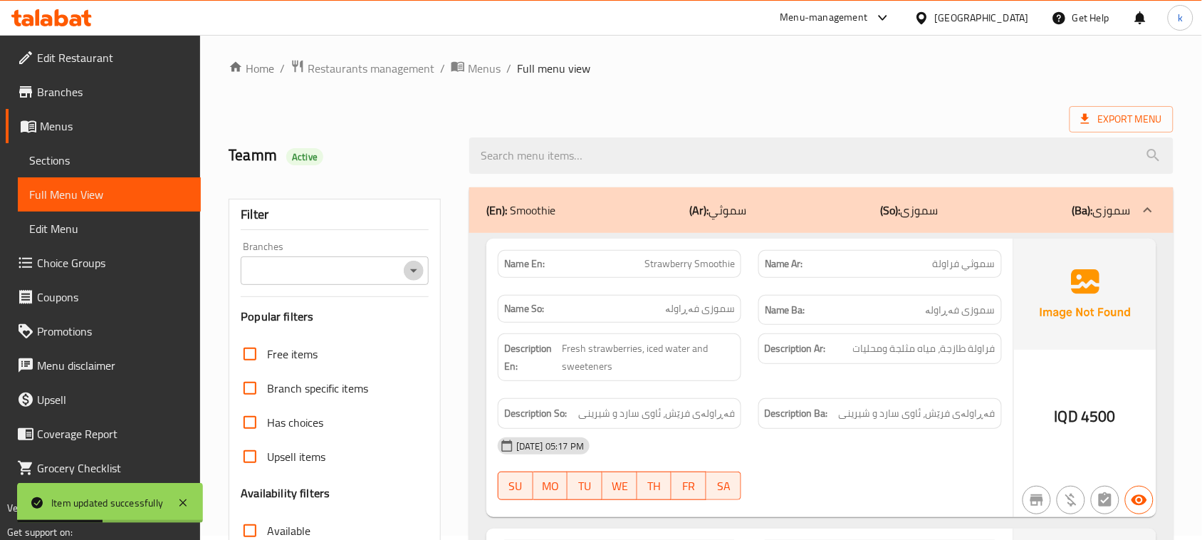
click at [408, 268] on icon "Open" at bounding box center [413, 270] width 17 height 17
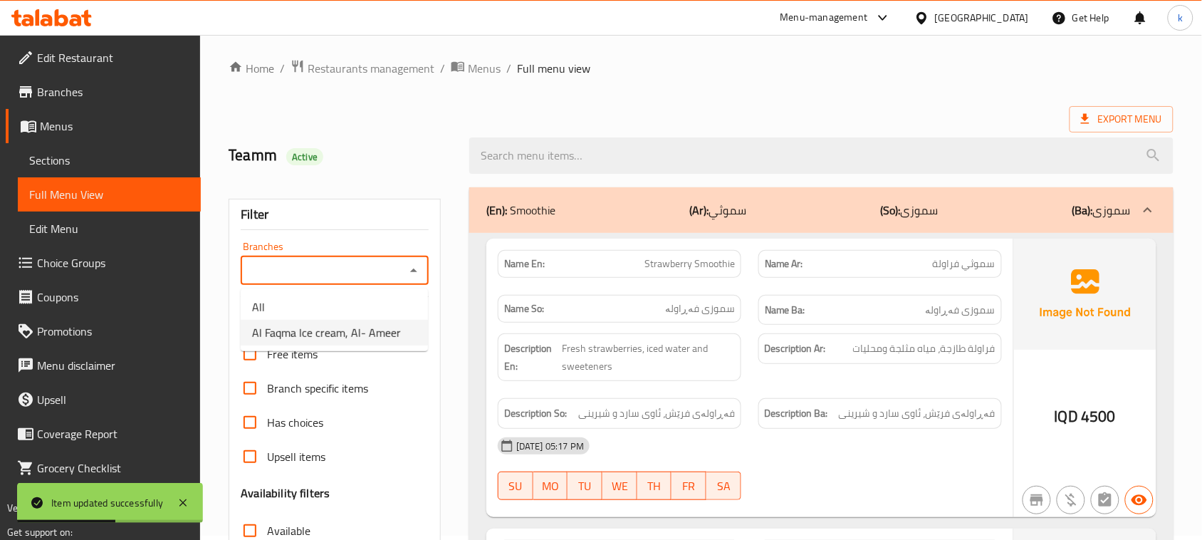
click at [364, 325] on span "Al Faqma Ice cream, Al- Ameer" at bounding box center [326, 332] width 149 height 17
type input "Al Faqma Ice cream, Al- Ameer"
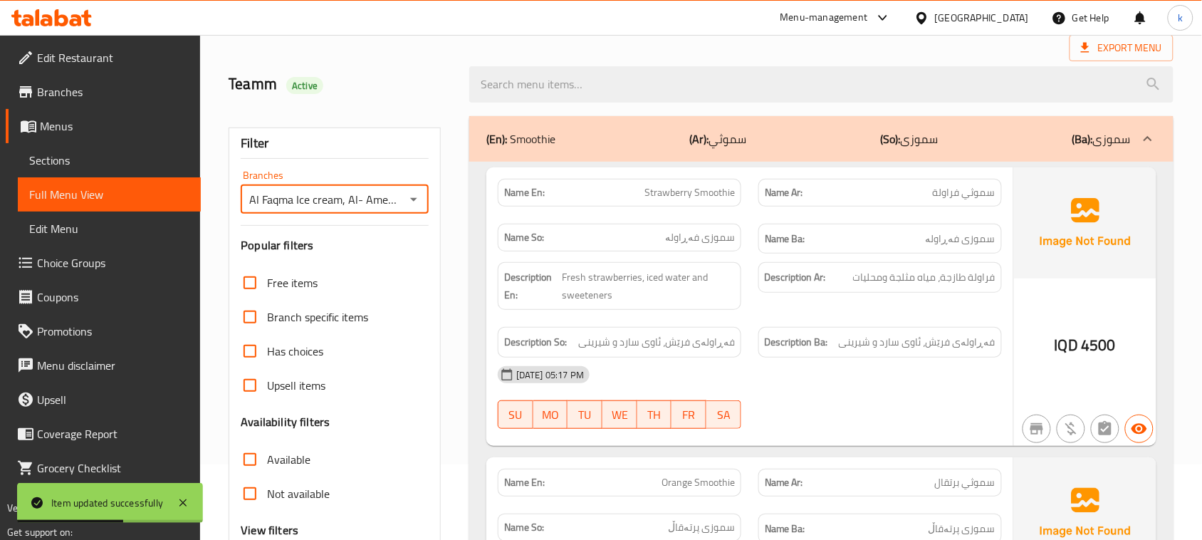
scroll to position [182, 0]
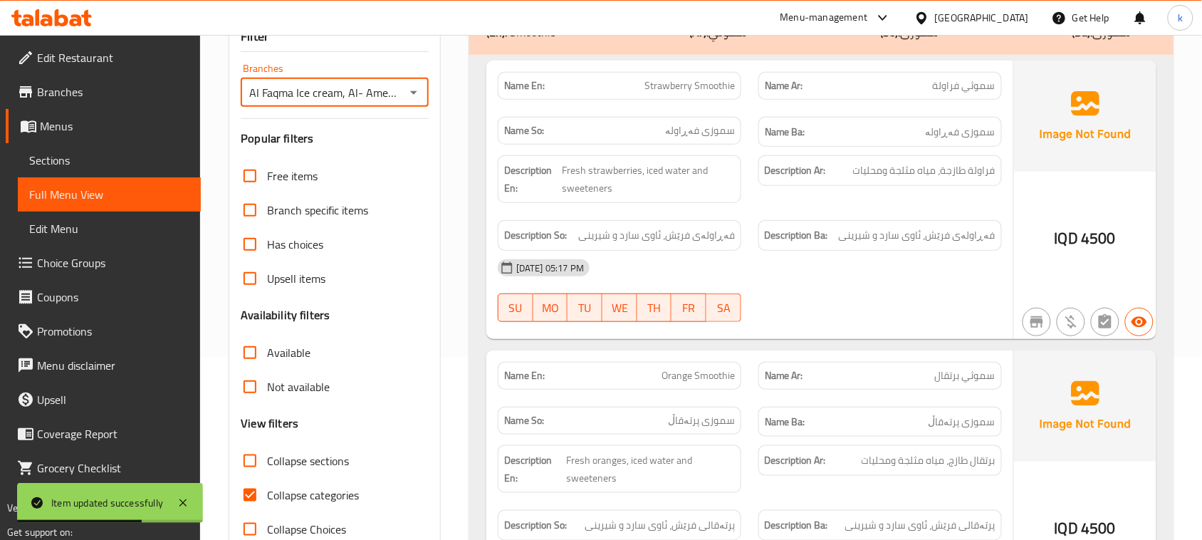
click at [251, 493] on input "Collapse categories" at bounding box center [250, 495] width 34 height 34
checkbox input "false"
click at [247, 458] on input "Collapse sections" at bounding box center [250, 461] width 34 height 34
checkbox input "true"
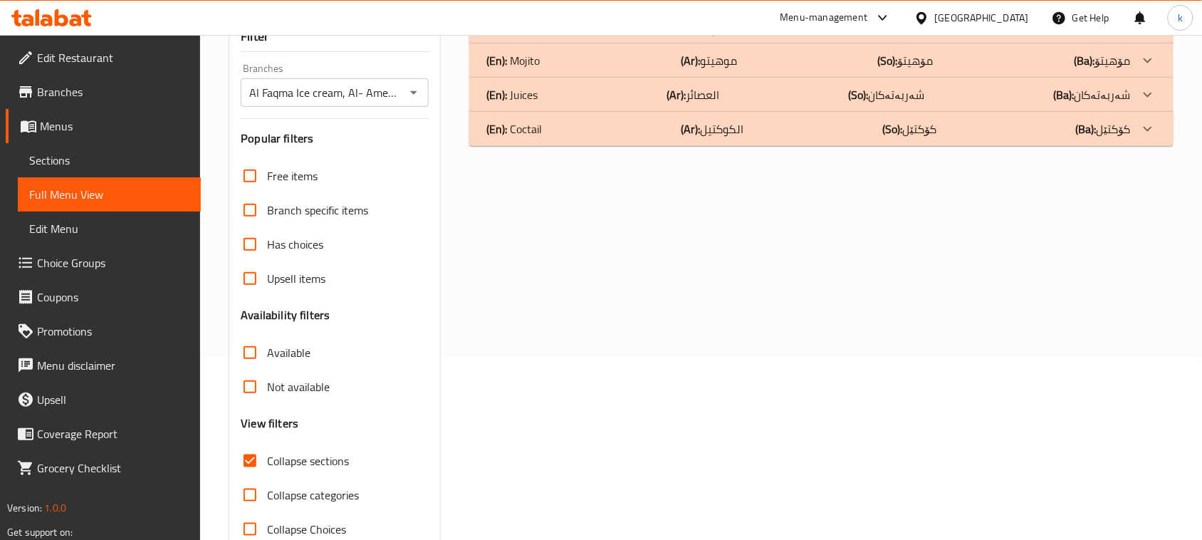
click at [497, 37] on b "(En):" at bounding box center [496, 26] width 21 height 21
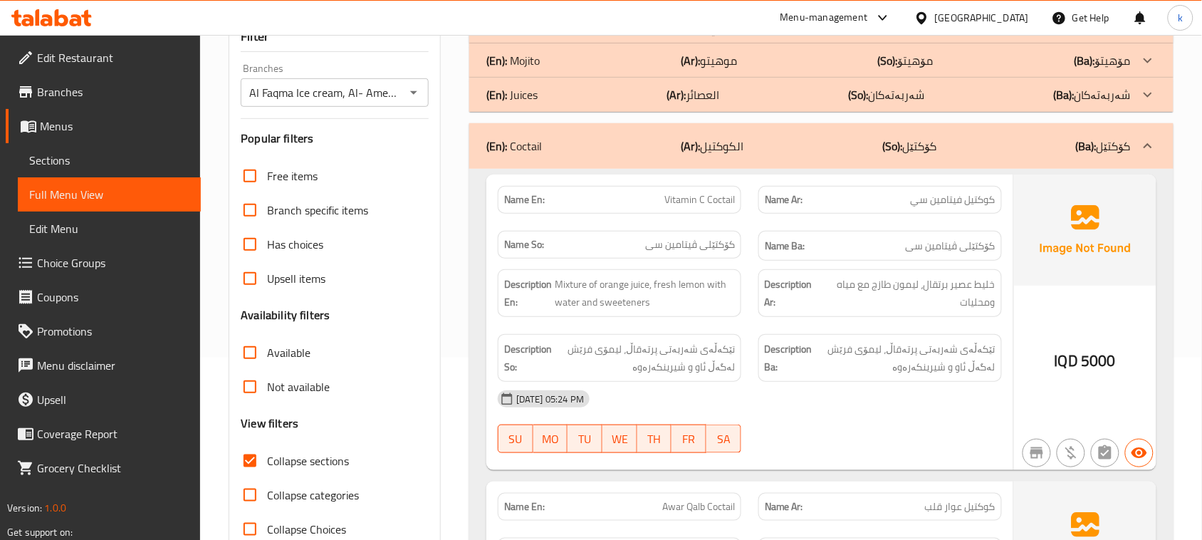
click at [546, 35] on div "(En): Juices (Ar): العصائر (So): شەربەتەکان (Ba): شەربەتەکان" at bounding box center [808, 26] width 644 height 17
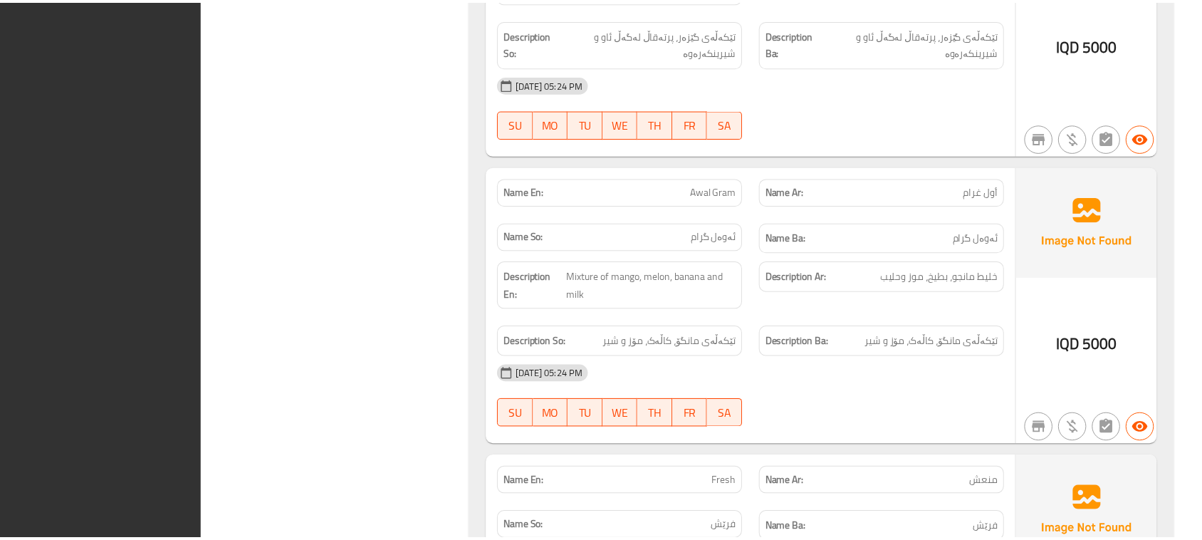
scroll to position [9001, 0]
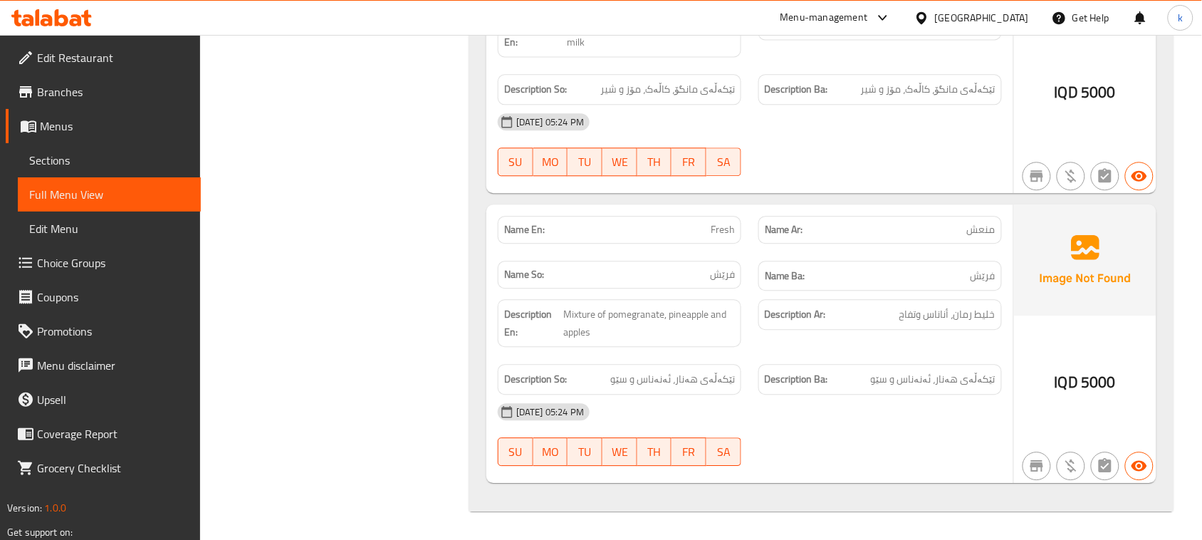
click at [56, 129] on span "Menus" at bounding box center [115, 125] width 150 height 17
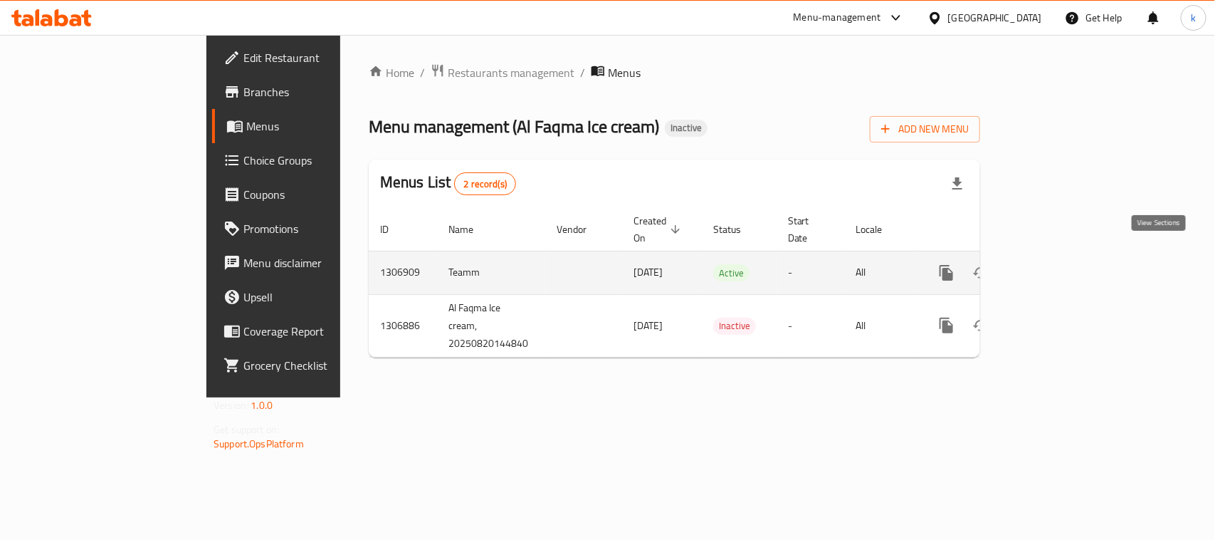
click at [1058, 264] on icon "enhanced table" at bounding box center [1049, 272] width 17 height 17
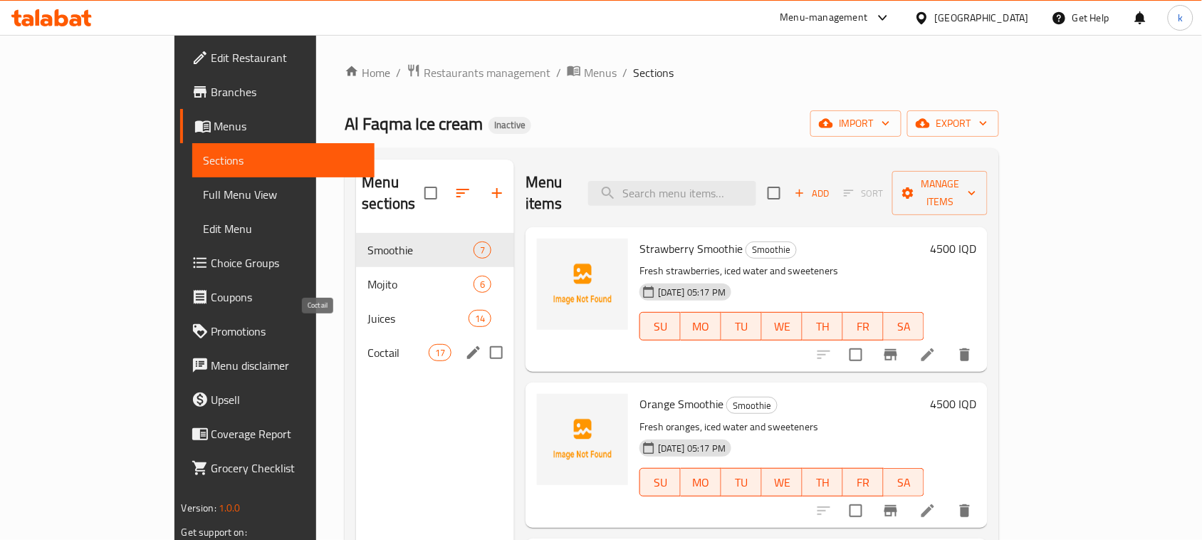
click at [367, 344] on span "Coctail" at bounding box center [397, 352] width 61 height 17
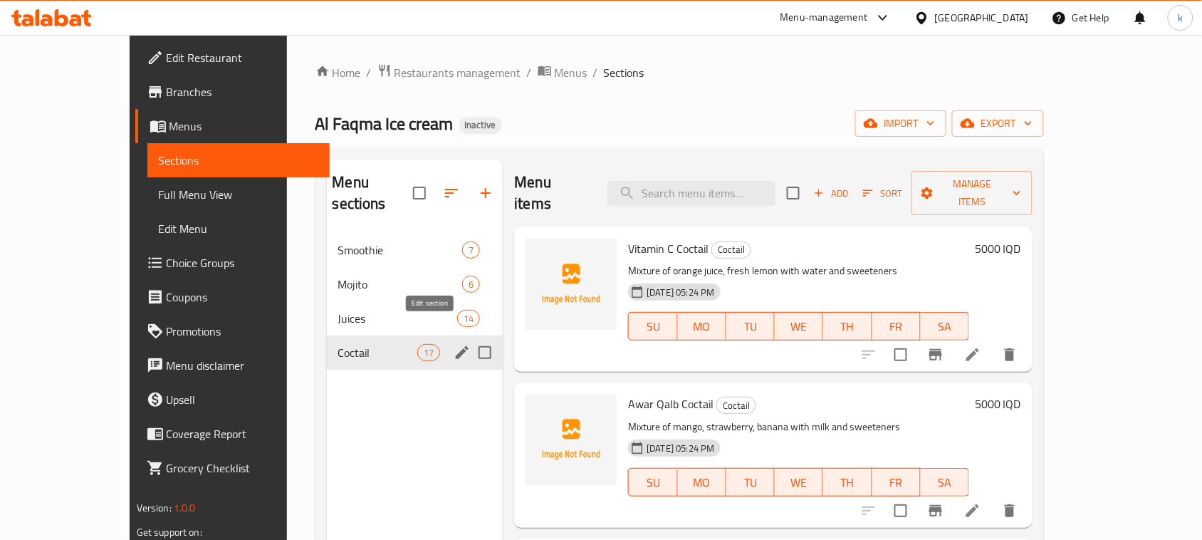
click at [456, 346] on icon "edit" at bounding box center [462, 352] width 13 height 13
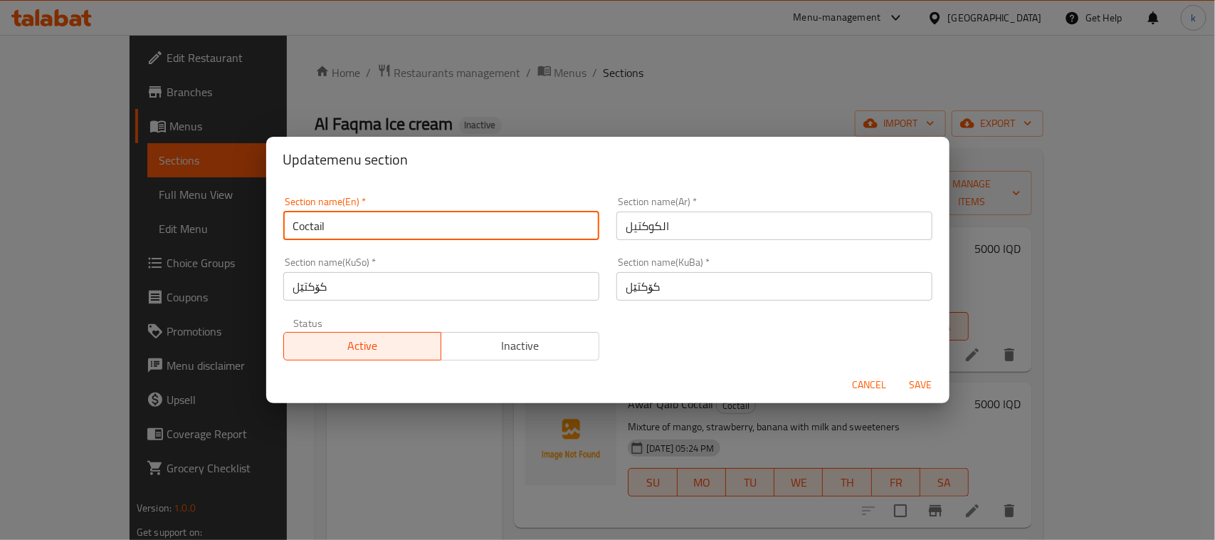
drag, startPoint x: 350, startPoint y: 228, endPoint x: 203, endPoint y: 214, distance: 148.1
click at [203, 214] on div "Update menu section Section name(En)   * Coctail Section name(En) * Section nam…" at bounding box center [607, 270] width 1215 height 540
paste input "ktails"
type input "Cocktails"
click at [921, 384] on span "Save" at bounding box center [921, 385] width 34 height 18
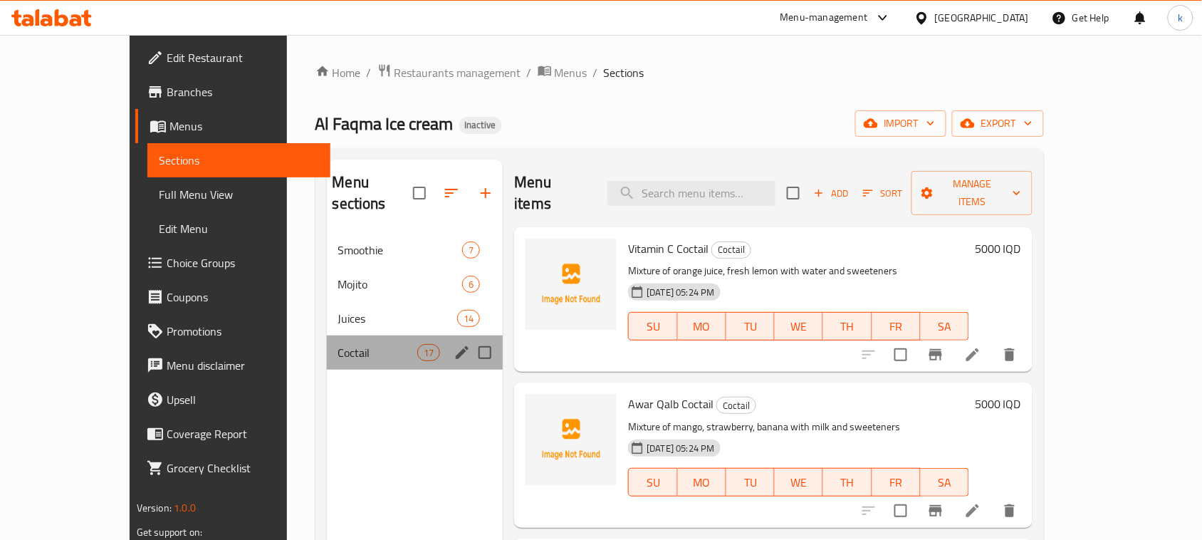
click at [451, 342] on div "Menu sections" at bounding box center [461, 352] width 21 height 21
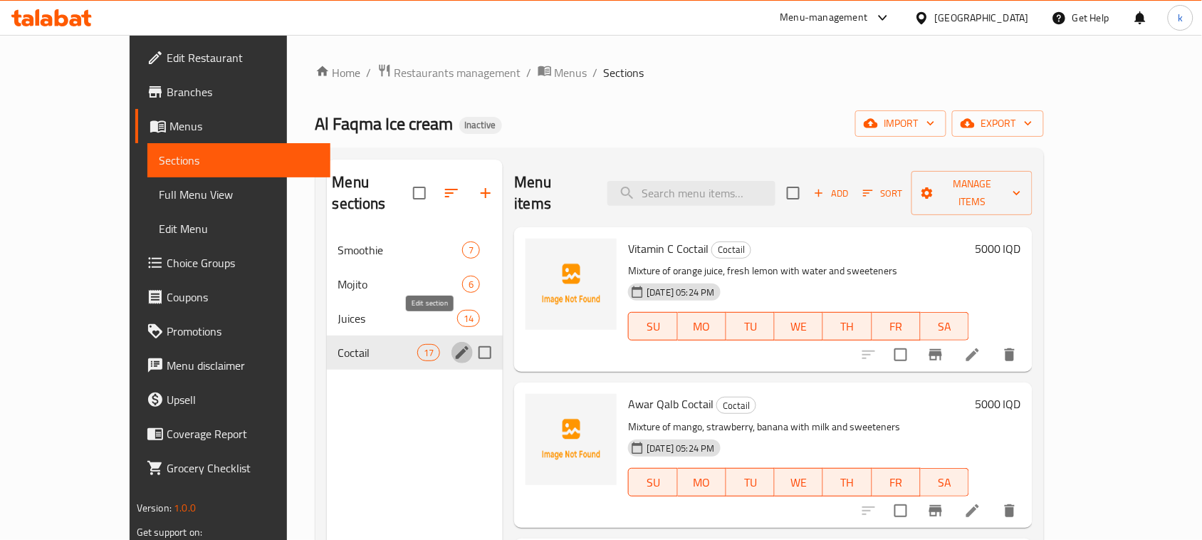
click at [454, 344] on icon "edit" at bounding box center [462, 352] width 17 height 17
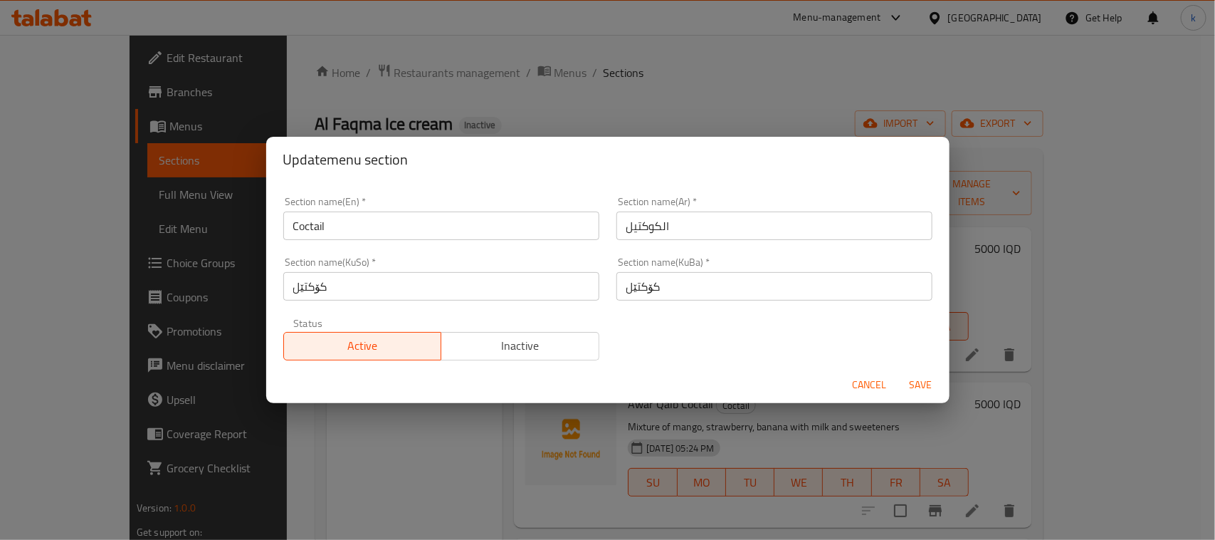
click at [636, 221] on input "الكوكتیل" at bounding box center [775, 225] width 316 height 28
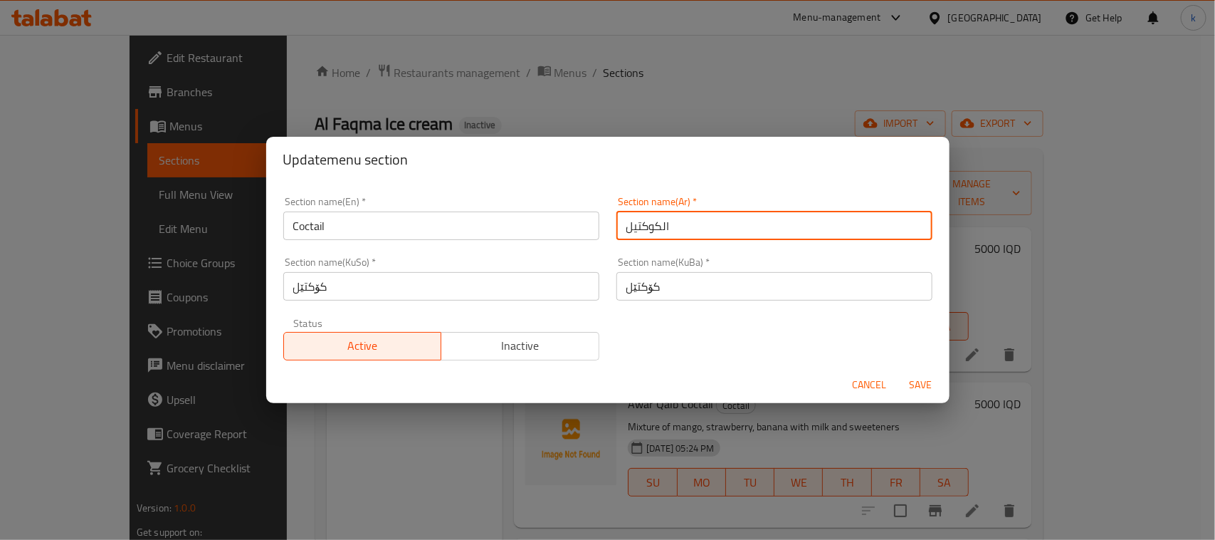
click at [636, 221] on input "الكوكتیل" at bounding box center [775, 225] width 316 height 28
paste input "الكوكتي"
click at [888, 228] on input "الكوكتيل" at bounding box center [775, 225] width 316 height 28
type input "الكوكتيل"
click at [912, 386] on span "Save" at bounding box center [921, 385] width 34 height 18
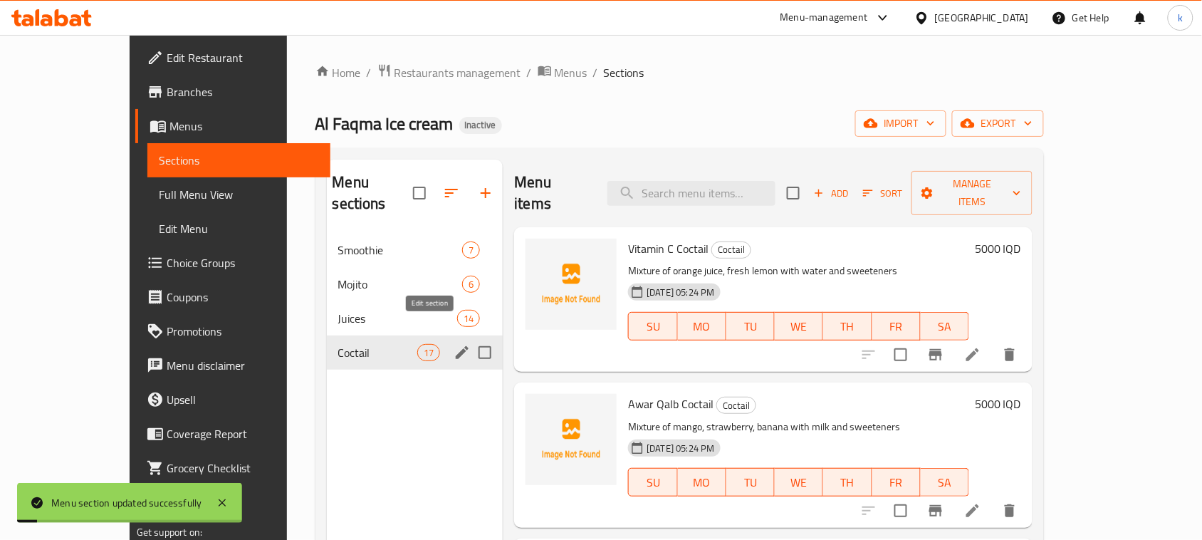
click at [454, 344] on icon "edit" at bounding box center [462, 352] width 17 height 17
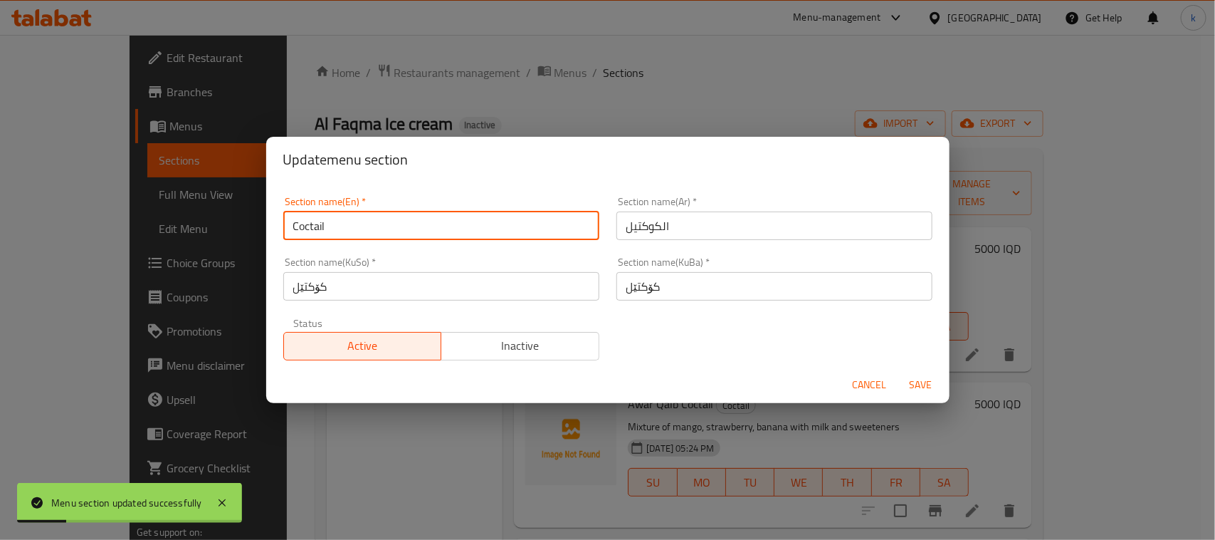
drag, startPoint x: 349, startPoint y: 219, endPoint x: 175, endPoint y: 221, distance: 173.8
click at [180, 219] on div "Update menu section Section name(En)   * Coctail Section name(En) * Section nam…" at bounding box center [607, 270] width 1215 height 540
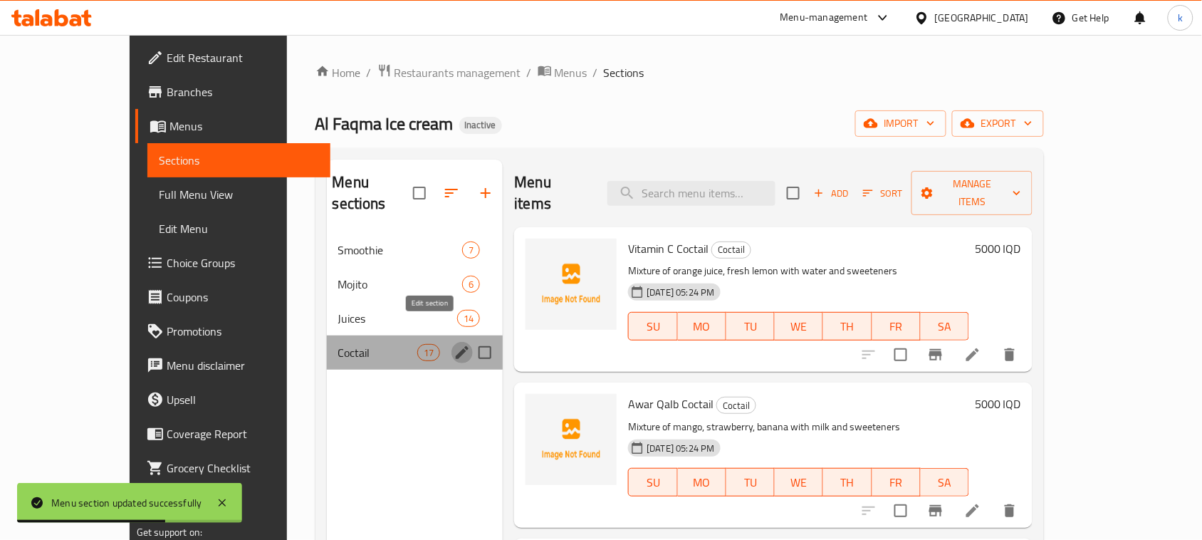
click at [454, 344] on icon "edit" at bounding box center [462, 352] width 17 height 17
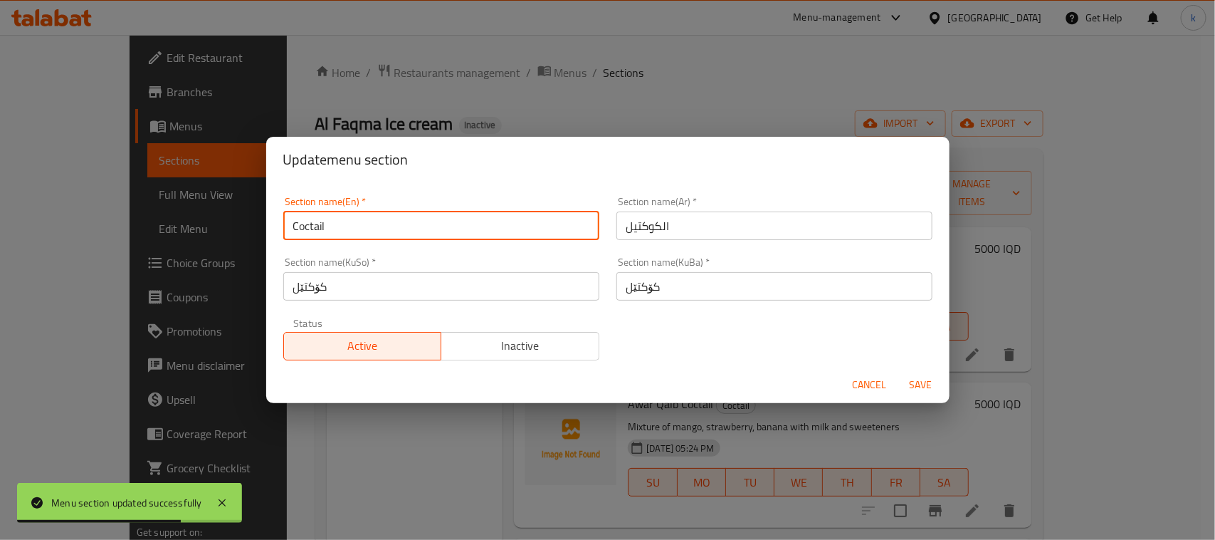
drag, startPoint x: 325, startPoint y: 231, endPoint x: 261, endPoint y: 225, distance: 64.4
click at [261, 225] on div "Update menu section Section name(En)   * Coctail Section name(En) * Section nam…" at bounding box center [607, 270] width 1215 height 540
paste input "k"
type input "Cocktail"
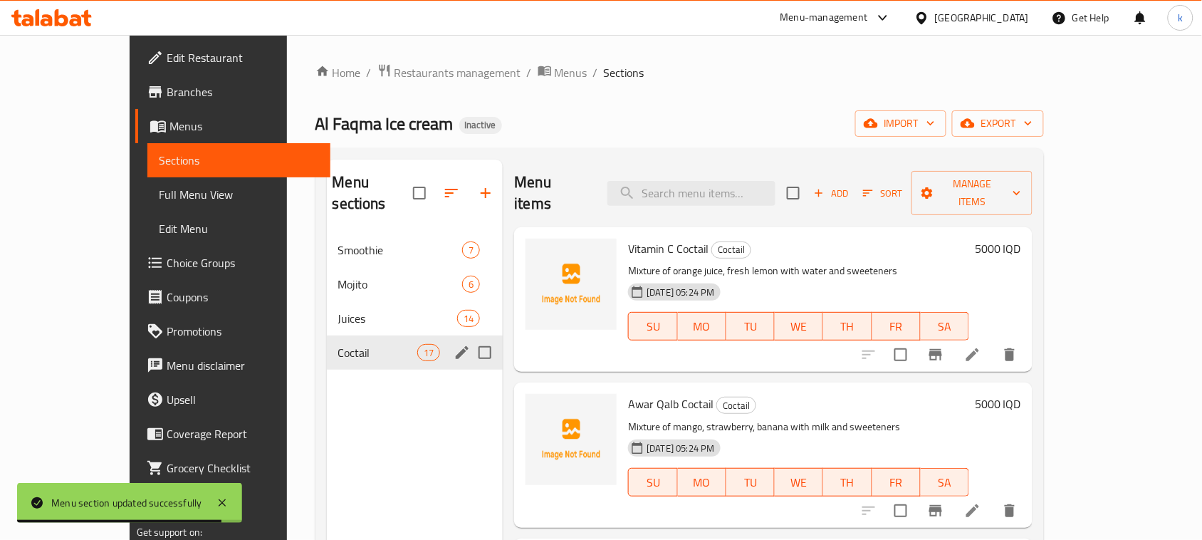
click at [454, 344] on icon "edit" at bounding box center [462, 352] width 17 height 17
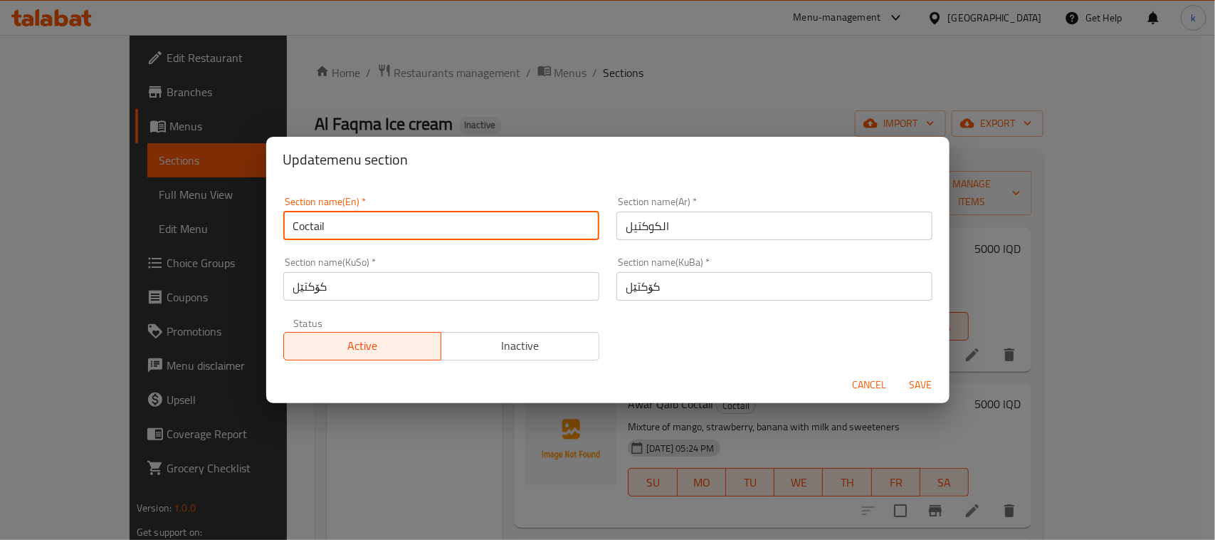
drag, startPoint x: 363, startPoint y: 223, endPoint x: 274, endPoint y: 222, distance: 89.0
click at [275, 222] on div "Section name(En)   * Coctail Section name(En) *" at bounding box center [441, 218] width 333 height 61
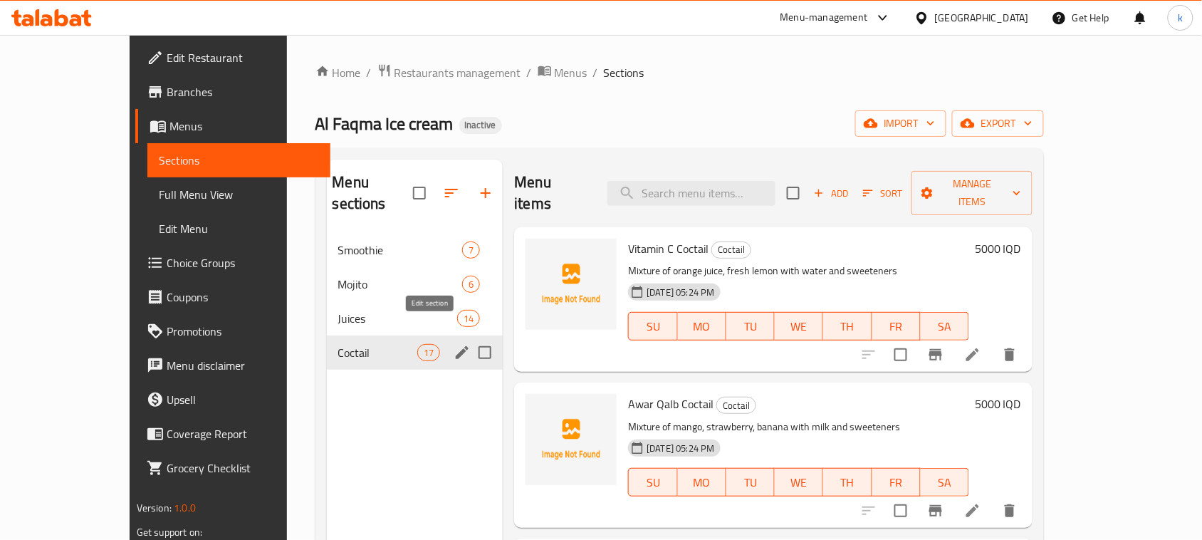
click at [454, 344] on icon "edit" at bounding box center [462, 352] width 17 height 17
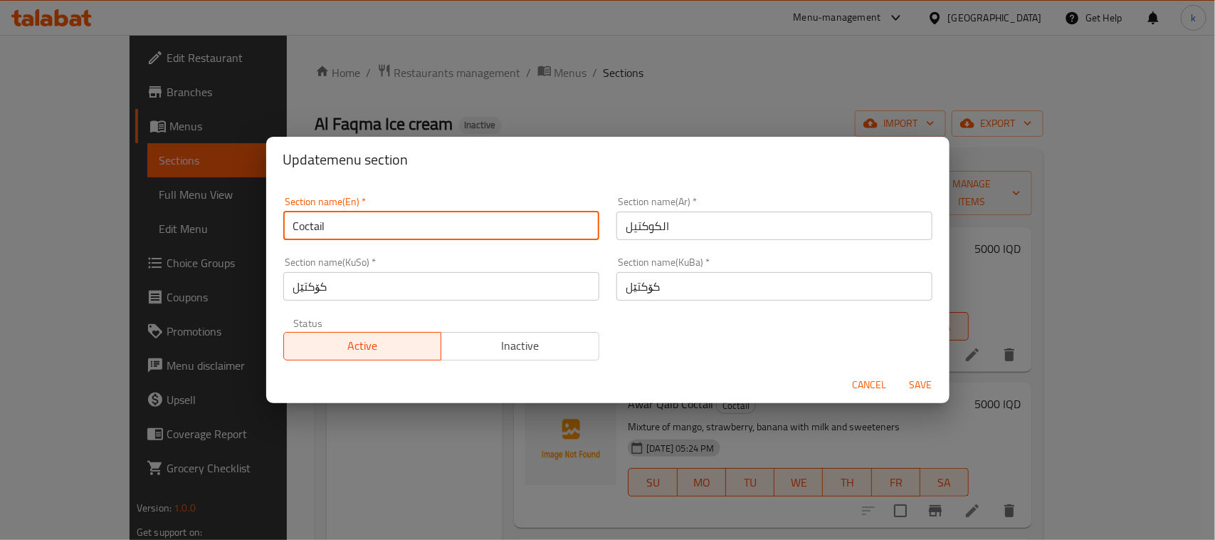
drag, startPoint x: 340, startPoint y: 222, endPoint x: 233, endPoint y: 224, distance: 106.8
click at [233, 224] on div "Update menu section Section name(En)   * Coctail Section name(En) * Section nam…" at bounding box center [607, 270] width 1215 height 540
type input "Cocktails"
click at [899, 372] on button "Save" at bounding box center [922, 385] width 46 height 26
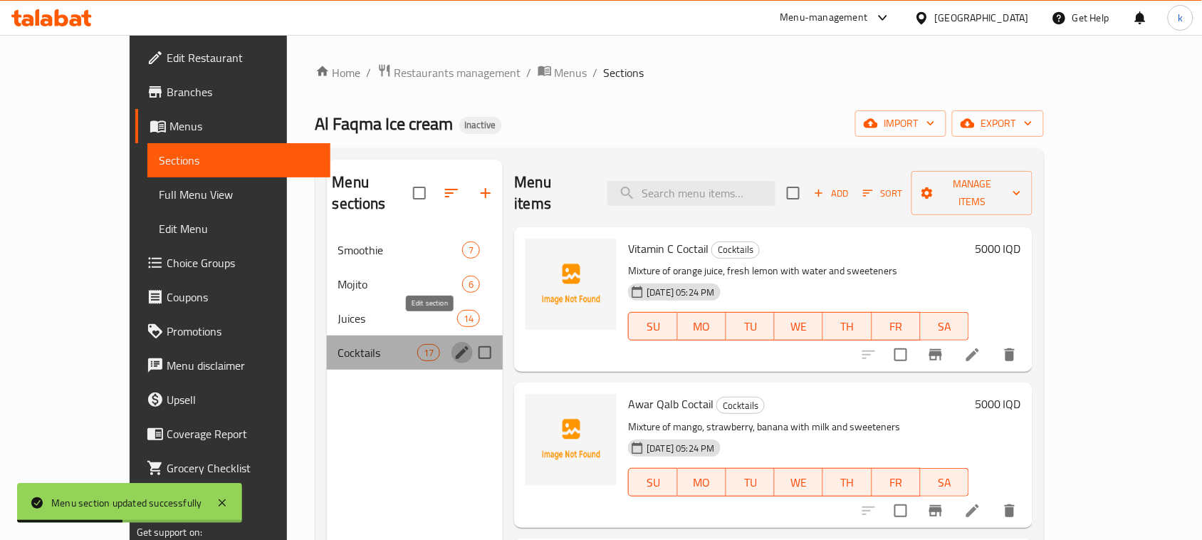
click at [454, 344] on icon "edit" at bounding box center [462, 352] width 17 height 17
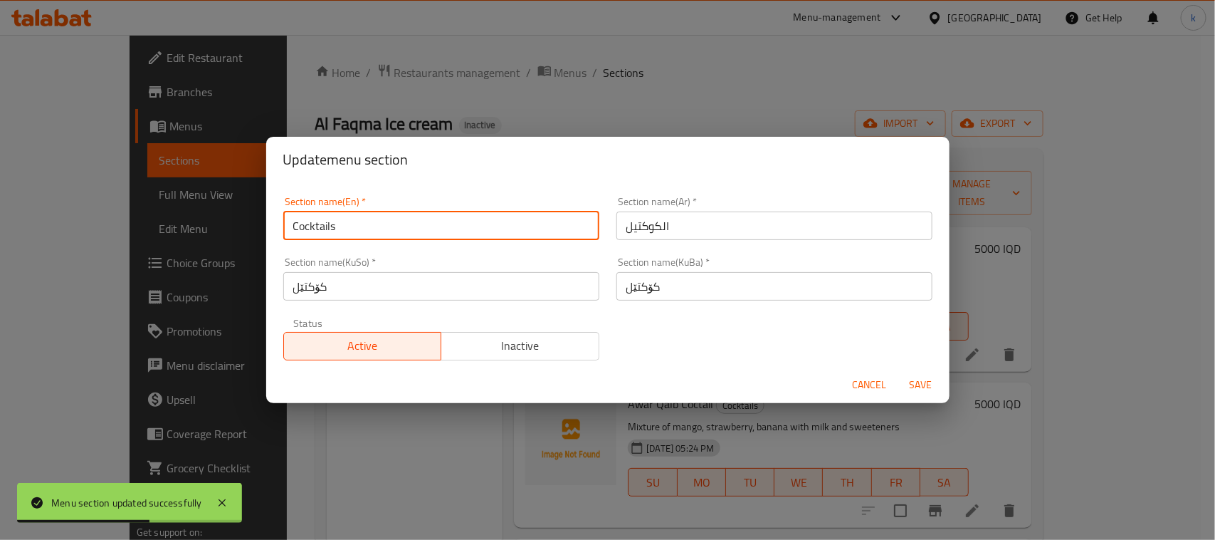
drag, startPoint x: 350, startPoint y: 232, endPoint x: 286, endPoint y: 231, distance: 64.1
click at [286, 231] on input "Cocktails" at bounding box center [441, 225] width 316 height 28
click at [876, 382] on span "Cancel" at bounding box center [870, 385] width 34 height 18
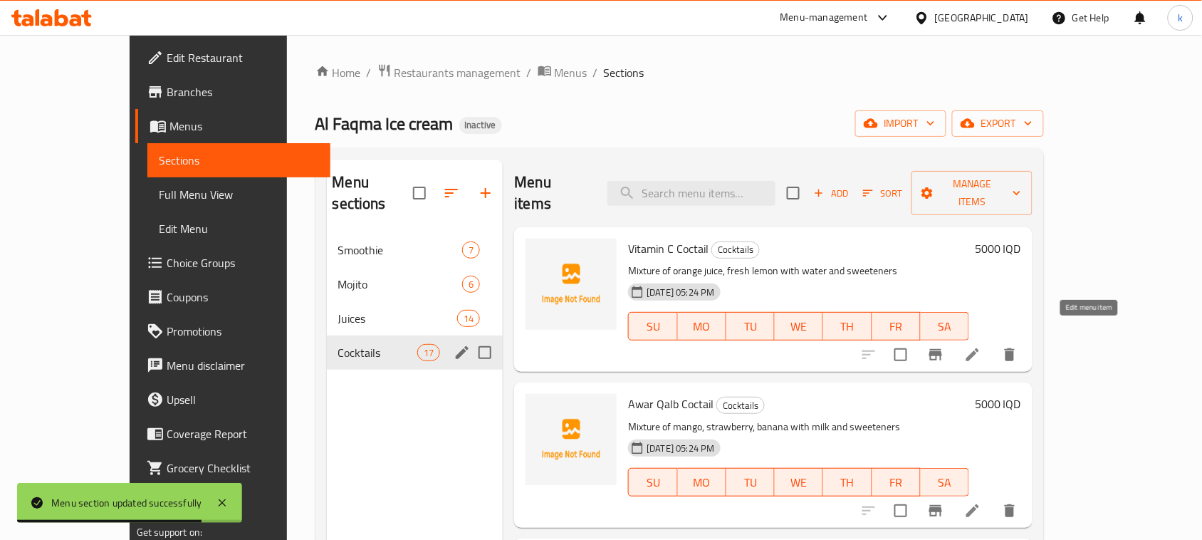
click at [981, 346] on icon at bounding box center [972, 354] width 17 height 17
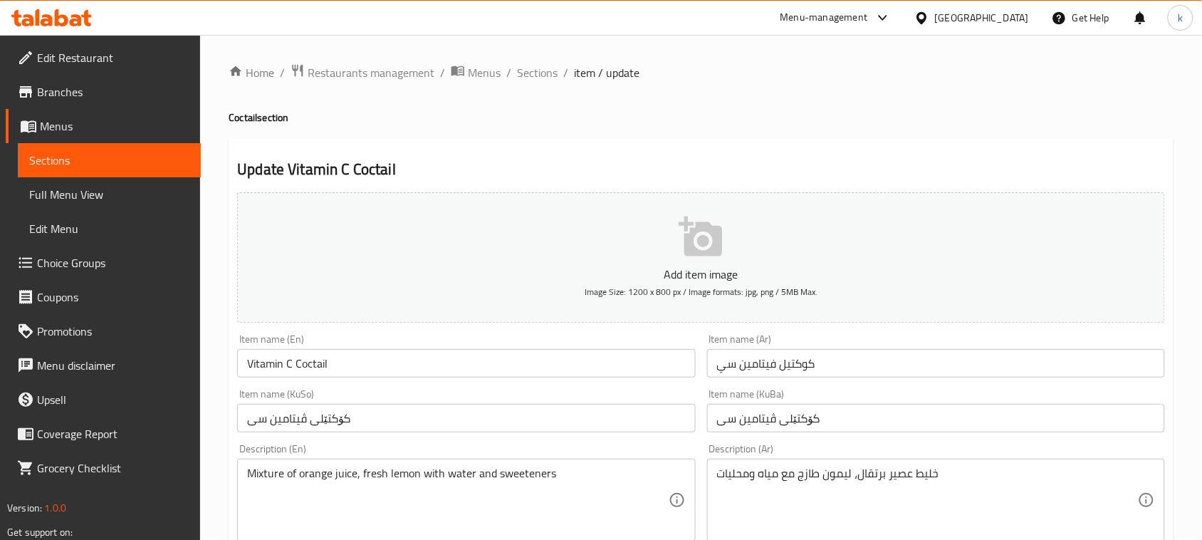
click at [310, 363] on input "Vitamin C Coctail" at bounding box center [466, 363] width 458 height 28
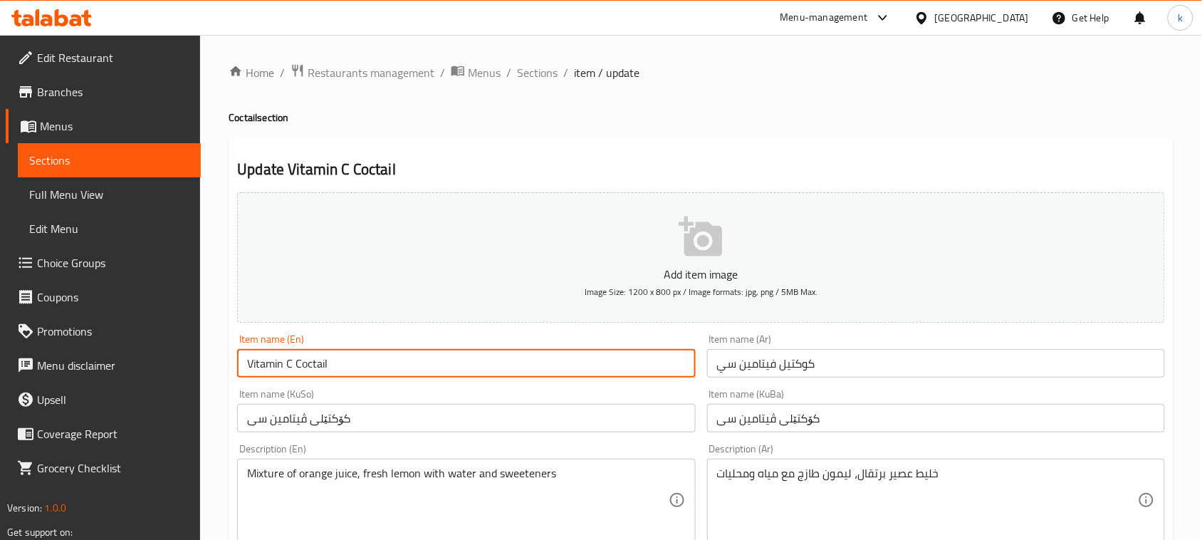
click at [310, 363] on input "Vitamin C Coctail" at bounding box center [466, 363] width 458 height 28
paste input "ktails"
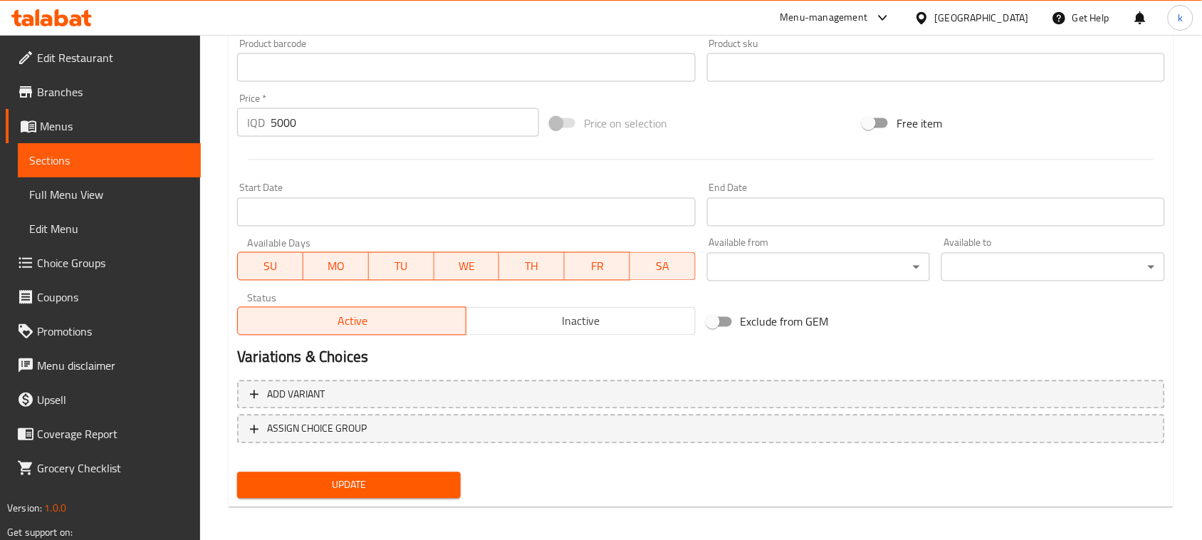
type input "Vitamin C Cocktails"
click at [389, 486] on span "Update" at bounding box center [348, 485] width 201 height 18
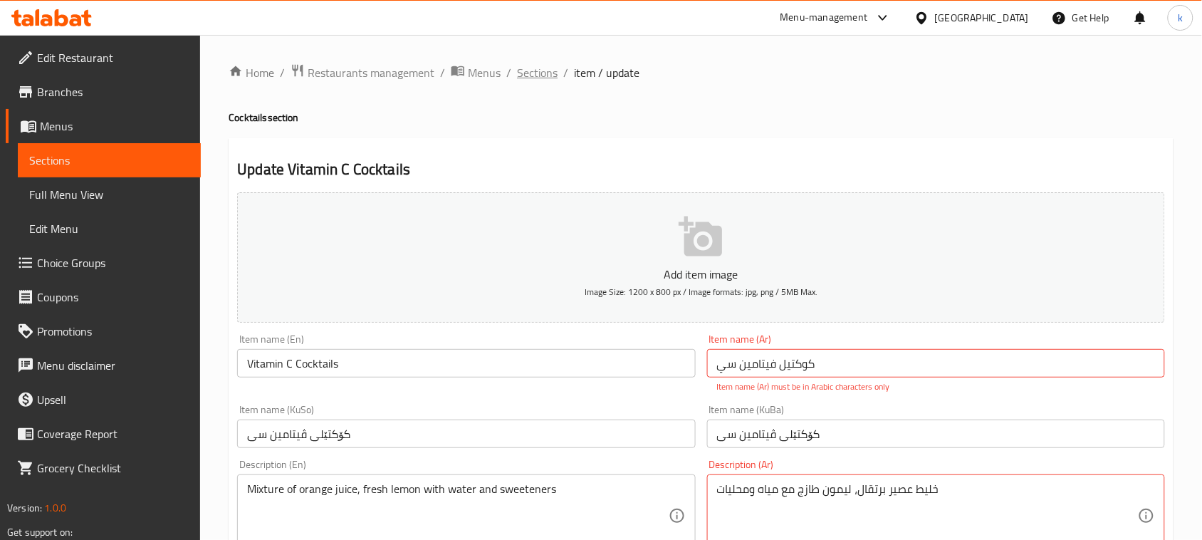
click at [534, 78] on span "Sections" at bounding box center [537, 72] width 41 height 17
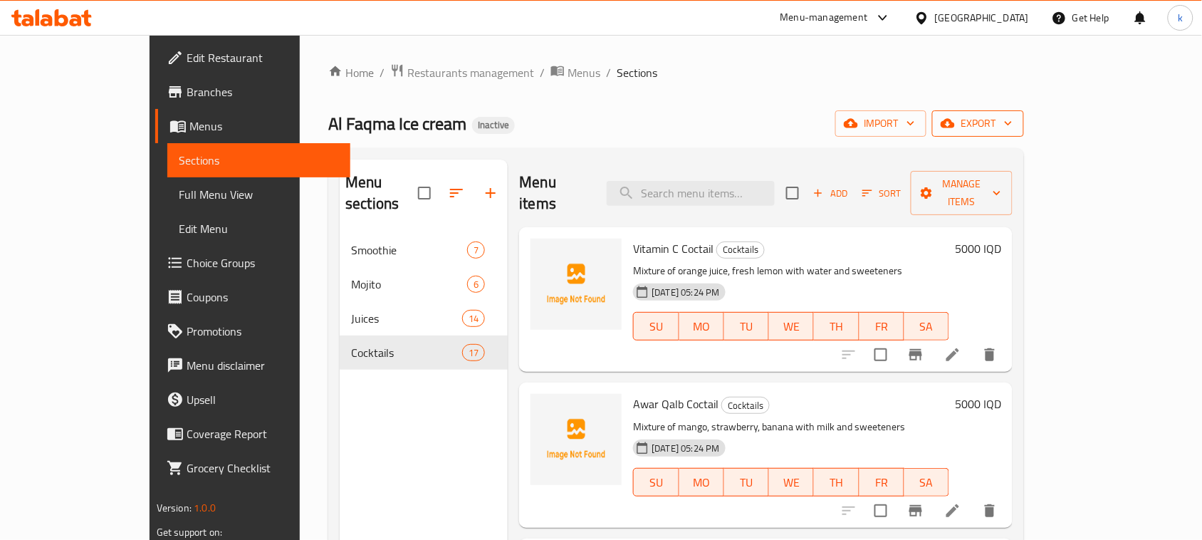
click at [1012, 127] on span "export" at bounding box center [977, 124] width 69 height 18
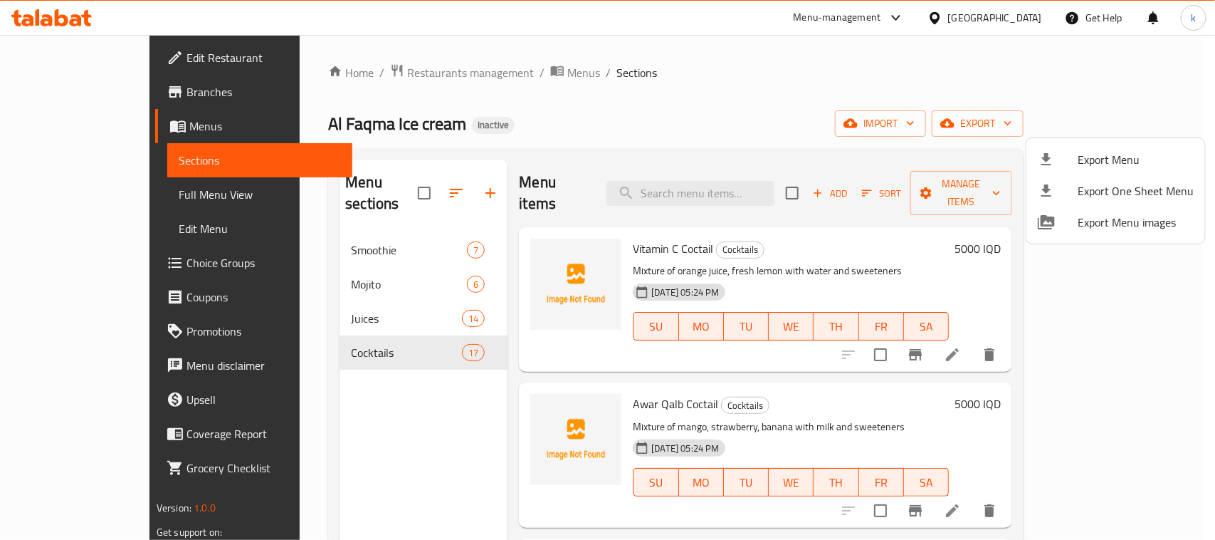
click at [1049, 127] on div at bounding box center [607, 270] width 1215 height 540
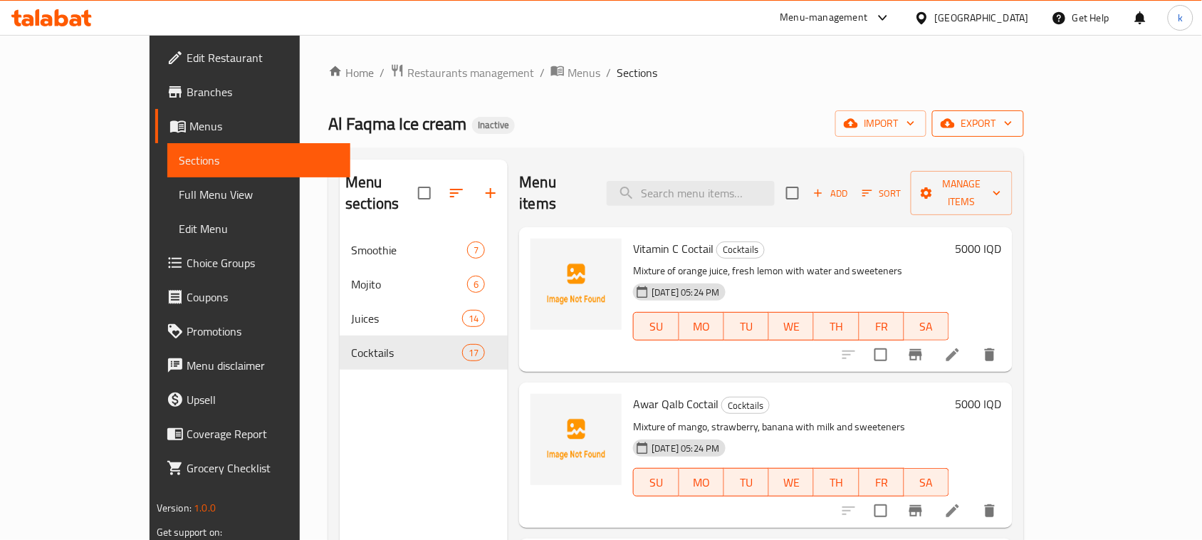
click at [1012, 119] on span "export" at bounding box center [977, 124] width 69 height 18
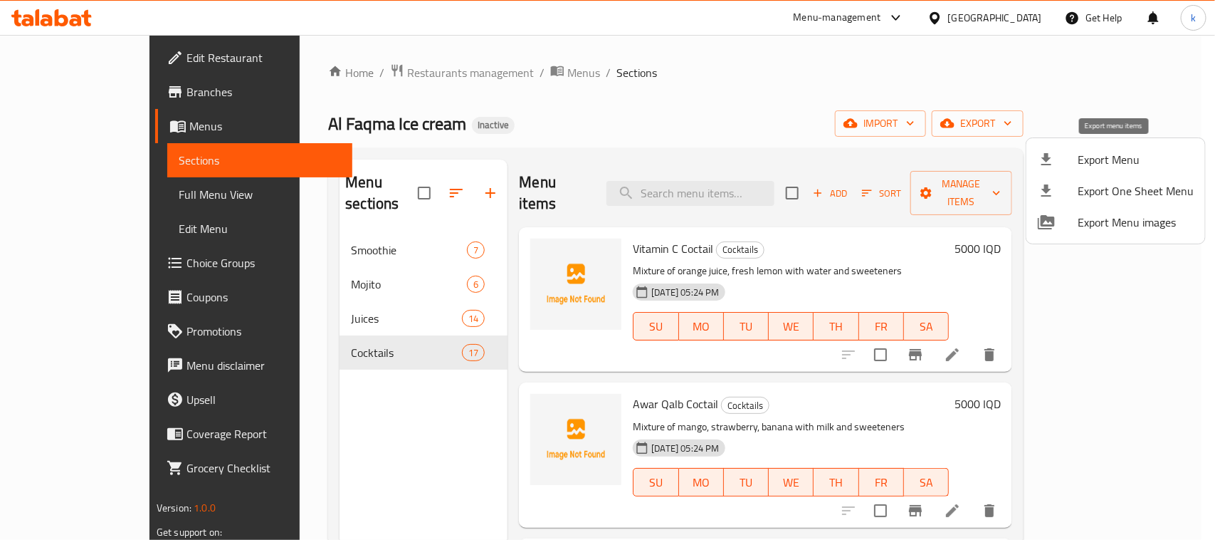
click at [1126, 161] on span "Export Menu" at bounding box center [1136, 159] width 116 height 17
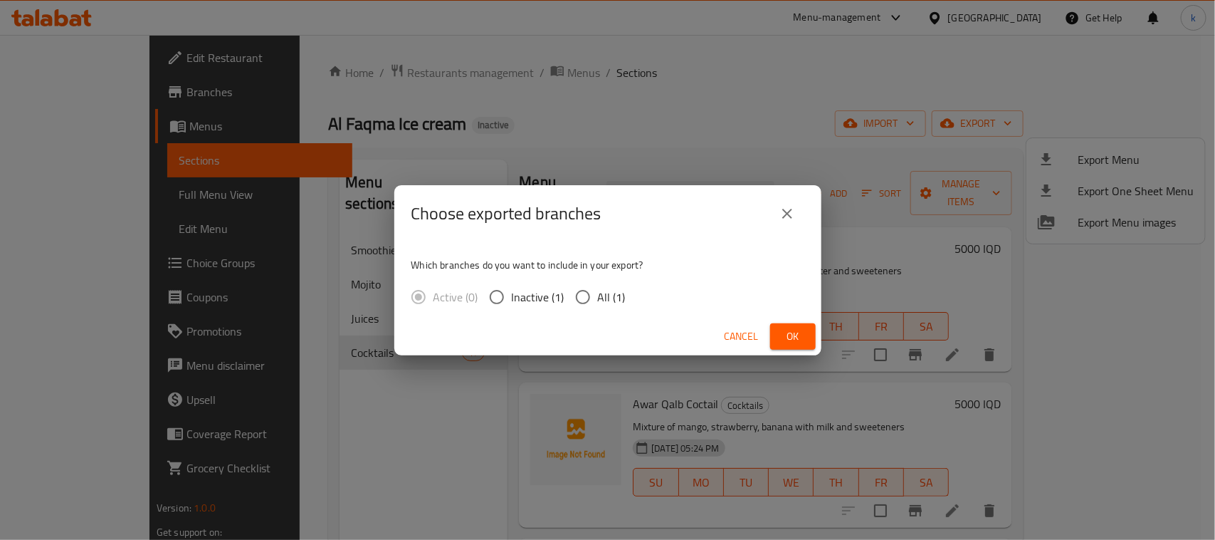
click at [590, 293] on input "All (1)" at bounding box center [583, 297] width 30 height 30
radio input "true"
click at [805, 337] on button "Ok" at bounding box center [793, 336] width 46 height 26
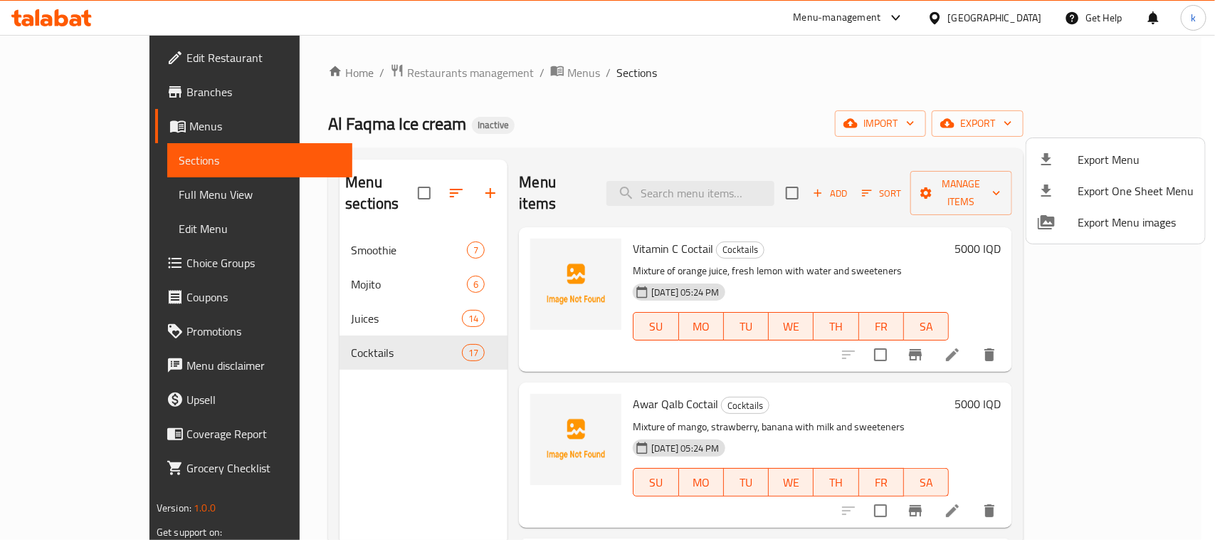
click at [64, 134] on div at bounding box center [607, 270] width 1215 height 540
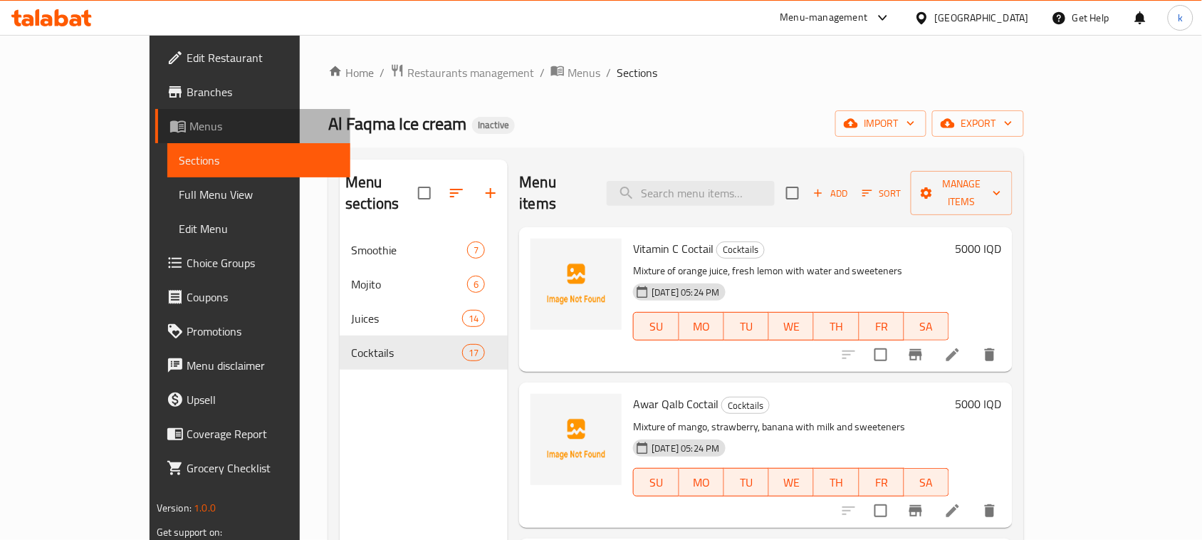
click at [189, 134] on span "Menus" at bounding box center [264, 125] width 150 height 17
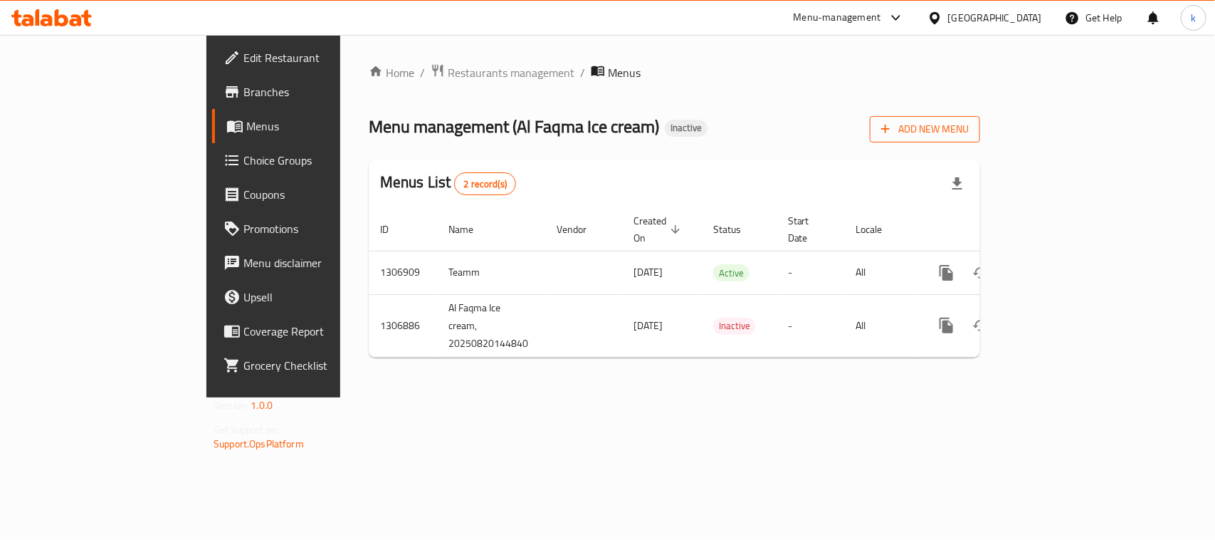
click at [969, 133] on span "Add New Menu" at bounding box center [925, 129] width 88 height 18
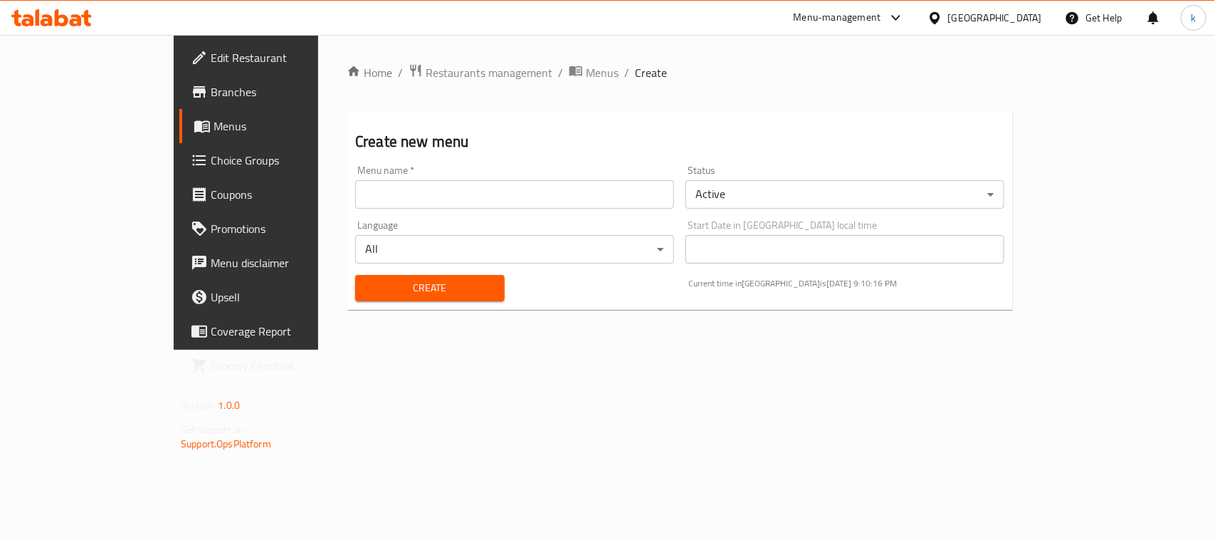
click at [355, 201] on input "text" at bounding box center [514, 194] width 319 height 28
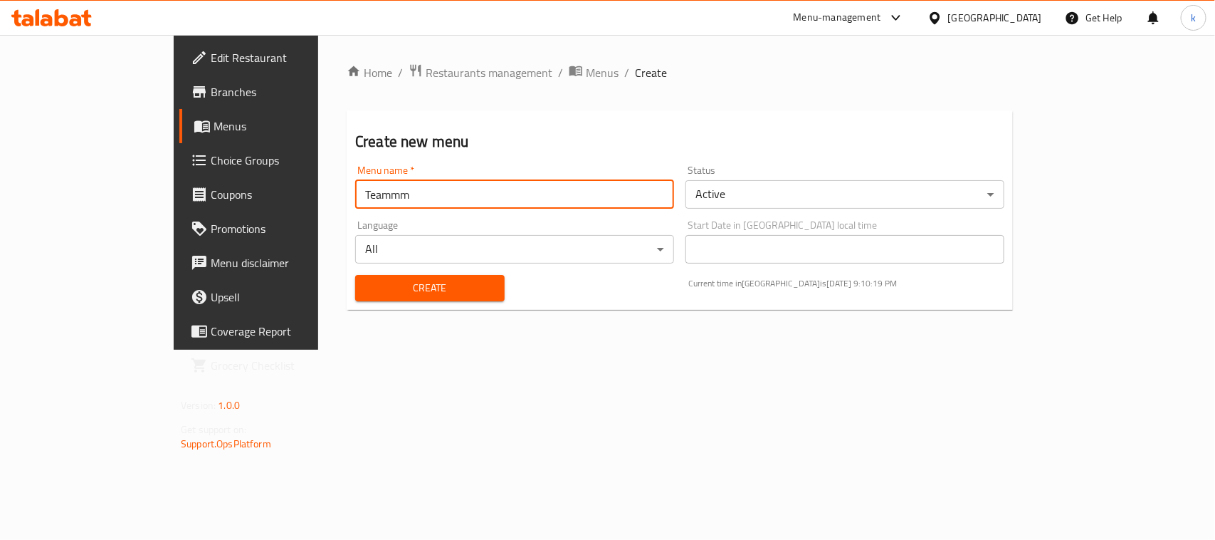
type input "Teammm"
click at [355, 275] on button "Create" at bounding box center [430, 288] width 150 height 26
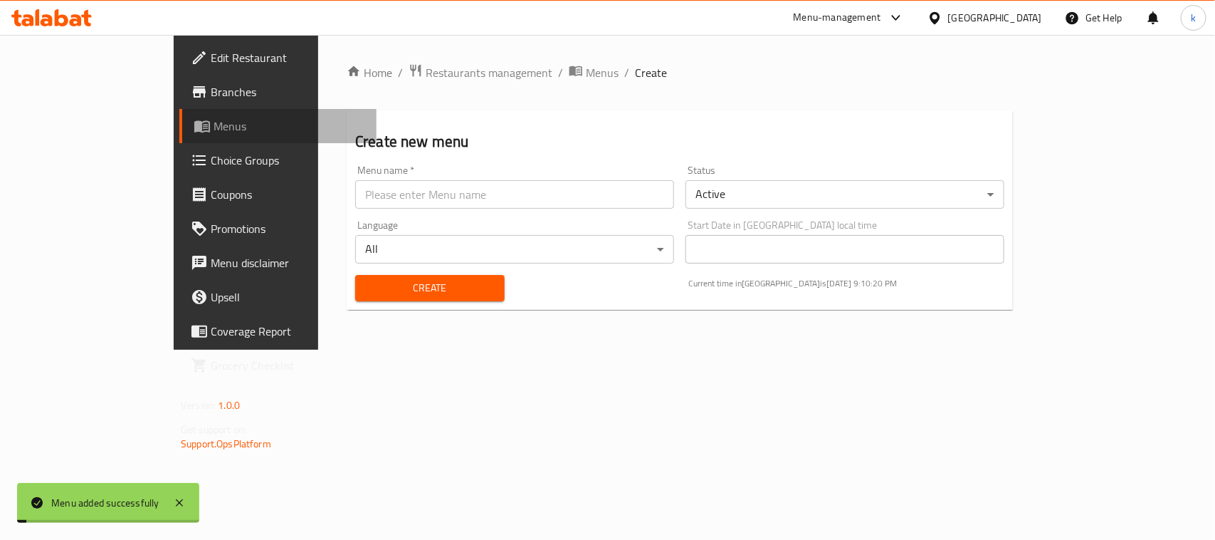
click at [214, 122] on span "Menus" at bounding box center [290, 125] width 152 height 17
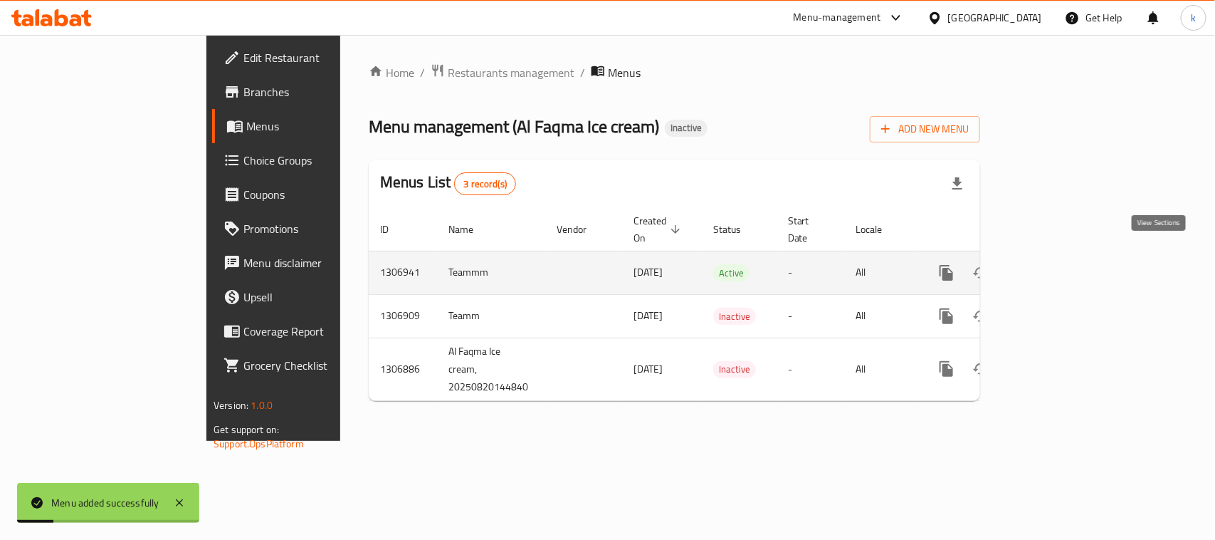
click at [1058, 264] on icon "enhanced table" at bounding box center [1049, 272] width 17 height 17
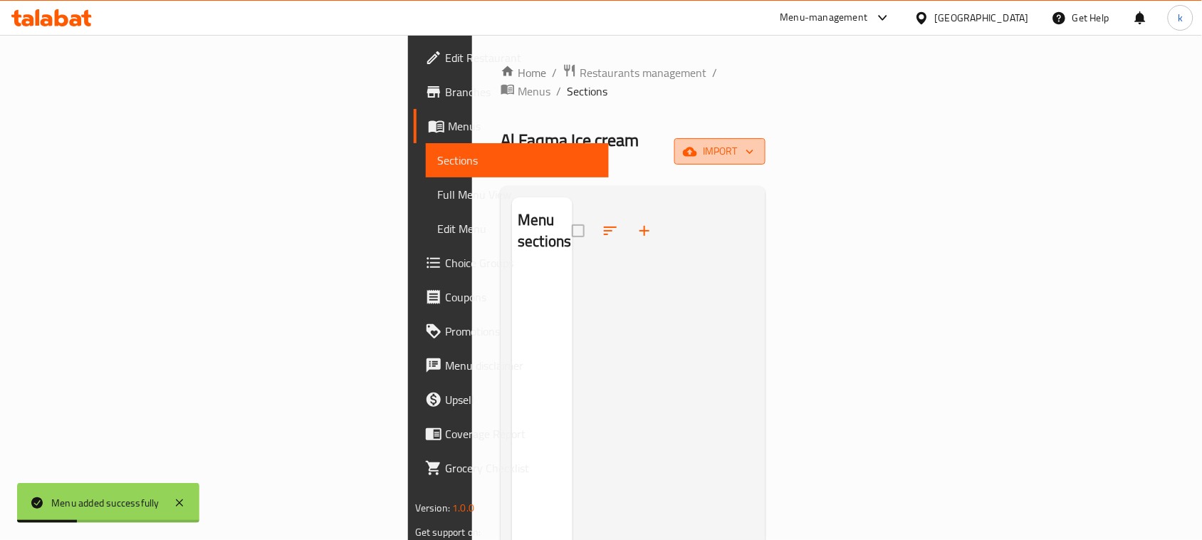
click at [754, 142] on span "import" at bounding box center [720, 151] width 68 height 18
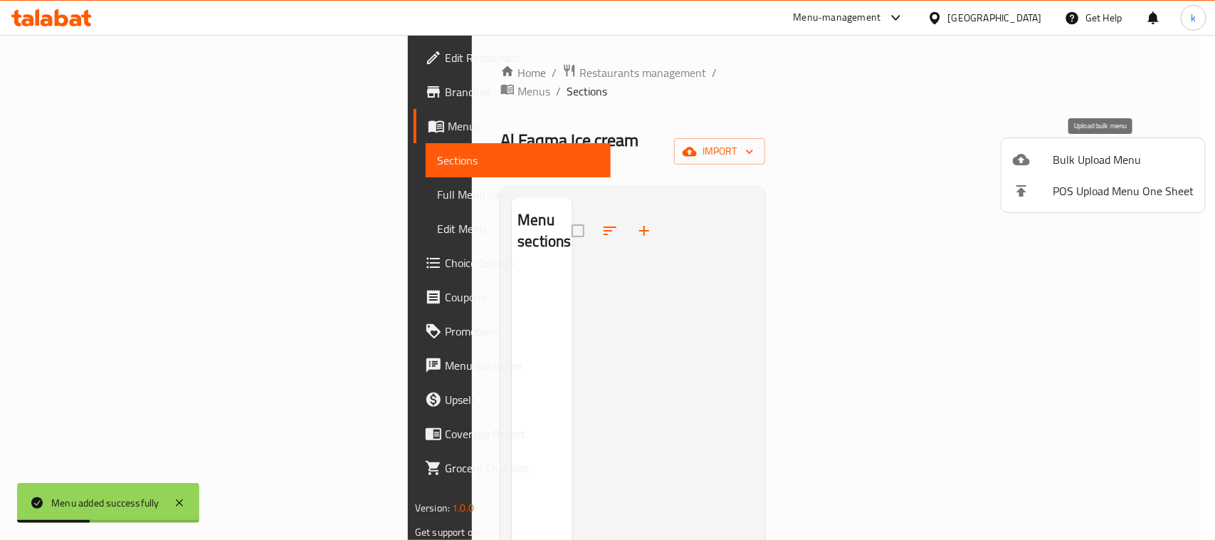
click at [1069, 160] on span "Bulk Upload Menu" at bounding box center [1123, 159] width 141 height 17
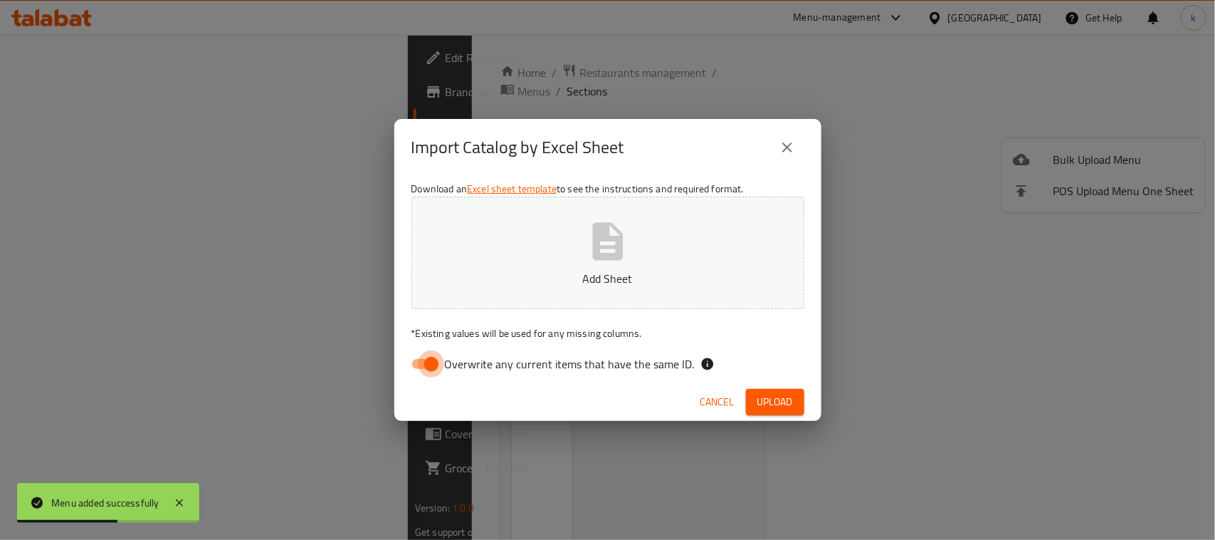
click at [425, 365] on input "Overwrite any current items that have the same ID." at bounding box center [431, 363] width 81 height 27
checkbox input "false"
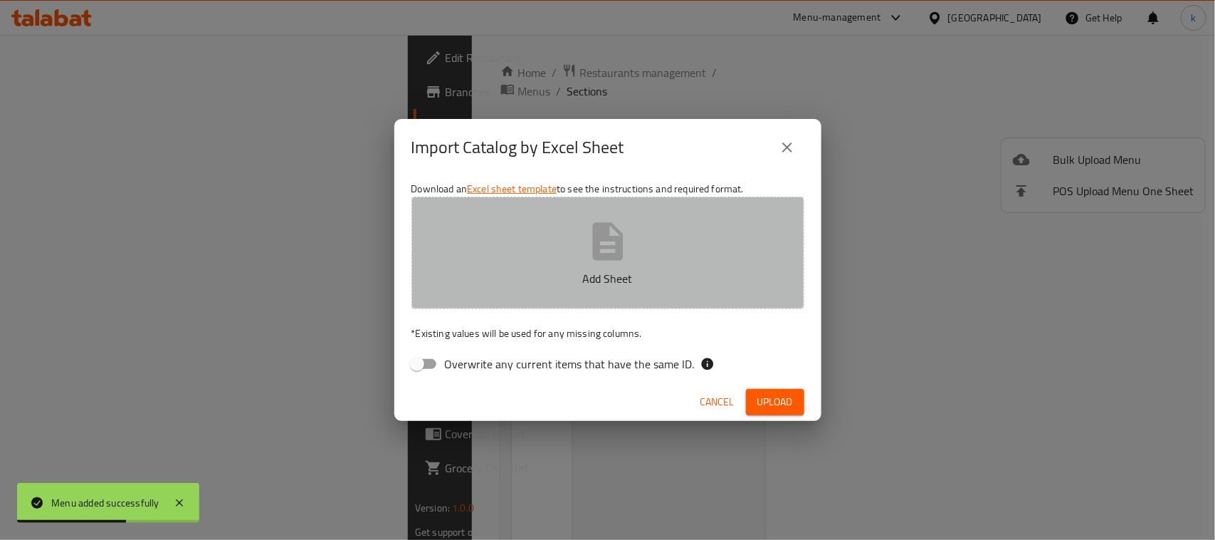
click at [635, 258] on button "Add Sheet" at bounding box center [608, 253] width 393 height 112
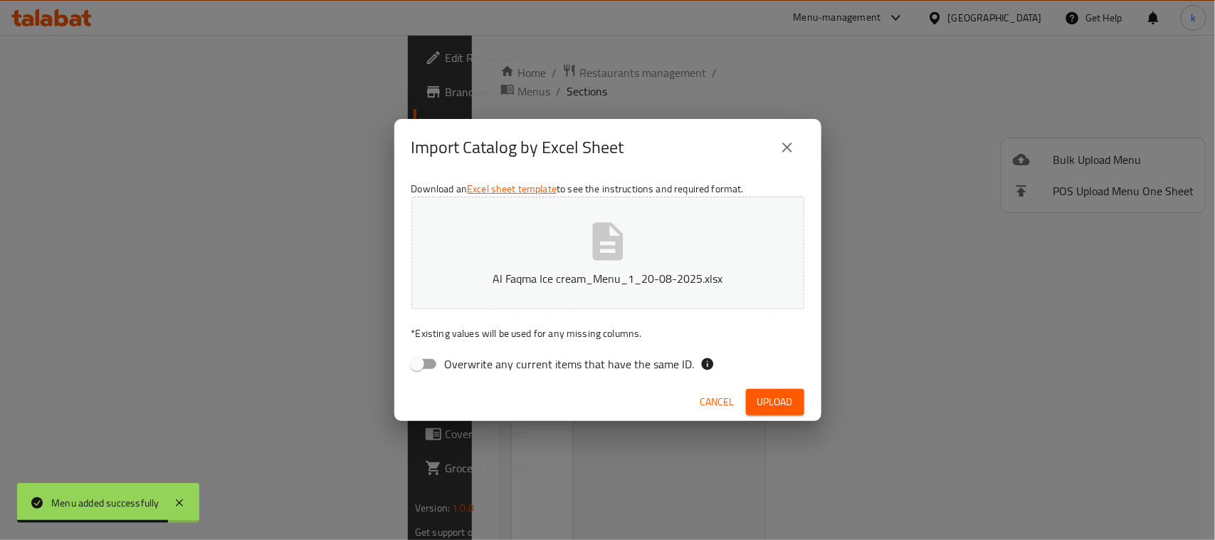
click at [759, 395] on span "Upload" at bounding box center [776, 402] width 36 height 18
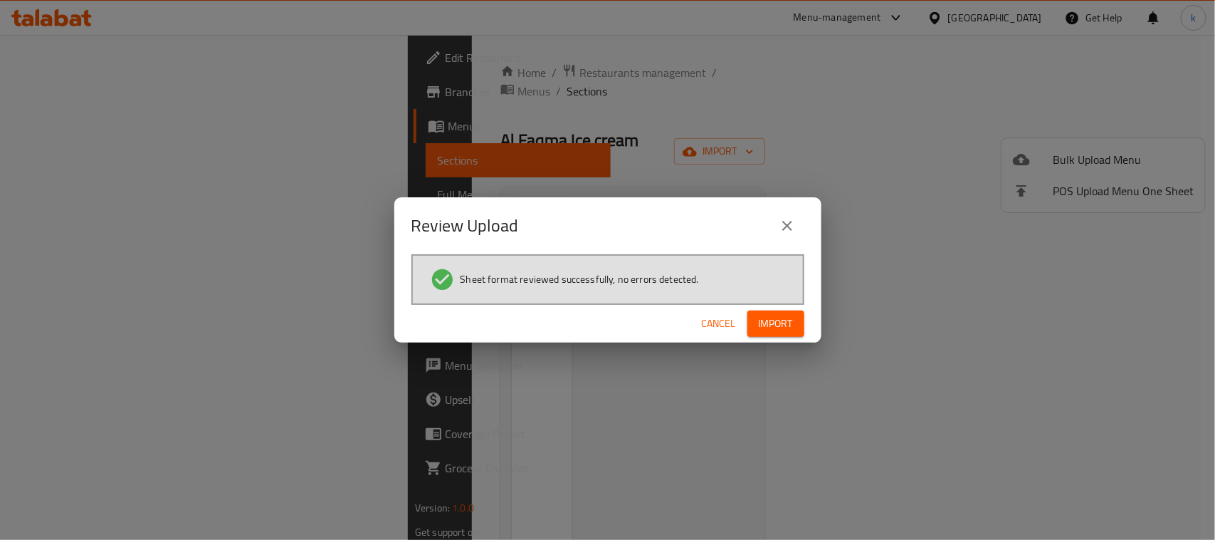
click at [789, 311] on button "Import" at bounding box center [776, 323] width 57 height 26
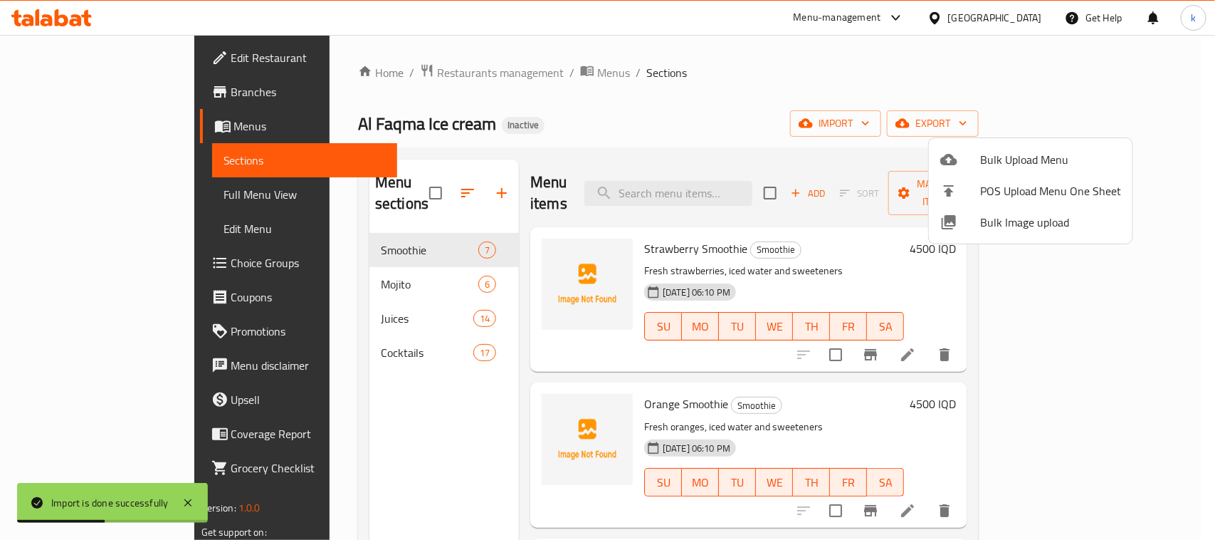
click at [44, 121] on div at bounding box center [607, 270] width 1215 height 540
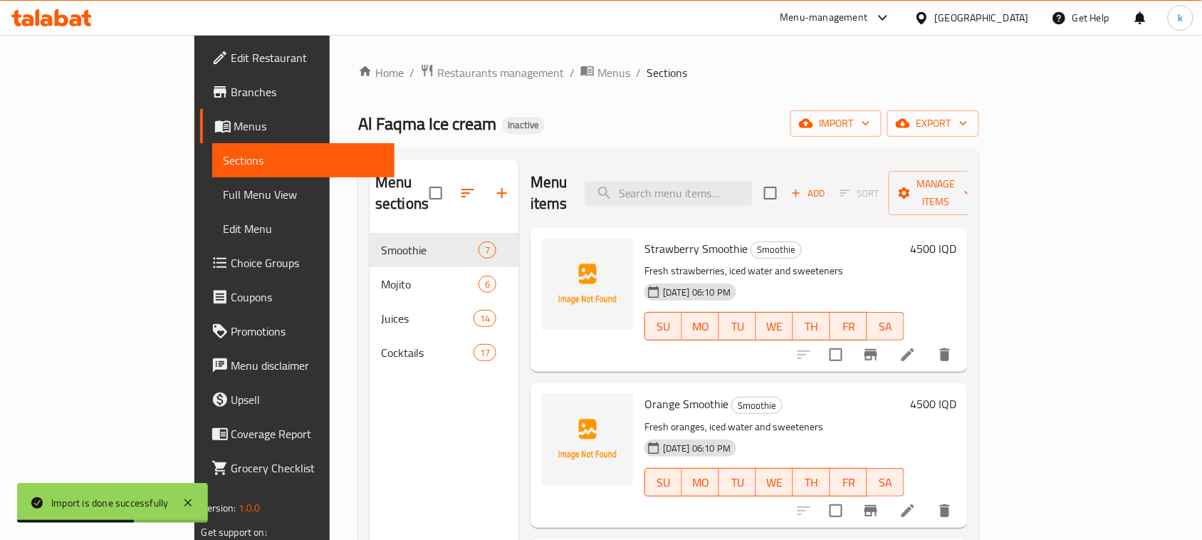
click at [234, 122] on span "Menus" at bounding box center [309, 125] width 150 height 17
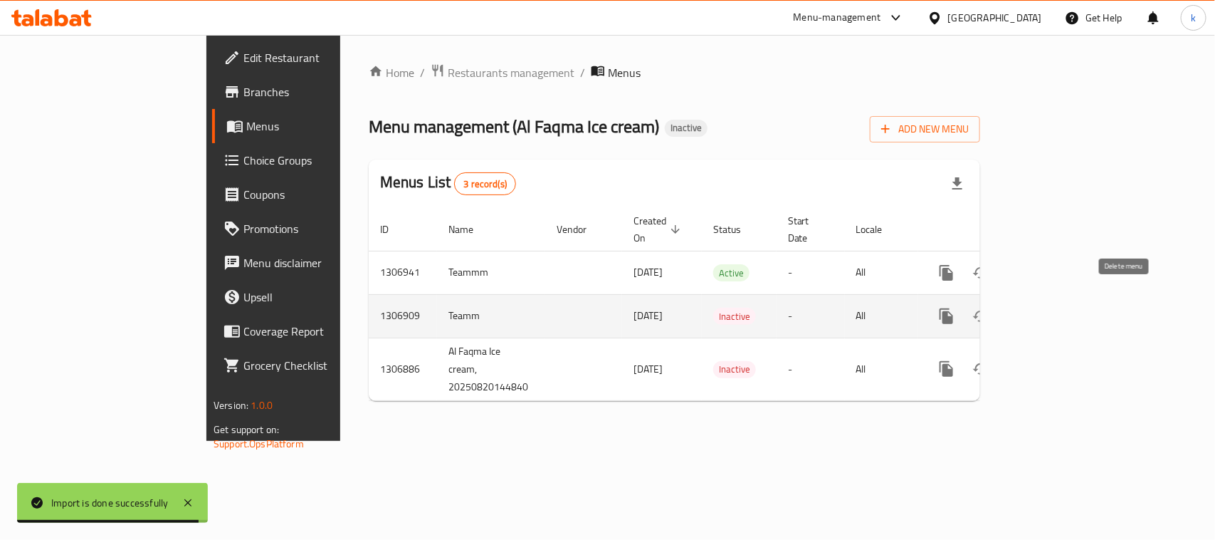
click at [1024, 308] on icon "enhanced table" at bounding box center [1015, 316] width 17 height 17
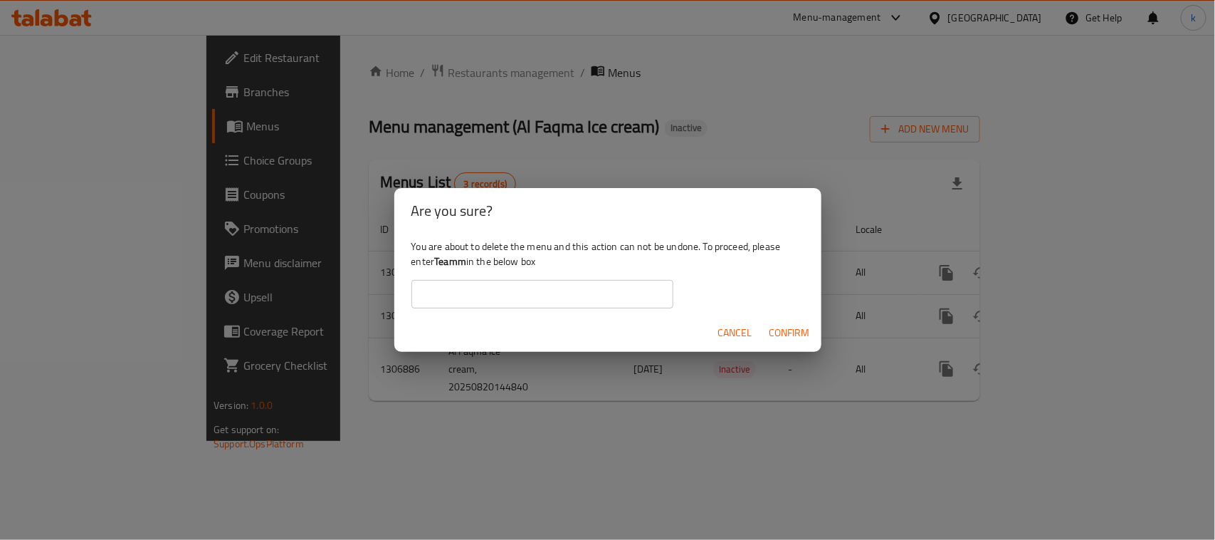
click at [450, 262] on b "Teamm" at bounding box center [450, 261] width 32 height 19
copy div "Teamm"
click at [469, 289] on input "text" at bounding box center [543, 294] width 262 height 28
paste input "Teamm"
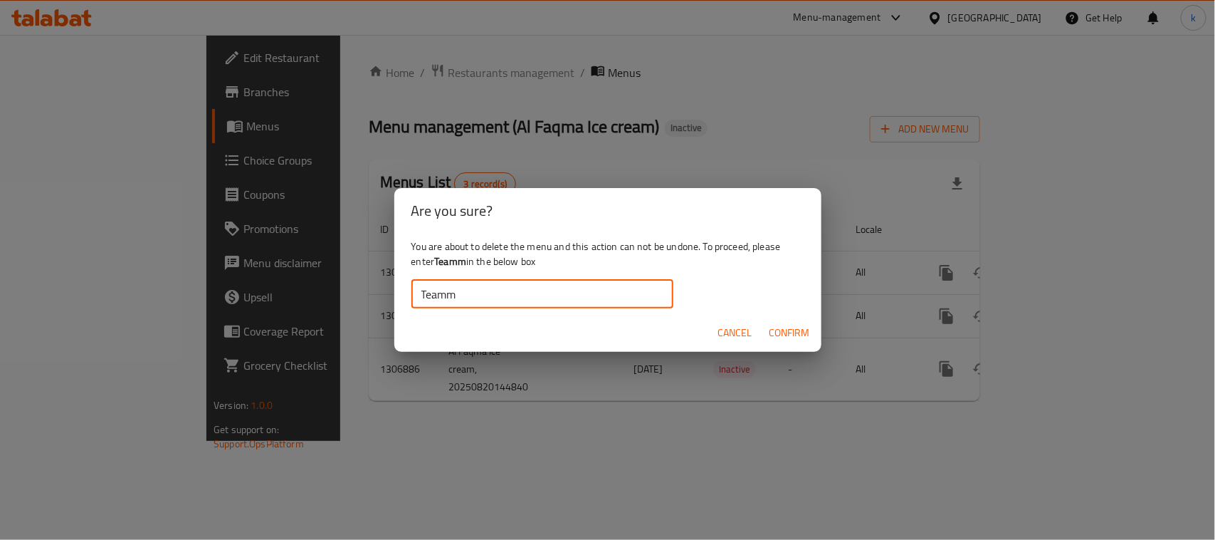
type input "Teamm"
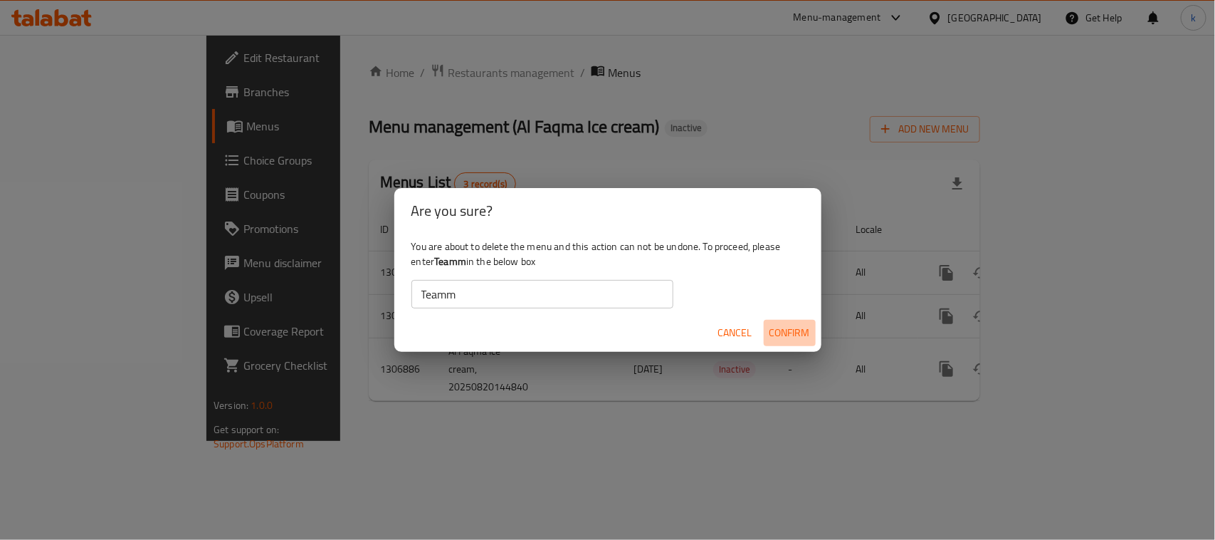
click at [795, 324] on span "Confirm" at bounding box center [790, 333] width 41 height 18
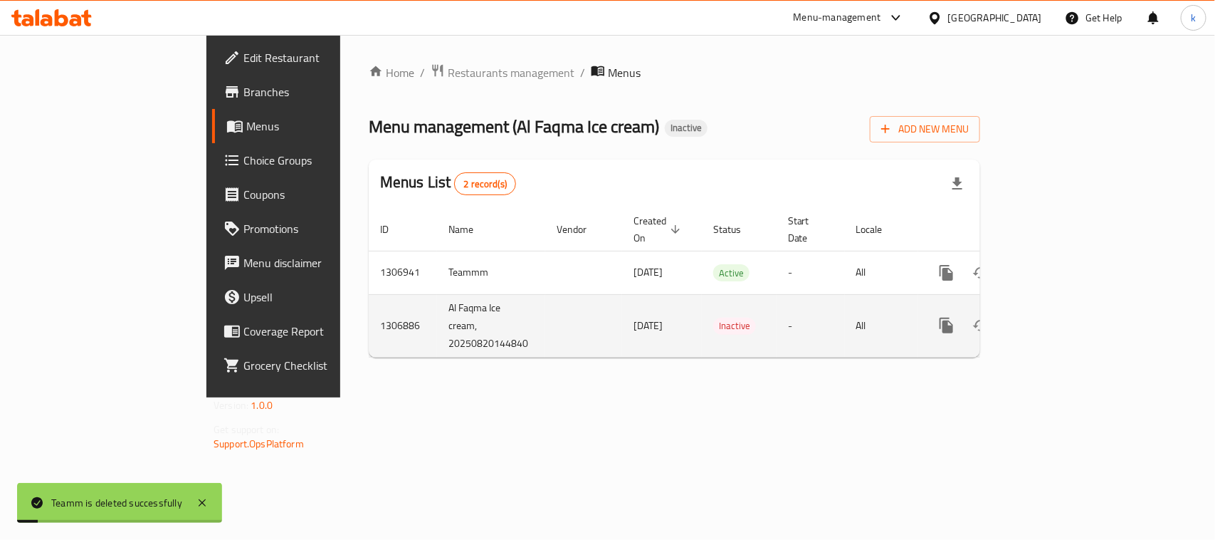
click at [1056, 319] on icon "enhanced table" at bounding box center [1049, 325] width 13 height 13
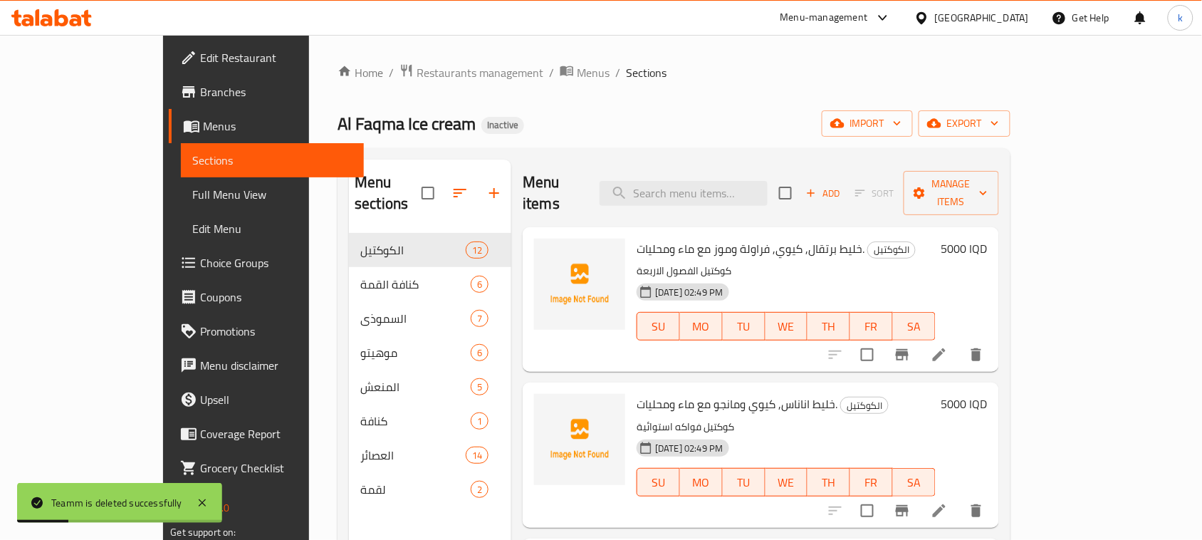
click at [183, 132] on span at bounding box center [193, 125] width 20 height 17
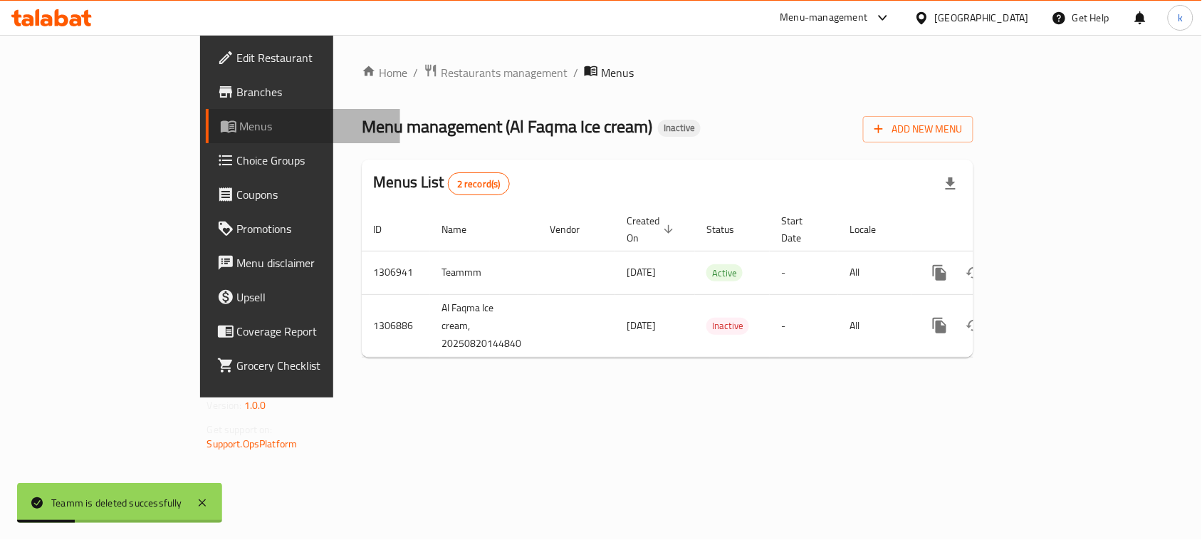
click at [220, 132] on span at bounding box center [230, 125] width 20 height 17
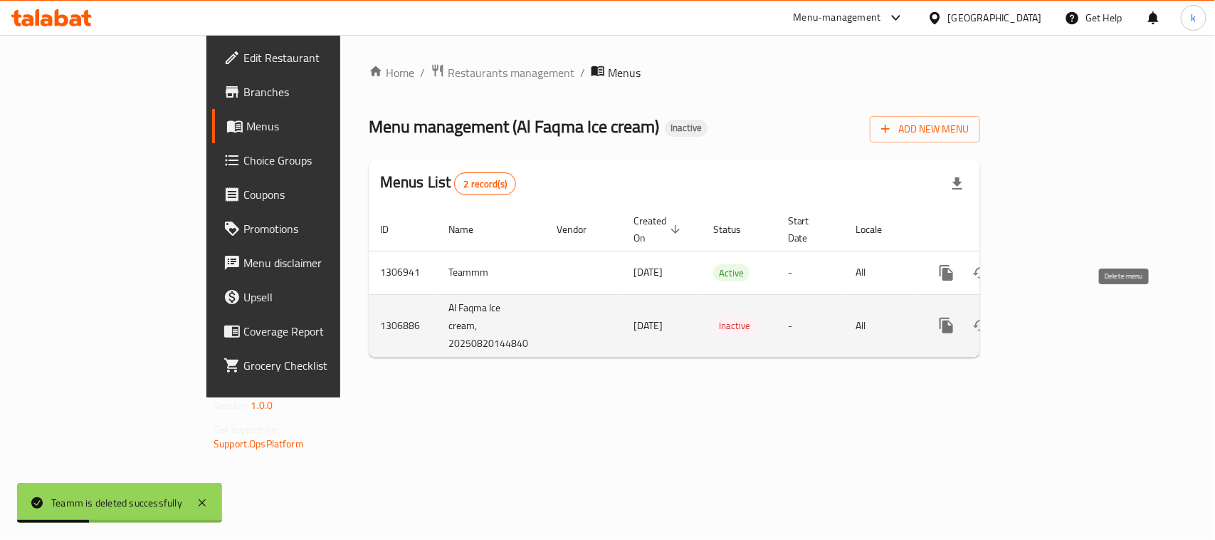
click at [1020, 319] on icon "enhanced table" at bounding box center [1015, 325] width 10 height 13
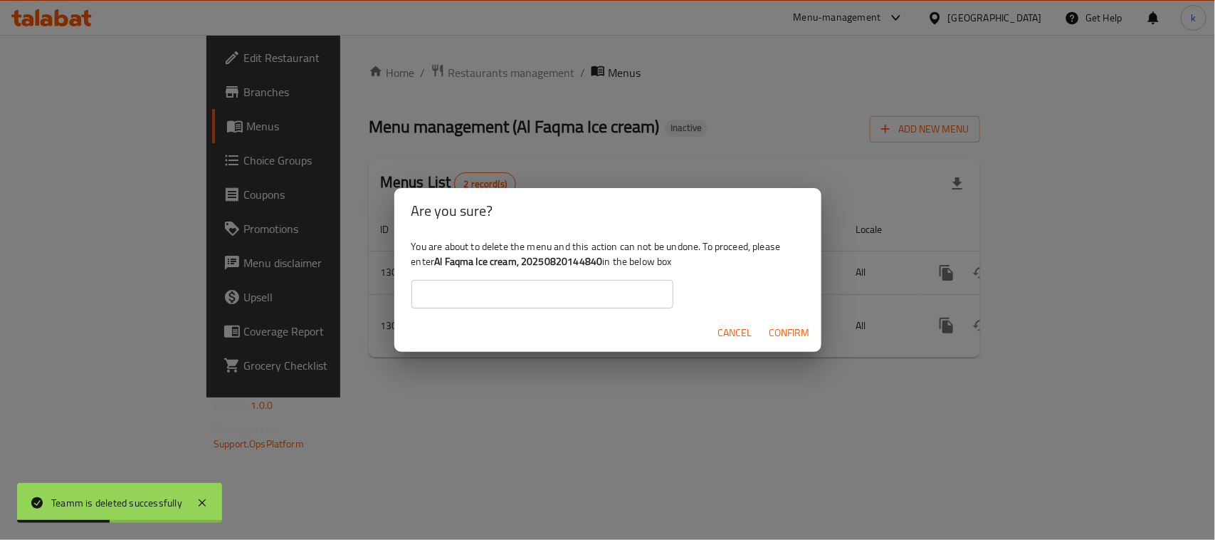
click at [464, 263] on b "Al Faqma Ice cream, 20250820144840" at bounding box center [518, 261] width 168 height 19
drag, startPoint x: 604, startPoint y: 261, endPoint x: 438, endPoint y: 268, distance: 166.1
click at [438, 268] on div "You are about to delete the menu and this action can not be undone. To proceed,…" at bounding box center [607, 274] width 427 height 80
copy b "Al Faqma Ice cream, 20250820144840"
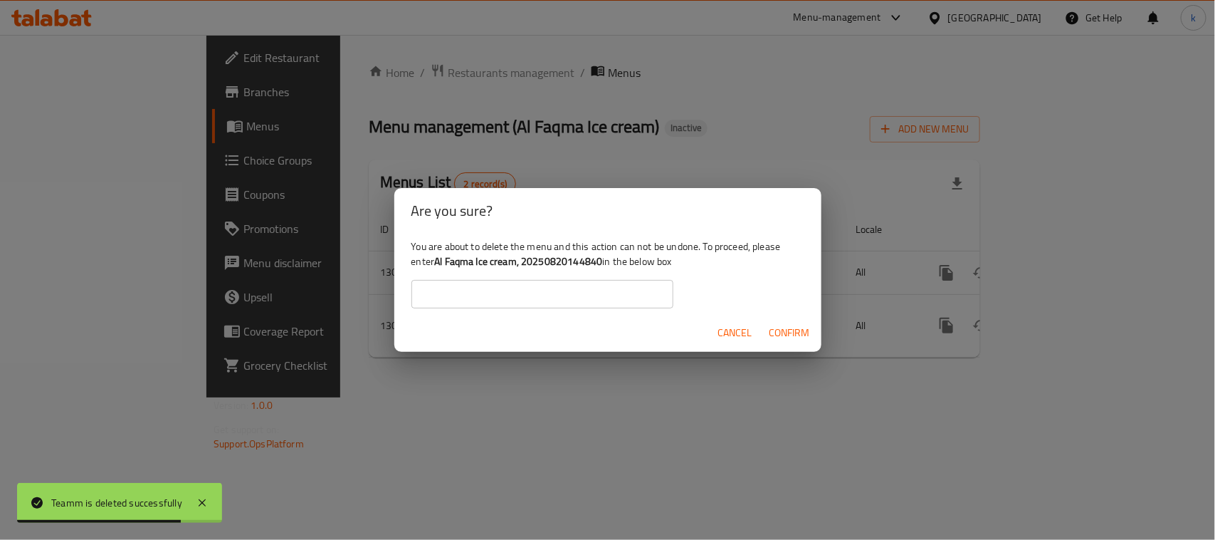
drag, startPoint x: 493, startPoint y: 290, endPoint x: 581, endPoint y: 305, distance: 88.8
click at [493, 290] on input "text" at bounding box center [543, 294] width 262 height 28
paste input "Al Faqma Ice cream, 20250820144840"
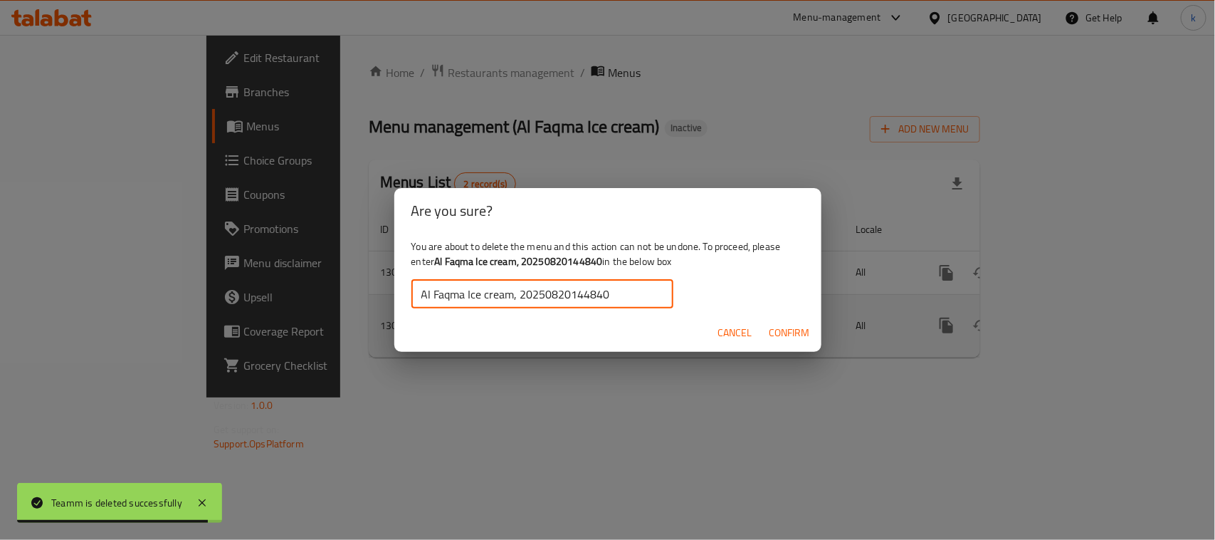
type input "Al Faqma Ice cream, 20250820144840"
click at [782, 325] on span "Confirm" at bounding box center [790, 333] width 41 height 18
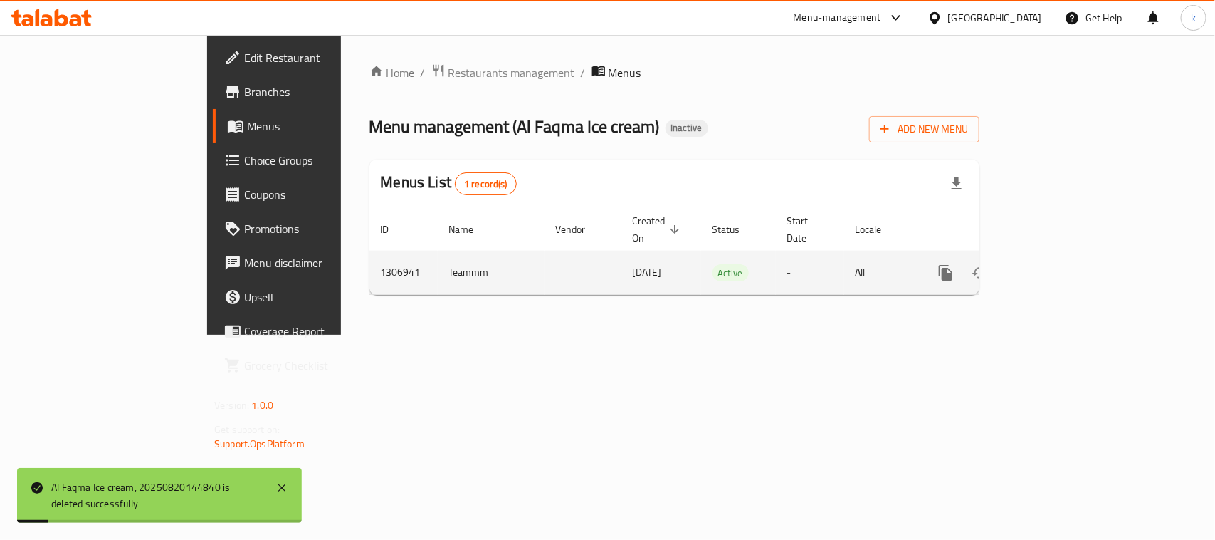
click at [1055, 266] on icon "enhanced table" at bounding box center [1048, 272] width 13 height 13
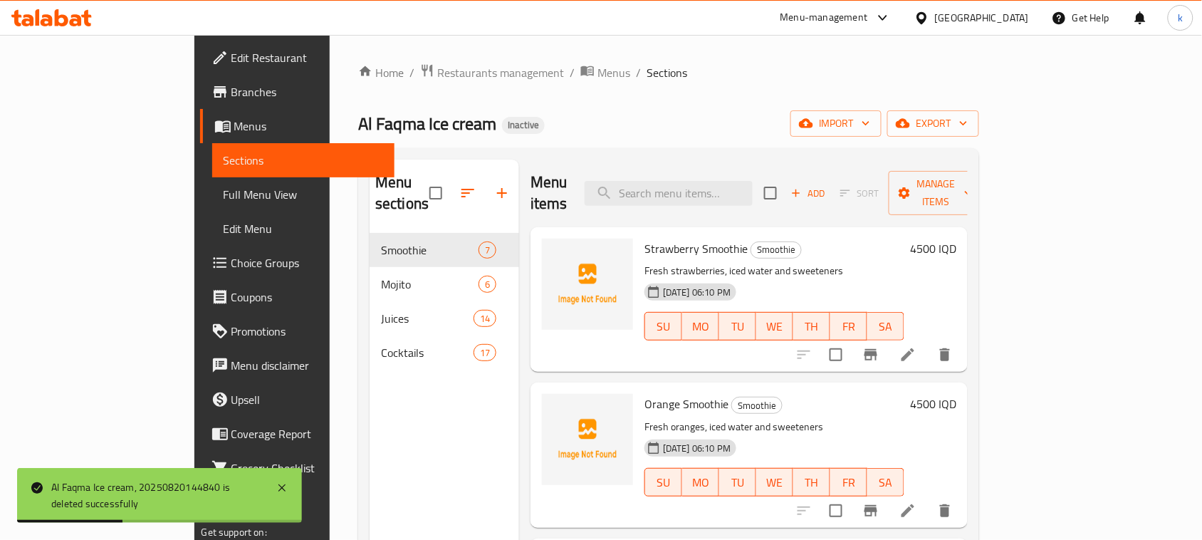
click at [224, 202] on span "Full Menu View" at bounding box center [304, 194] width 160 height 17
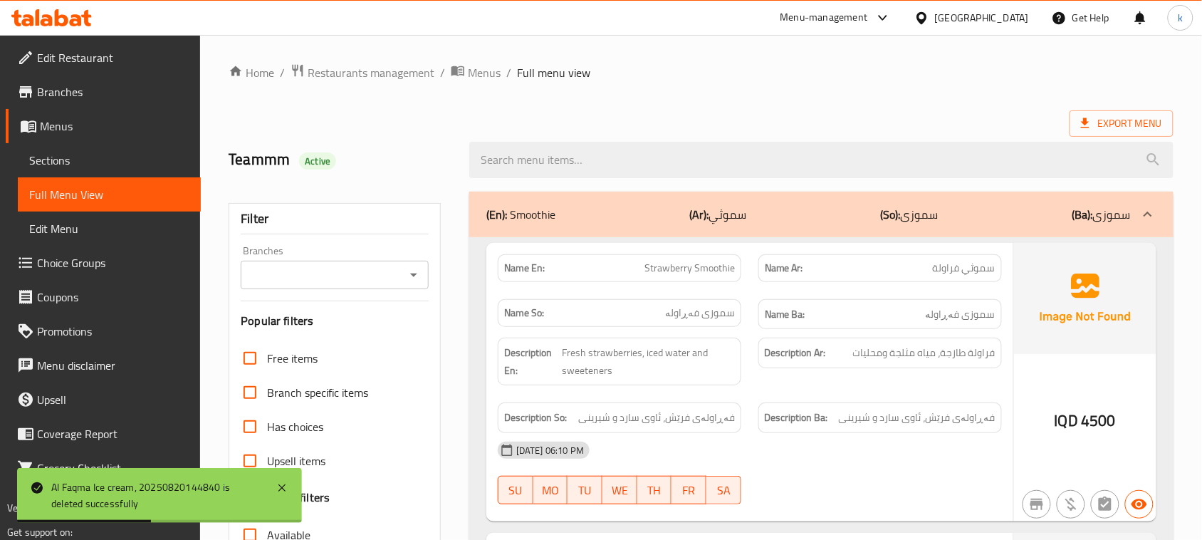
drag, startPoint x: 407, startPoint y: 271, endPoint x: 407, endPoint y: 278, distance: 7.8
click at [407, 271] on icon "Open" at bounding box center [413, 274] width 17 height 17
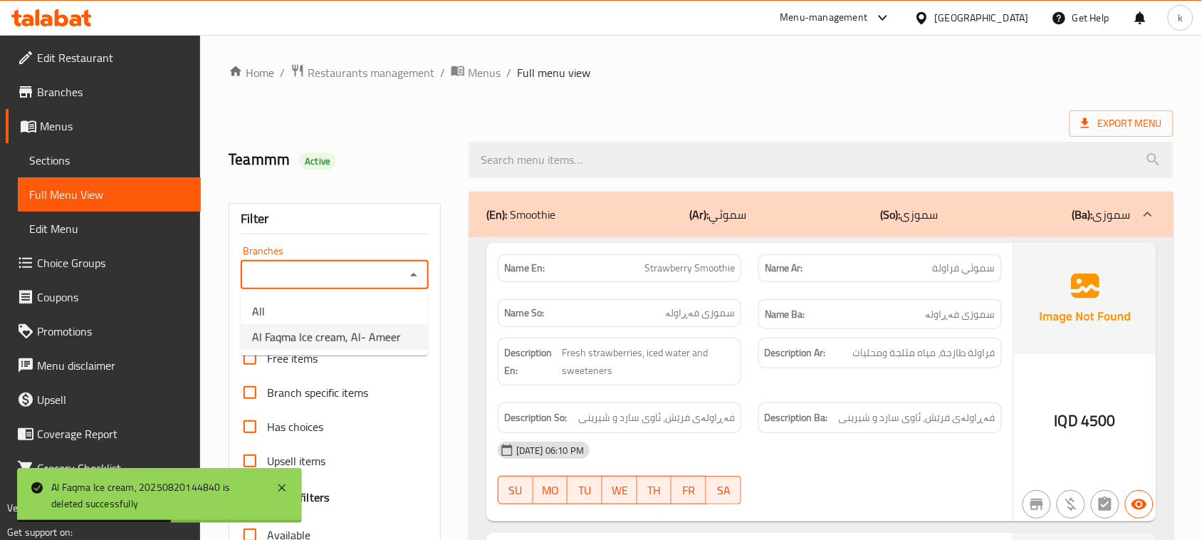
click at [328, 335] on span "Al Faqma Ice cream, Al- Ameer" at bounding box center [326, 336] width 149 height 17
type input "Al Faqma Ice cream, Al- Ameer"
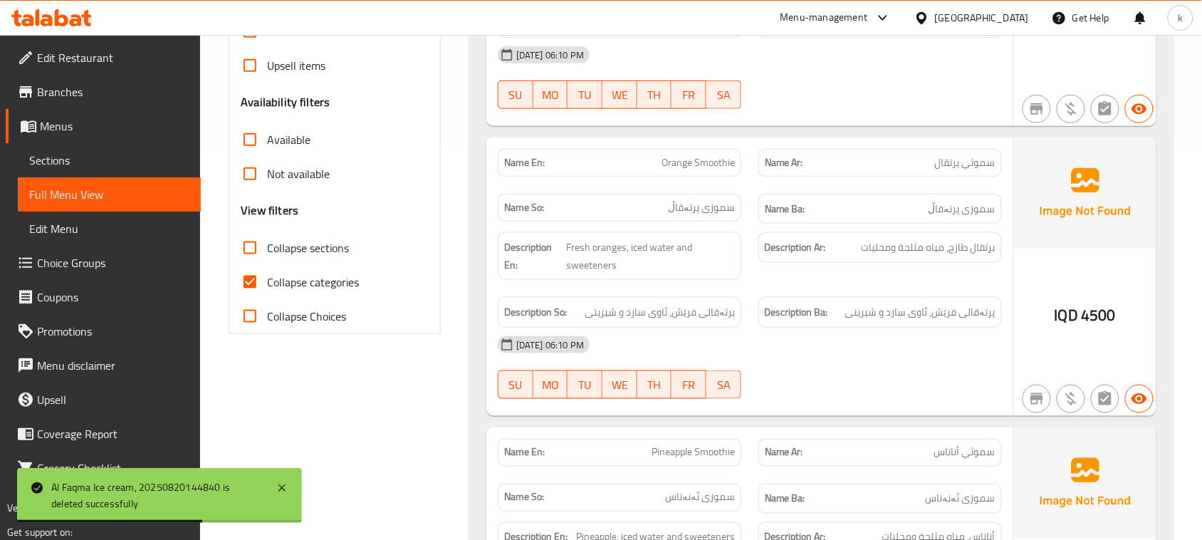
scroll to position [396, 0]
click at [251, 281] on input "Collapse categories" at bounding box center [250, 281] width 34 height 34
checkbox input "false"
click at [247, 250] on input "Collapse sections" at bounding box center [250, 247] width 34 height 34
checkbox input "true"
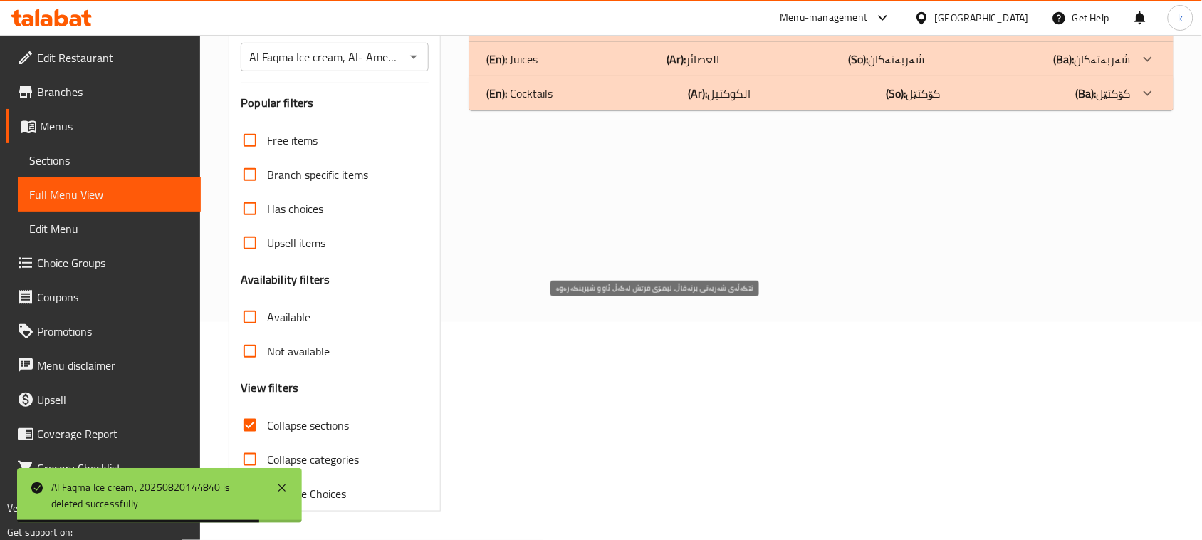
scroll to position [218, 0]
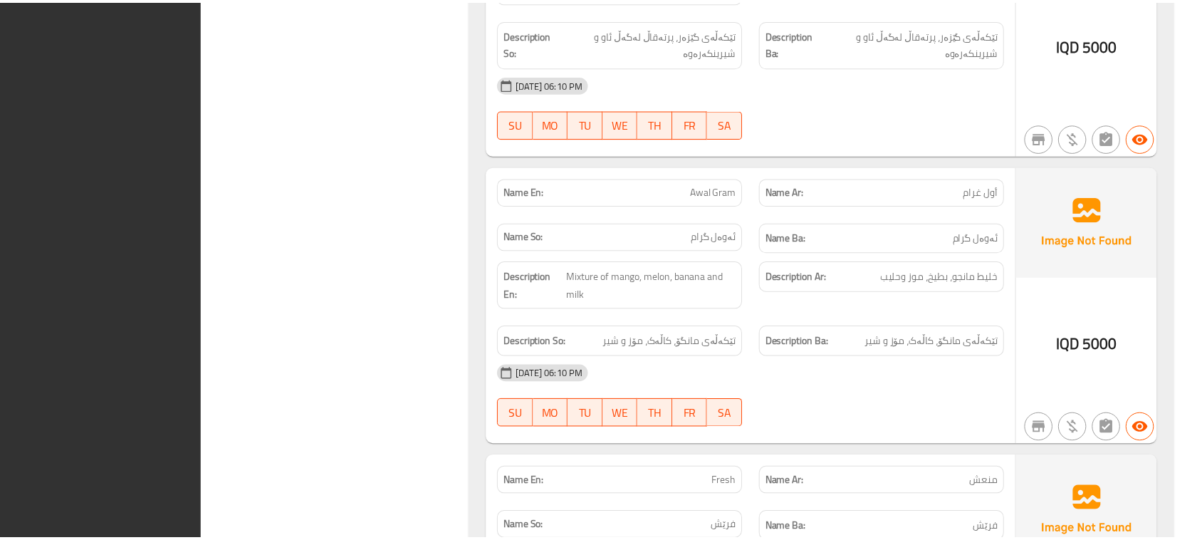
scroll to position [9001, 0]
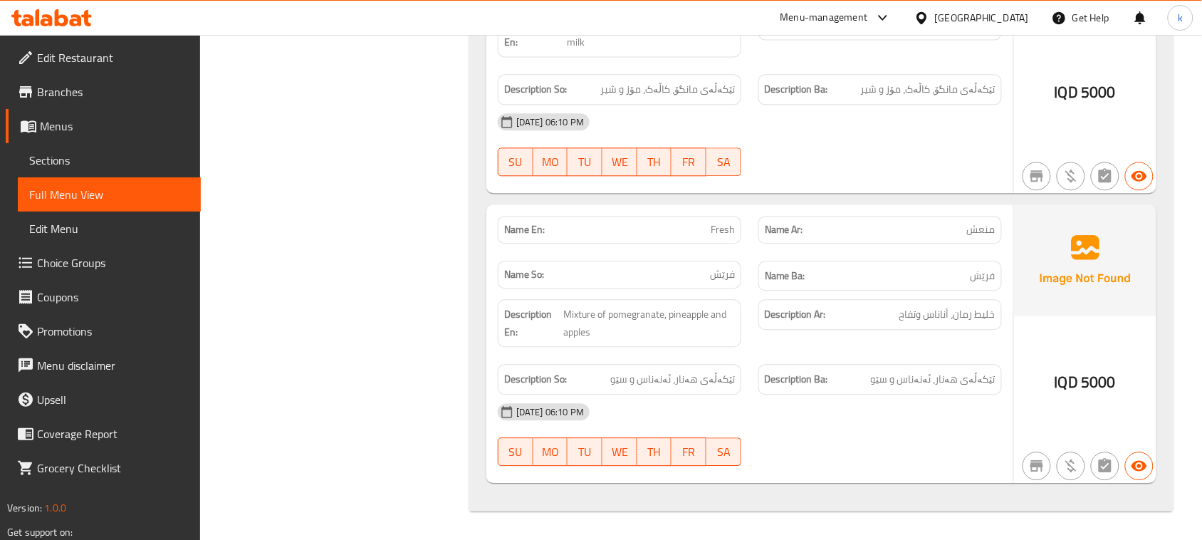
click at [63, 14] on icon at bounding box center [51, 17] width 80 height 17
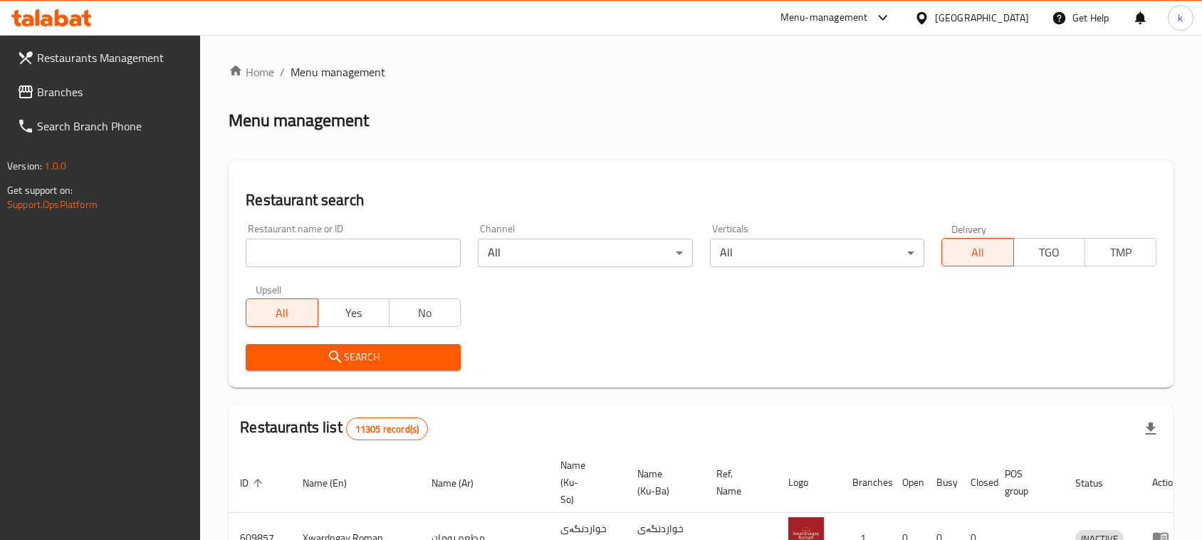
scroll to position [28, 0]
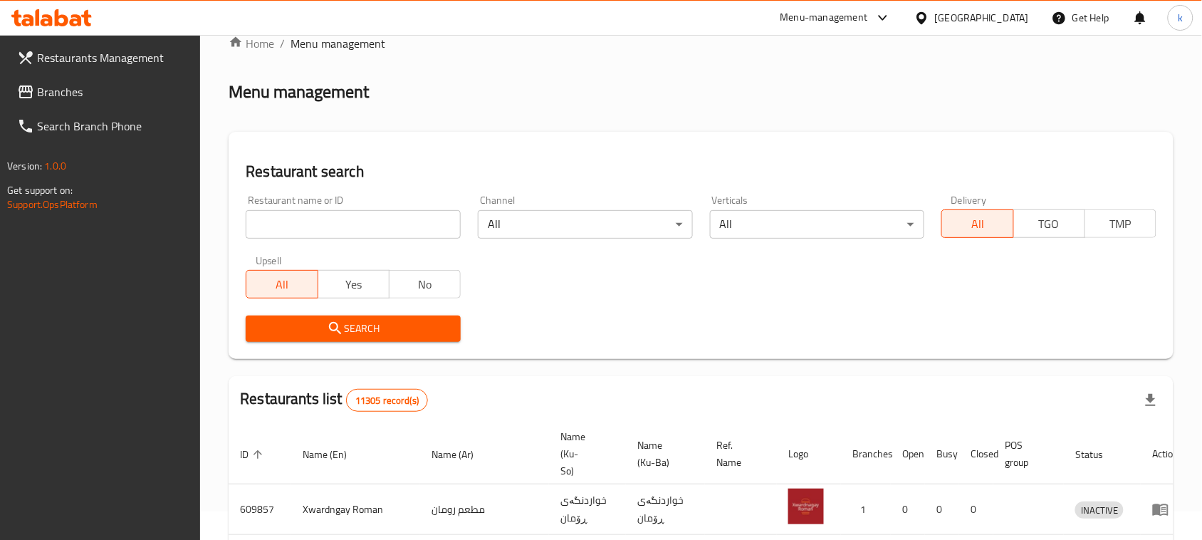
click at [52, 97] on span "Branches" at bounding box center [113, 91] width 152 height 17
